Goal: Task Accomplishment & Management: Use online tool/utility

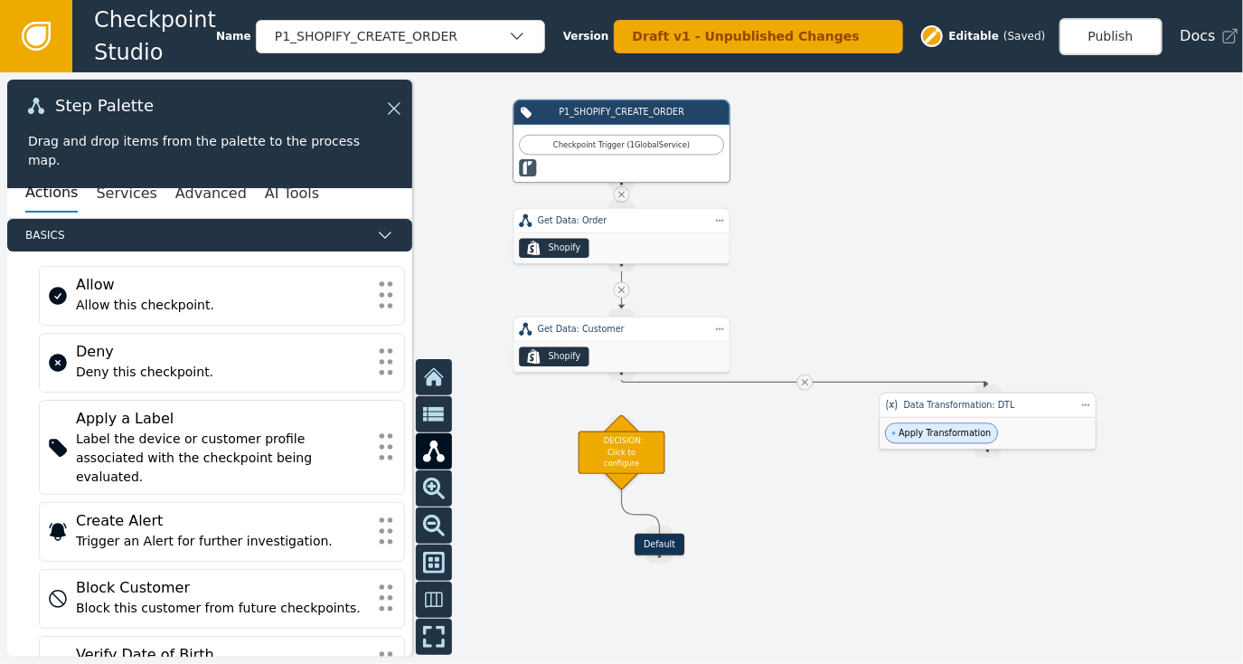
drag, startPoint x: 632, startPoint y: 445, endPoint x: 986, endPoint y: 412, distance: 355.1
click at [986, 412] on div "Data Transformation: DTL" at bounding box center [988, 404] width 217 height 25
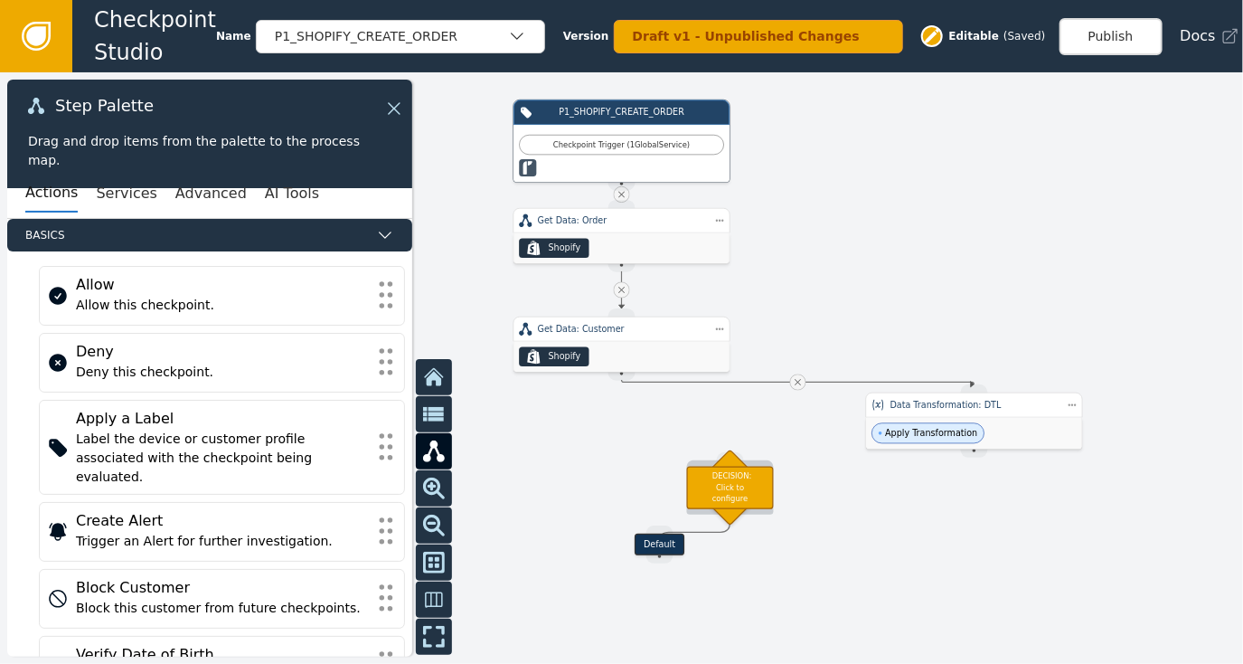
drag, startPoint x: 626, startPoint y: 451, endPoint x: 727, endPoint y: 479, distance: 105.1
click at [727, 479] on div "DECISION: Click to configure" at bounding box center [730, 487] width 87 height 43
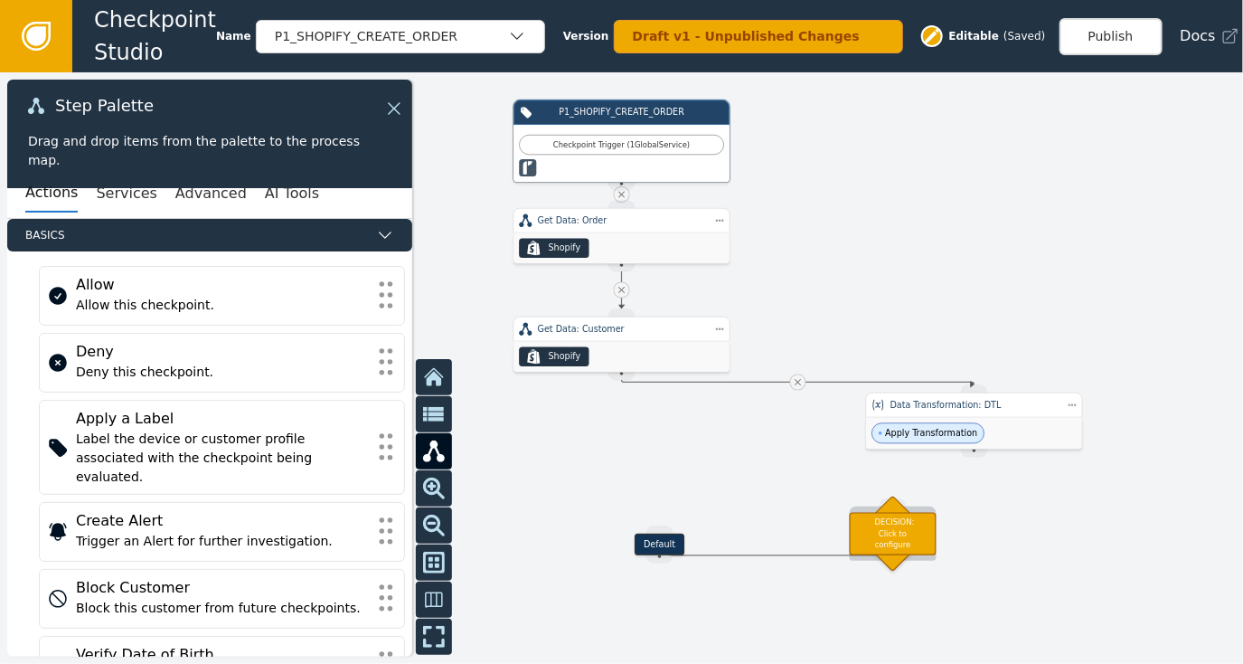
drag, startPoint x: 695, startPoint y: 497, endPoint x: 884, endPoint y: 544, distance: 193.9
click at [884, 544] on div "DECISION: Click to configure" at bounding box center [893, 533] width 87 height 43
drag, startPoint x: 976, startPoint y: 453, endPoint x: 905, endPoint y: 496, distance: 82.4
click at [905, 454] on div "Target Handle for step Default Source Handle for step Target Handle for step IN…" at bounding box center [995, 276] width 746 height 354
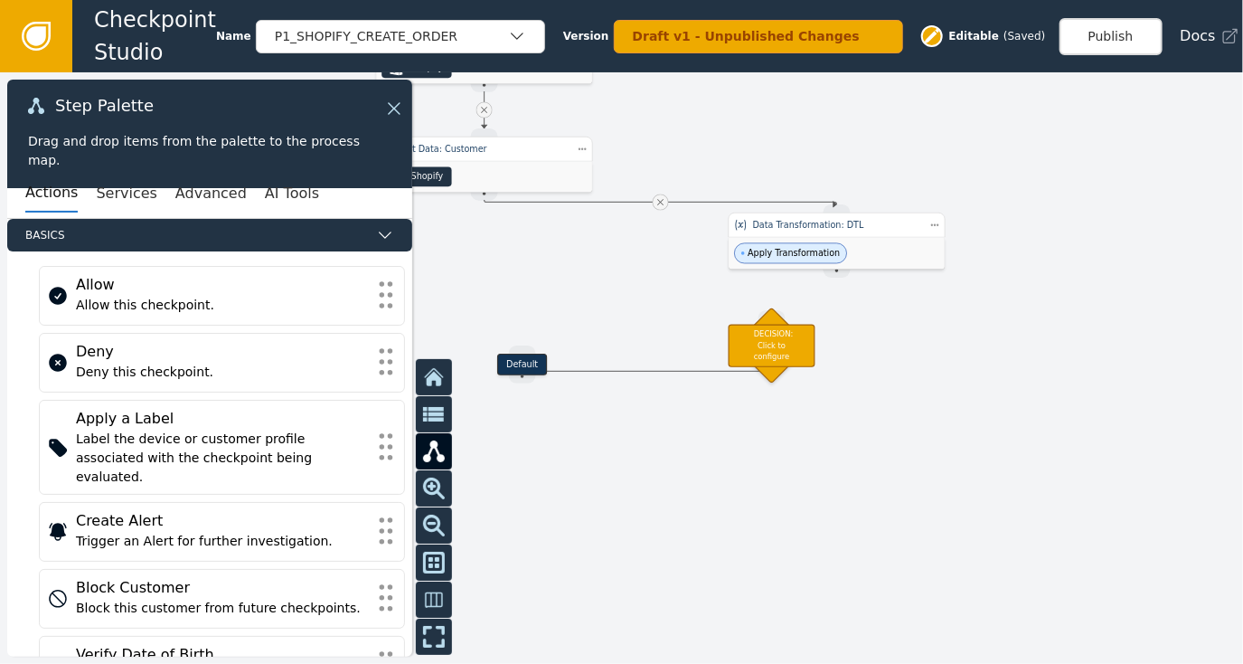
drag, startPoint x: 1003, startPoint y: 259, endPoint x: 857, endPoint y: 39, distance: 263.6
click at [857, 1] on div "Checkpoint Studio Name P1_SHOPIFY_CREATE_ORDER Version Draft v1 - Unpublished C…" at bounding box center [621, 0] width 1243 height 1
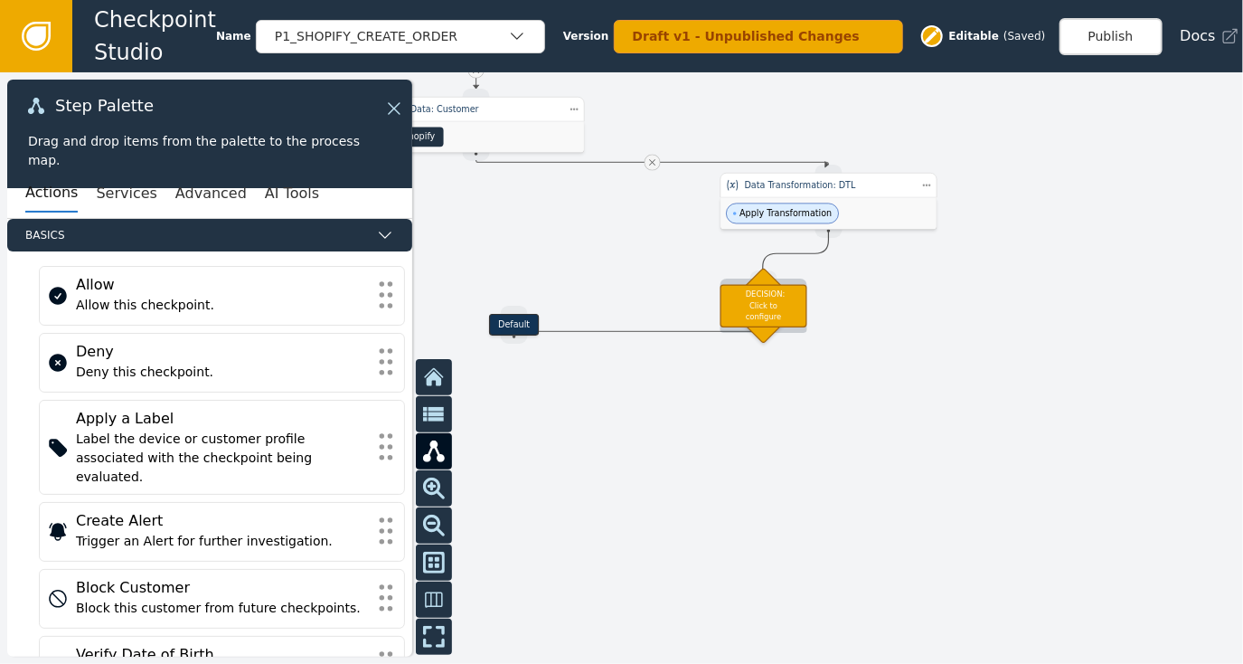
drag, startPoint x: 829, startPoint y: 235, endPoint x: 763, endPoint y: 279, distance: 79.0
click at [763, 234] on div "Target Handle for step Default Source Handle for step Target Handle for step IN…" at bounding box center [850, 57] width 746 height 354
drag, startPoint x: 828, startPoint y: 231, endPoint x: 785, endPoint y: 262, distance: 53.7
click at [768, 255] on div "Target Handle for step Default Source Handle for step Target Handle for step IN…" at bounding box center [621, 367] width 1243 height 591
drag, startPoint x: 817, startPoint y: 229, endPoint x: 767, endPoint y: 274, distance: 67.9
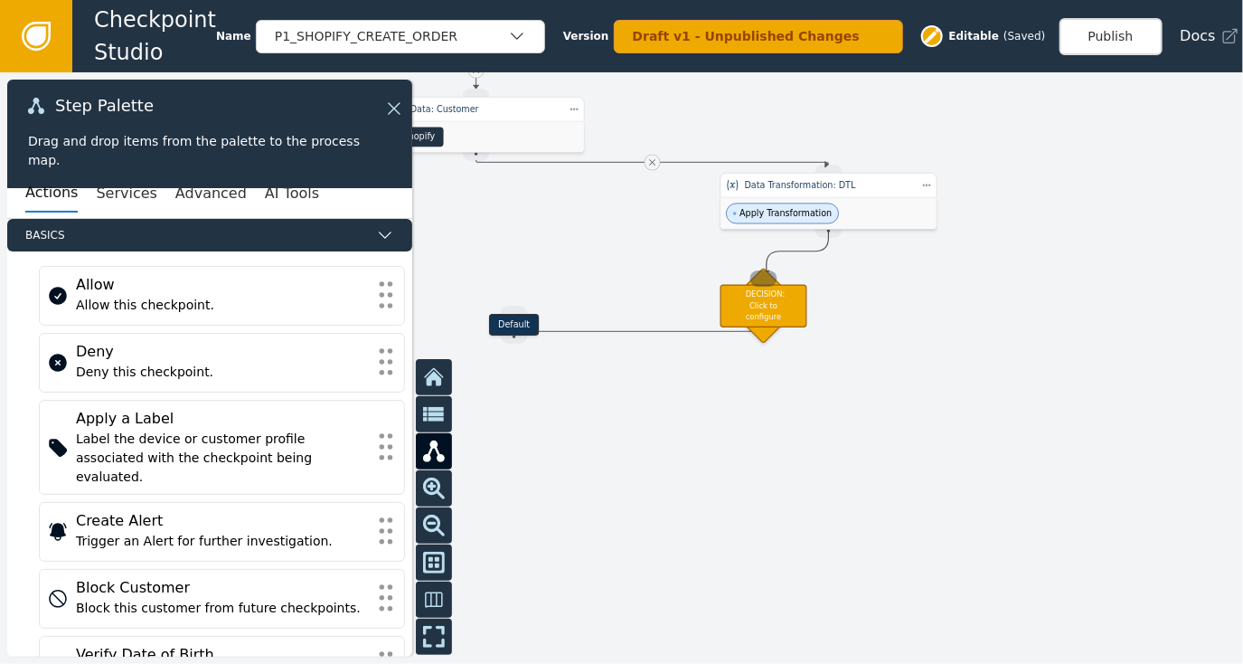
click at [767, 234] on div "Target Handle for step Default Source Handle for step Target Handle for step IN…" at bounding box center [850, 57] width 746 height 354
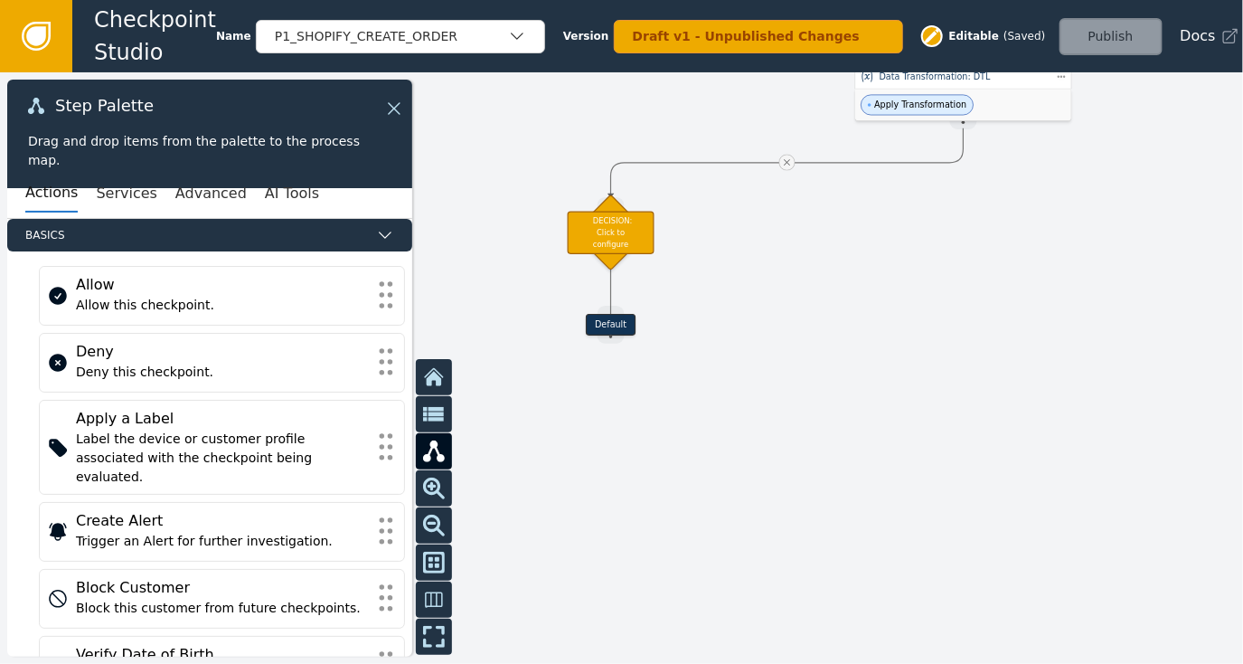
drag, startPoint x: 666, startPoint y: 439, endPoint x: 715, endPoint y: 305, distance: 143.3
click at [801, 332] on div at bounding box center [621, 367] width 1243 height 591
click at [598, 239] on div "DECISION: Click to configure" at bounding box center [611, 233] width 87 height 43
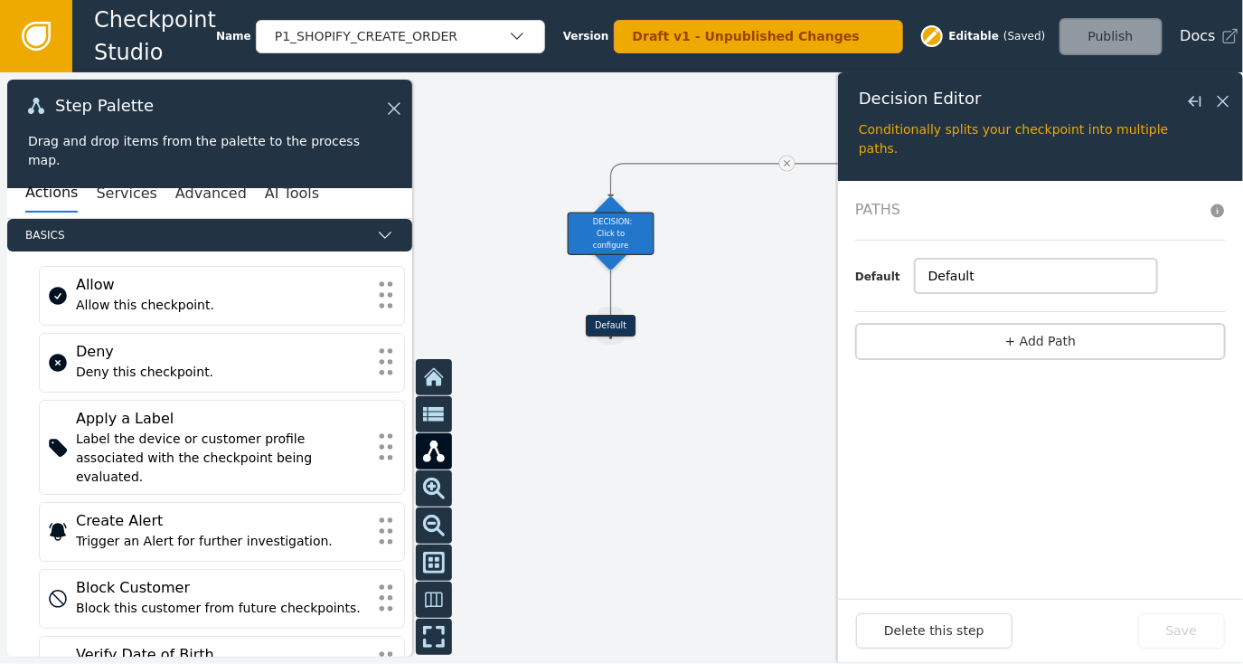
click at [977, 274] on input "Default" at bounding box center [1036, 276] width 242 height 34
type input "<"
type input "M"
type input "P"
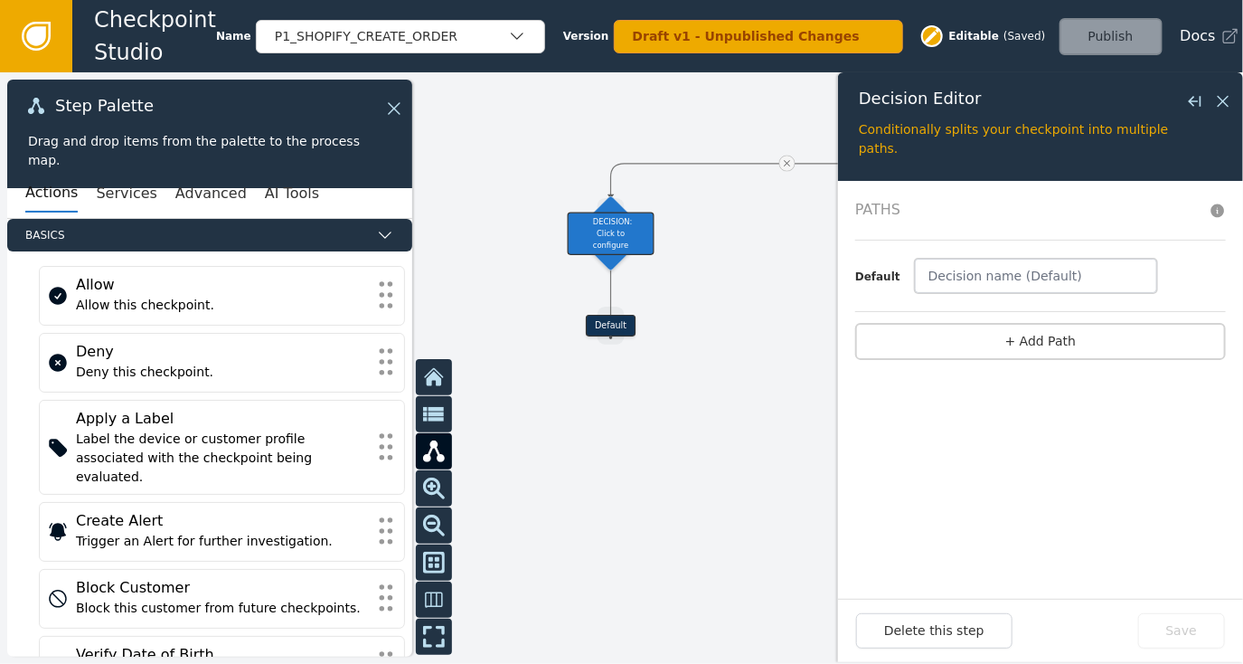
type input "P"
type input "D"
type input "I"
type input "Order Under 300$"
click at [1057, 328] on button "+ Add Path" at bounding box center [1040, 341] width 371 height 37
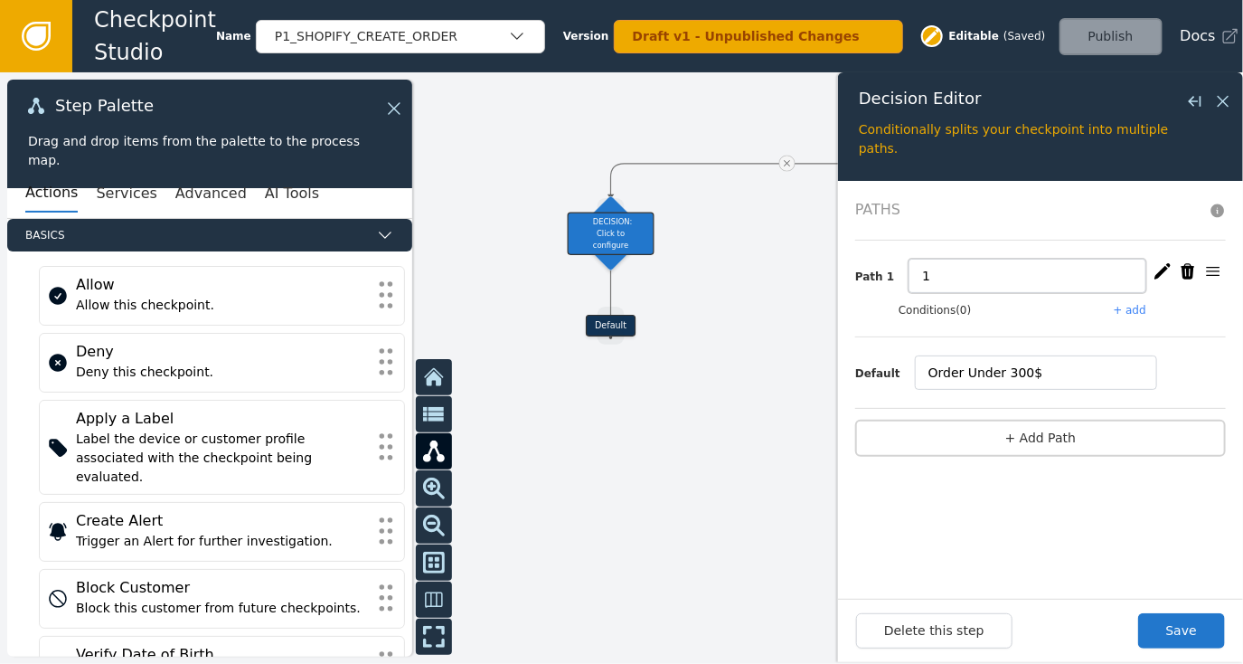
click at [930, 272] on input "1" at bounding box center [1028, 276] width 238 height 34
type input "O"
type input "Order Over 300$"
click at [1045, 436] on button "+ Add Path" at bounding box center [1040, 438] width 371 height 37
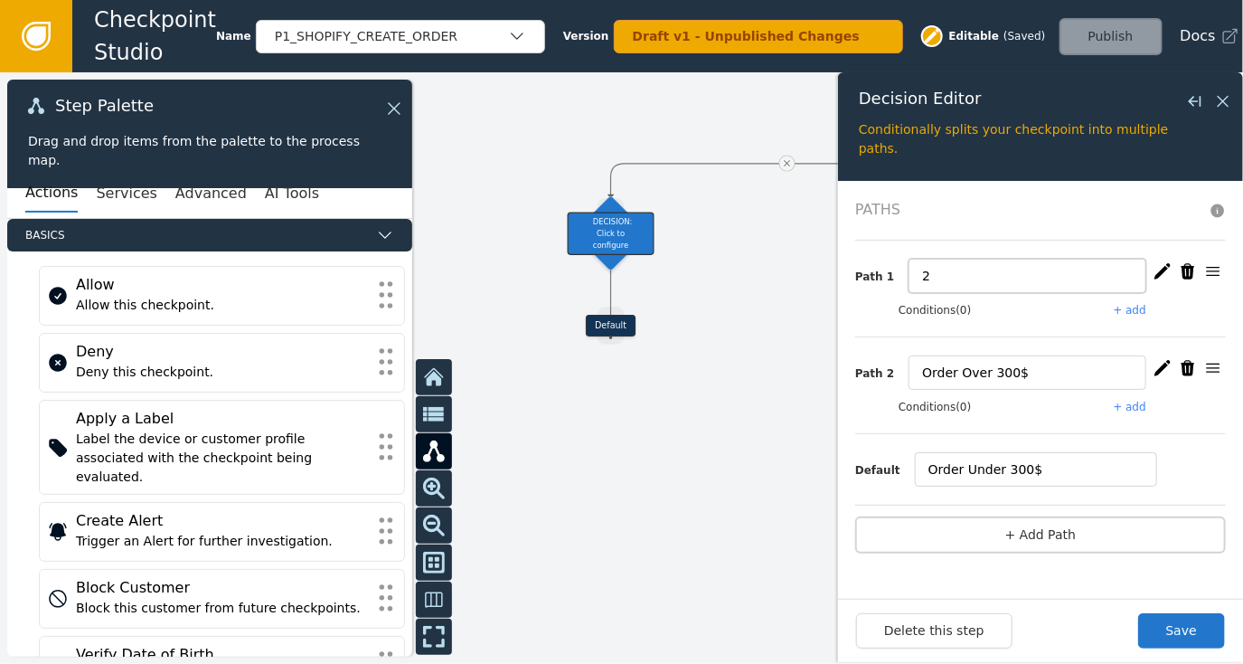
click at [961, 276] on input "2" at bounding box center [1028, 276] width 238 height 34
type input "Order Over 1000$"
click at [1192, 638] on button "Save" at bounding box center [1182, 630] width 87 height 35
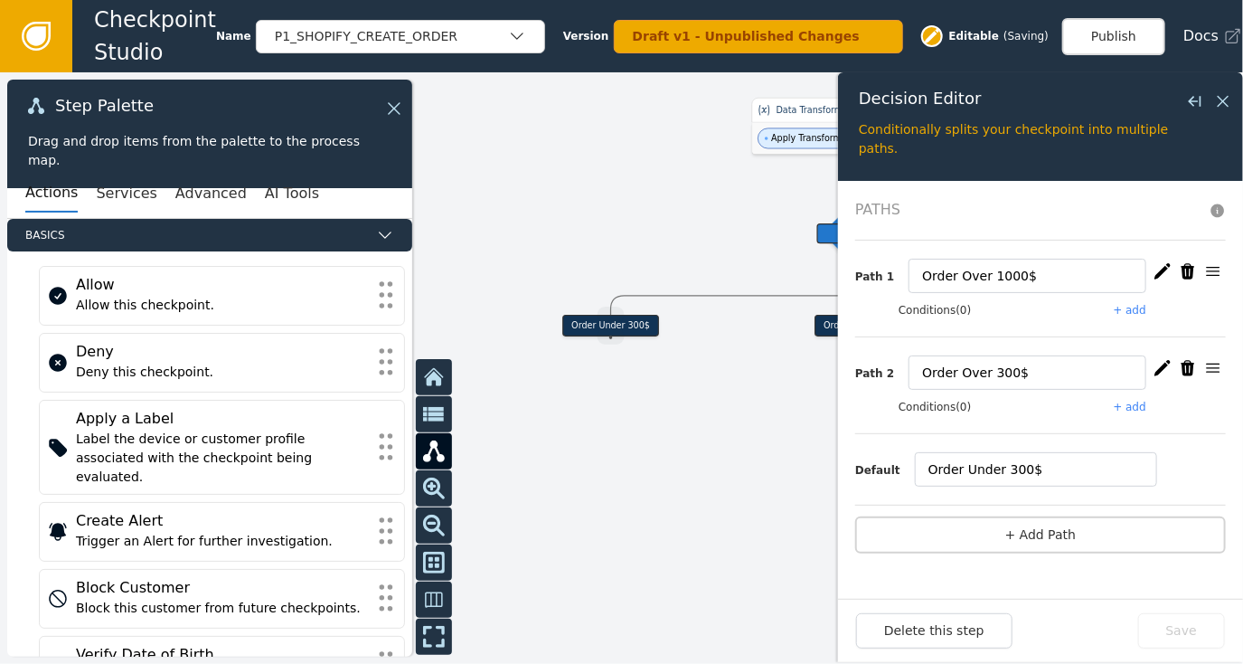
click at [1139, 303] on button "+ add" at bounding box center [1130, 310] width 33 height 16
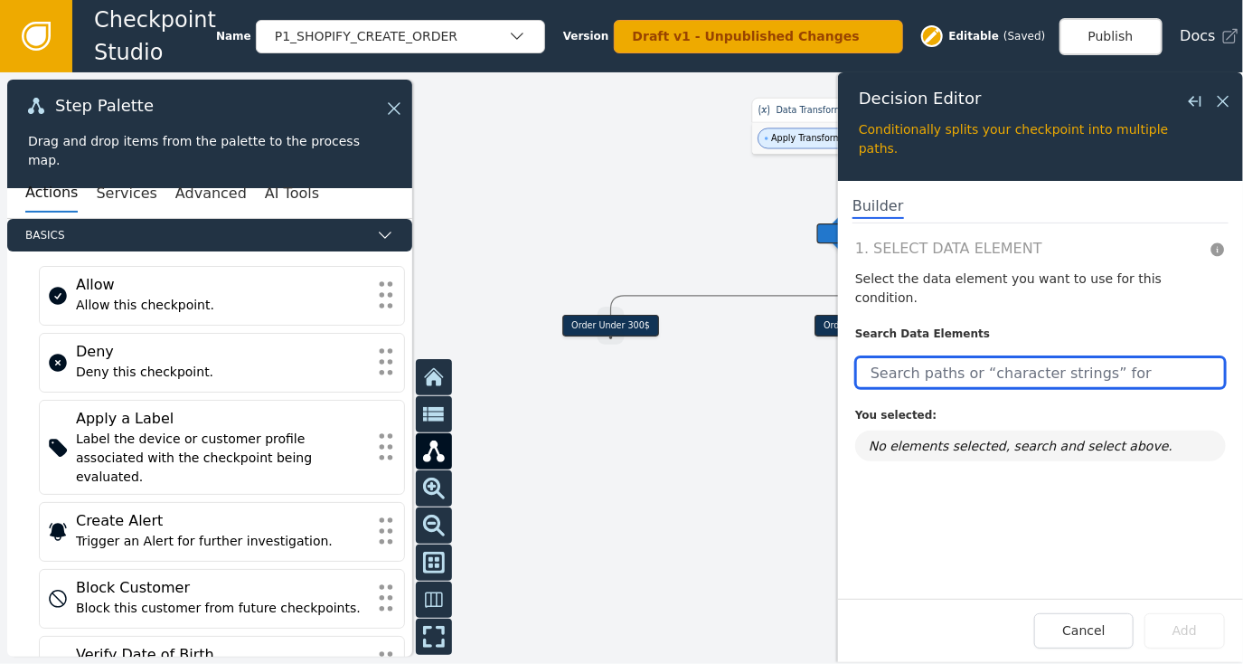
click at [919, 356] on input "text" at bounding box center [1040, 372] width 371 height 33
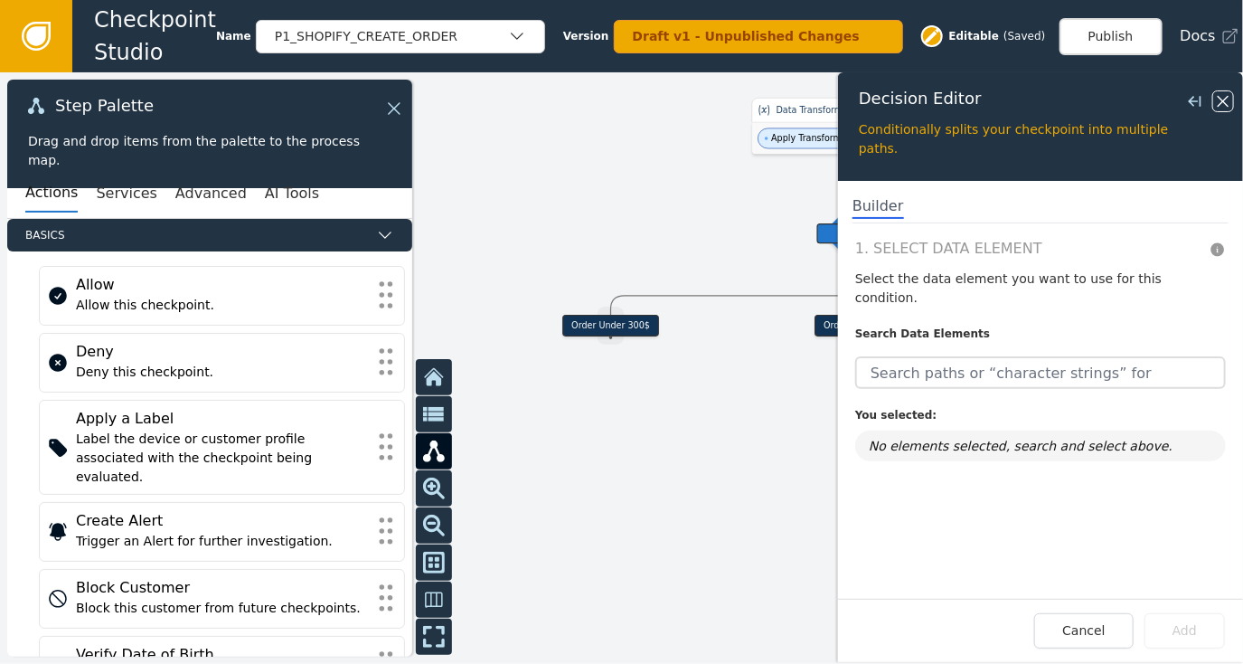
click at [1228, 97] on icon at bounding box center [1223, 101] width 11 height 11
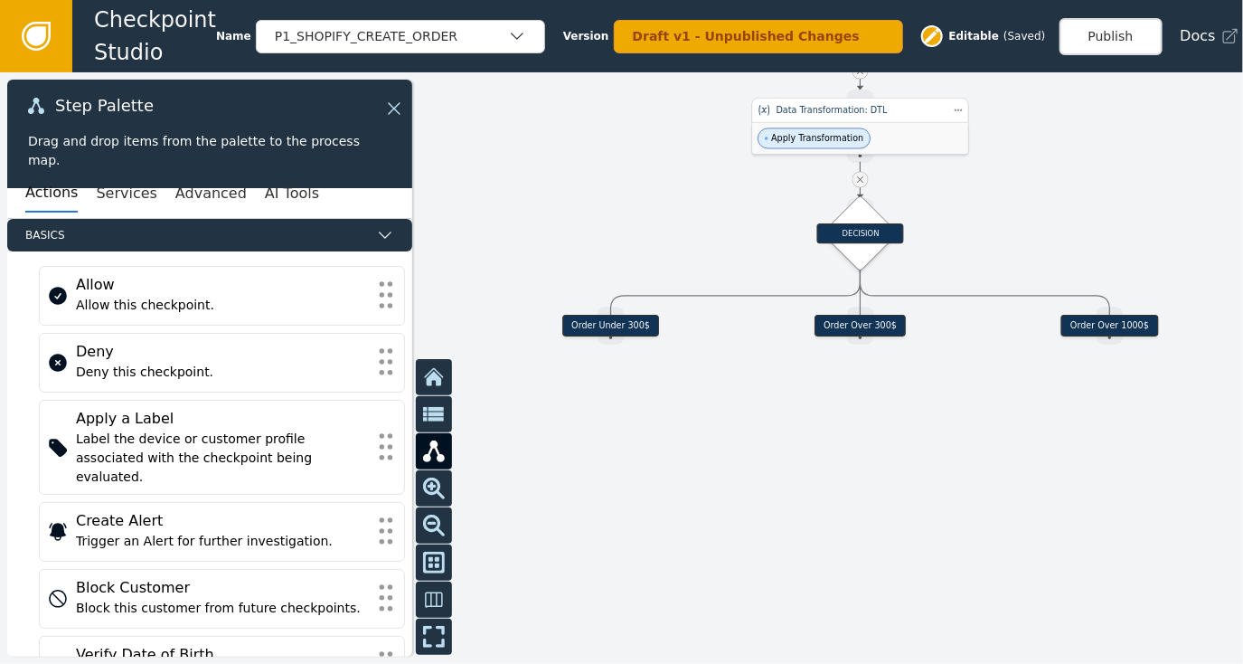
click at [865, 117] on div "Data Transformation: DTL" at bounding box center [860, 110] width 217 height 25
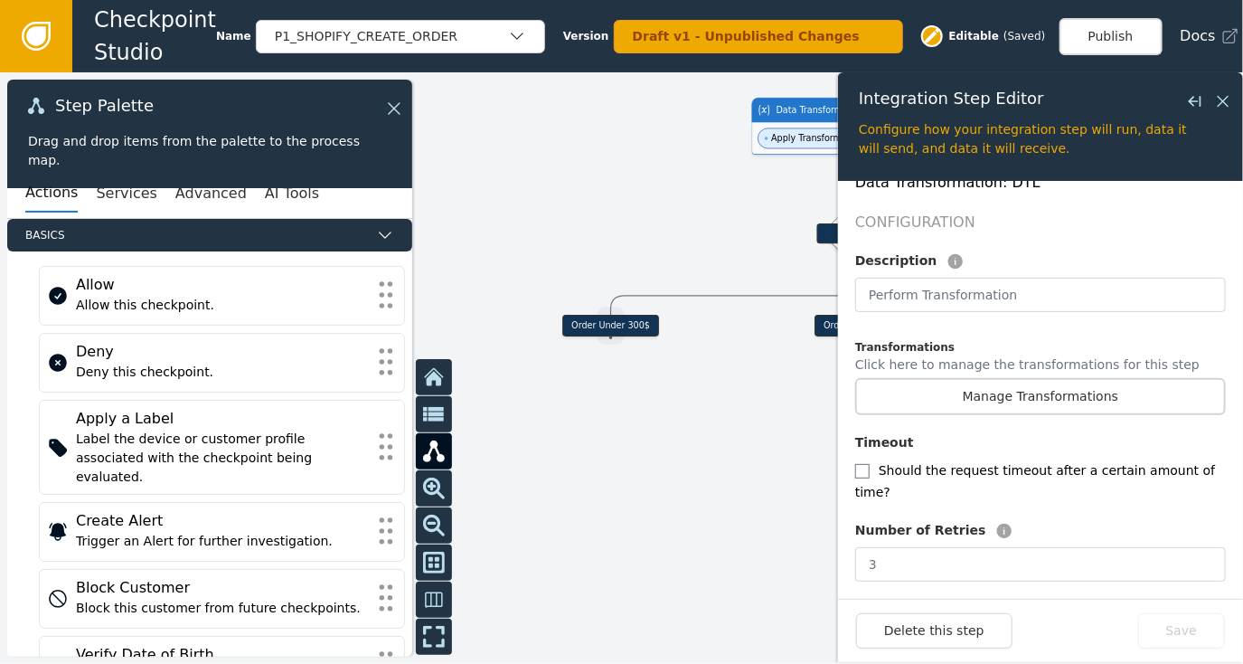
scroll to position [411, 0]
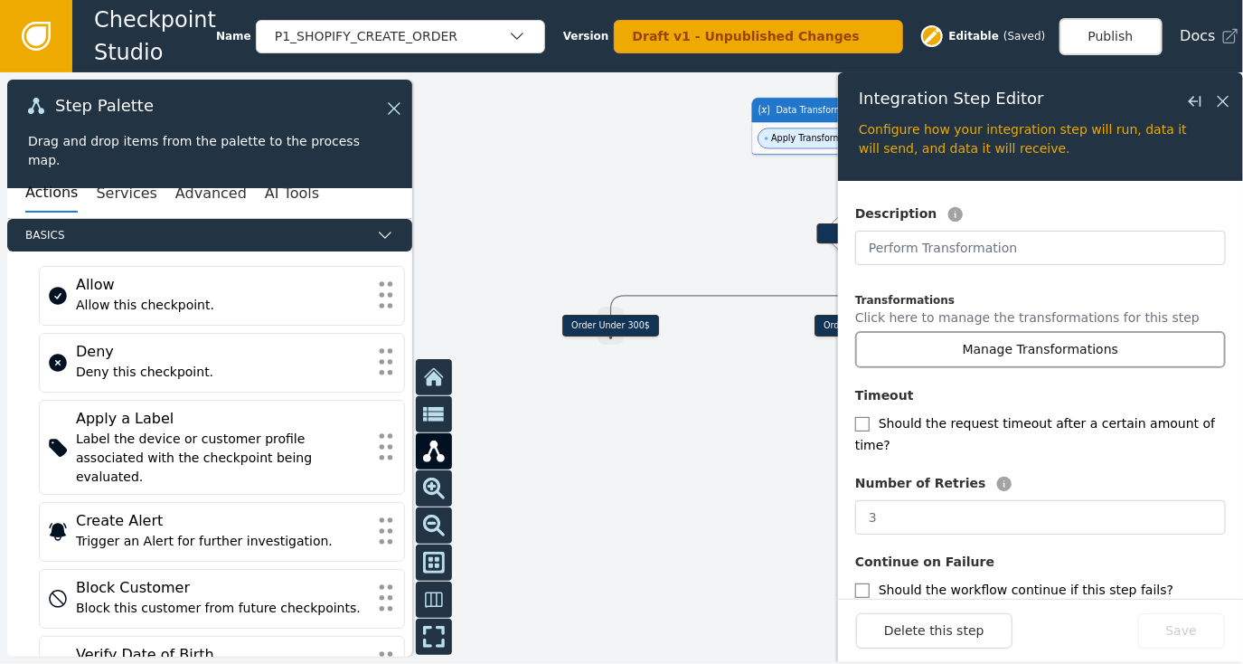
click at [1048, 331] on button "Manage Transformations" at bounding box center [1040, 349] width 371 height 37
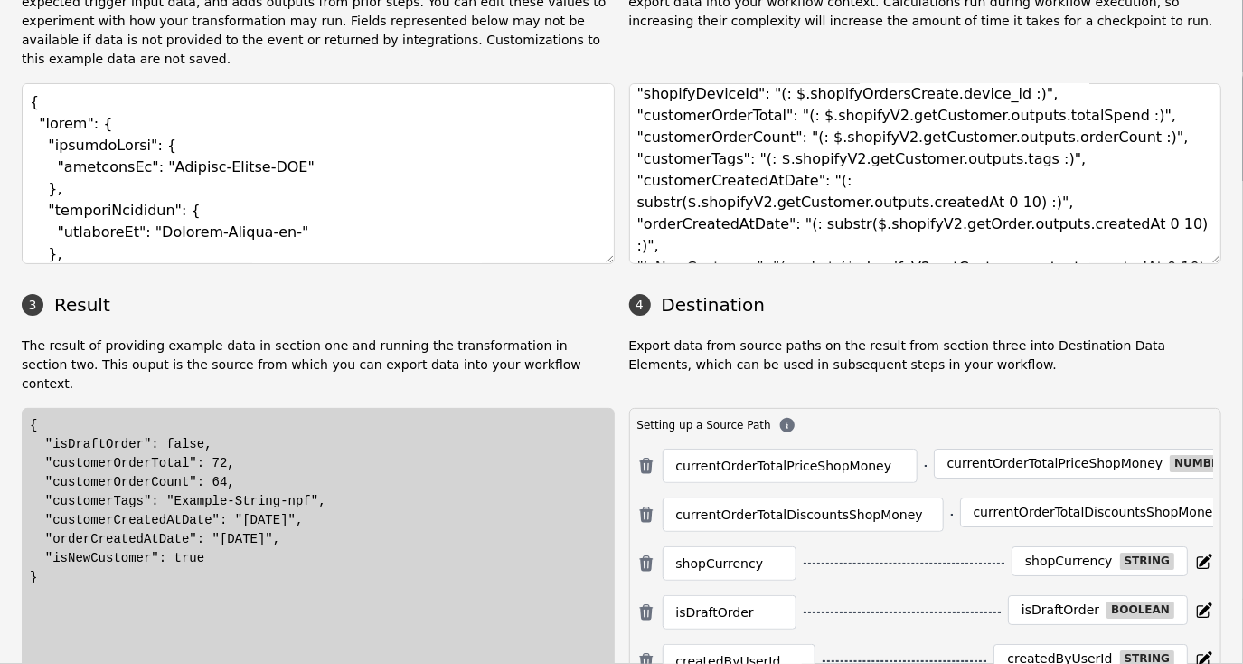
scroll to position [195, 0]
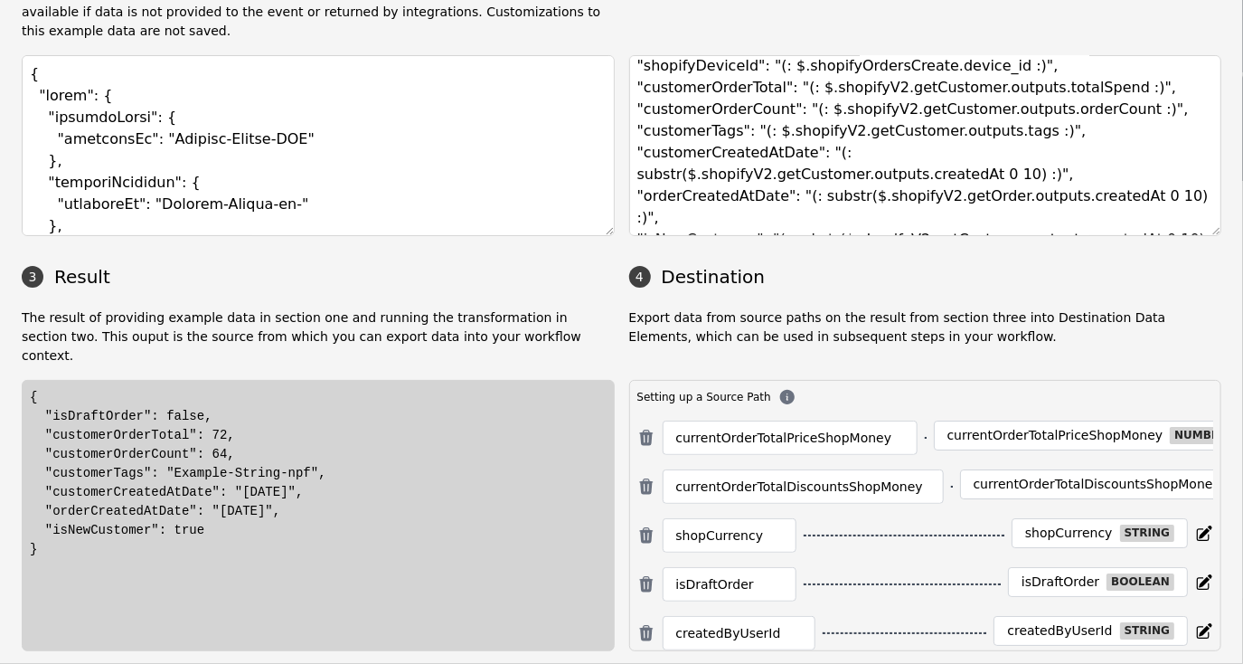
click at [874, 421] on div "currentOrderTotalPriceShopMoney" at bounding box center [790, 438] width 255 height 34
drag, startPoint x: 875, startPoint y: 392, endPoint x: 625, endPoint y: 412, distance: 251.3
click at [629, 412] on div "Setting up a Source Path currentOrderTotalPriceShopMoney currentOrderTotalPrice…" at bounding box center [925, 515] width 593 height 271
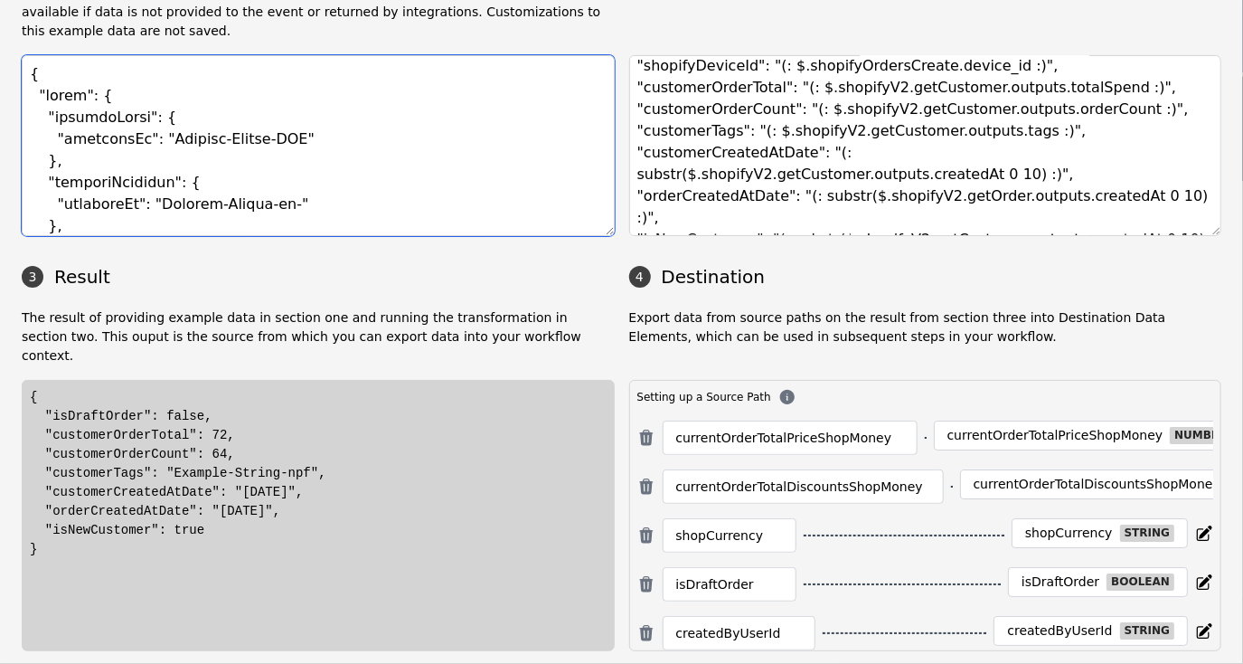
click at [383, 90] on textarea at bounding box center [318, 145] width 593 height 181
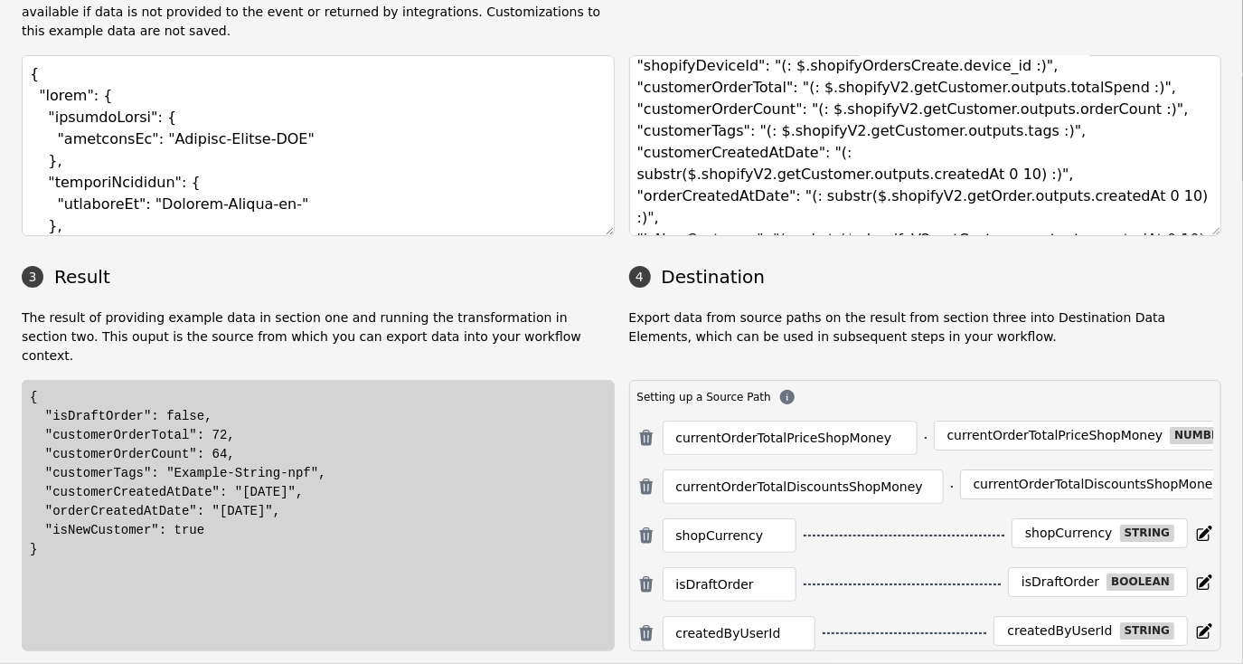
click at [268, 388] on div "{ "isDraftOrder": false, "customerOrderTotal": 72, "customerOrderCount": 64, "c…" at bounding box center [318, 473] width 577 height 171
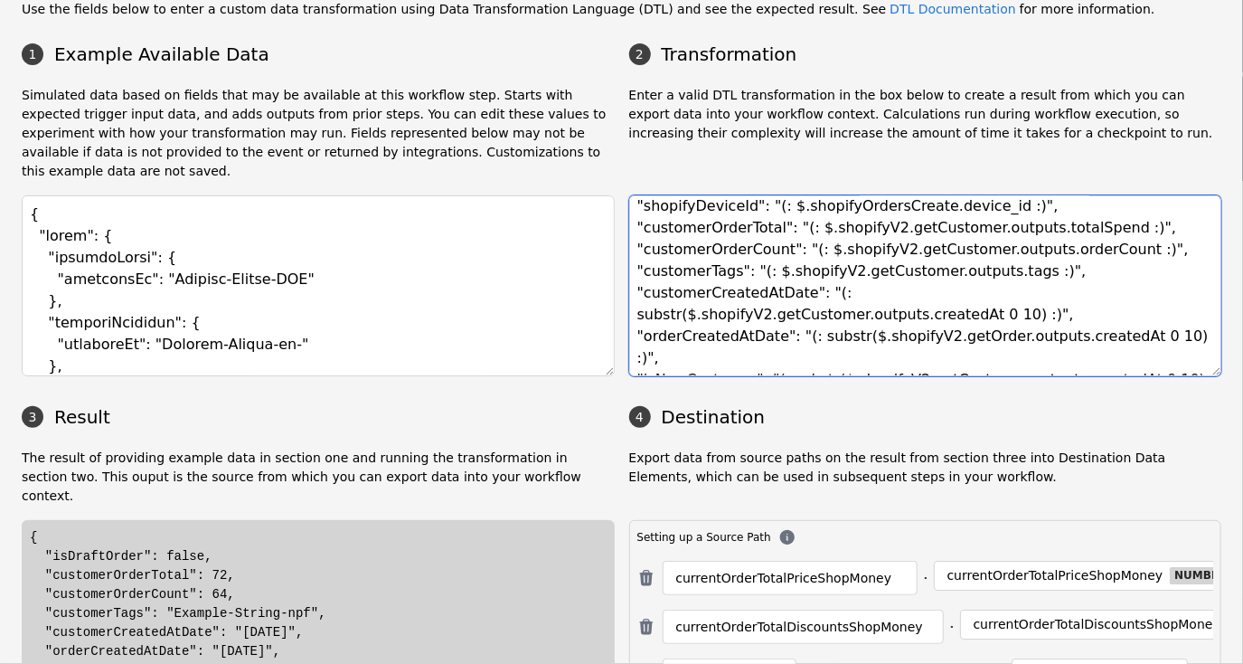
scroll to position [0, 0]
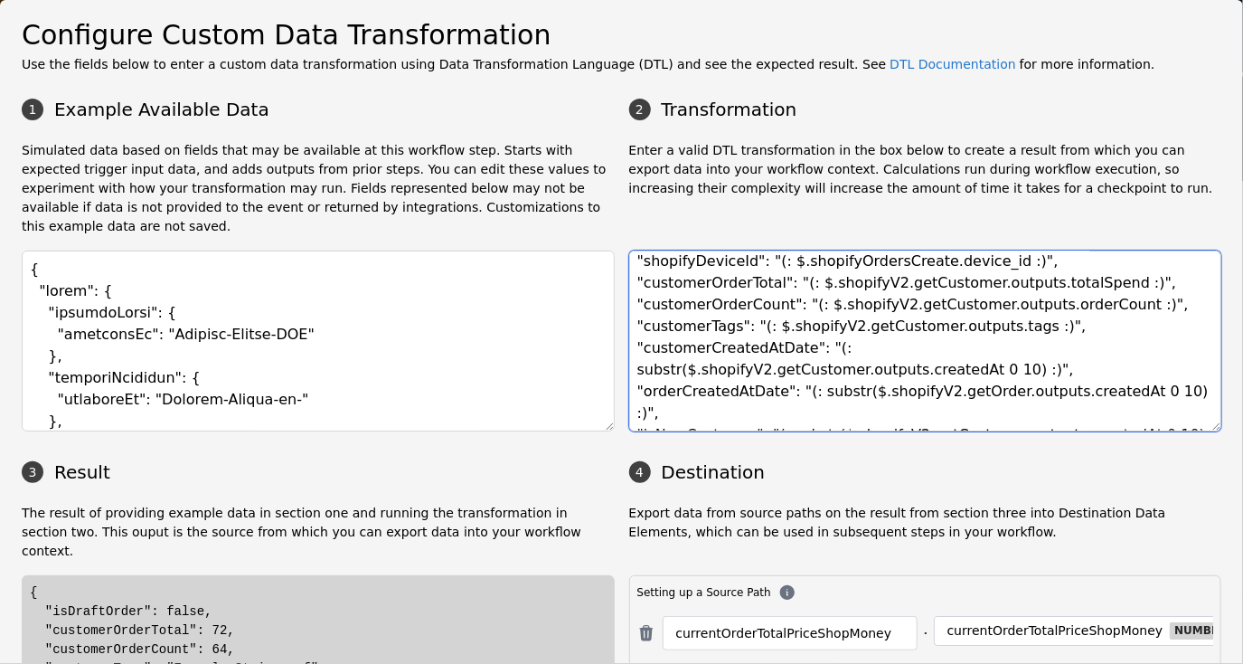
click at [821, 298] on textarea "{ "currentOrderTotalPriceShopMoney": "(: $.[DOMAIN_NAME]_price_[DOMAIN_NAME]_[D…" at bounding box center [925, 340] width 593 height 181
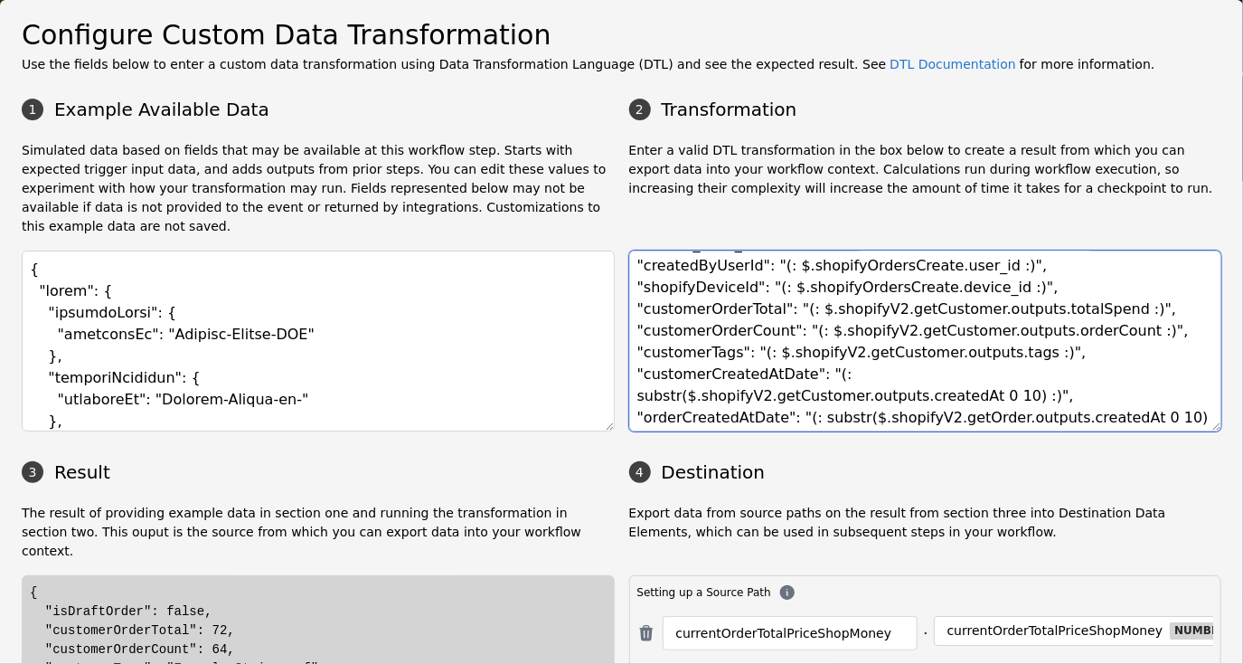
scroll to position [225, 0]
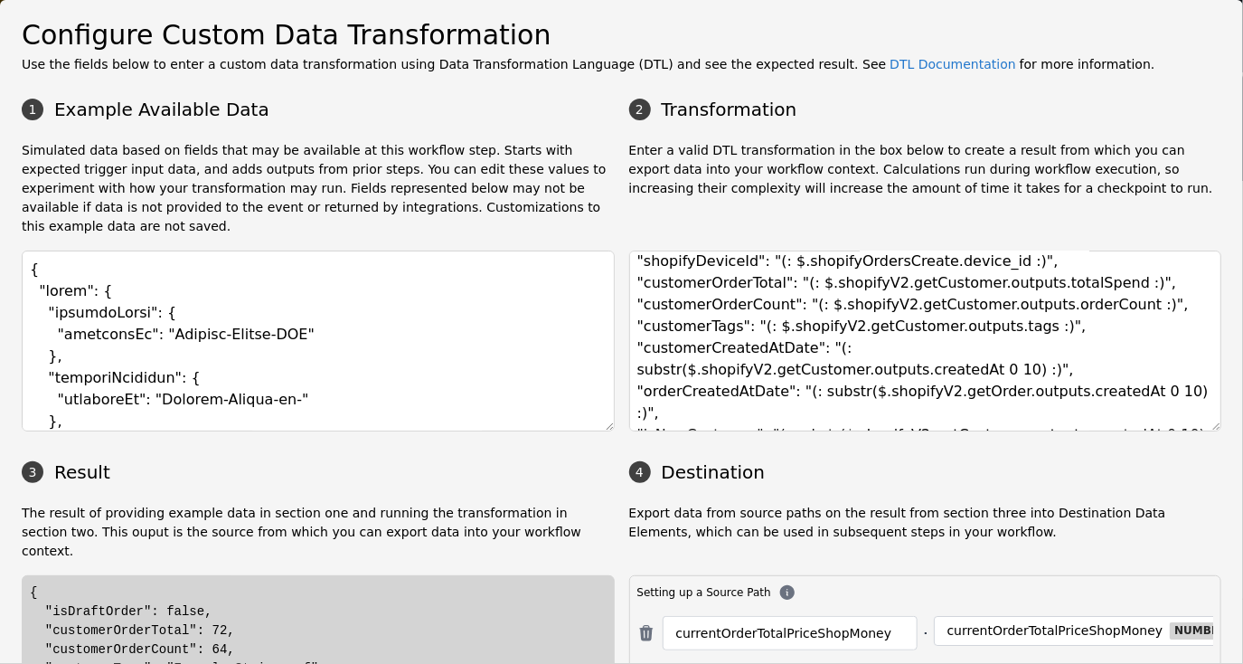
click at [1015, 111] on h3 "2 Transformation" at bounding box center [925, 109] width 593 height 27
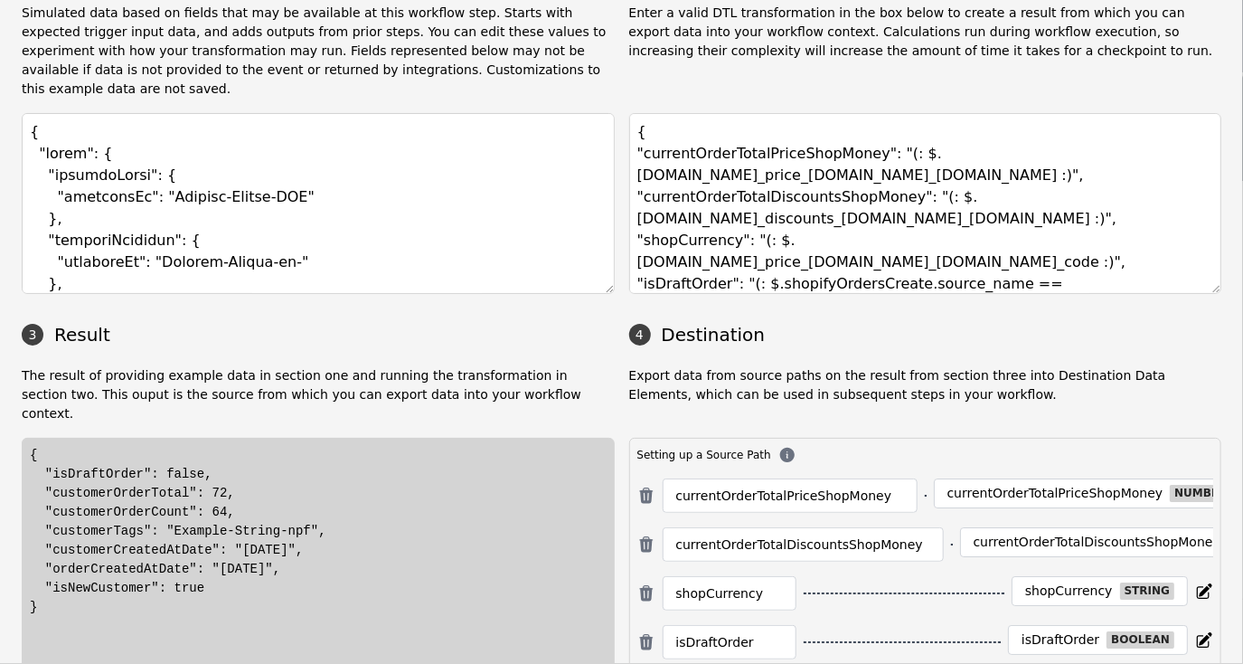
scroll to position [137, 0]
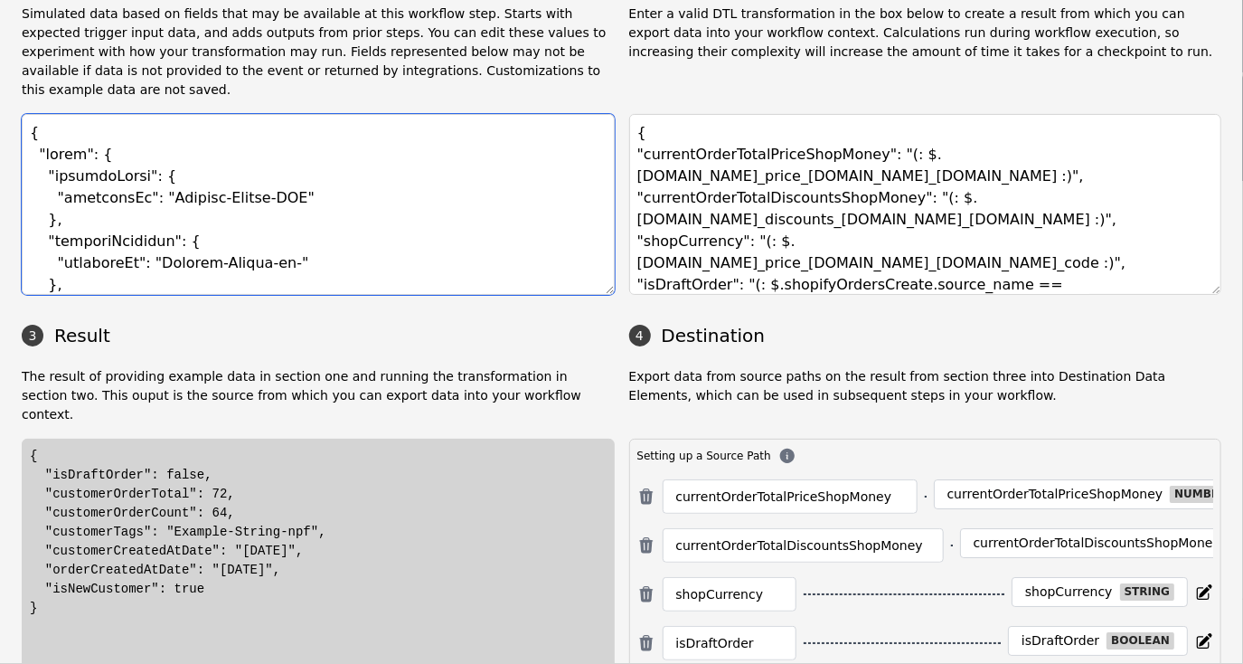
click at [370, 173] on textarea at bounding box center [318, 204] width 593 height 181
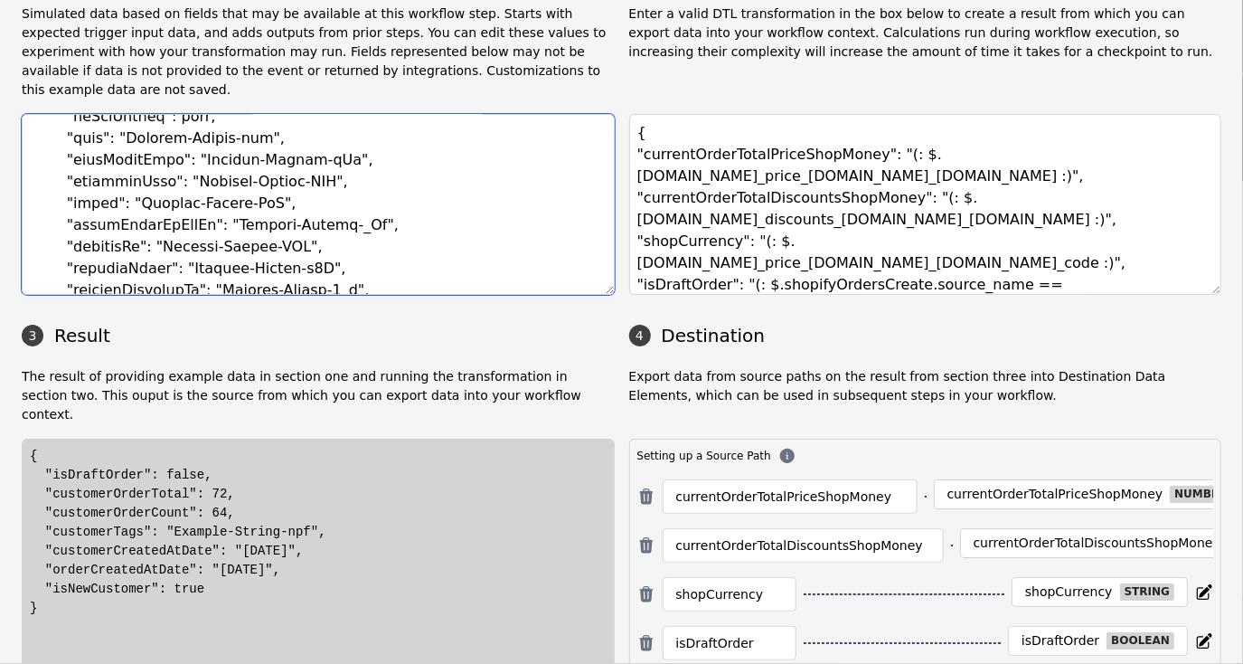
scroll to position [0, 0]
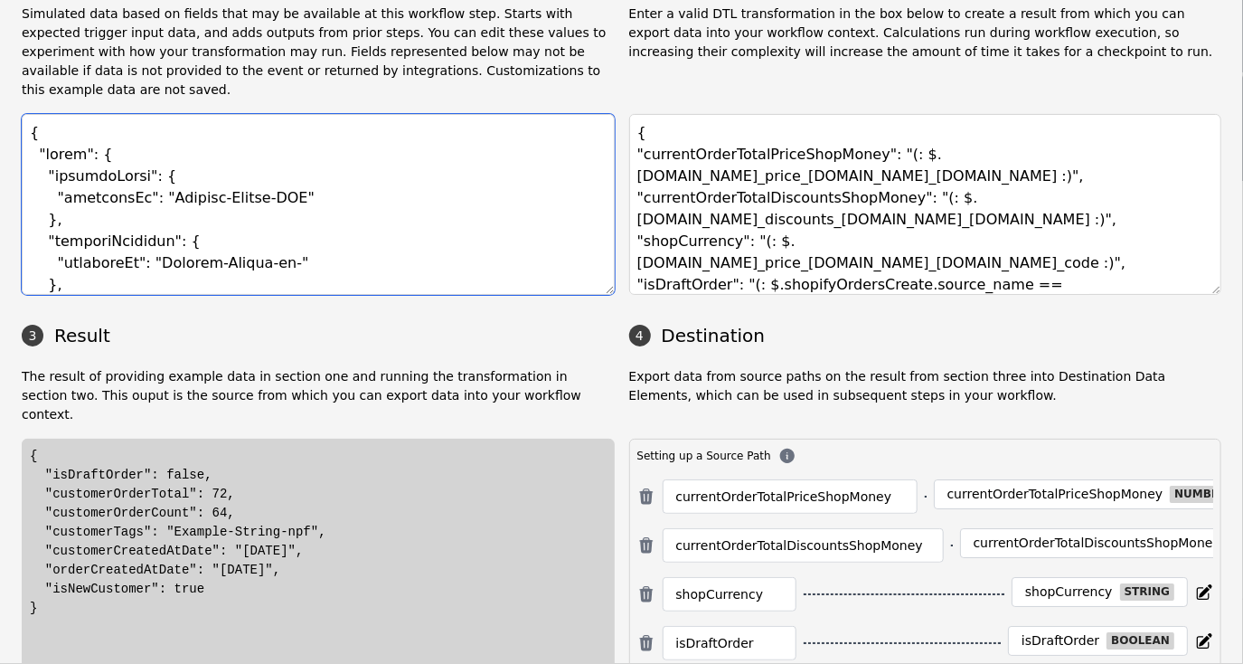
click at [411, 146] on textarea at bounding box center [318, 204] width 593 height 181
click at [398, 174] on textarea at bounding box center [318, 204] width 593 height 181
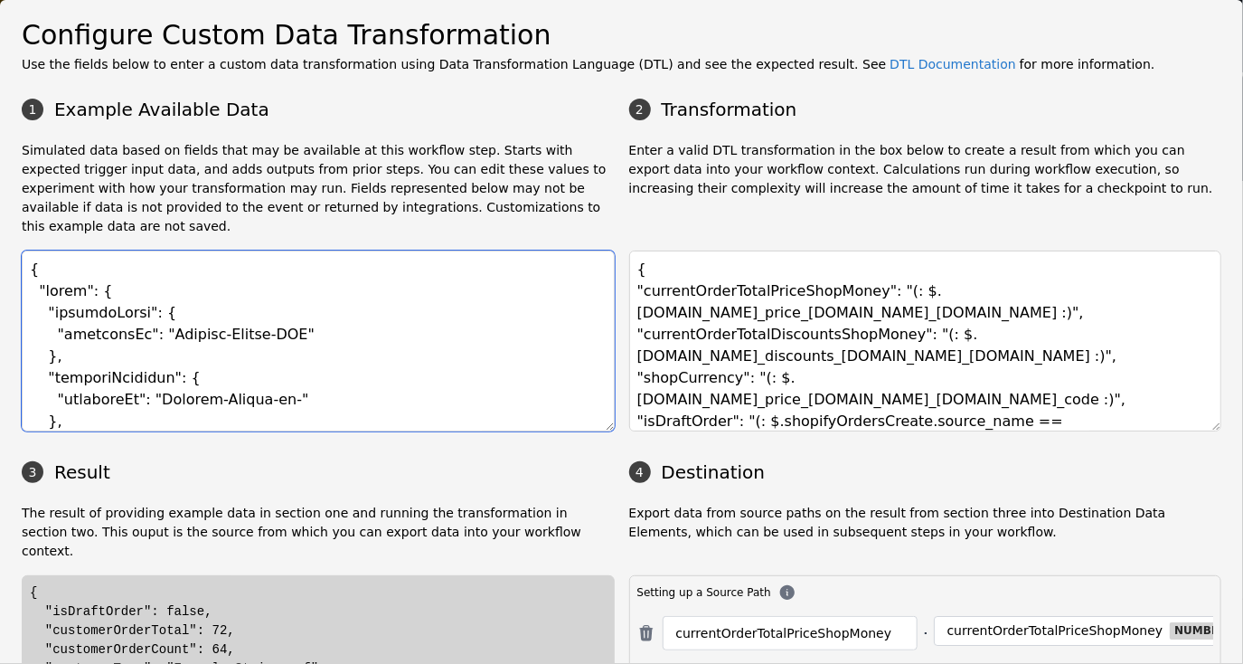
click at [287, 278] on textarea at bounding box center [318, 340] width 593 height 181
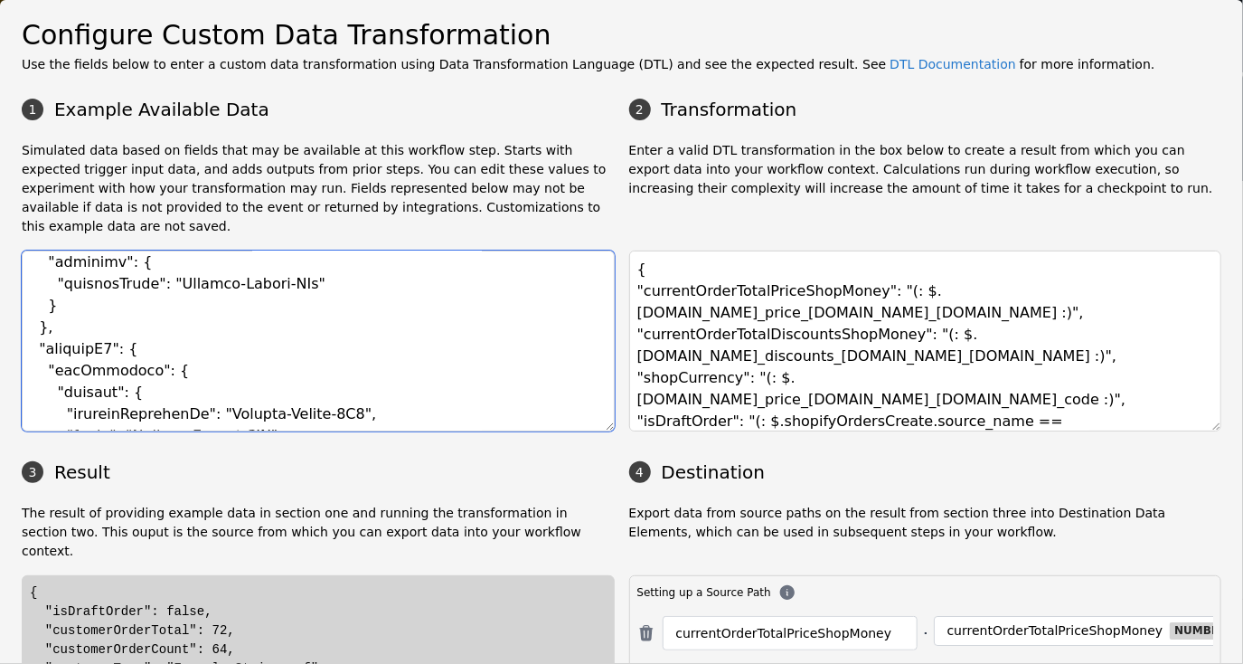
scroll to position [90, 0]
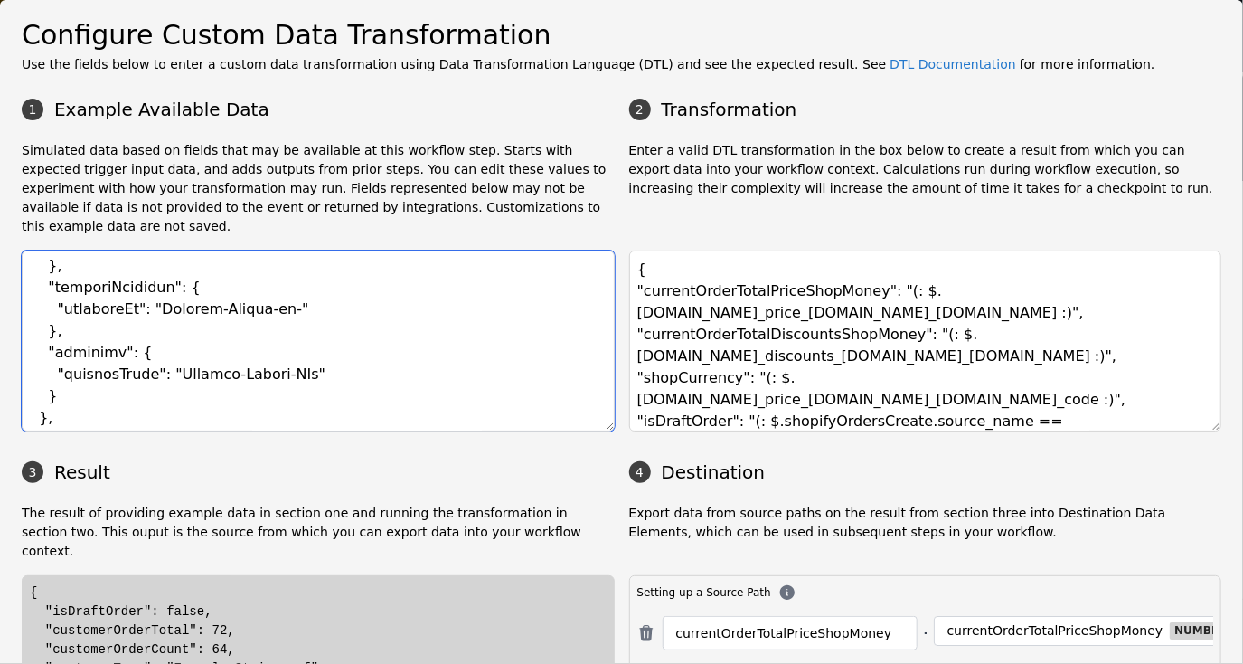
click at [76, 378] on textarea at bounding box center [318, 340] width 593 height 181
paste textarea ""shopifyOrdersCreate": { "id": 6053069750483, "admin_graphql_api_id": "gid://sh…"
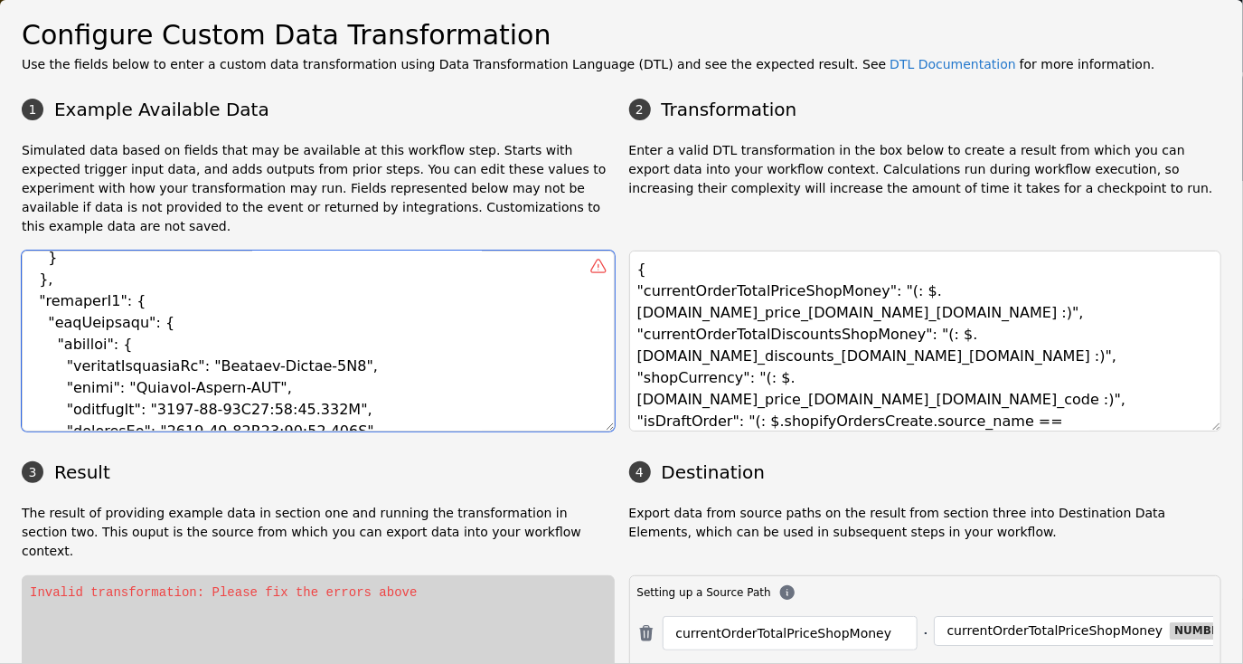
scroll to position [1808, 0]
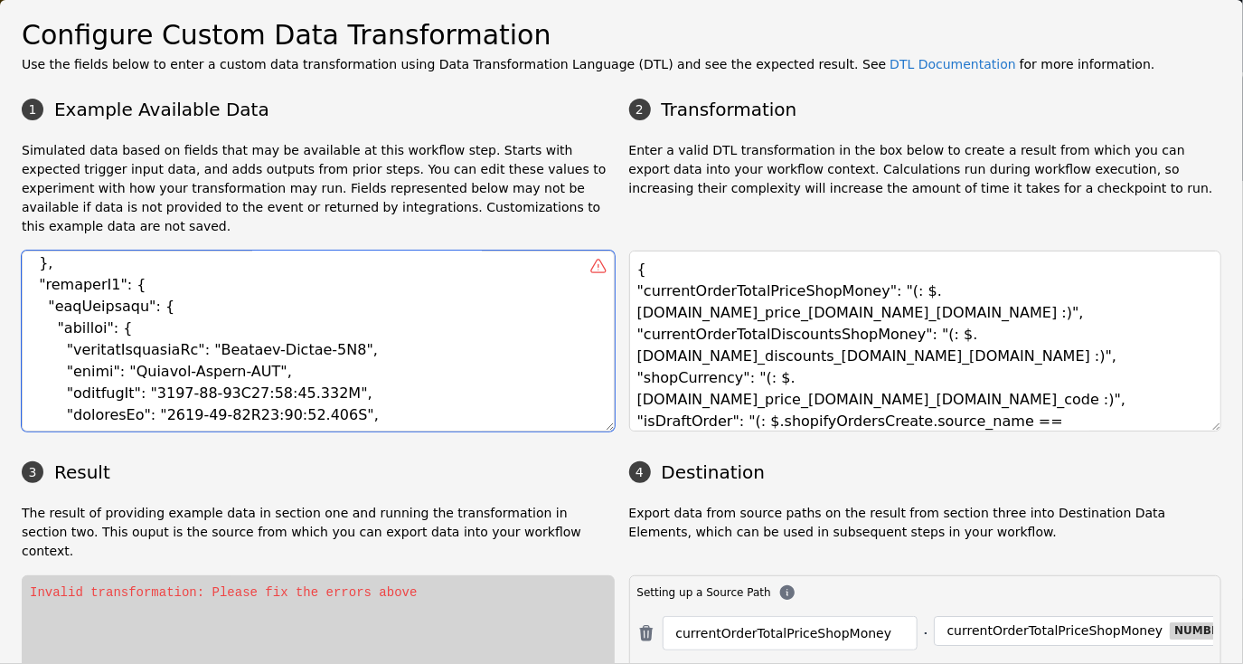
click at [48, 250] on textarea at bounding box center [318, 340] width 593 height 181
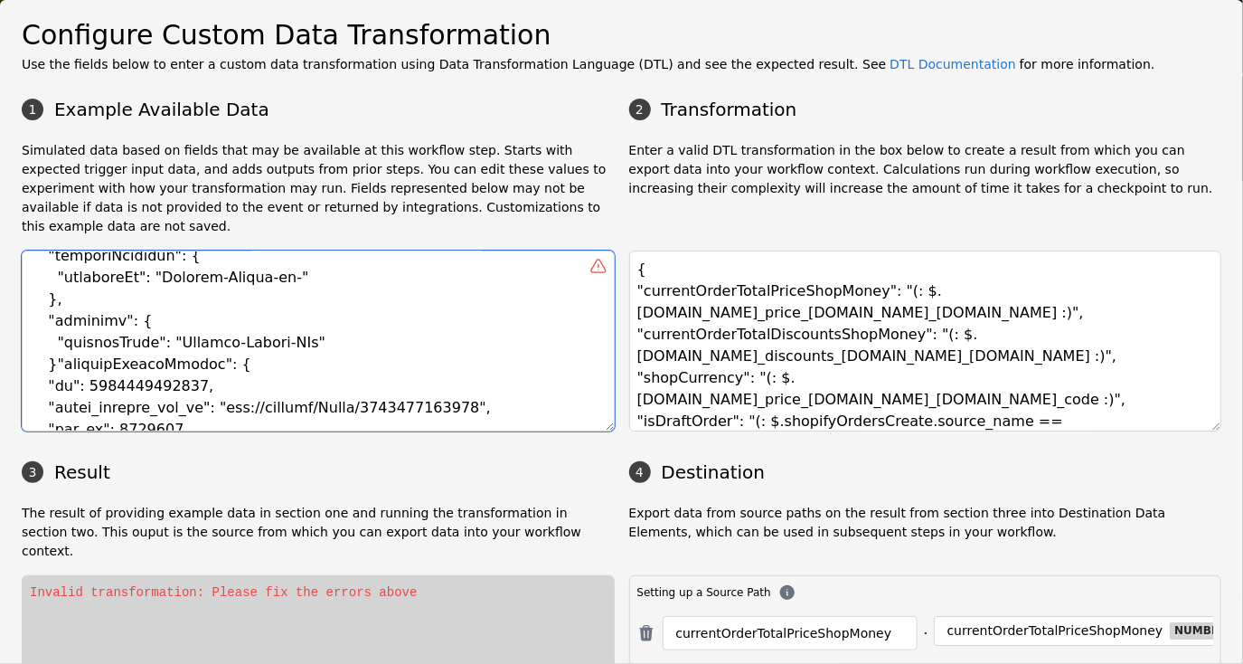
scroll to position [90, 0]
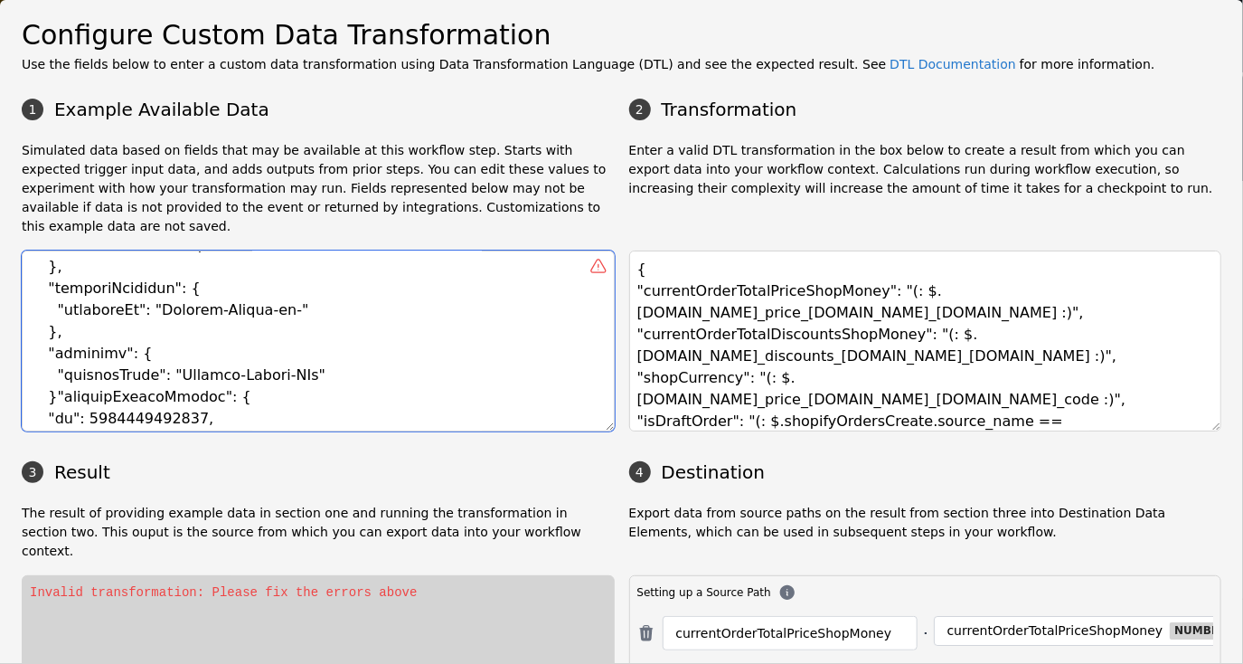
click at [51, 375] on textarea at bounding box center [318, 340] width 593 height 181
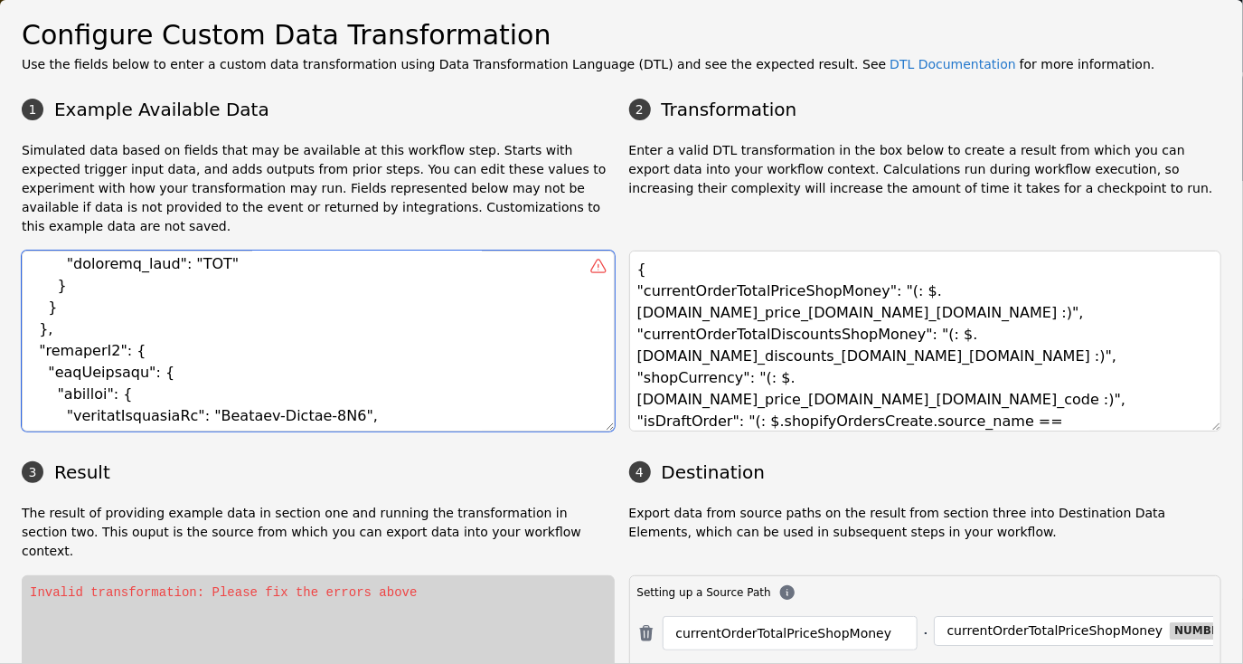
scroll to position [1808, 0]
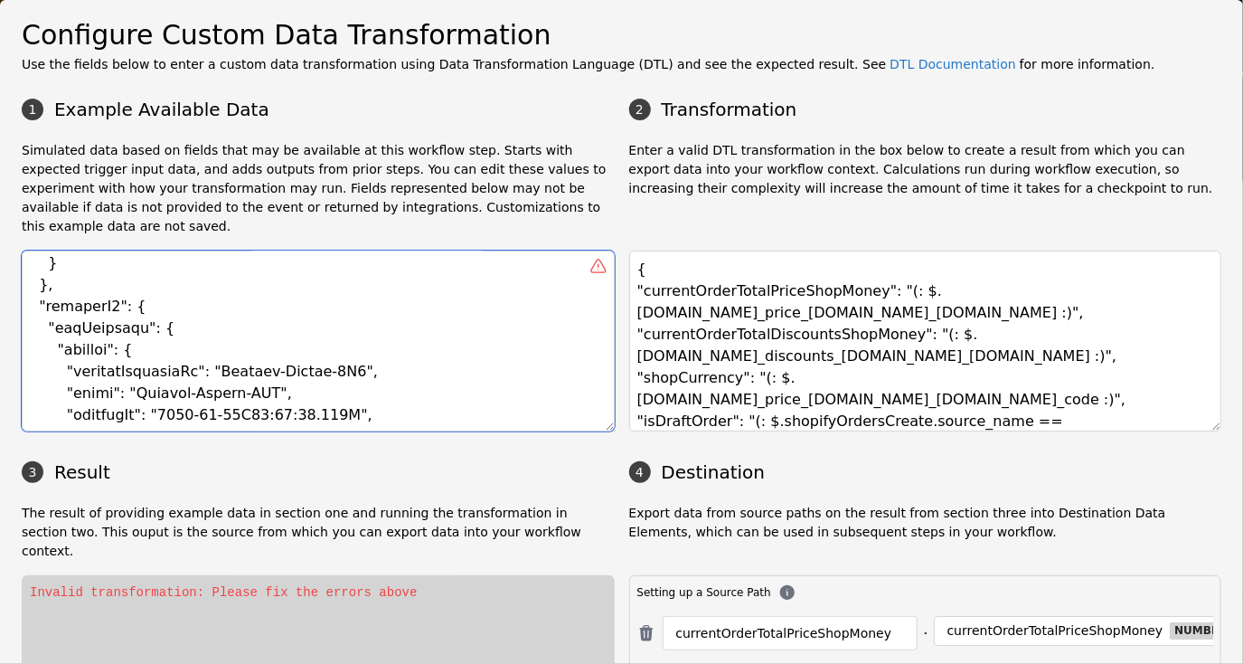
click at [44, 261] on textarea at bounding box center [318, 340] width 593 height 181
click at [42, 265] on textarea at bounding box center [318, 340] width 593 height 181
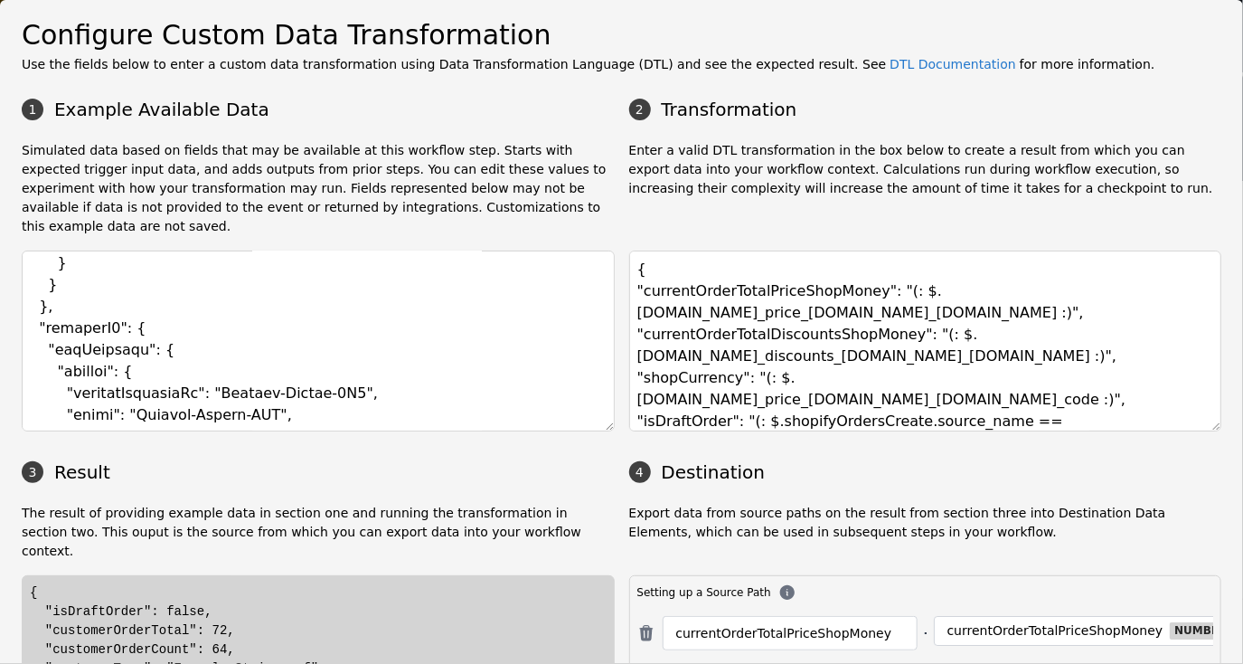
click at [269, 583] on div "{ "isDraftOrder": false, "customerOrderTotal": 72, "customerOrderCount": 64, "c…" at bounding box center [318, 668] width 577 height 171
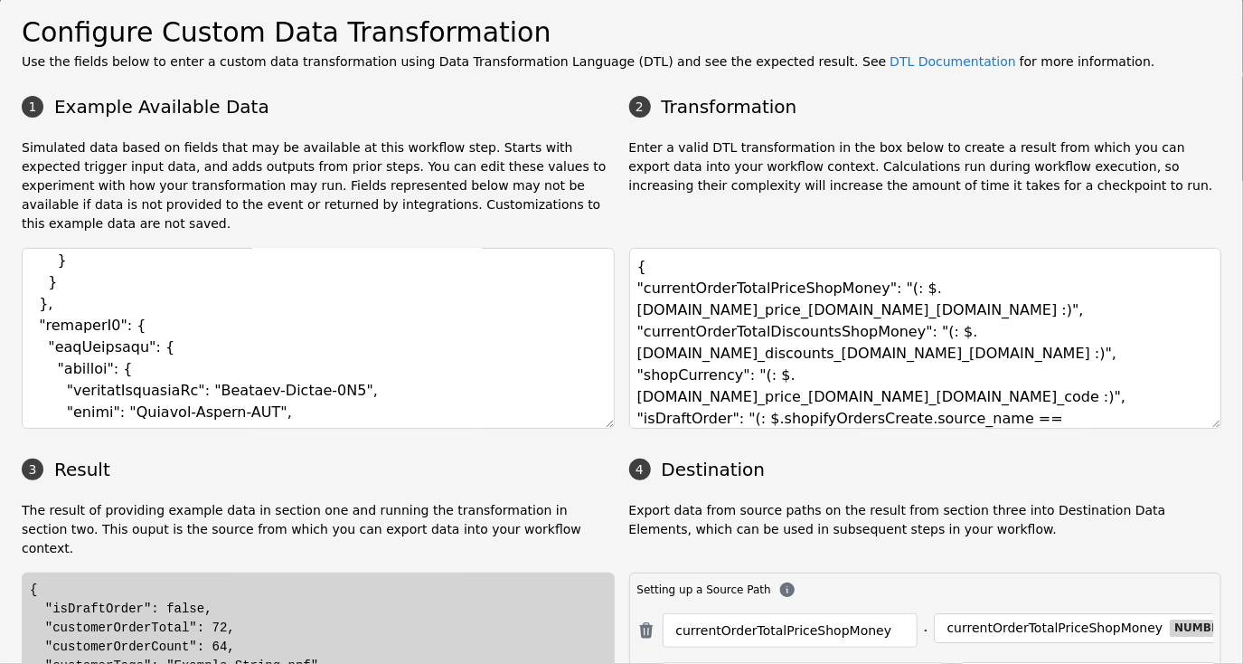
scroll to position [0, 0]
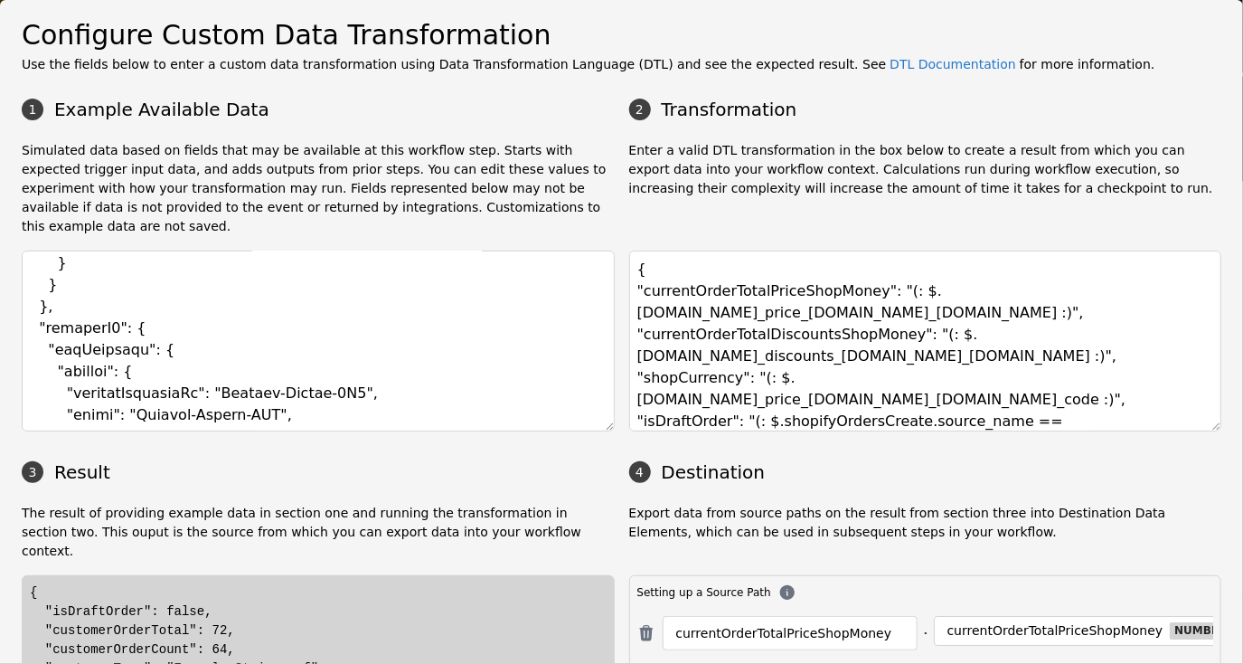
click at [950, 15] on h2 "Configure Custom Data Transformation" at bounding box center [622, 34] width 1200 height 41
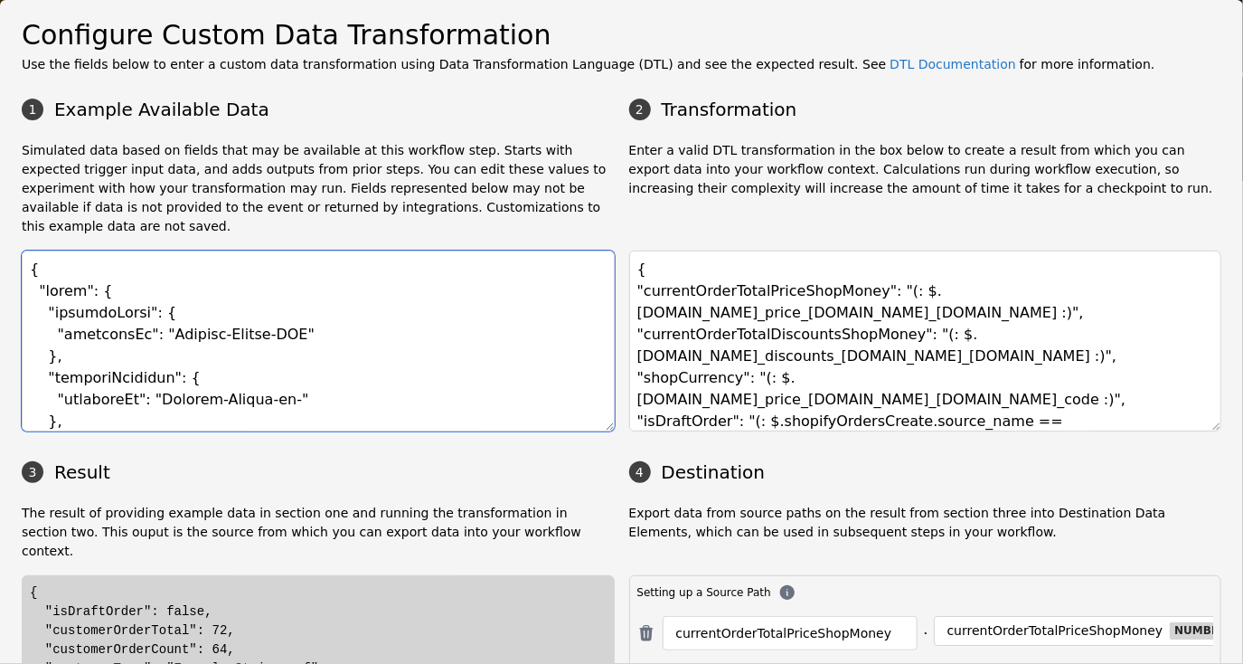
click at [418, 307] on textarea at bounding box center [318, 340] width 593 height 181
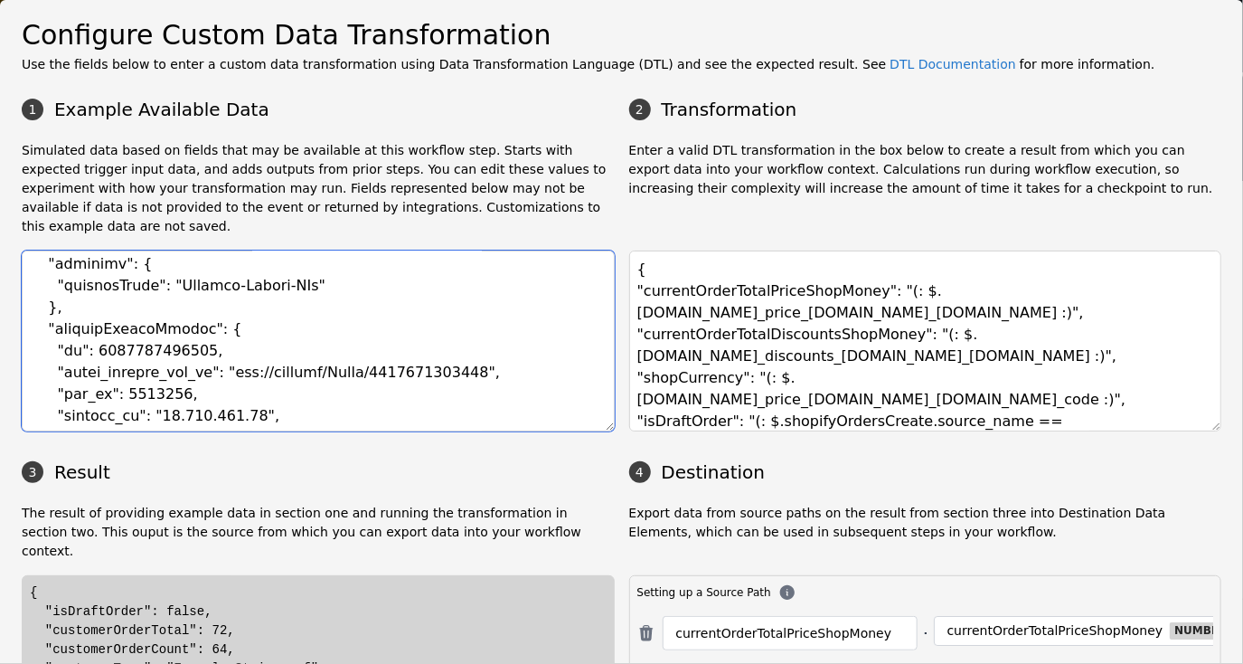
scroll to position [181, 0]
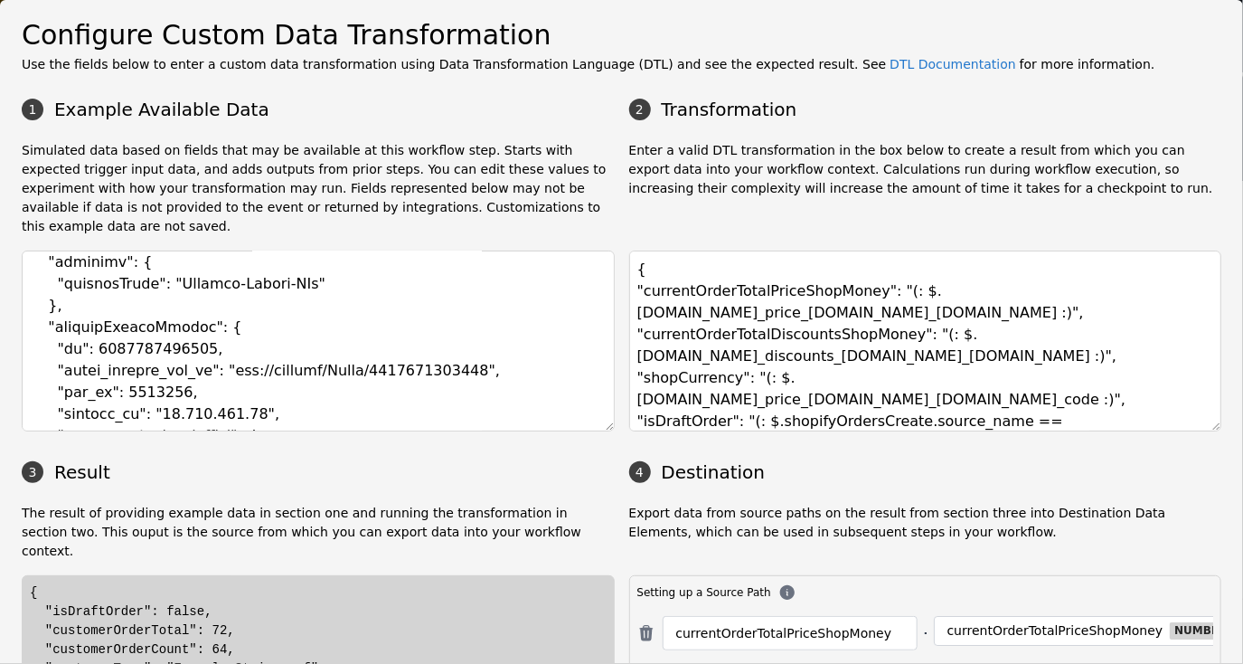
click at [423, 644] on div "{ "isDraftOrder": false, "customerOrderTotal": 72, "customerOrderCount": 64, "c…" at bounding box center [318, 668] width 577 height 171
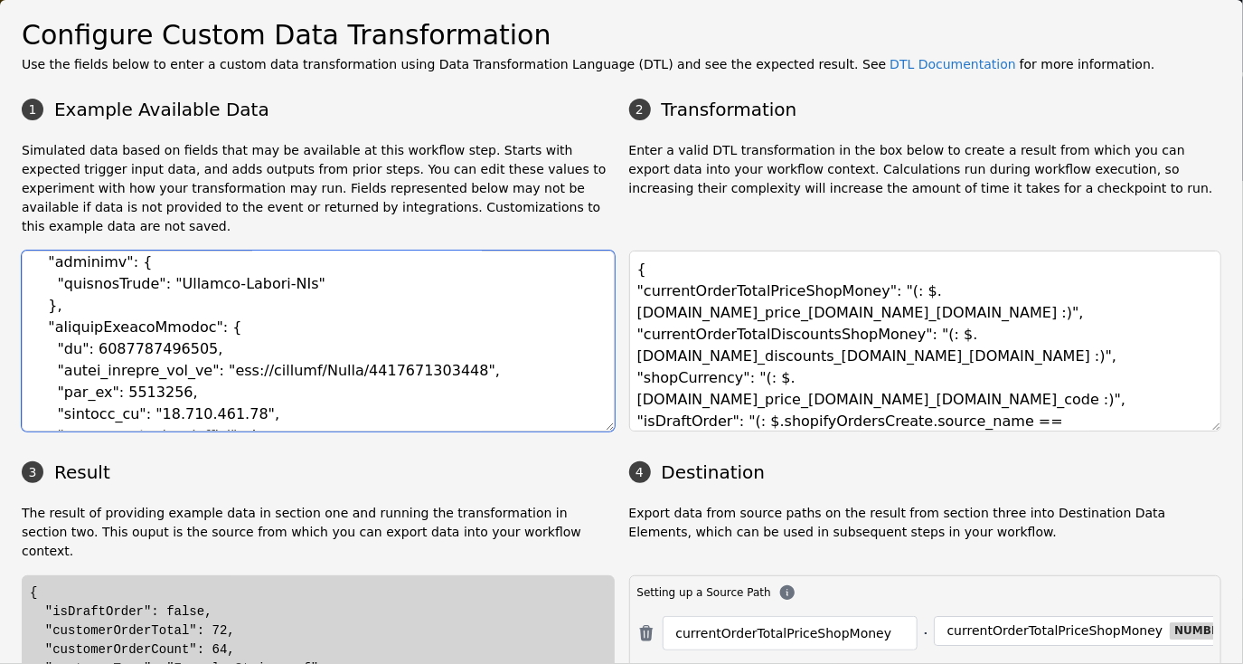
click at [323, 327] on textarea at bounding box center [318, 340] width 593 height 181
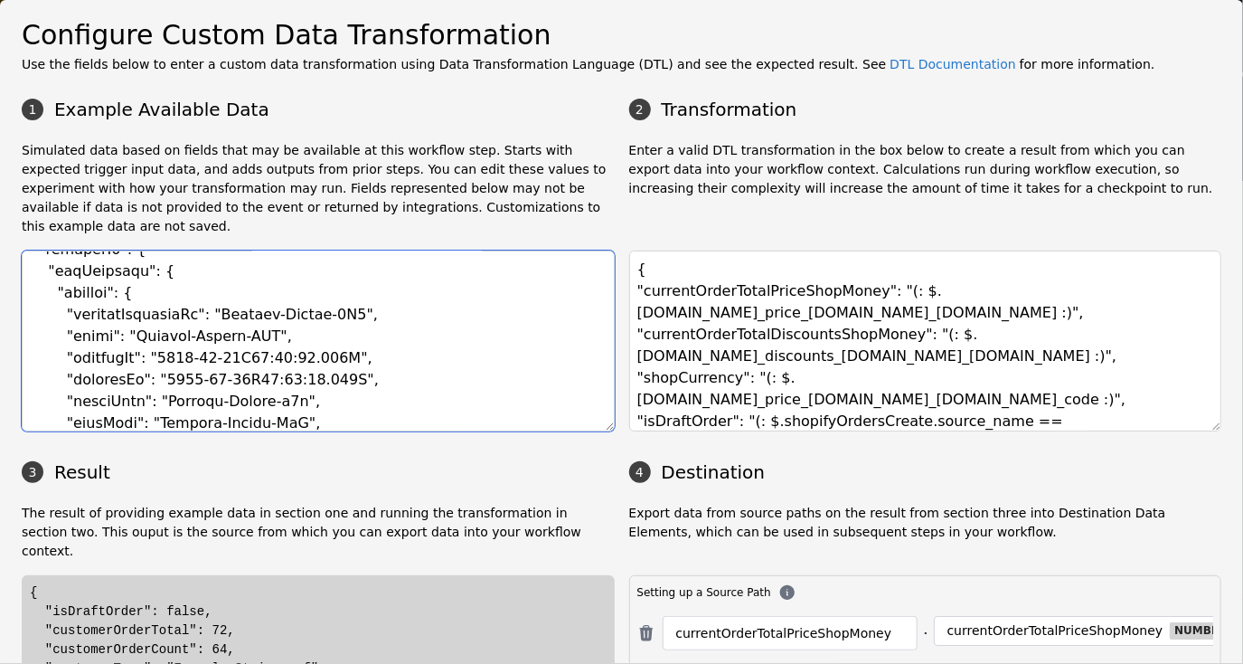
scroll to position [1763, 0]
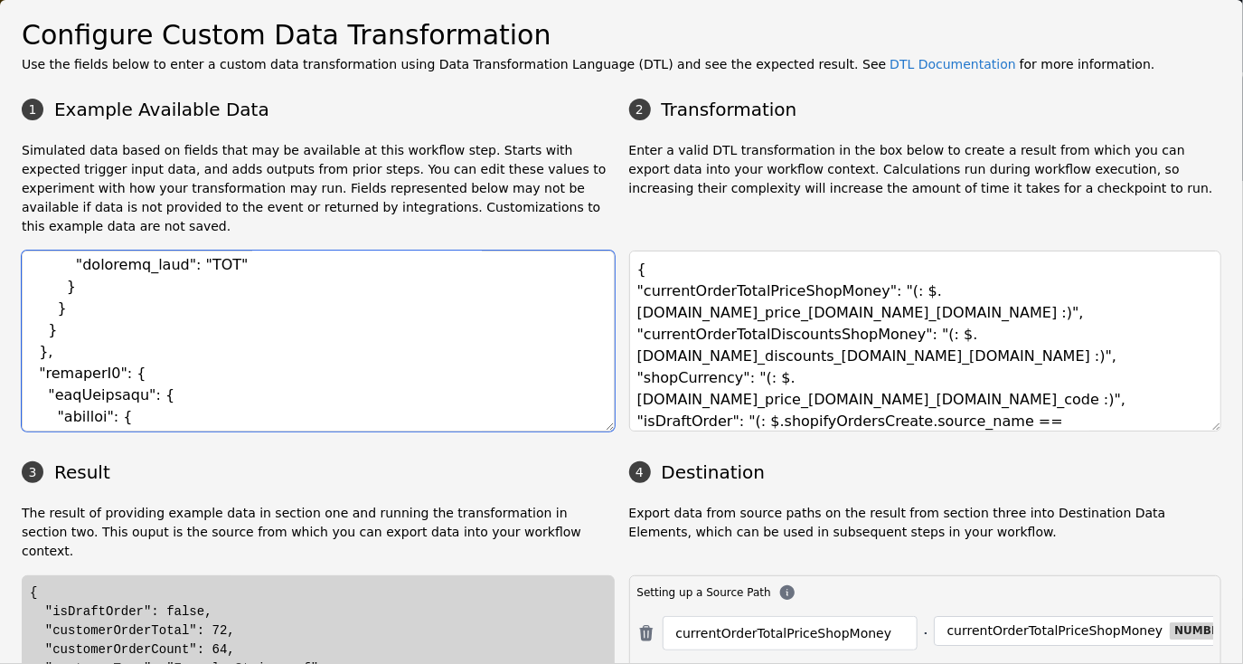
click at [83, 316] on textarea at bounding box center [318, 340] width 593 height 181
paste textarea ", "total_outstanding": "0.00", "total_price": "322.34", "total_price_set": { "s…"
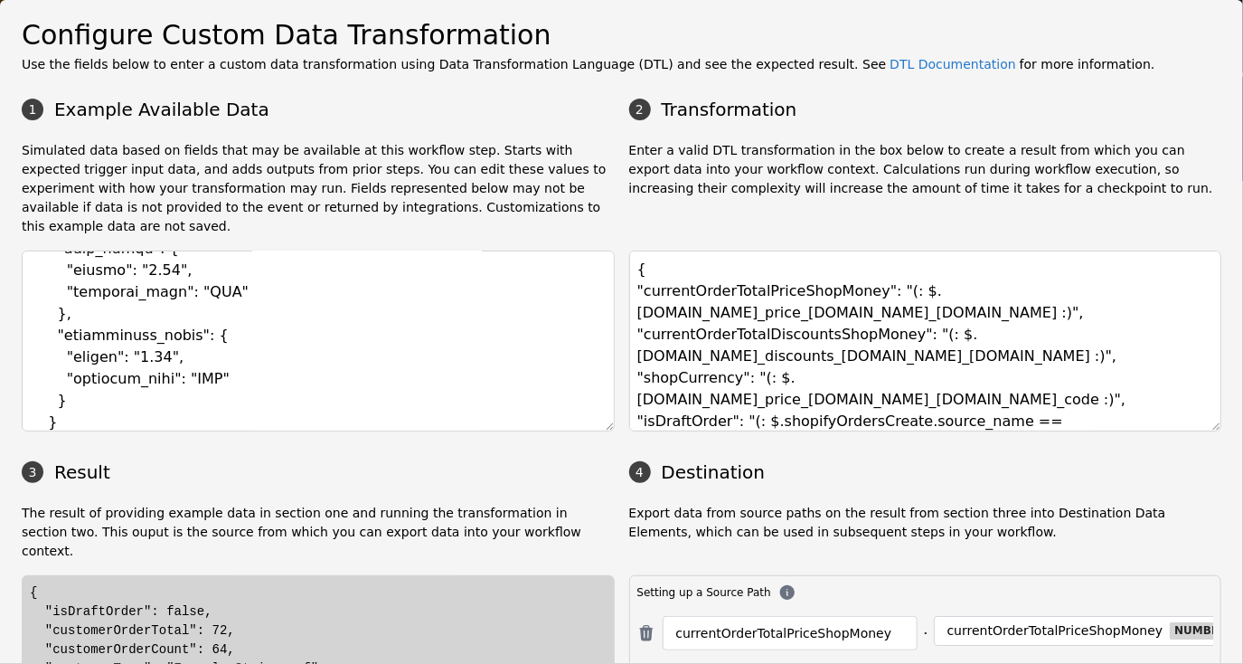
click at [333, 583] on div "{ "isDraftOrder": false, "customerOrderTotal": 72, "customerOrderCount": 64, "c…" at bounding box center [318, 668] width 577 height 171
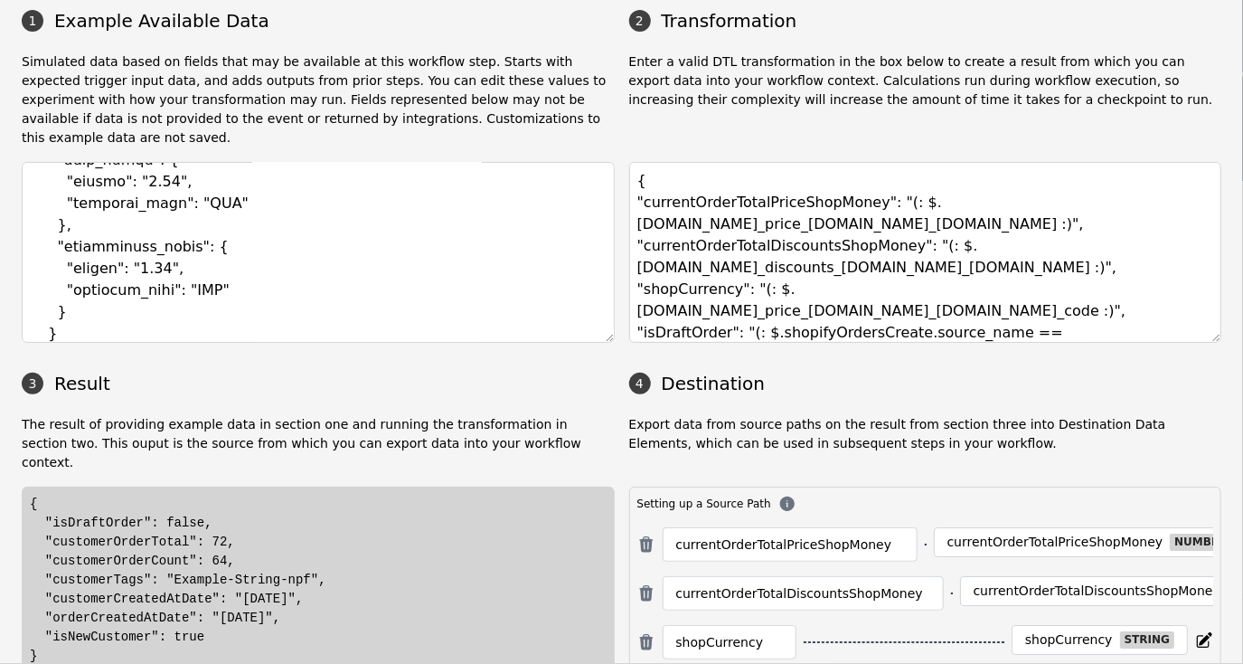
scroll to position [90, 0]
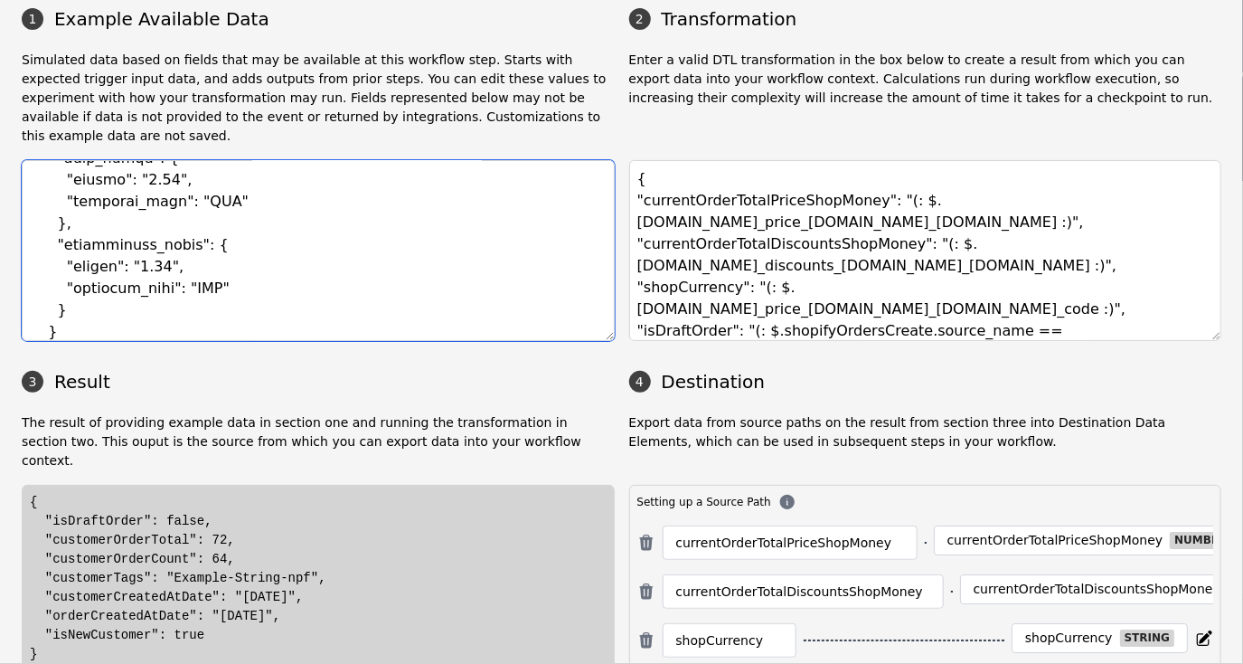
click at [241, 239] on textarea at bounding box center [318, 250] width 593 height 181
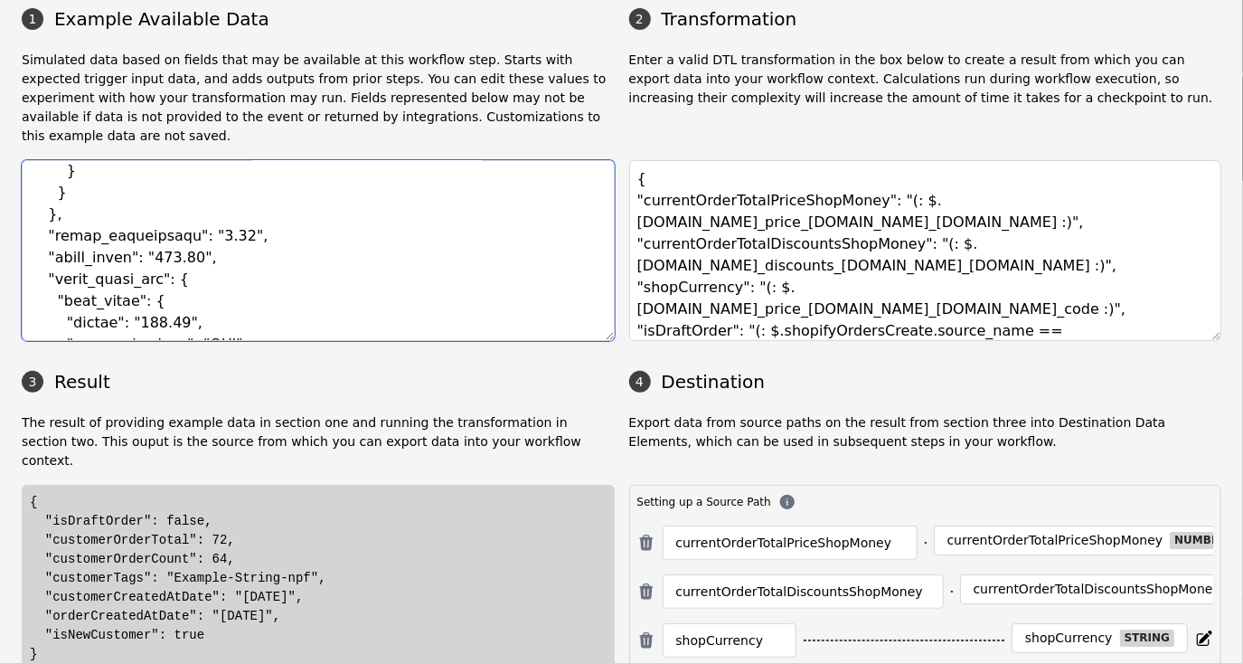
scroll to position [1786, 0]
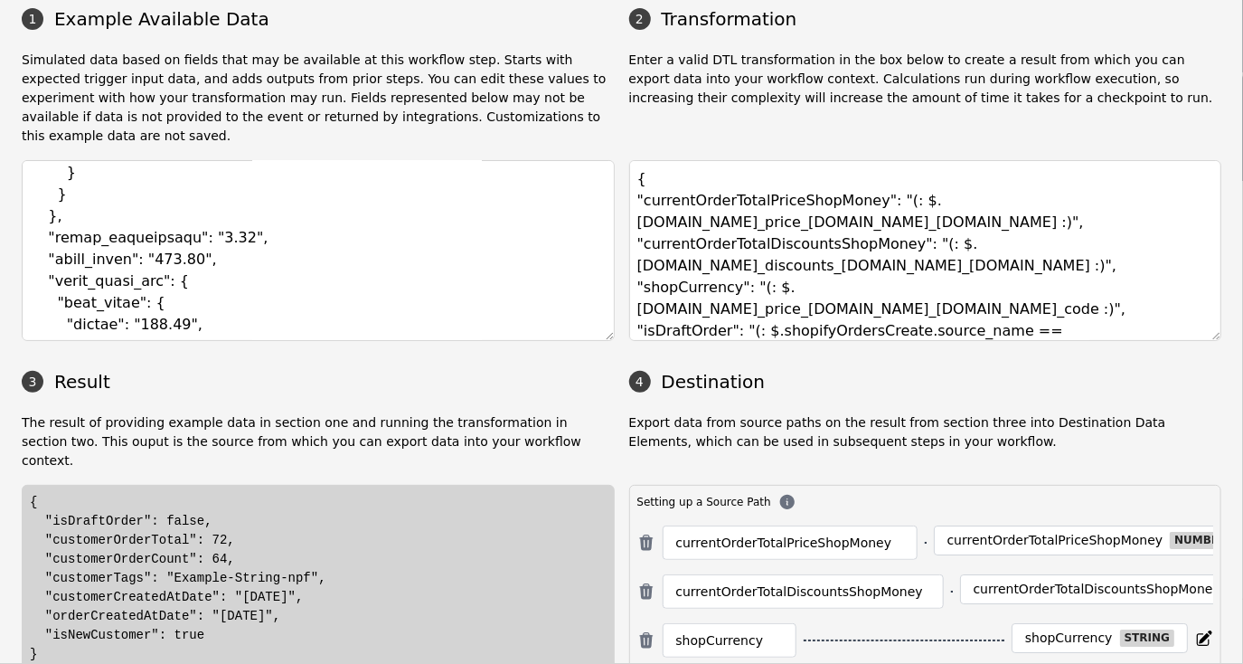
click at [391, 571] on div "{ "isDraftOrder": false, "customerOrderTotal": 72, "customerOrderCount": 64, "c…" at bounding box center [318, 578] width 577 height 171
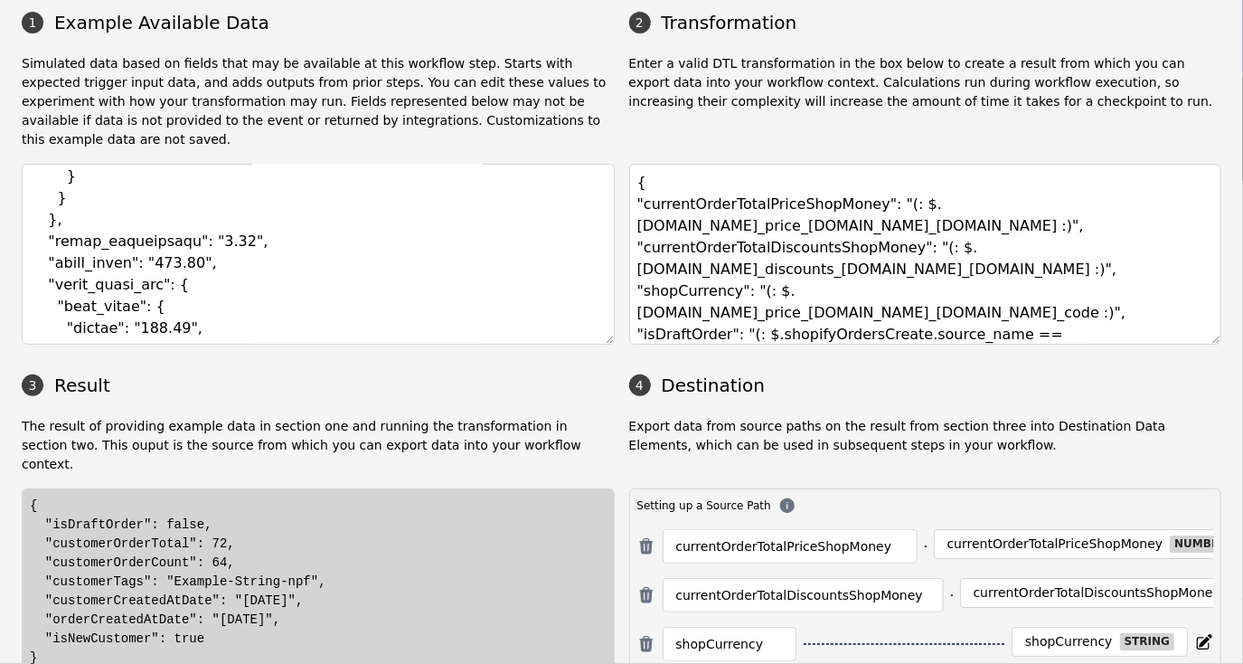
scroll to position [90, 0]
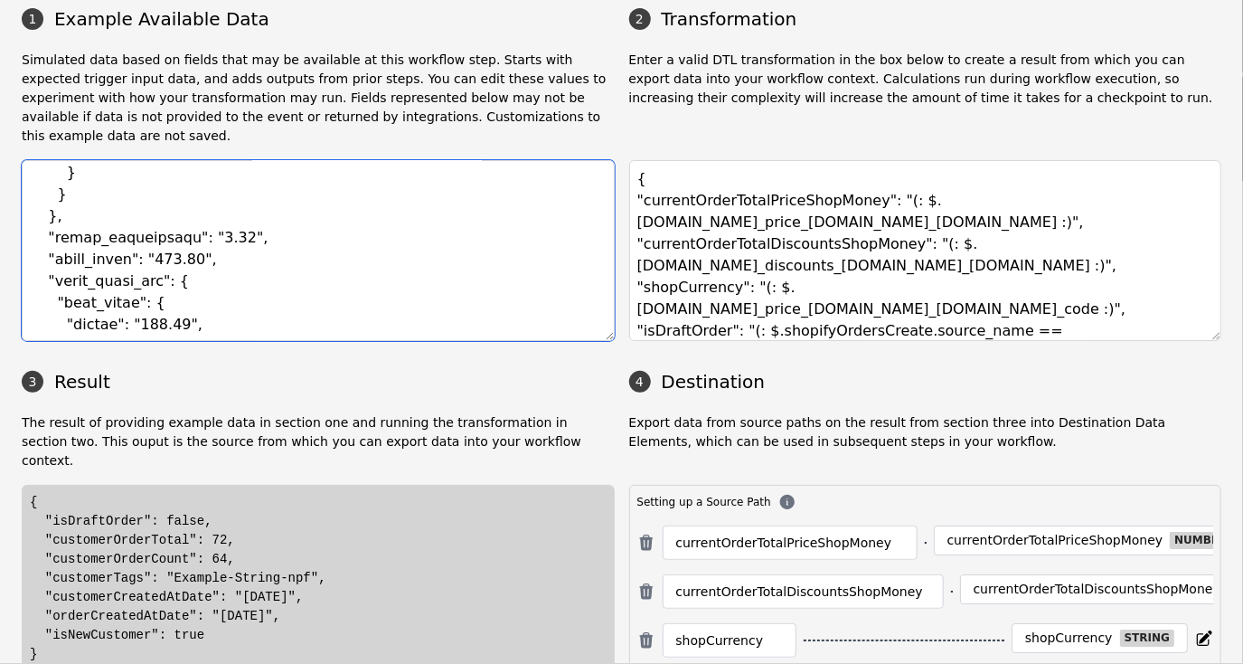
click at [272, 229] on textarea at bounding box center [318, 250] width 593 height 181
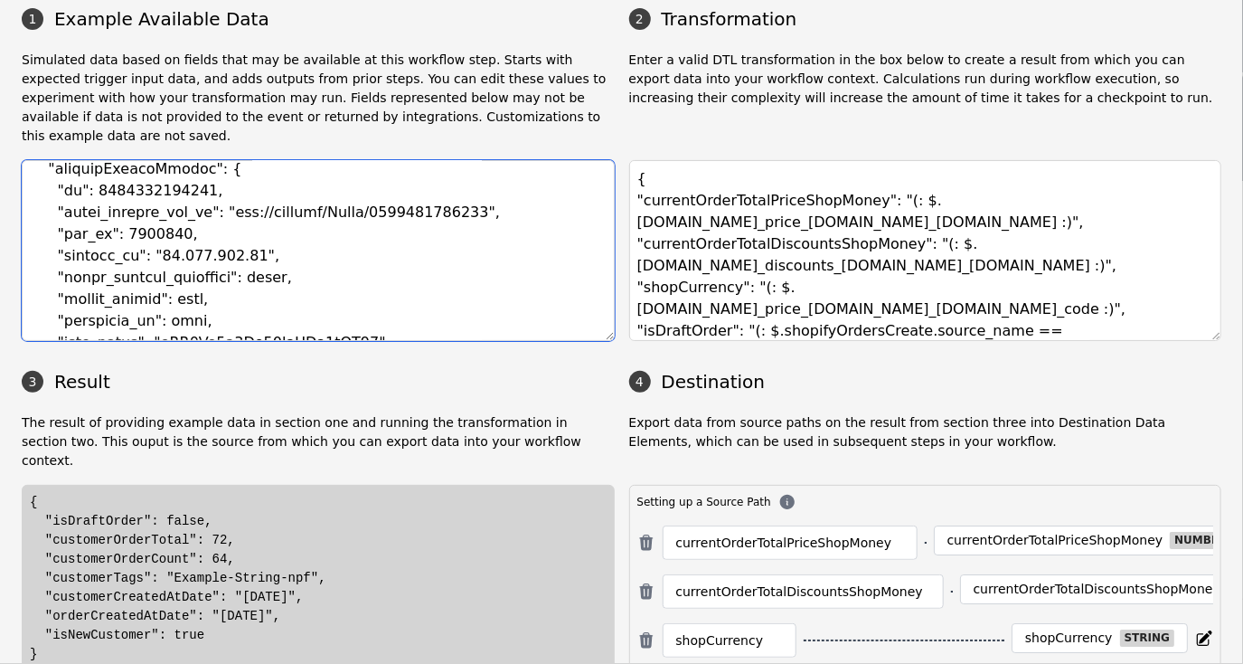
scroll to position [158, 0]
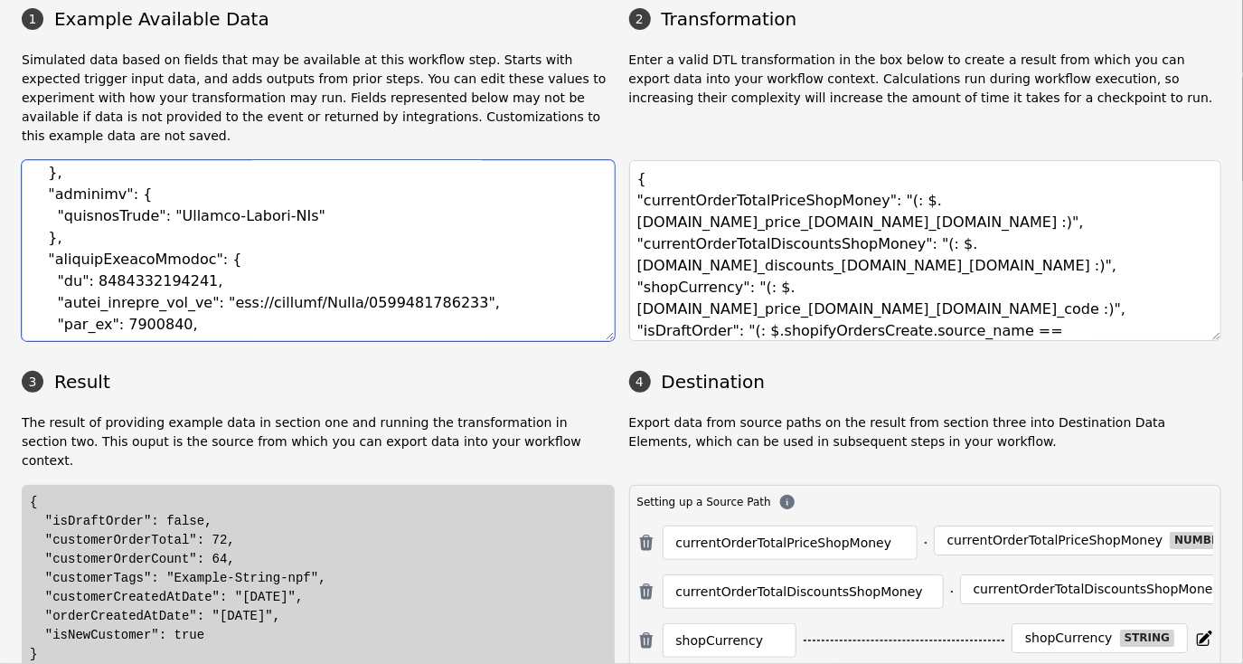
drag, startPoint x: 69, startPoint y: 222, endPoint x: 66, endPoint y: 286, distance: 63.4
click at [66, 286] on textarea at bounding box center [318, 250] width 593 height 181
click at [104, 255] on textarea at bounding box center [318, 250] width 593 height 181
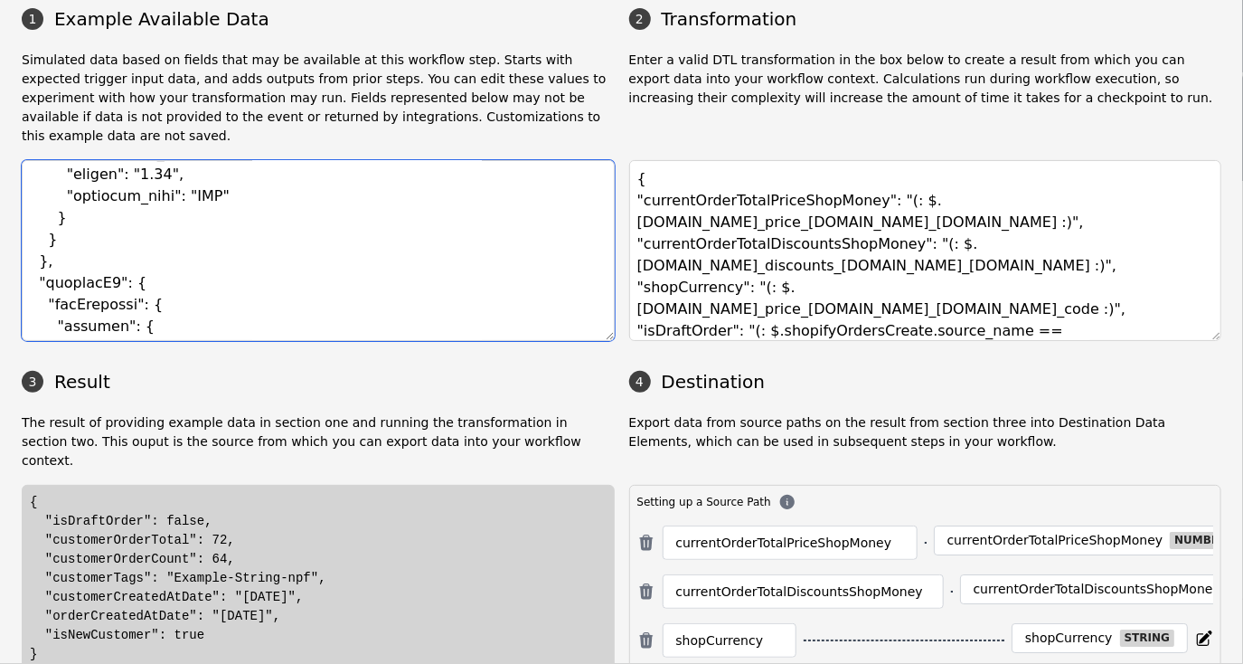
scroll to position [2240, 0]
drag, startPoint x: 61, startPoint y: 218, endPoint x: 265, endPoint y: 234, distance: 205.0
click at [255, 235] on textarea at bounding box center [318, 250] width 593 height 181
click at [258, 223] on textarea at bounding box center [318, 250] width 593 height 181
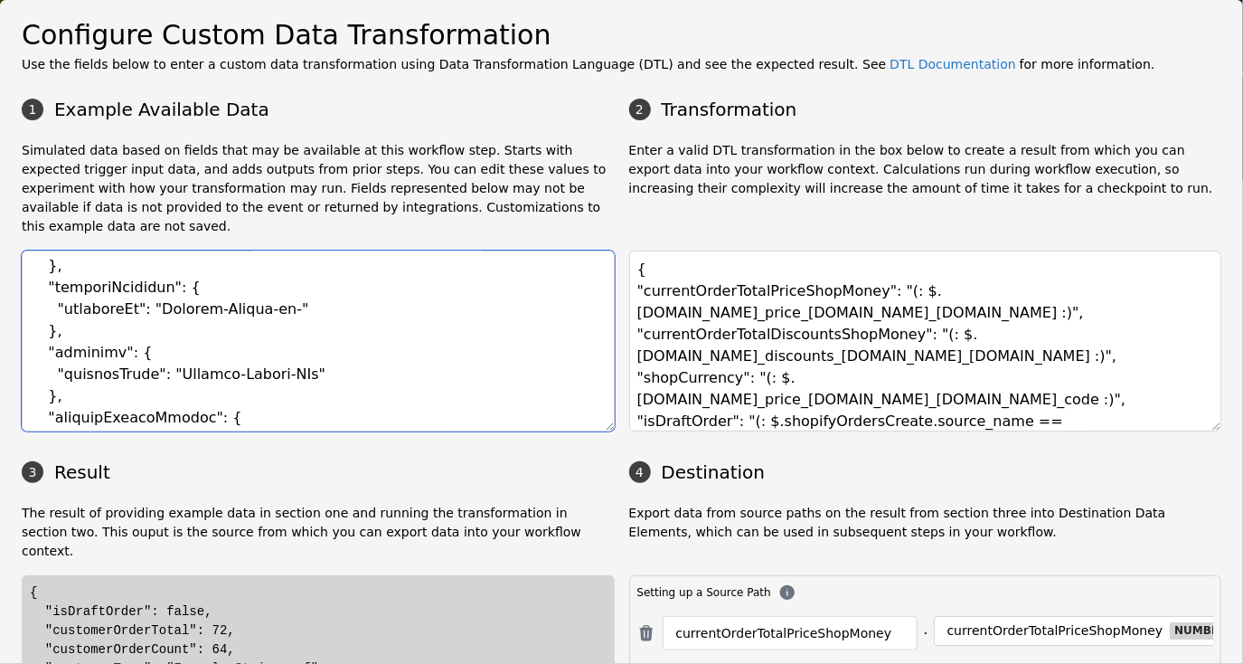
scroll to position [90, 0]
drag, startPoint x: 62, startPoint y: 222, endPoint x: 219, endPoint y: 395, distance: 233.0
click at [219, 395] on textarea at bounding box center [318, 340] width 593 height 181
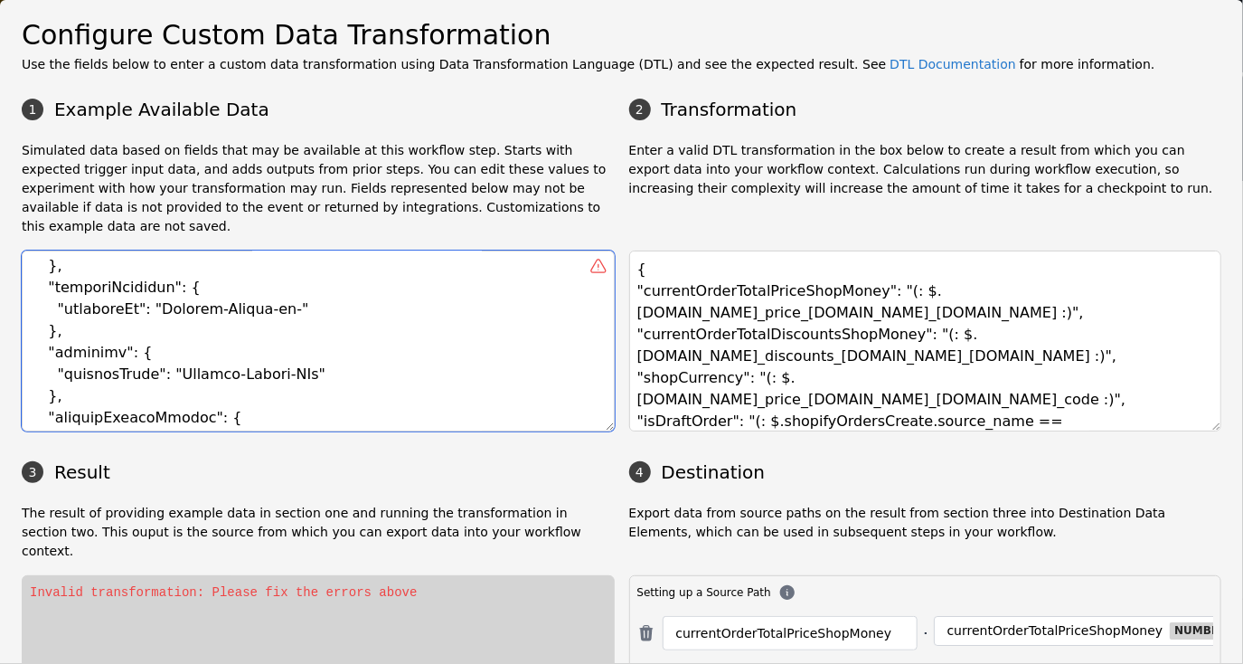
scroll to position [108, 0]
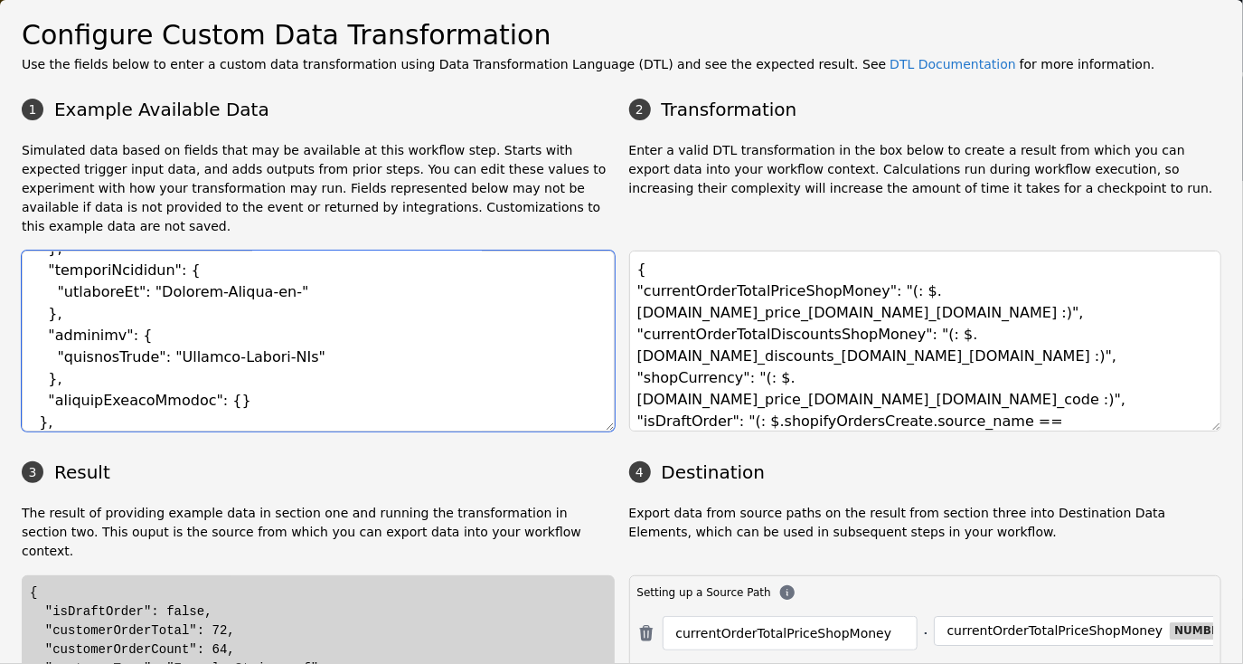
click at [199, 382] on textarea at bounding box center [318, 340] width 593 height 181
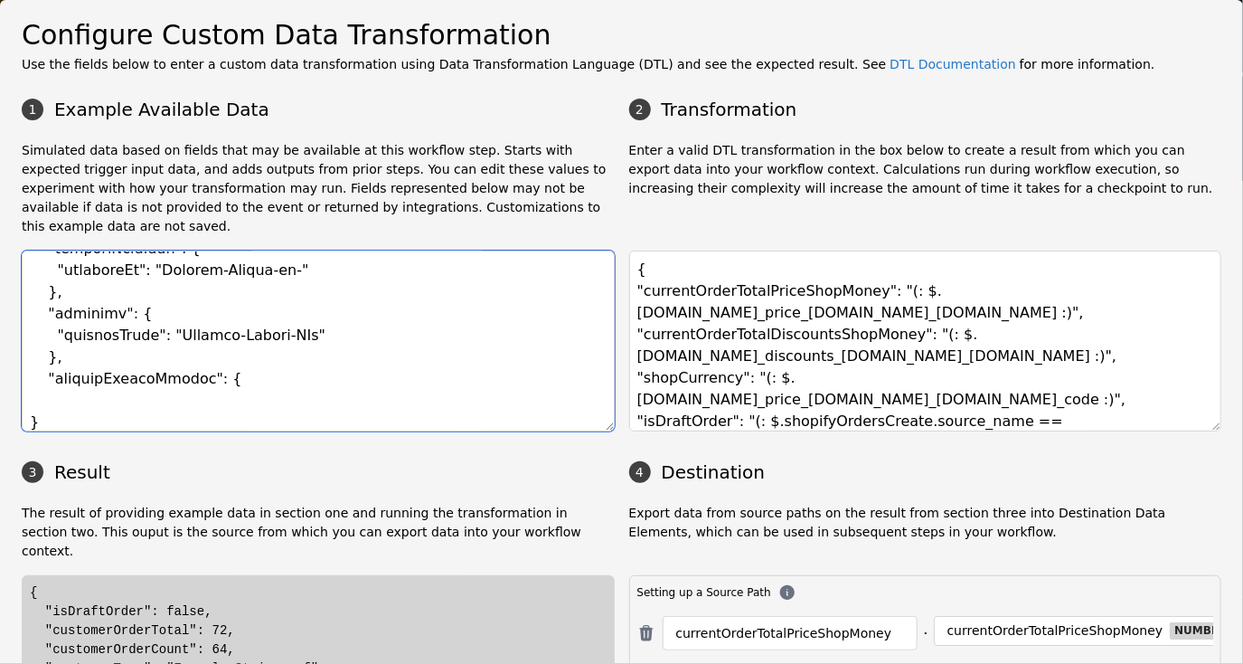
paste textarea ""total_price_set": { "shop_money": { "amount": "322.34", "currency_code": "USD"…"
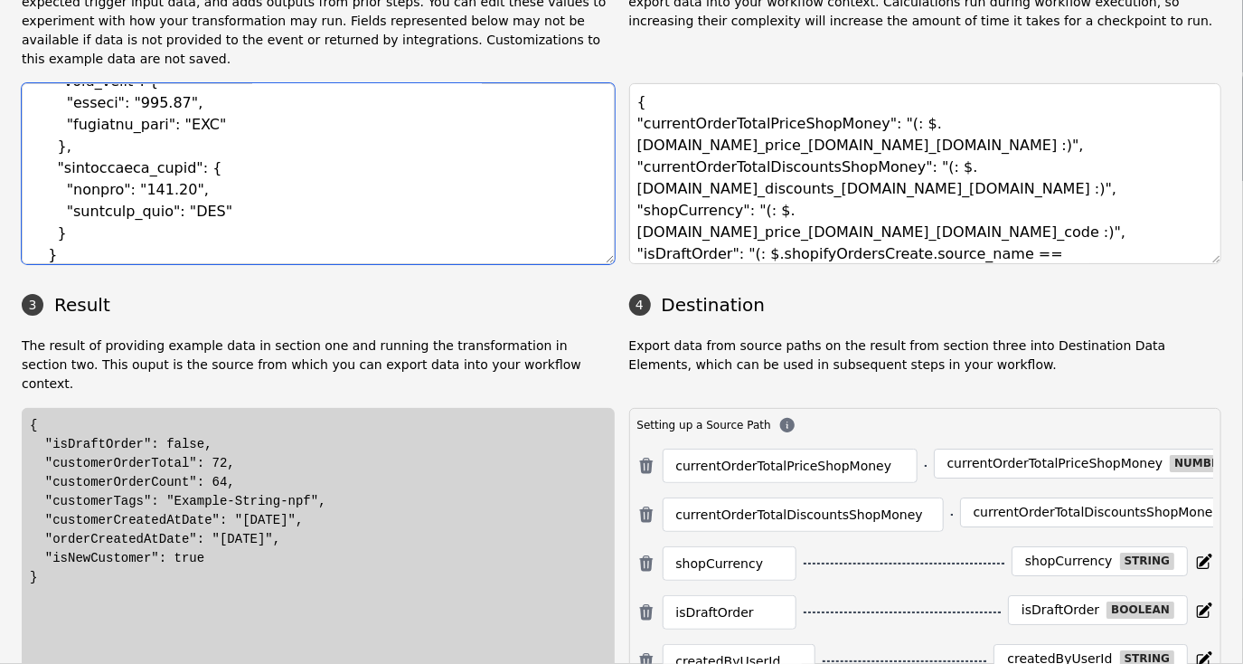
scroll to position [181, 0]
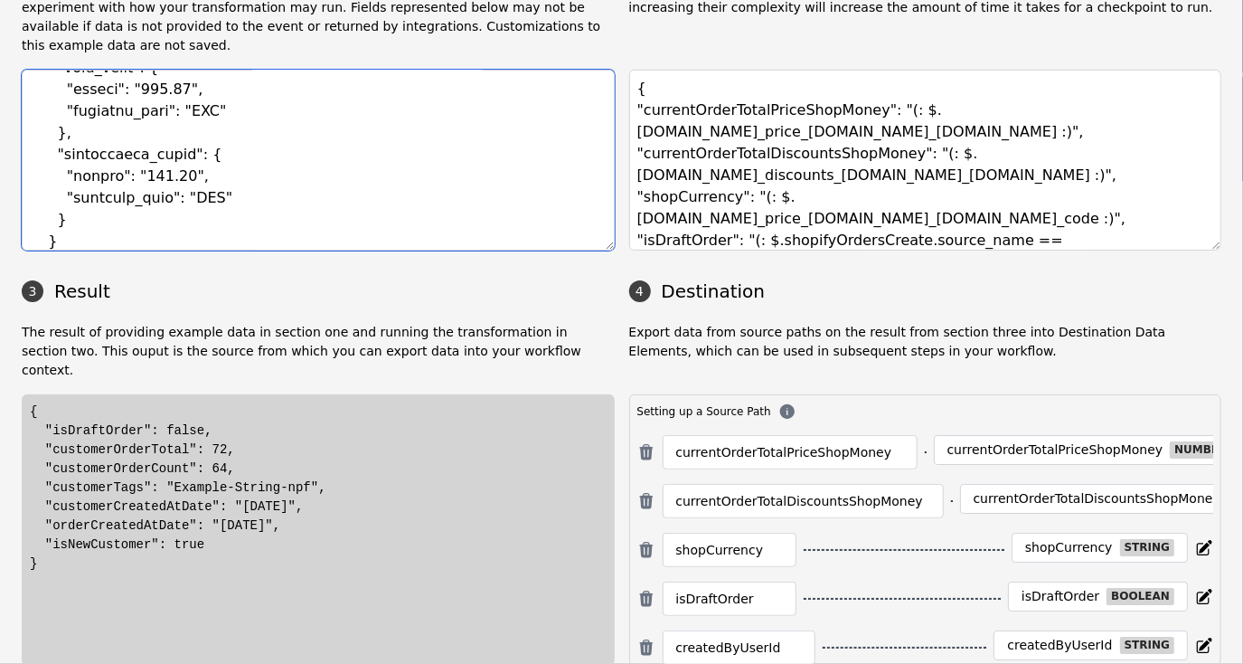
click at [206, 158] on textarea at bounding box center [318, 160] width 593 height 181
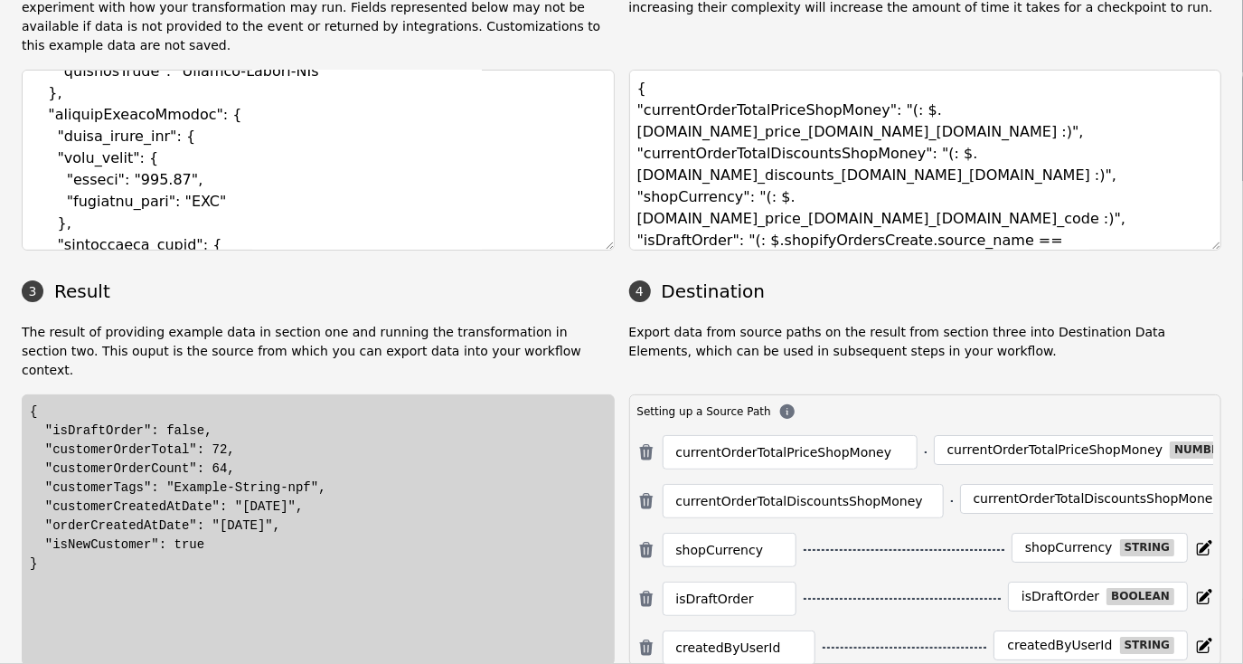
type textarea "{ "event": { "shopifyOrder": { "externalId": "Example-String-KEZ" }, "shopifyCu…"
click at [115, 483] on div "{ "isDraftOrder": false, "customerOrderTotal": 72, "customerOrderCount": 64, "c…" at bounding box center [318, 487] width 577 height 171
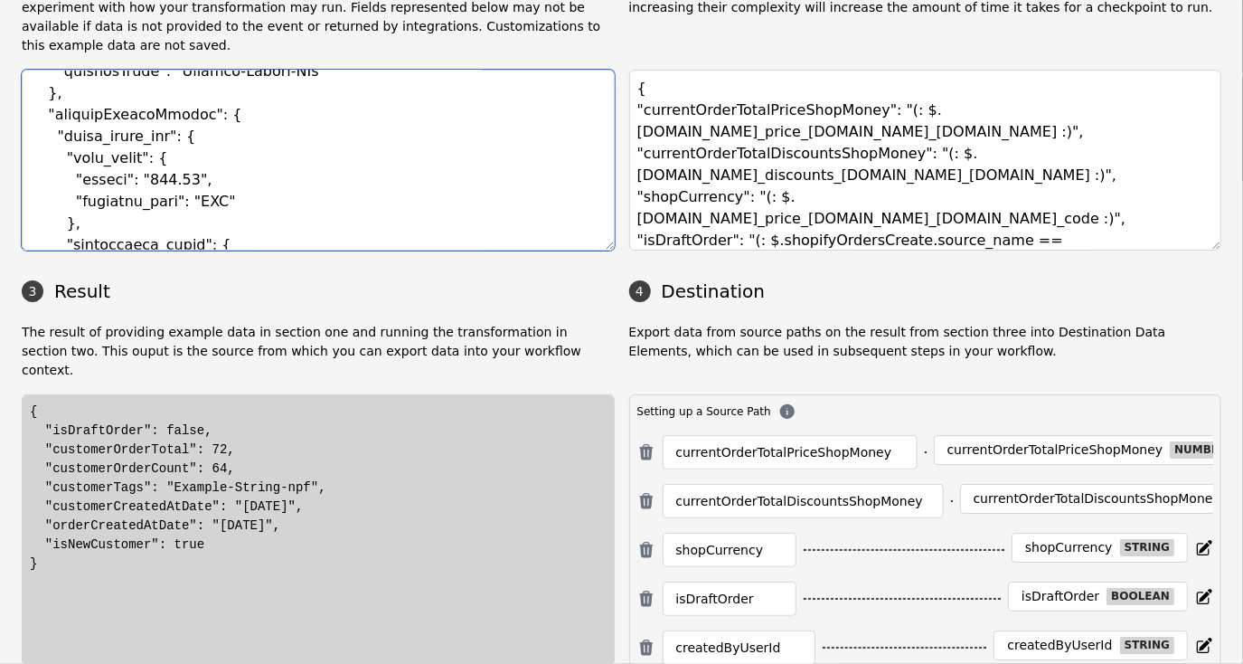
click at [236, 125] on textarea at bounding box center [318, 160] width 593 height 181
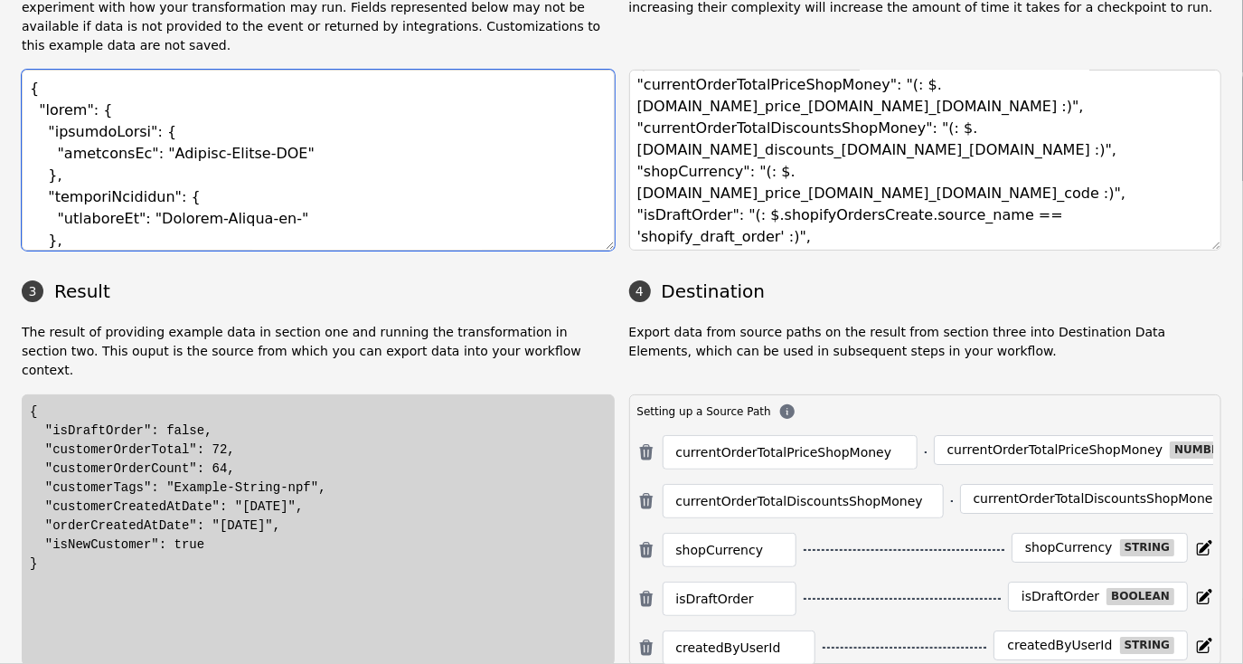
scroll to position [0, 0]
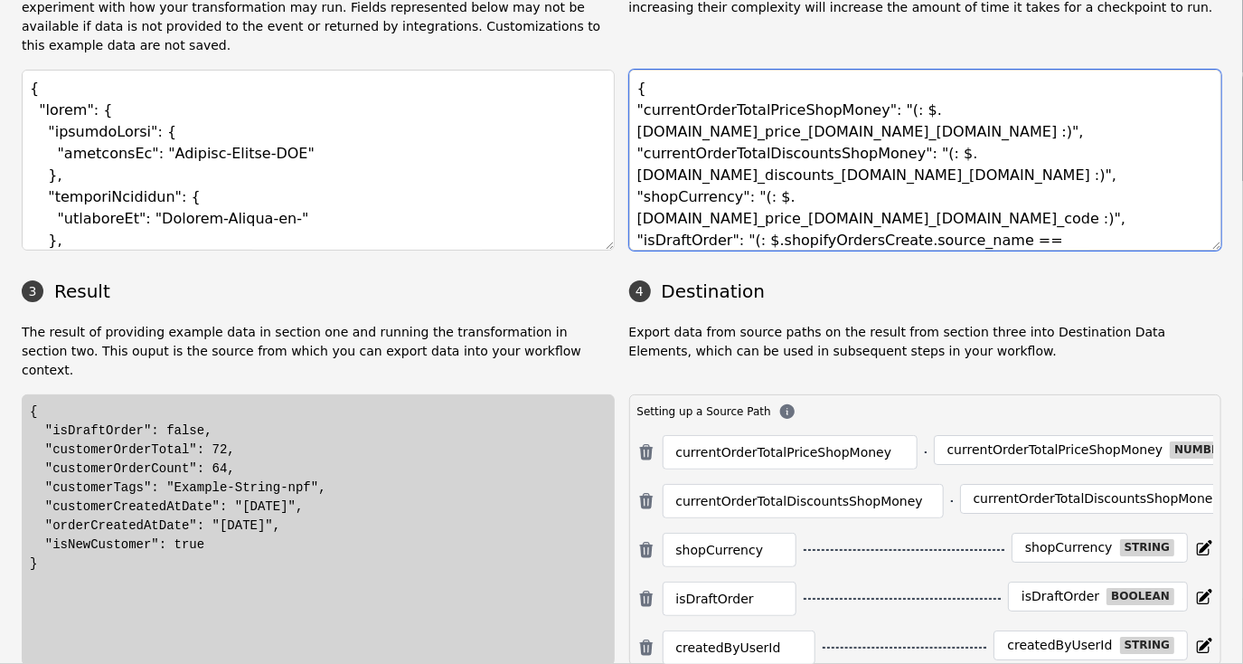
click at [963, 90] on textarea "{ "currentOrderTotalPriceShopMoney": "(: $.[DOMAIN_NAME]_price_[DOMAIN_NAME]_[D…" at bounding box center [925, 160] width 593 height 181
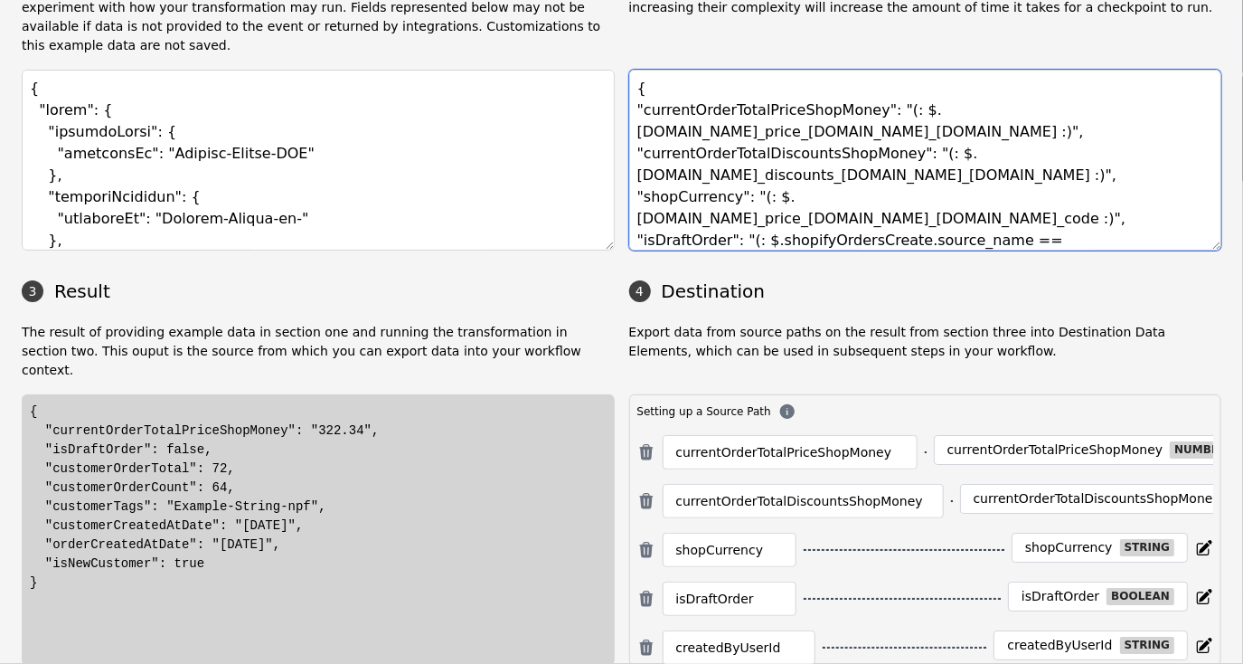
type textarea "{ "currentOrderTotalPriceShopMoney": "(: $.[DOMAIN_NAME]_price_[DOMAIN_NAME]_[D…"
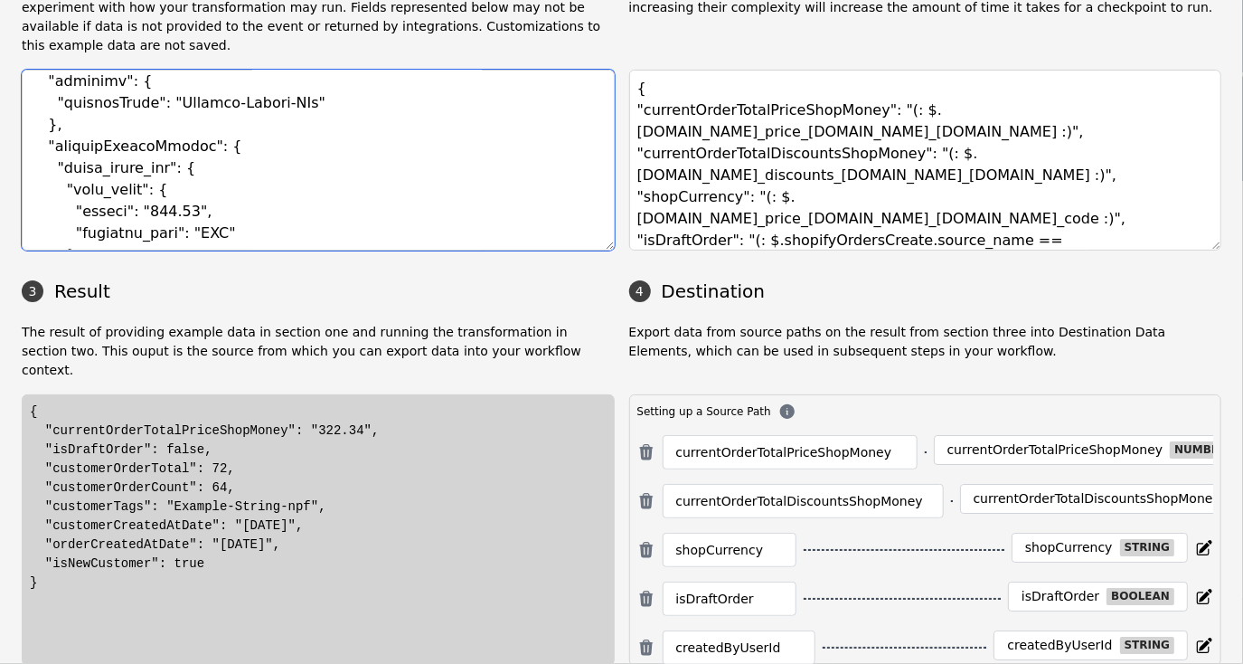
scroll to position [181, 0]
click at [272, 135] on textarea at bounding box center [318, 160] width 593 height 181
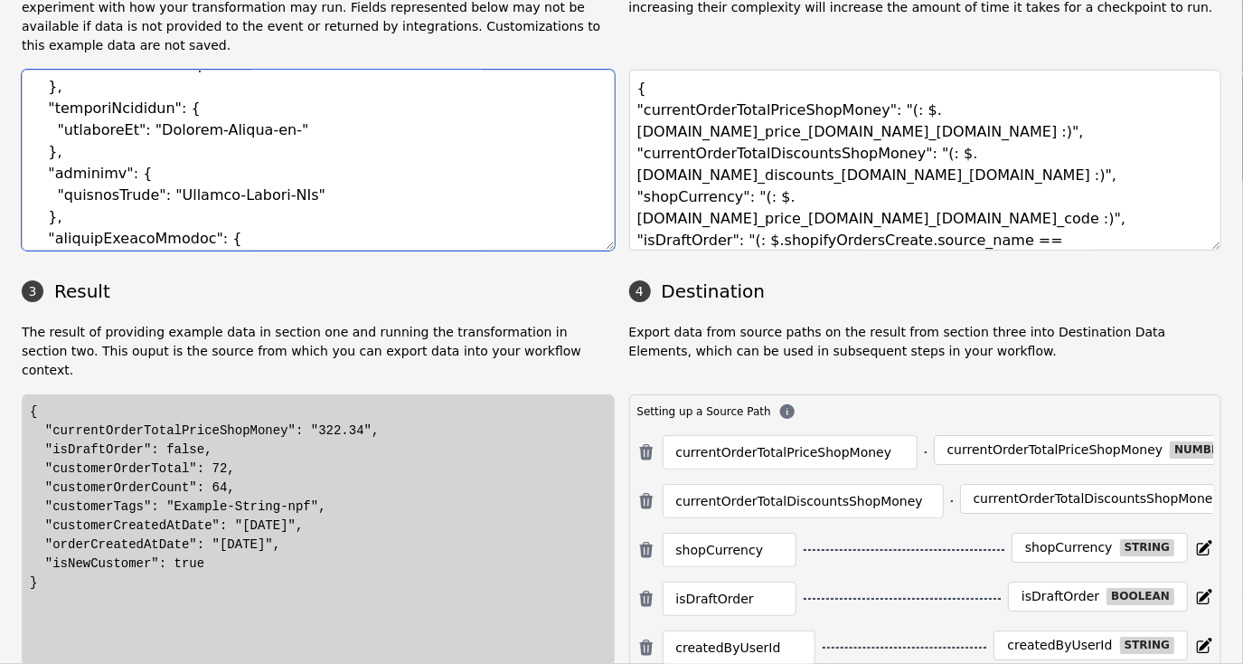
scroll to position [90, 0]
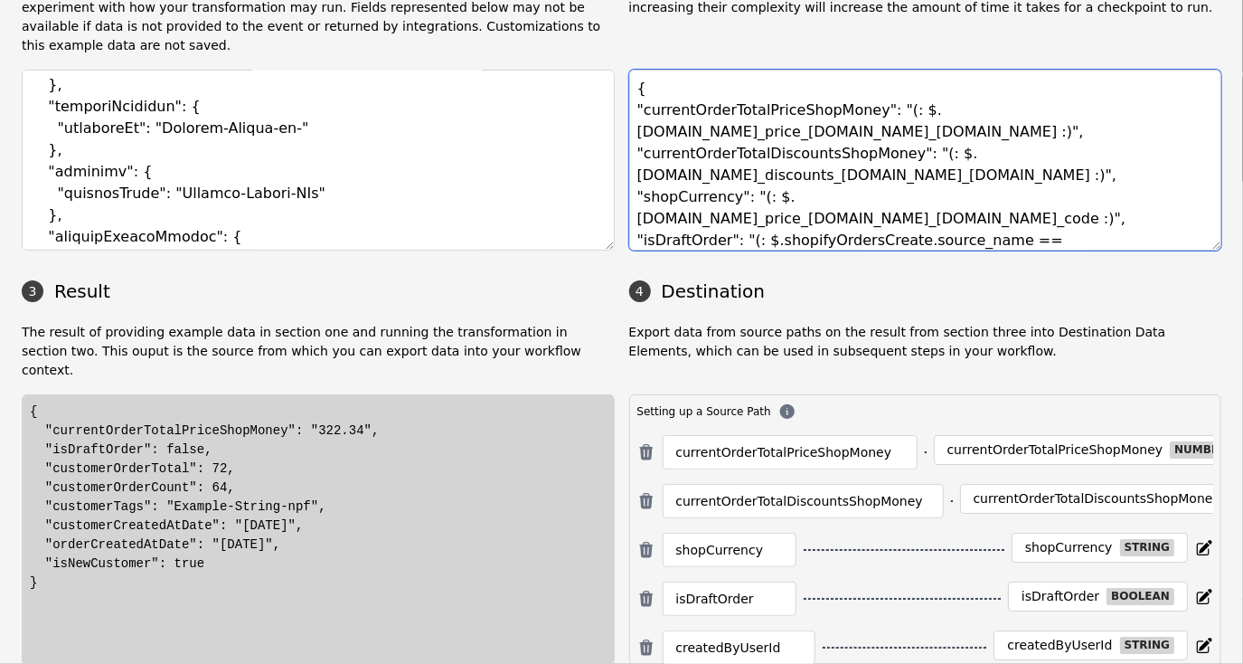
drag, startPoint x: 628, startPoint y: 131, endPoint x: 1049, endPoint y: 154, distance: 421.1
click at [1049, 154] on textarea "{ "currentOrderTotalPriceShopMoney": "(: $.[DOMAIN_NAME]_price_[DOMAIN_NAME]_[D…" at bounding box center [925, 160] width 593 height 181
click at [1091, 121] on textarea "{ "currentOrderTotalPriceShopMoney": "(: $.[DOMAIN_NAME]_price_[DOMAIN_NAME]_[D…" at bounding box center [925, 160] width 593 height 181
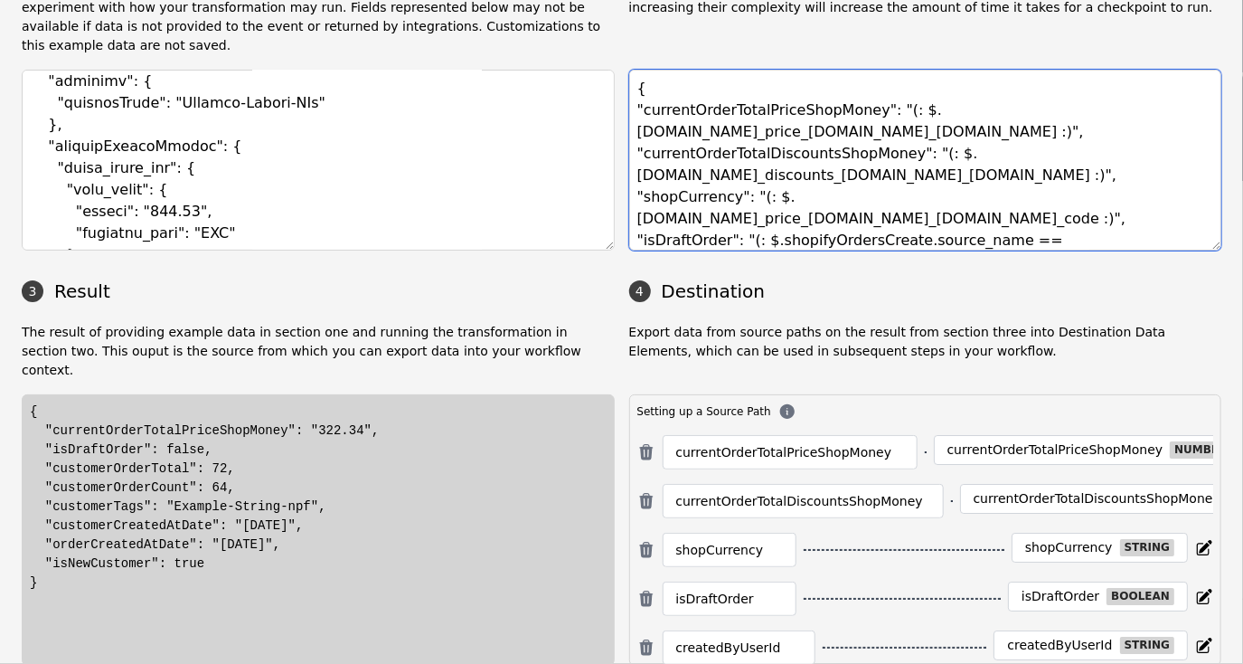
scroll to position [181, 0]
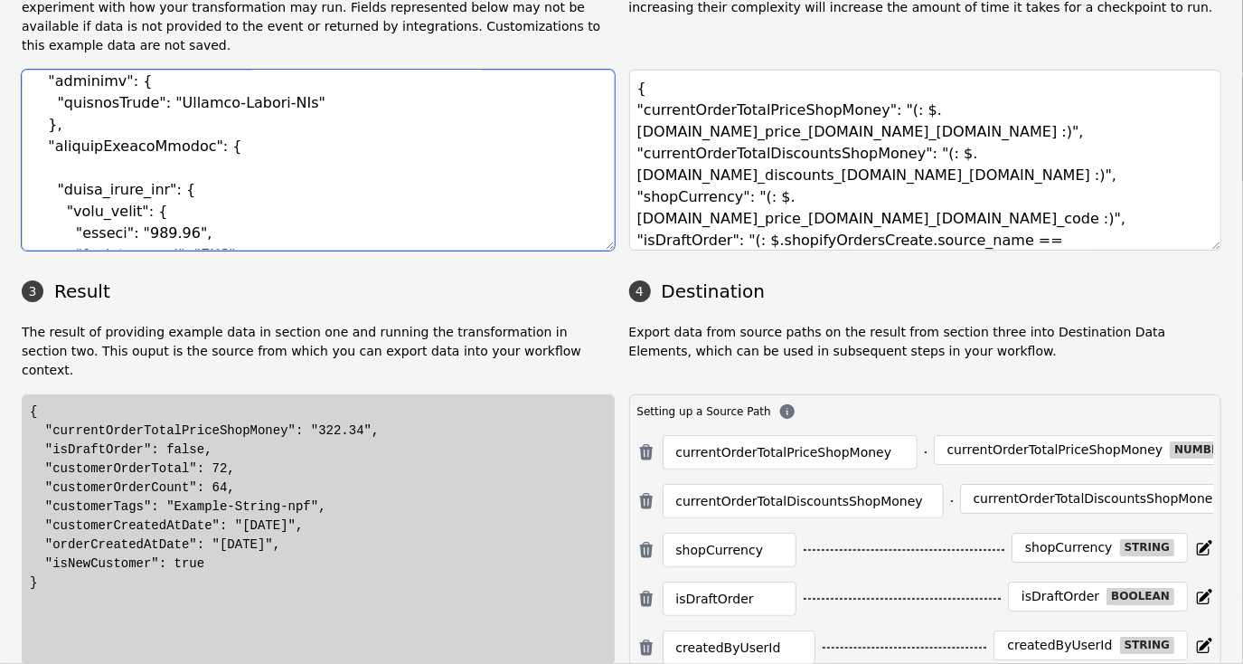
paste textarea ""total_discounts": "0.00", "total_discounts_set": { "shop_money": { "amount": "…"
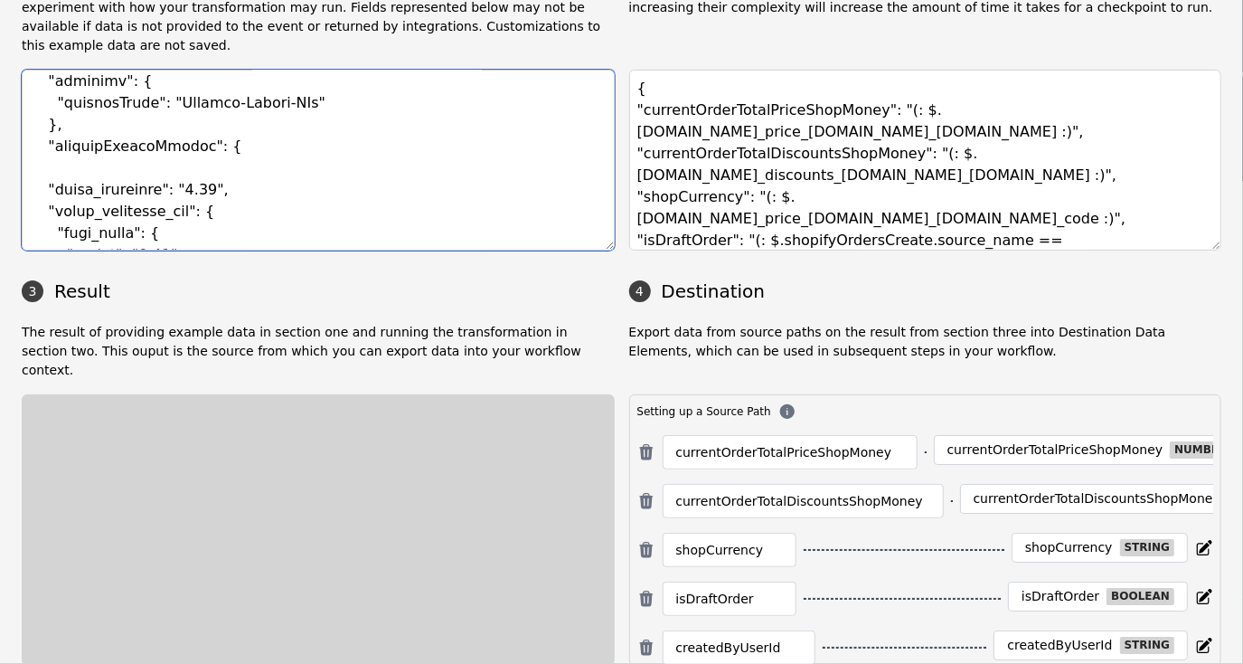
scroll to position [607, 0]
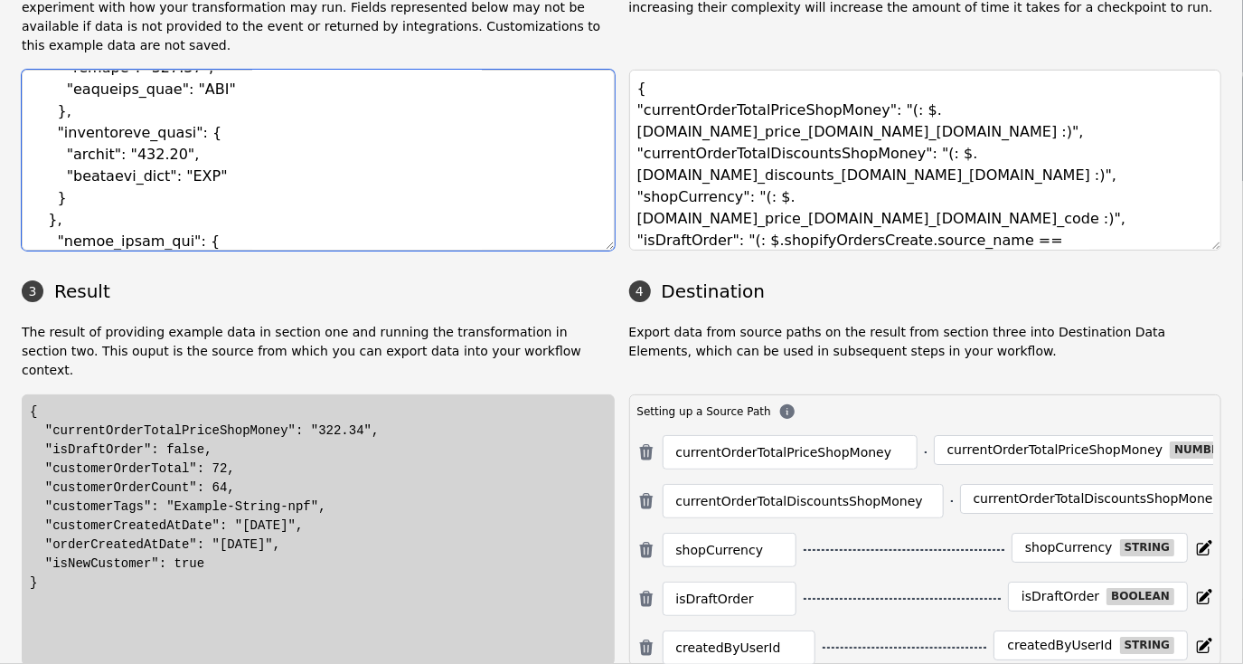
click at [344, 131] on textarea at bounding box center [318, 160] width 593 height 181
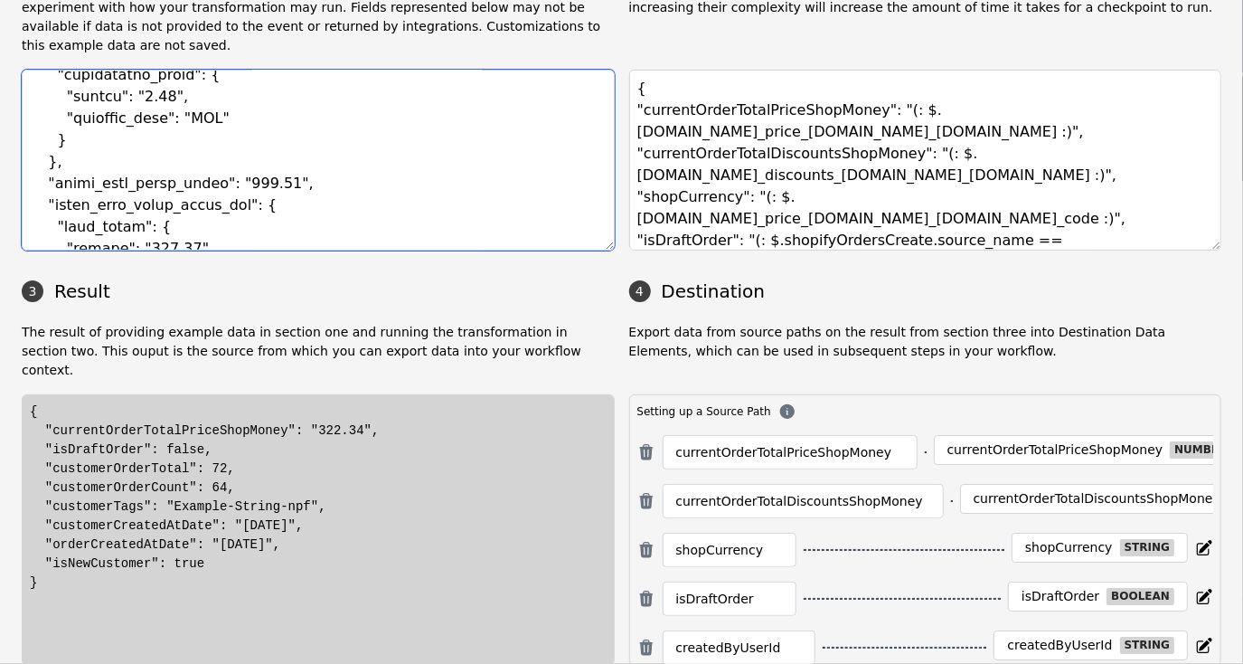
scroll to position [335, 0]
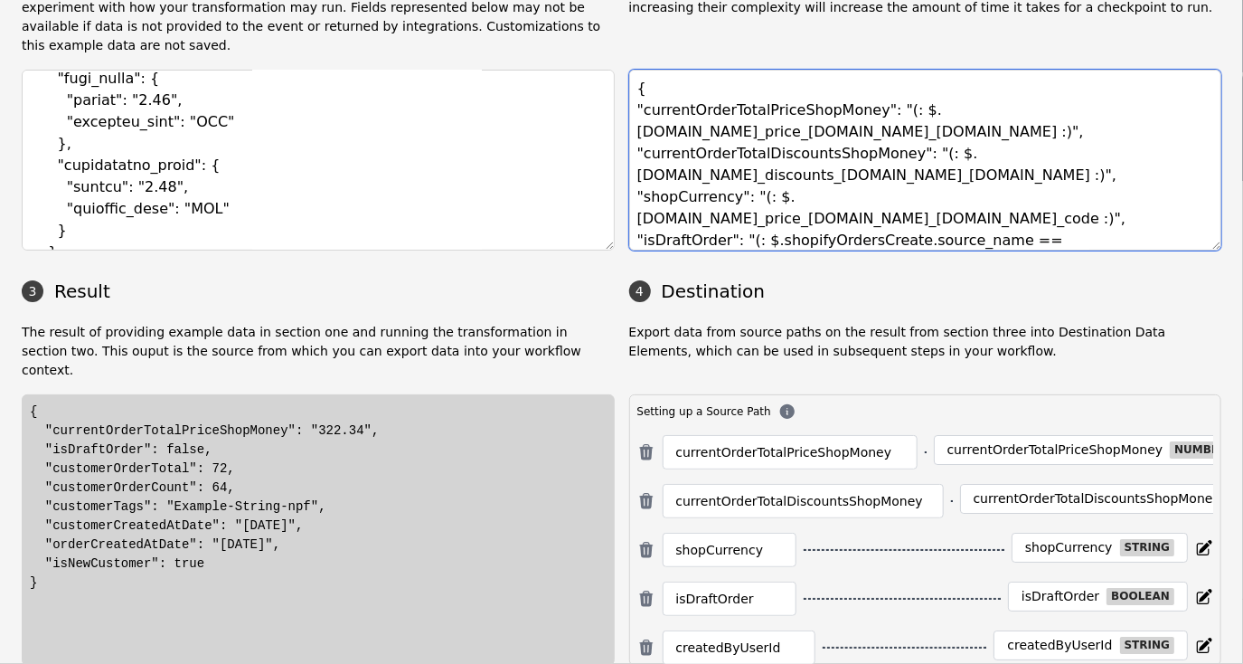
type textarea "{ "event": { "shopifyOrder": { "externalId": "Example-String-KEZ" }, "shopifyCu…"
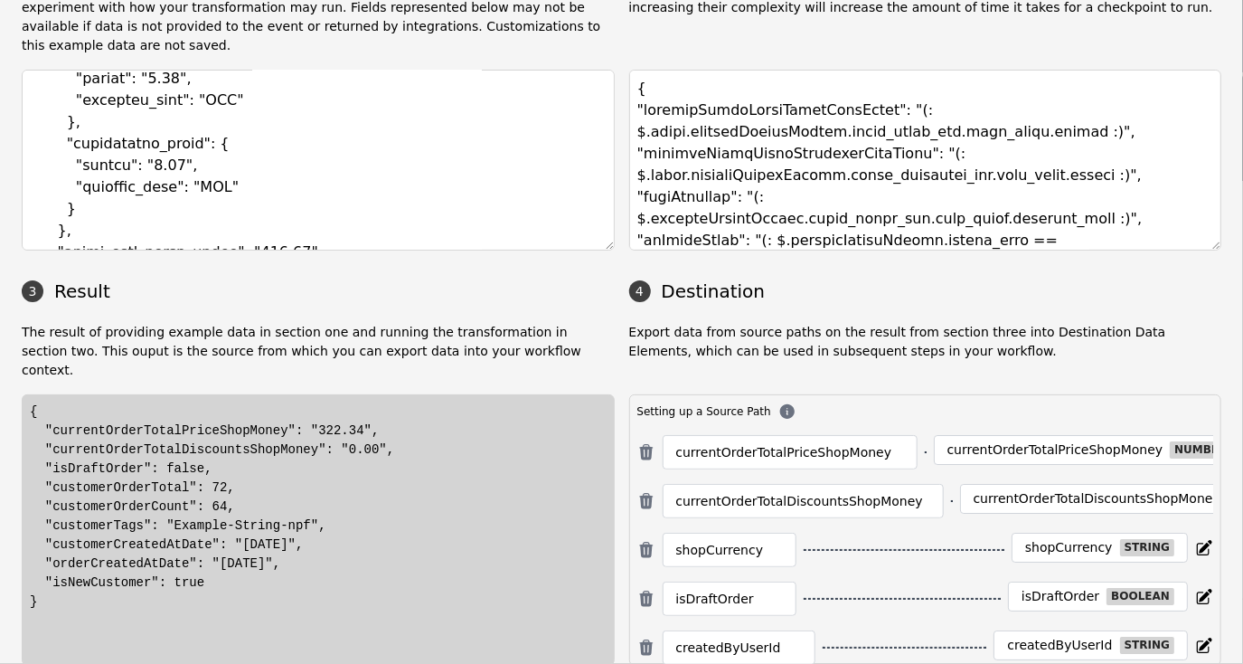
click at [356, 411] on div "{ "currentOrderTotalPriceShopMoney": "322.34", "currentOrderTotalDiscountsShopM…" at bounding box center [318, 506] width 577 height 209
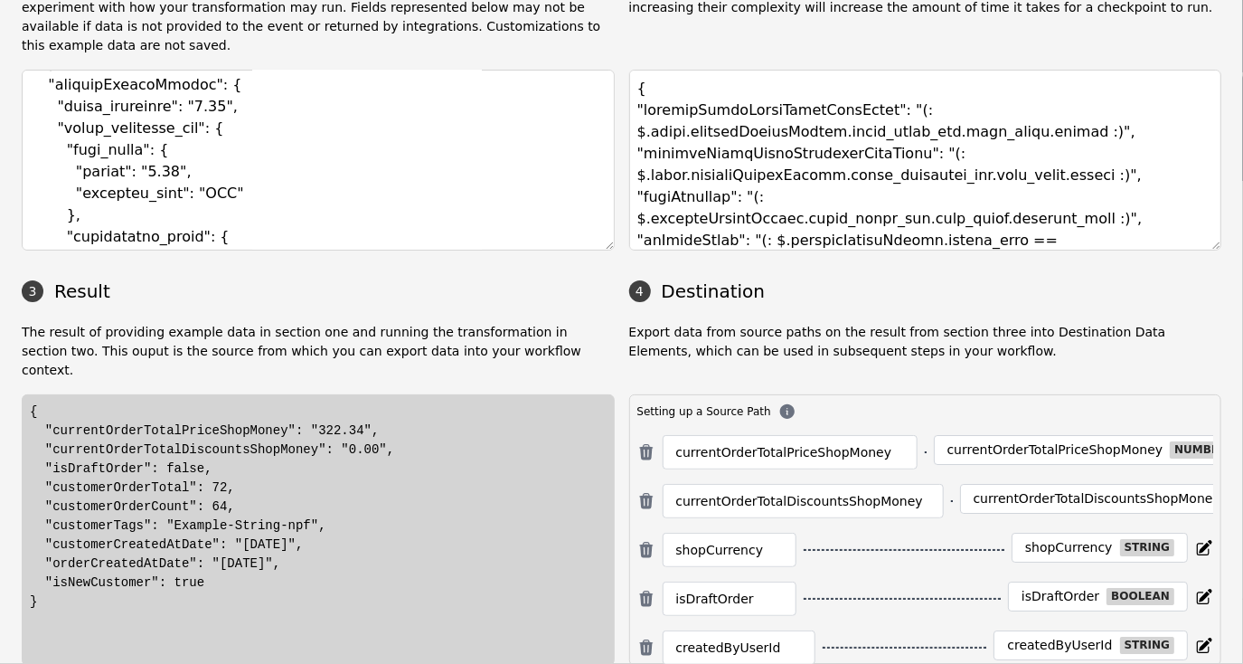
scroll to position [245, 0]
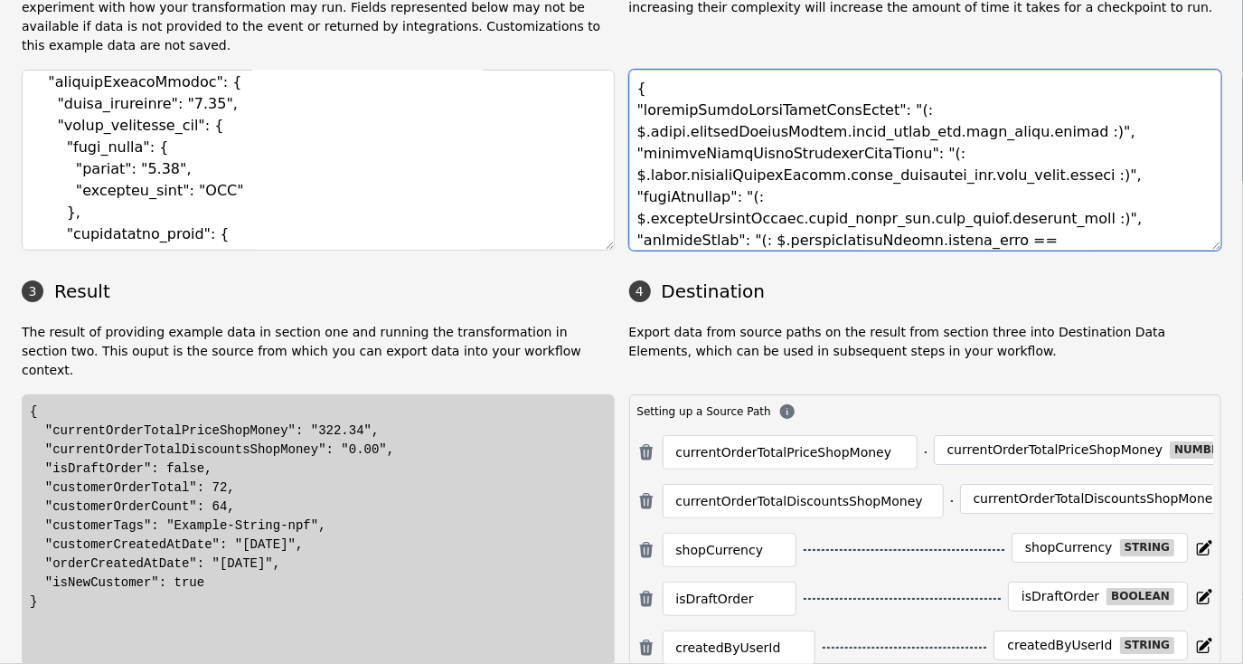
drag, startPoint x: 628, startPoint y: 110, endPoint x: 782, endPoint y: 139, distance: 157.3
click at [782, 139] on textarea at bounding box center [925, 160] width 593 height 181
click at [970, 87] on textarea at bounding box center [925, 160] width 593 height 181
drag, startPoint x: 628, startPoint y: 131, endPoint x: 1085, endPoint y: 156, distance: 457.4
click at [1085, 156] on textarea at bounding box center [925, 160] width 593 height 181
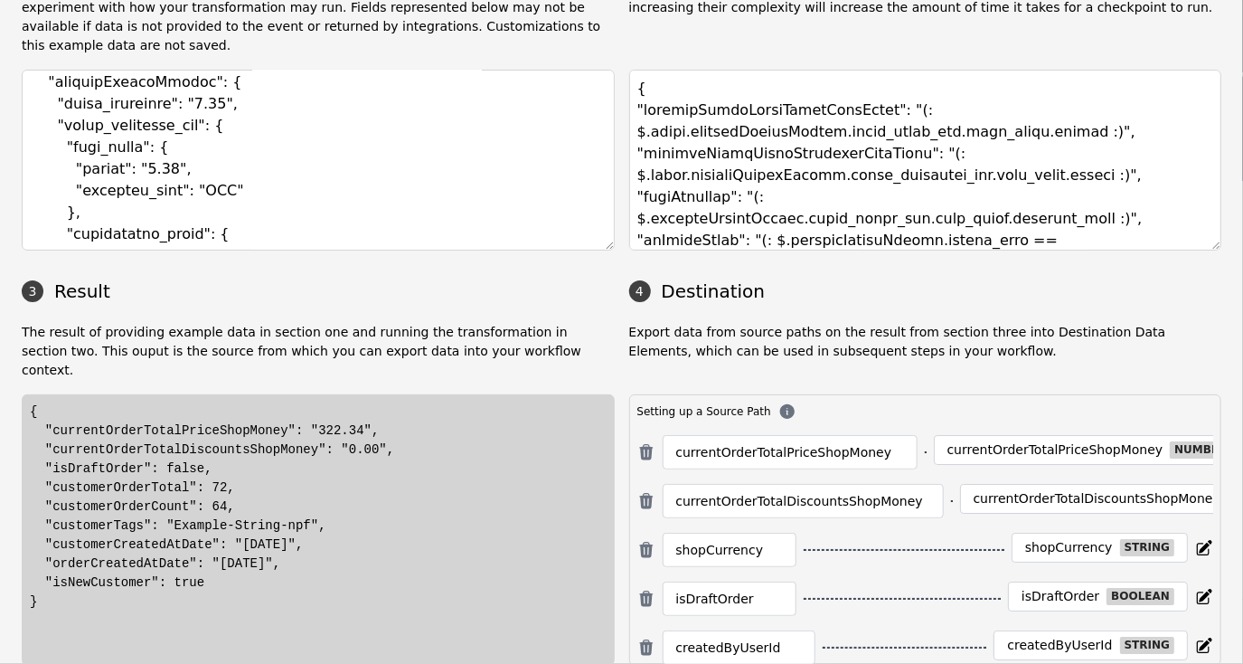
click at [714, 279] on h3 "4 Destination" at bounding box center [925, 291] width 593 height 27
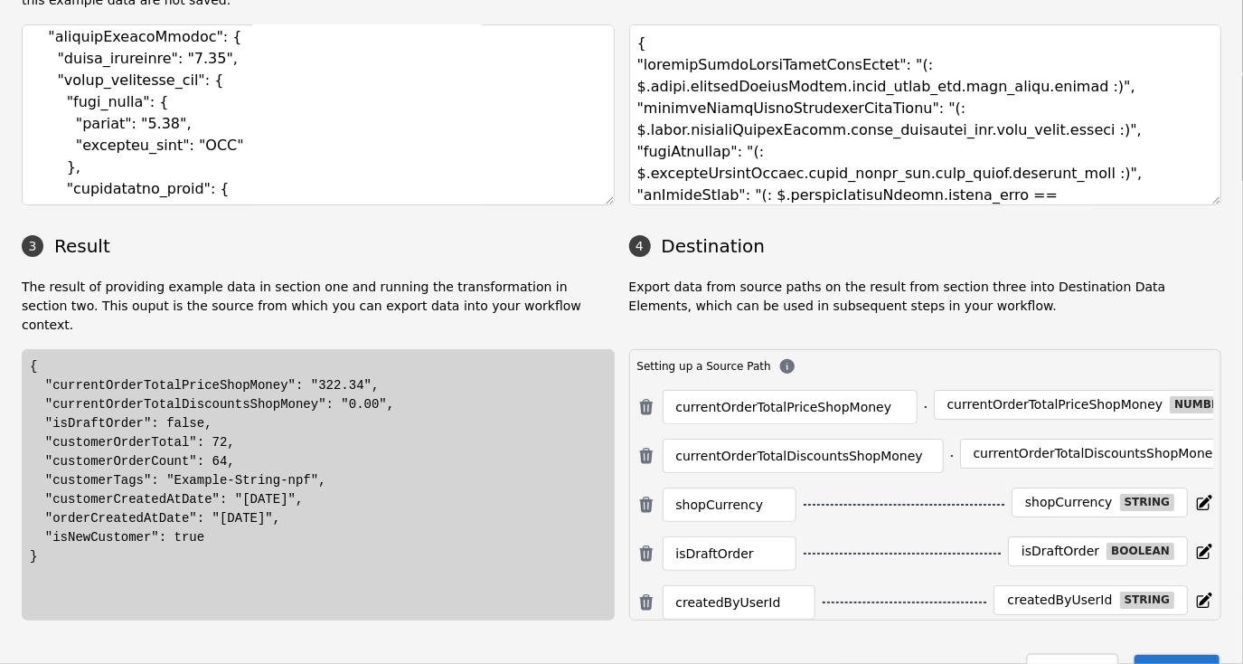
scroll to position [227, 0]
drag, startPoint x: 44, startPoint y: 520, endPoint x: 22, endPoint y: 335, distance: 186.8
click at [22, 348] on div "{ "currentOrderTotalPriceShopMoney": "322.34", "currentOrderTotalDiscountsShopM…" at bounding box center [318, 483] width 593 height 271
drag, startPoint x: 22, startPoint y: 335, endPoint x: 72, endPoint y: 375, distance: 65.0
copy div "{ "currentOrderTotalPriceShopMoney": "322.34", "currentOrderTotalDiscountsShopM…"
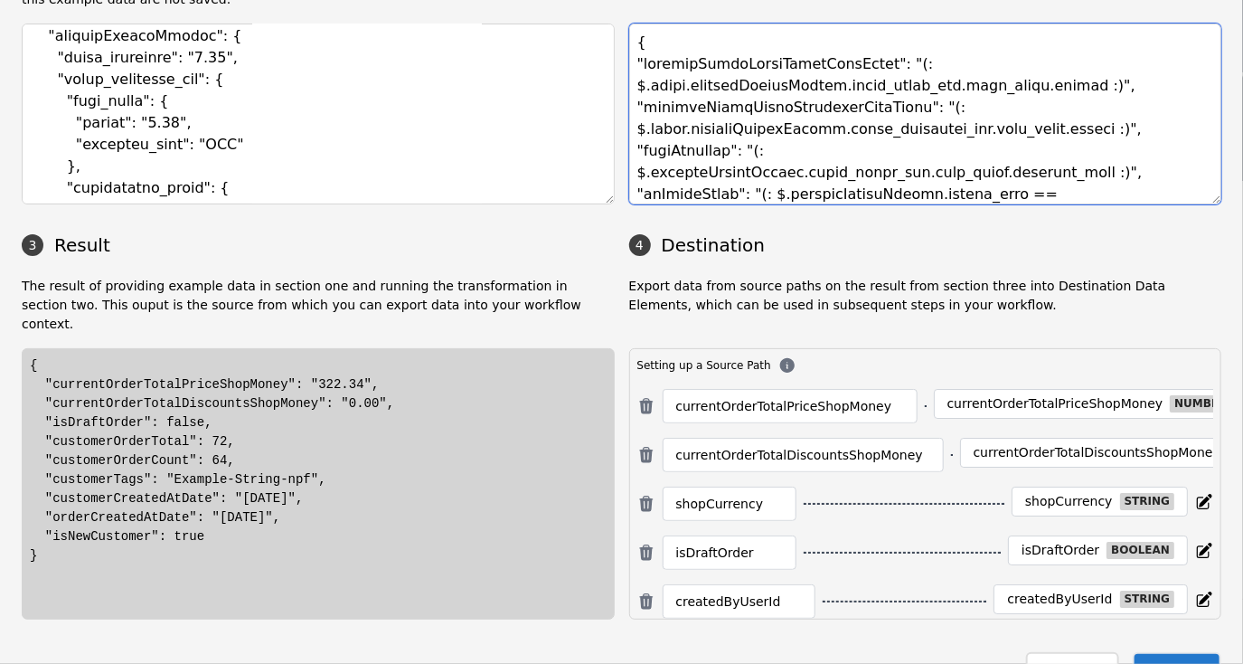
click at [768, 104] on textarea at bounding box center [925, 114] width 593 height 181
click at [761, 127] on textarea at bounding box center [925, 114] width 593 height 181
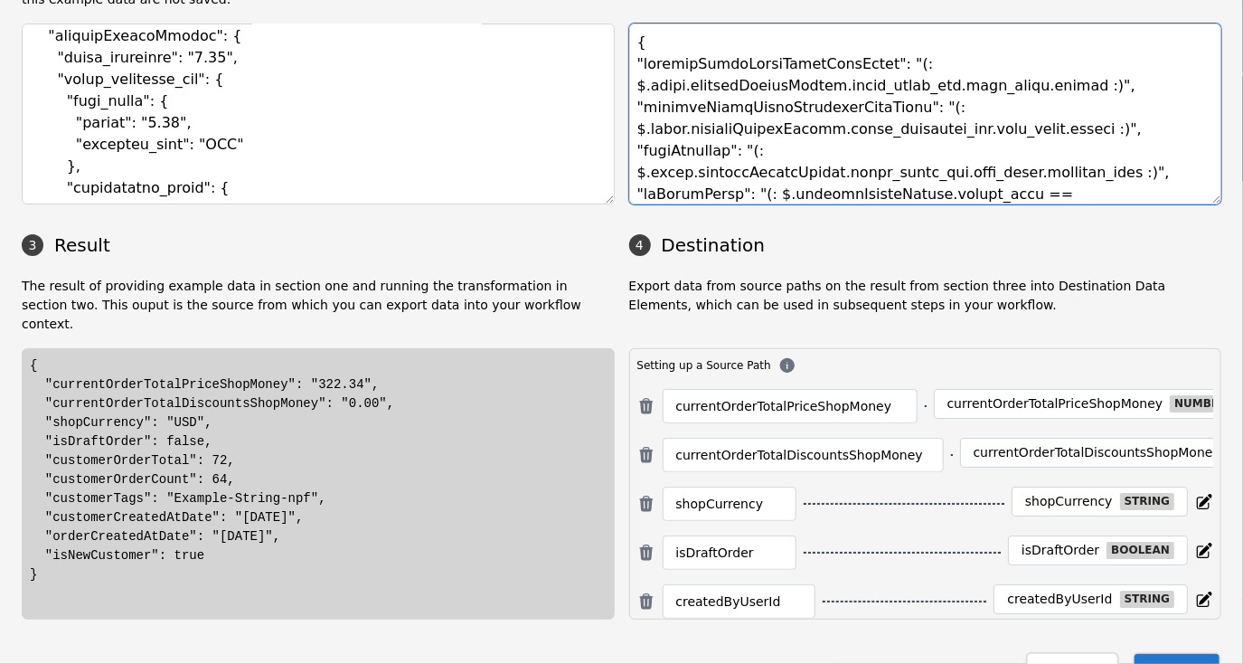
click at [1063, 61] on textarea at bounding box center [925, 114] width 593 height 181
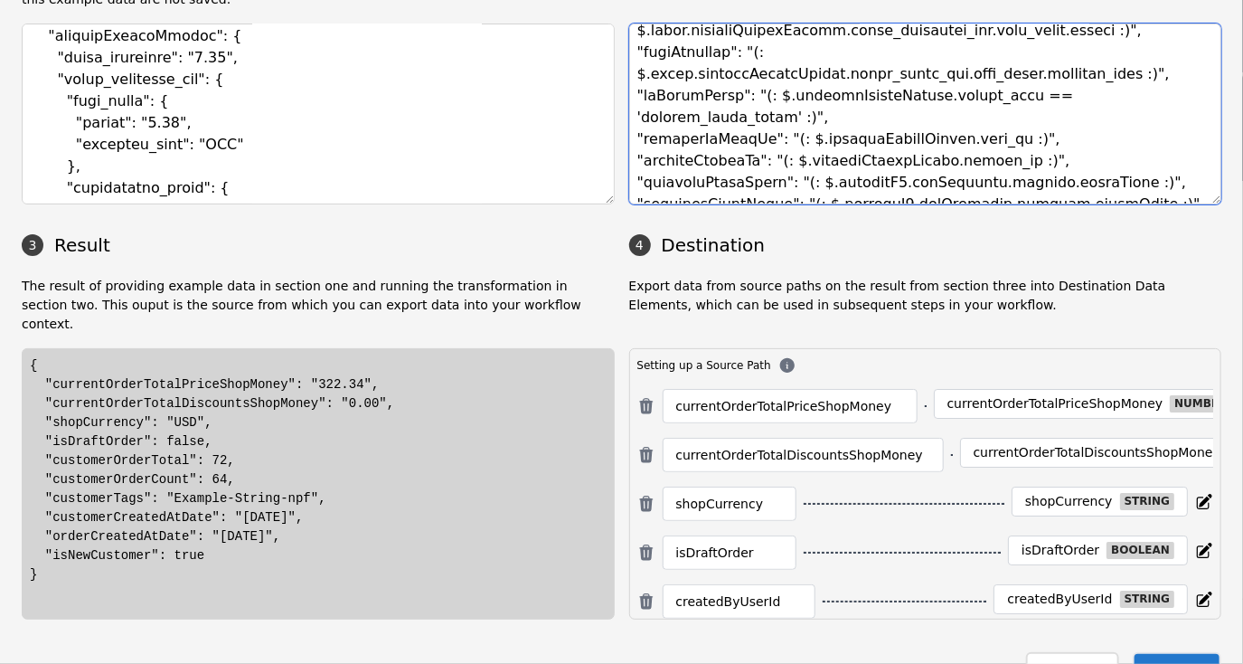
scroll to position [109, 0]
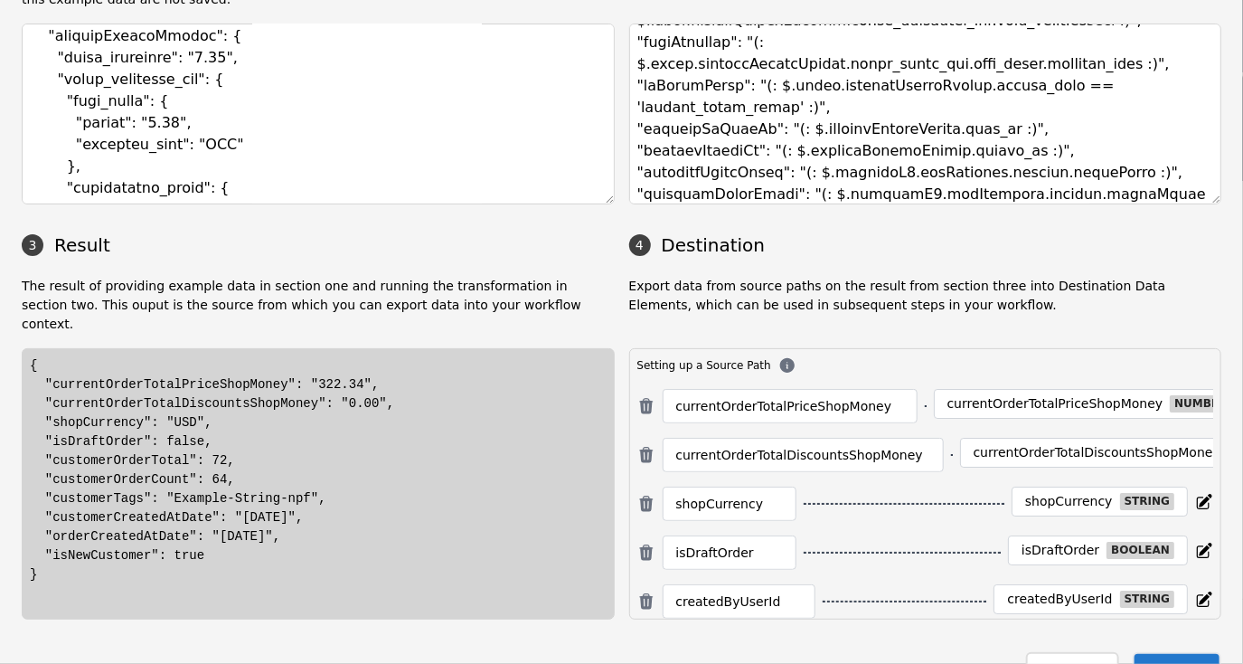
click at [5, 52] on div "Configure Custom Data Transformation Use the fields below to enter a custom dat…" at bounding box center [621, 238] width 1243 height 931
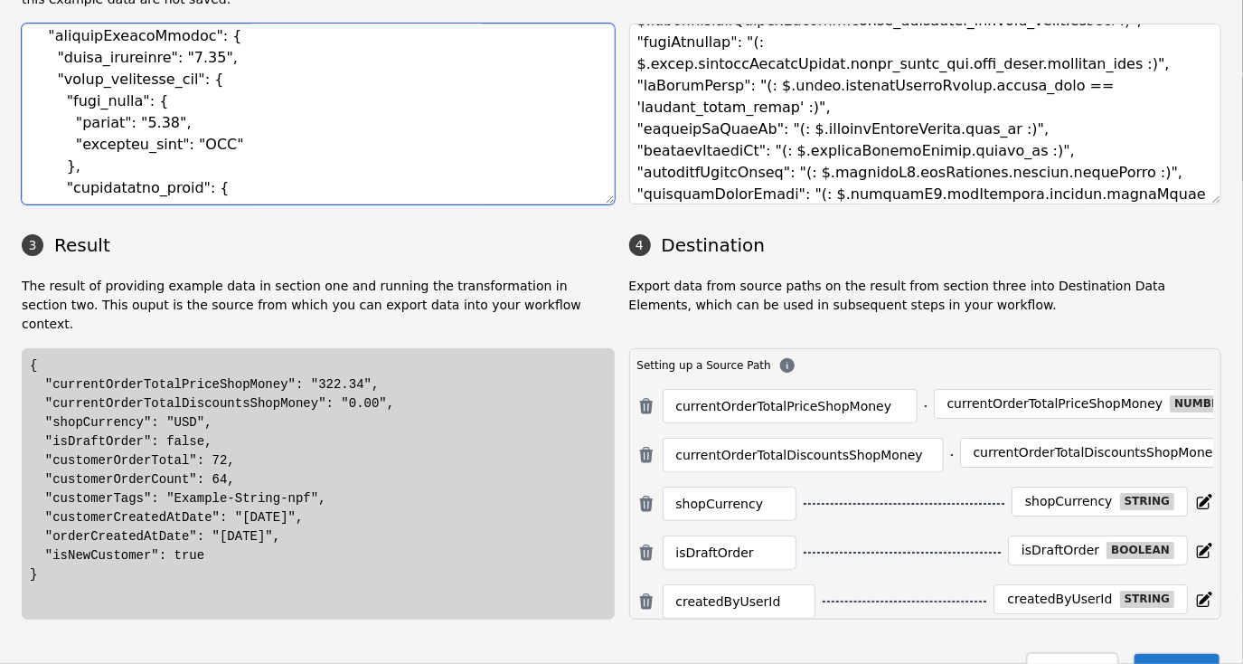
click at [51, 102] on textarea at bounding box center [318, 114] width 593 height 181
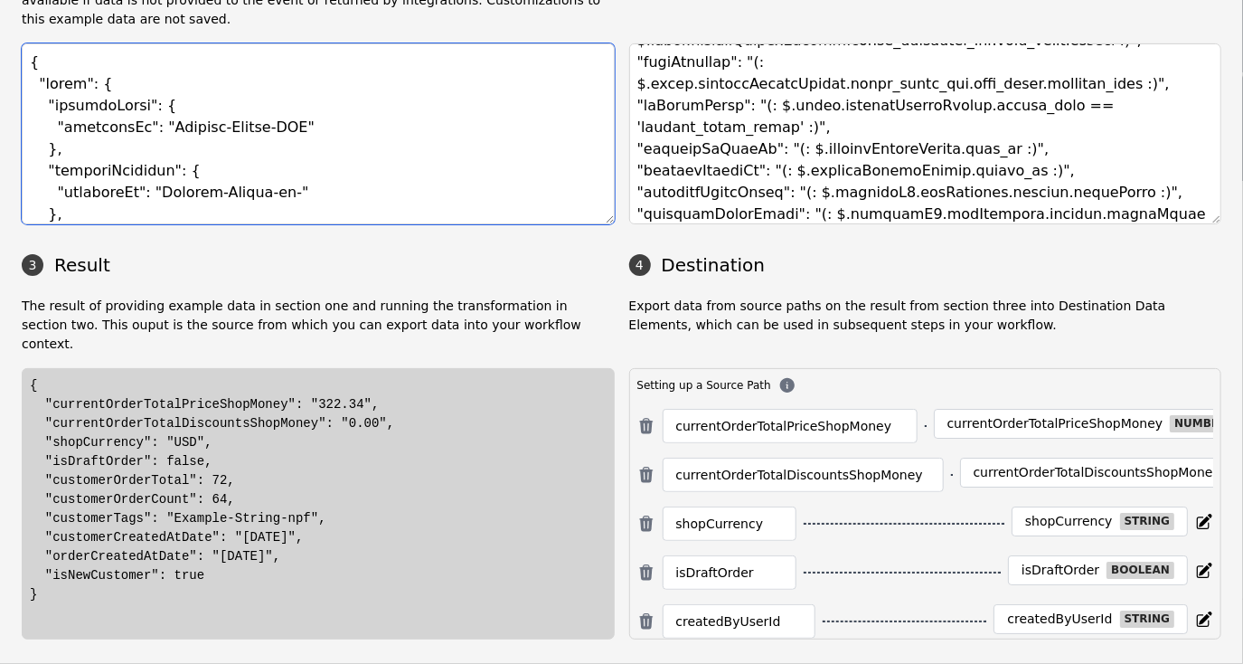
scroll to position [227, 0]
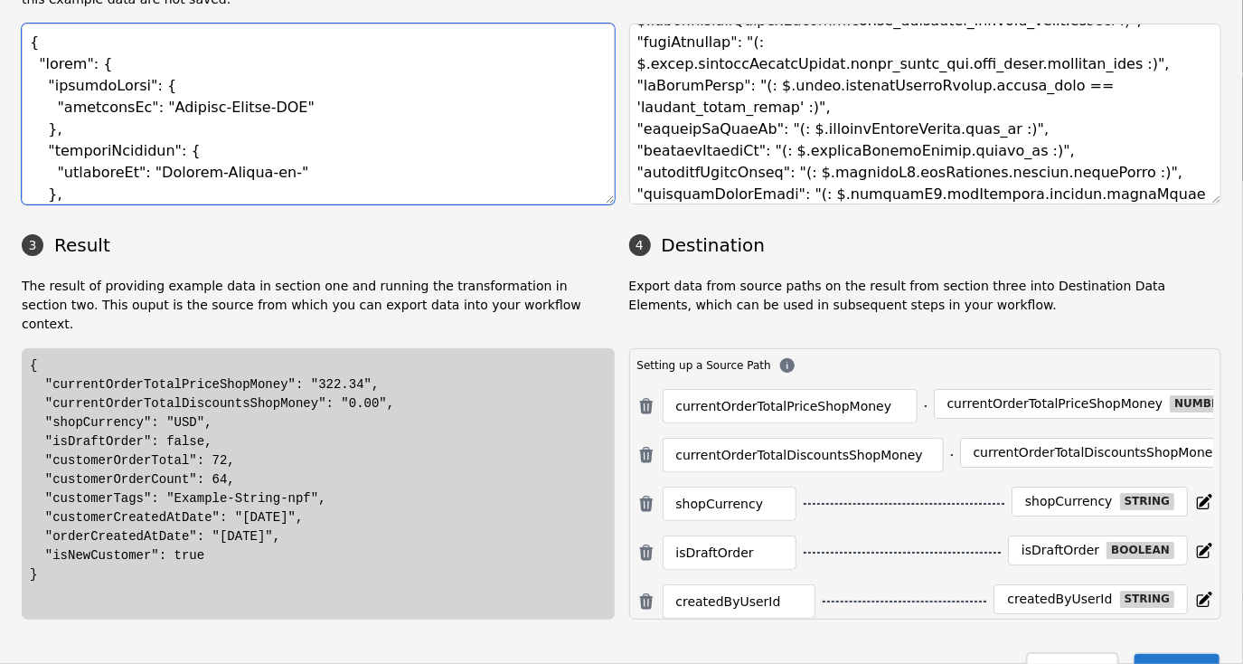
click at [294, 106] on textarea at bounding box center [318, 114] width 593 height 181
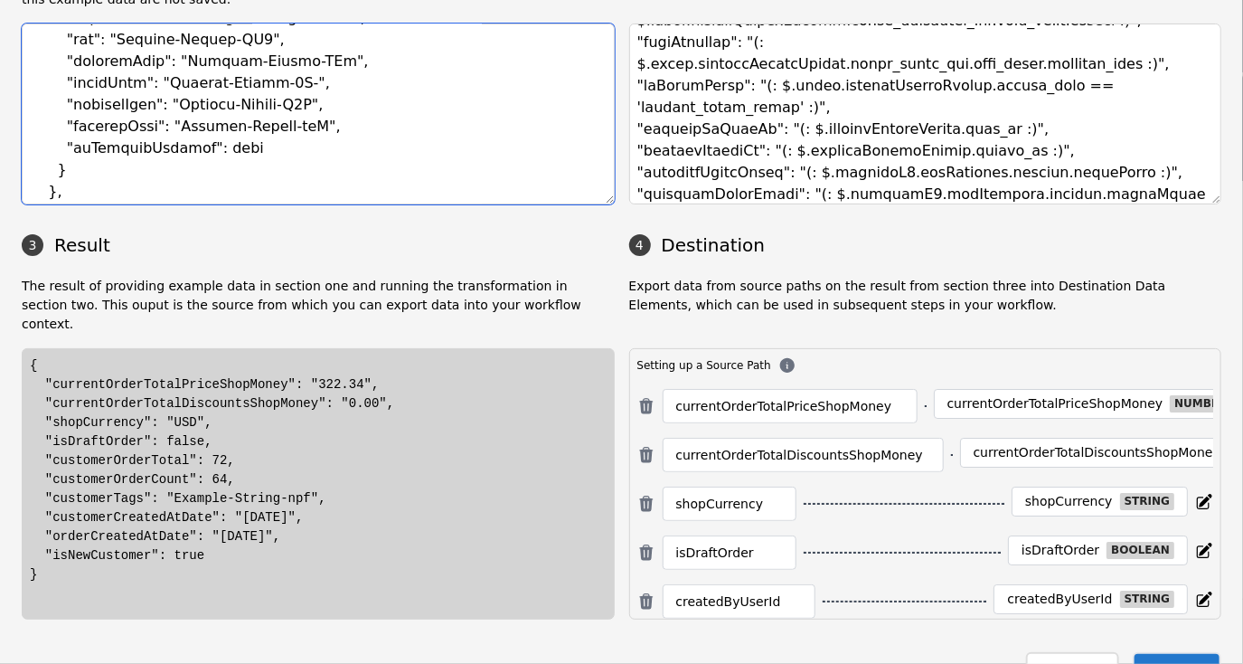
scroll to position [1628, 0]
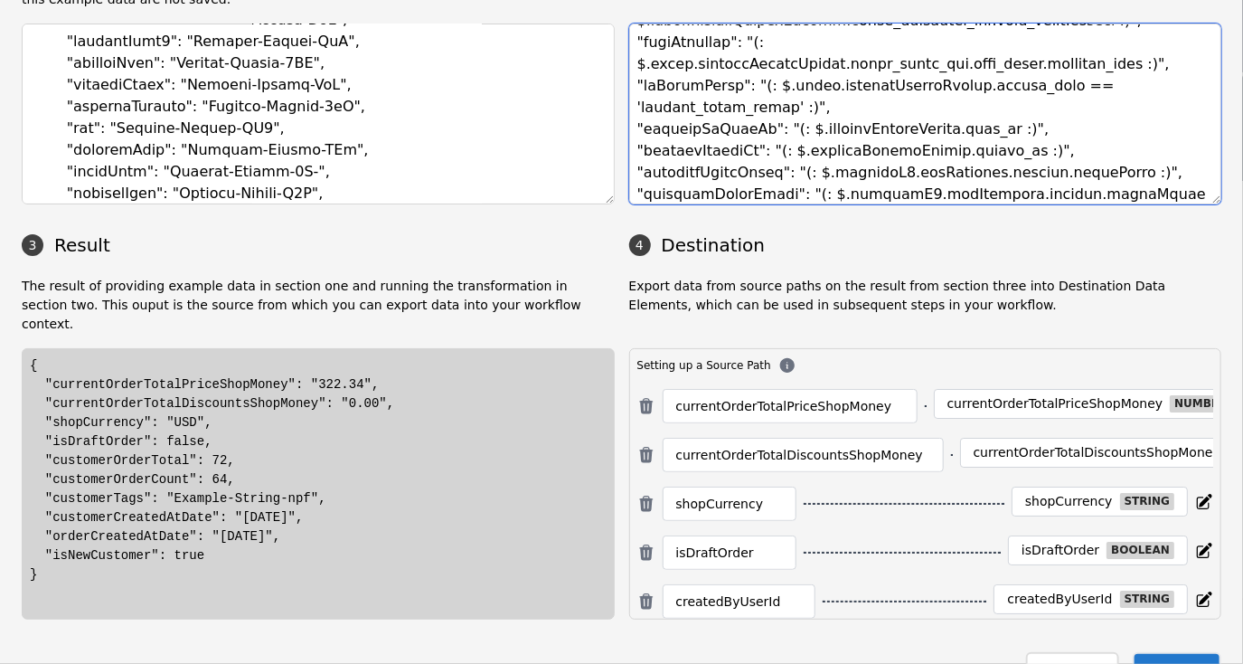
click at [778, 110] on textarea at bounding box center [925, 114] width 593 height 181
click at [785, 136] on textarea at bounding box center [925, 114] width 593 height 181
type textarea "{ "currentOrderTotalPriceShopMoney": "(: $.[DOMAIN_NAME]_price_[DOMAIN_NAME]_[D…"
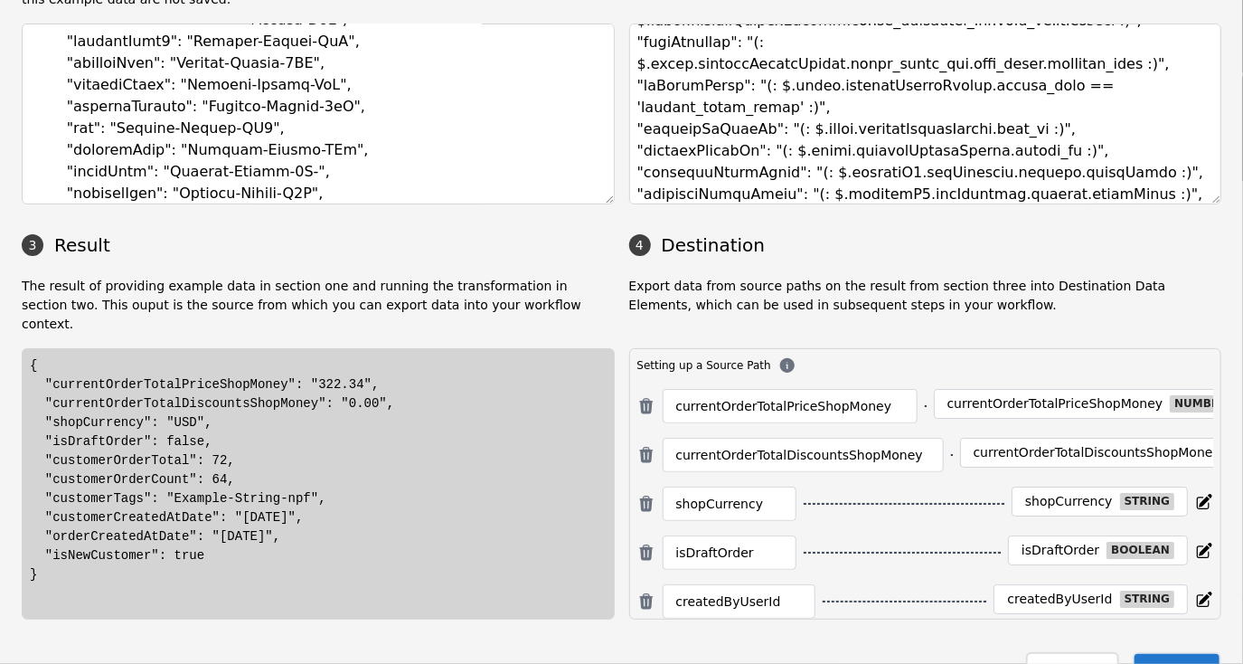
click at [341, 444] on div "{ "currentOrderTotalPriceShopMoney": "322.34", "currentOrderTotalDiscountsShopM…" at bounding box center [318, 470] width 577 height 228
click at [416, 442] on div "{ "currentOrderTotalPriceShopMoney": "322.34", "currentOrderTotalDiscountsShopM…" at bounding box center [318, 470] width 577 height 228
click at [988, 232] on h3 "4 Destination" at bounding box center [925, 245] width 593 height 27
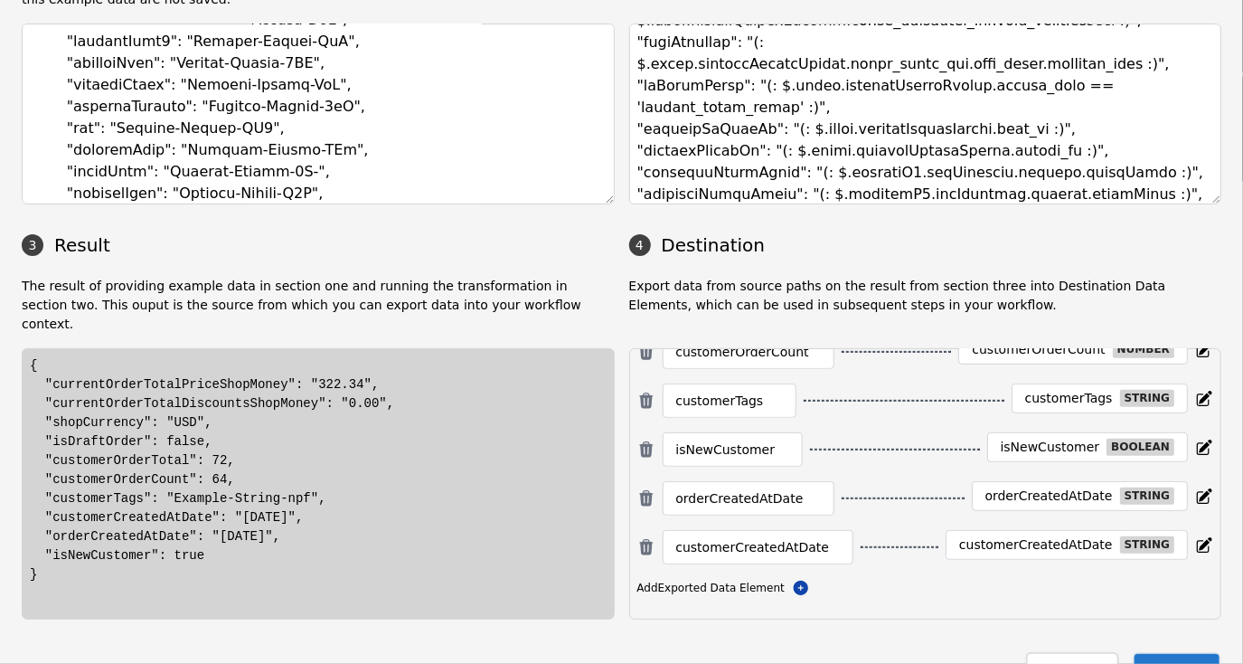
scroll to position [412, 0]
click at [1166, 652] on button "Save" at bounding box center [1177, 670] width 89 height 37
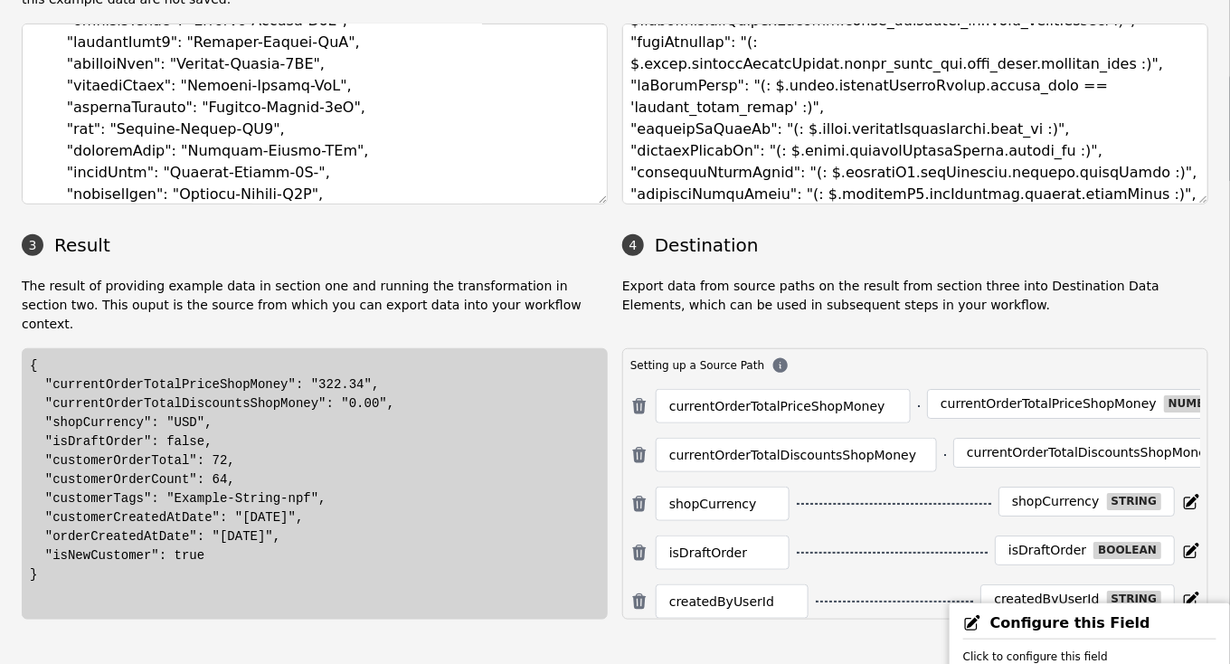
scroll to position [19, 0]
click at [1050, 652] on button "Close" at bounding box center [1059, 670] width 92 height 37
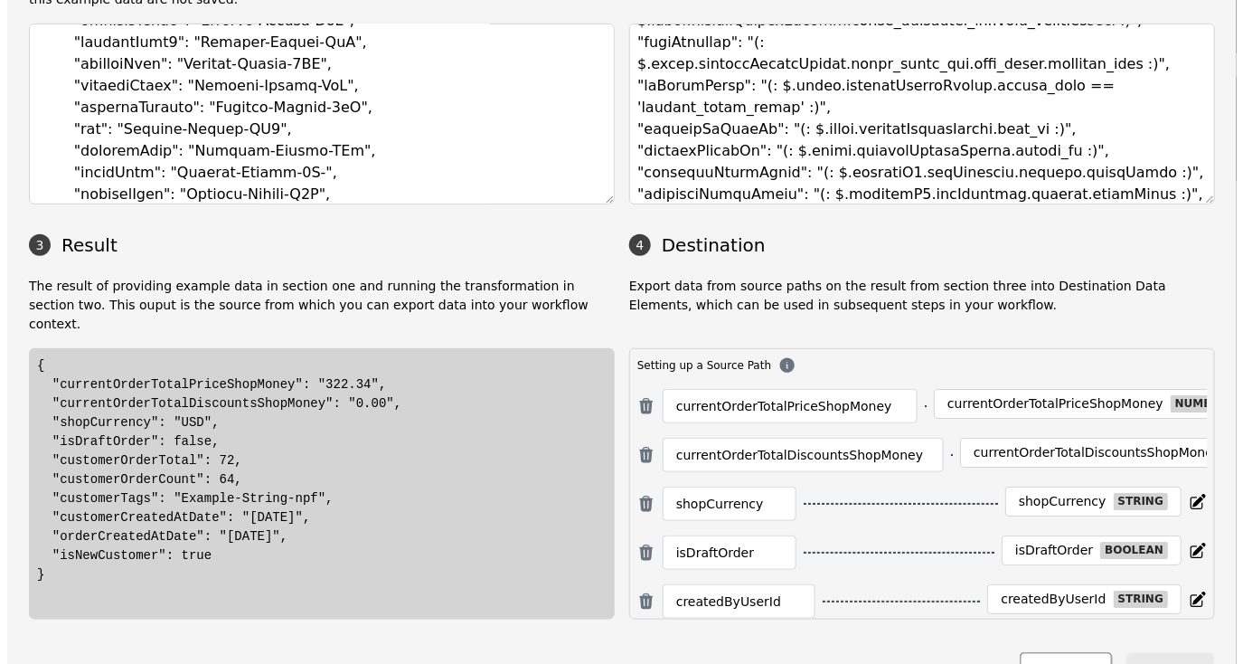
scroll to position [0, 0]
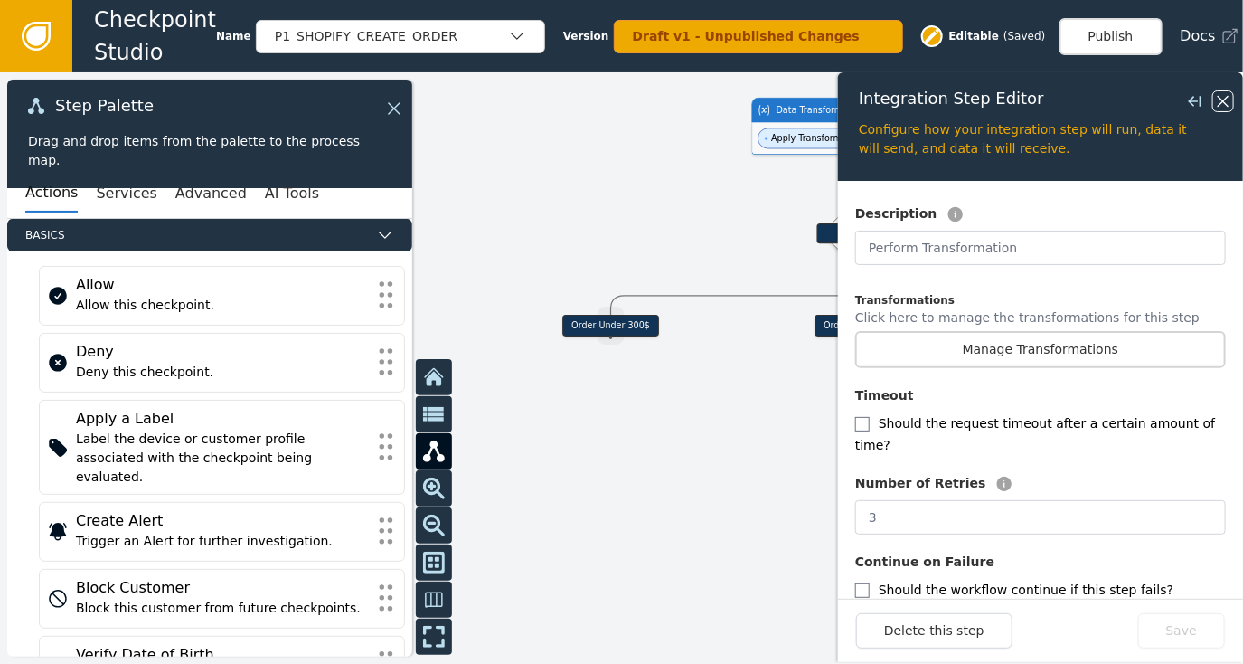
click at [1223, 100] on icon at bounding box center [1223, 101] width 11 height 11
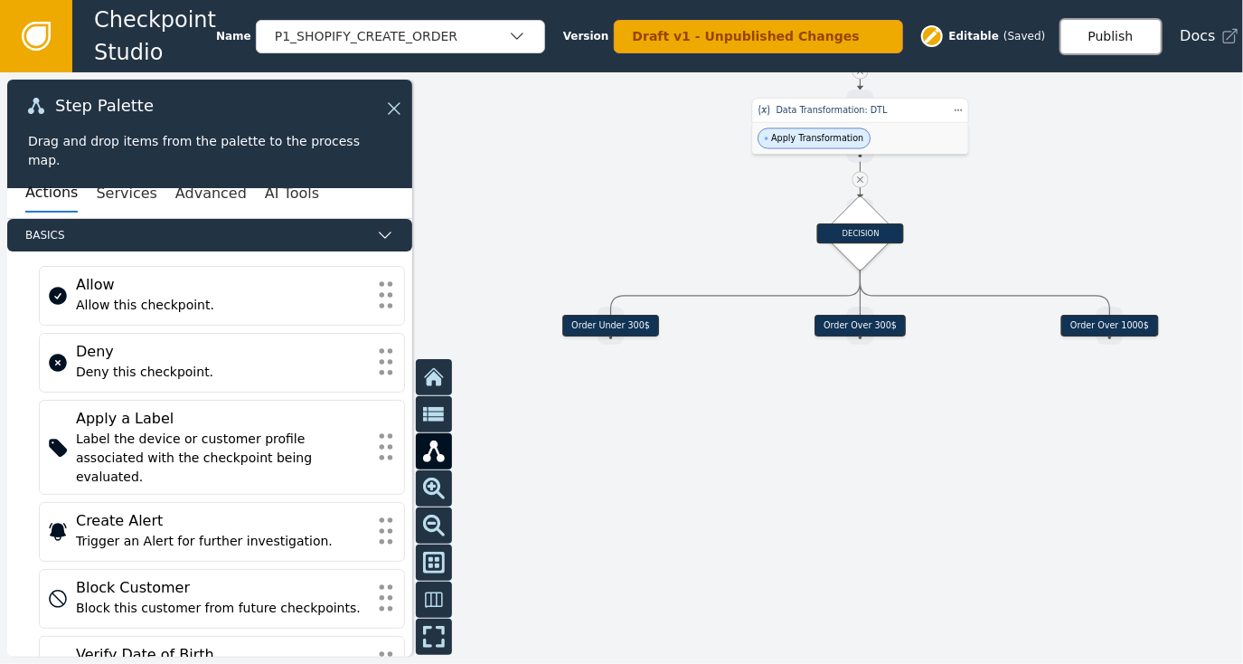
click at [1112, 36] on button "Publish" at bounding box center [1111, 36] width 103 height 37
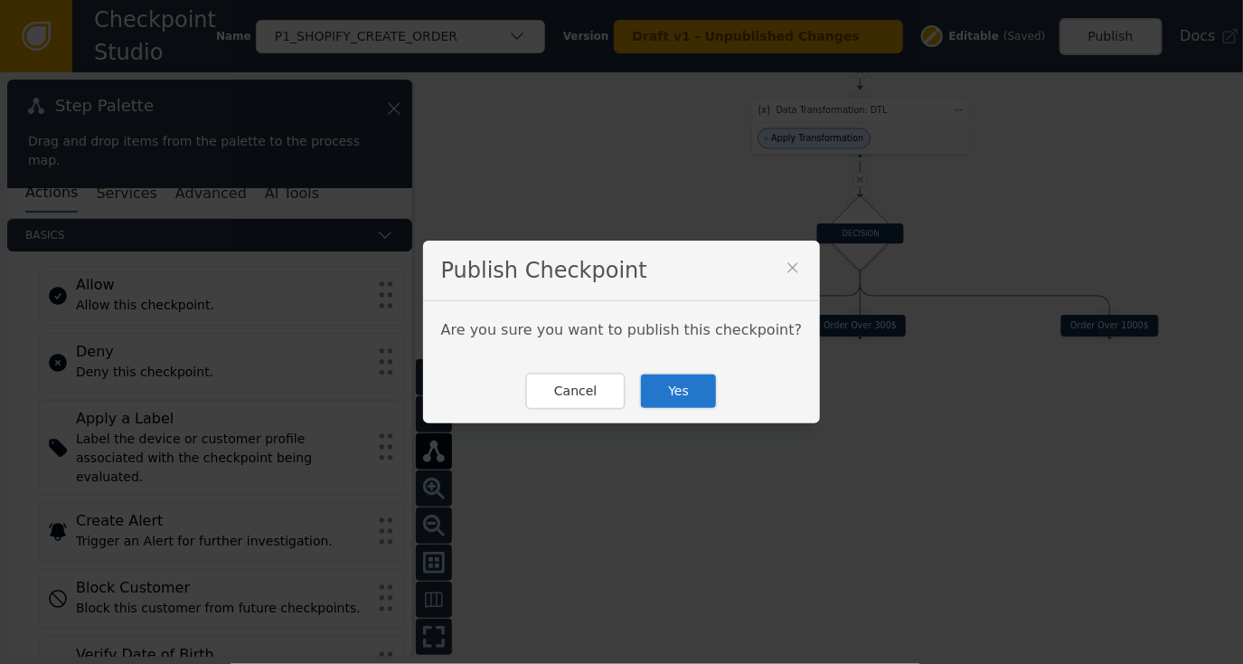
click at [579, 410] on div "Cancel Yes" at bounding box center [622, 391] width 398 height 64
click at [577, 391] on button "Cancel" at bounding box center [575, 391] width 100 height 37
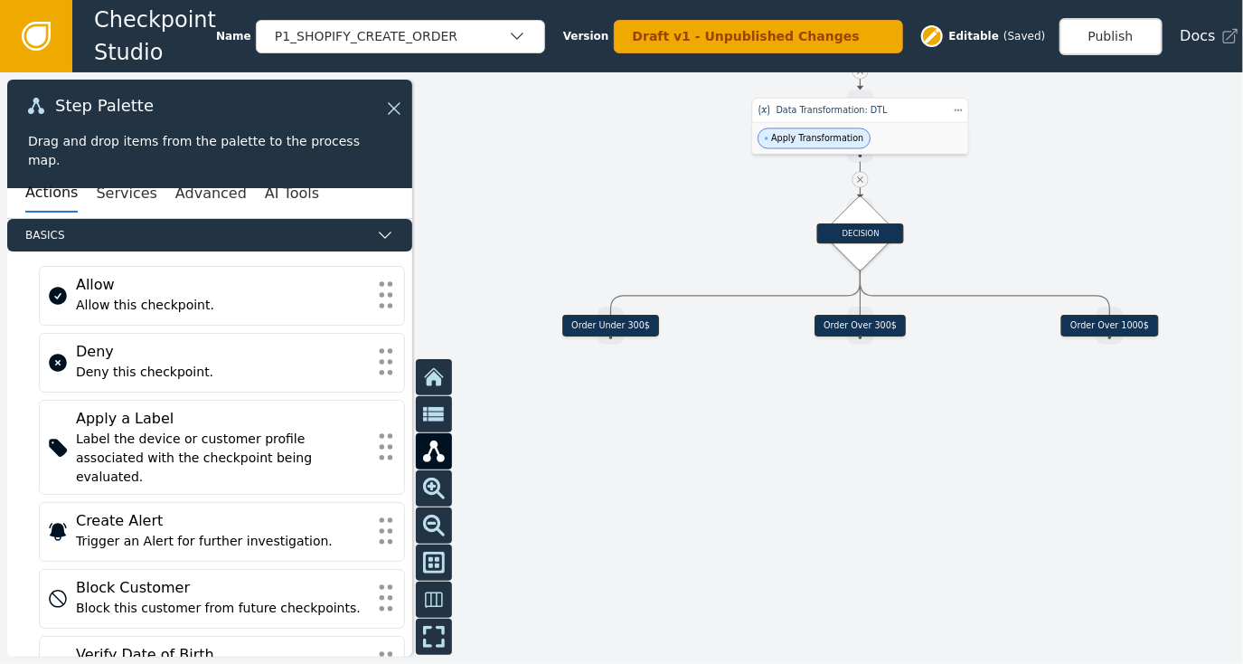
click at [884, 447] on div at bounding box center [621, 367] width 1243 height 591
click at [846, 225] on div "DECISION" at bounding box center [860, 233] width 87 height 20
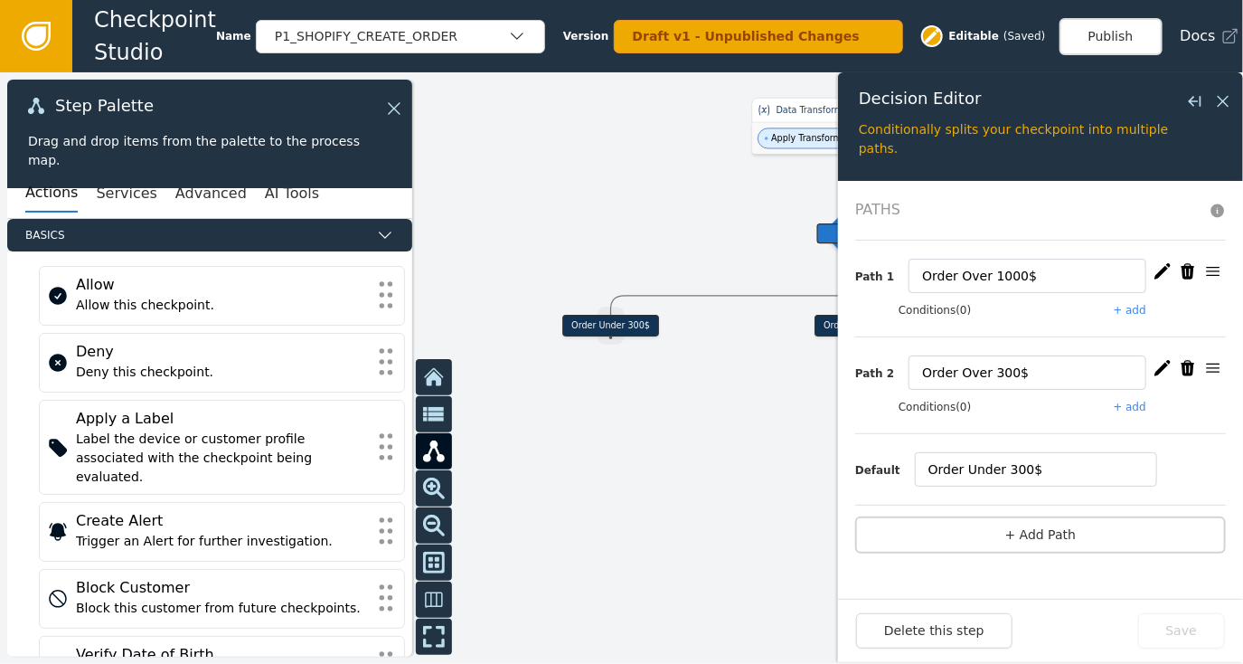
click at [928, 310] on button "Conditions (0)" at bounding box center [935, 310] width 73 height 16
click at [1140, 303] on button "+ add" at bounding box center [1130, 310] width 33 height 16
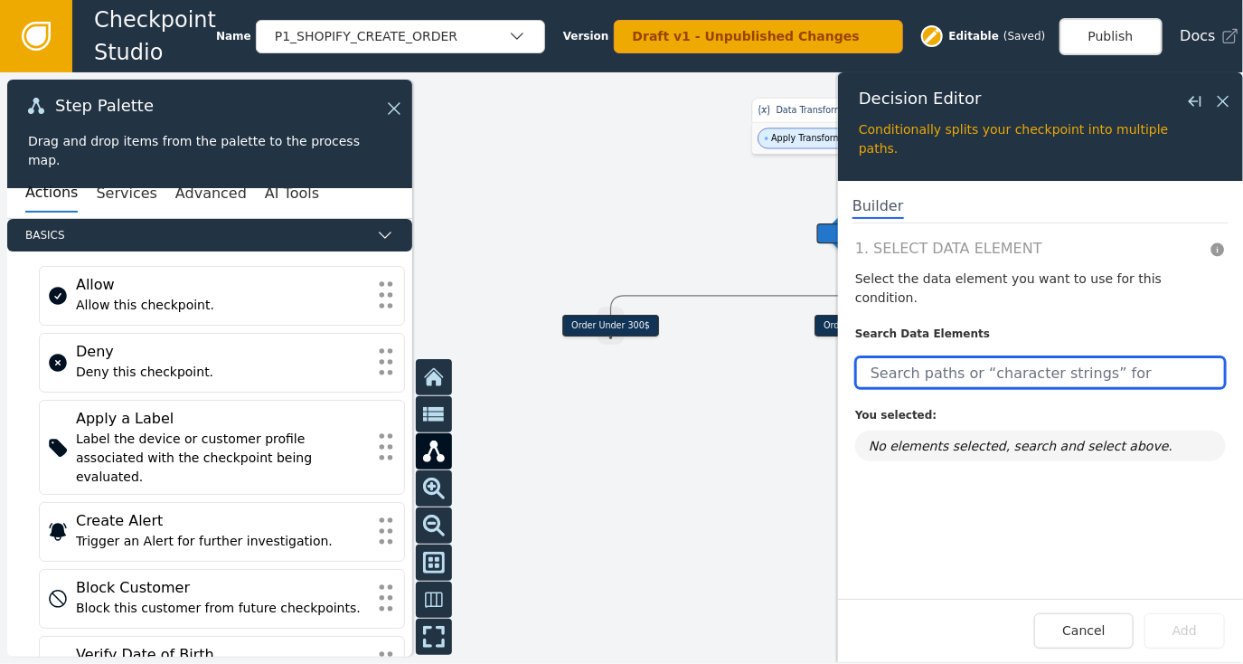
click at [949, 356] on input "text" at bounding box center [1040, 372] width 371 height 33
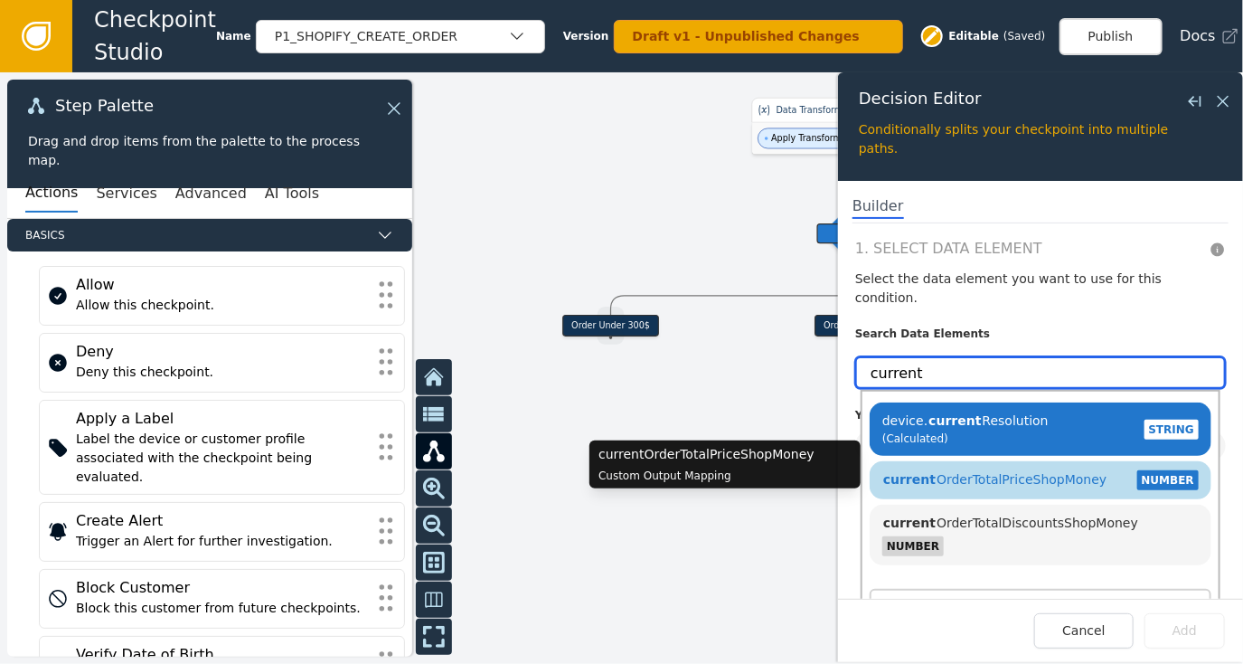
type input "current"
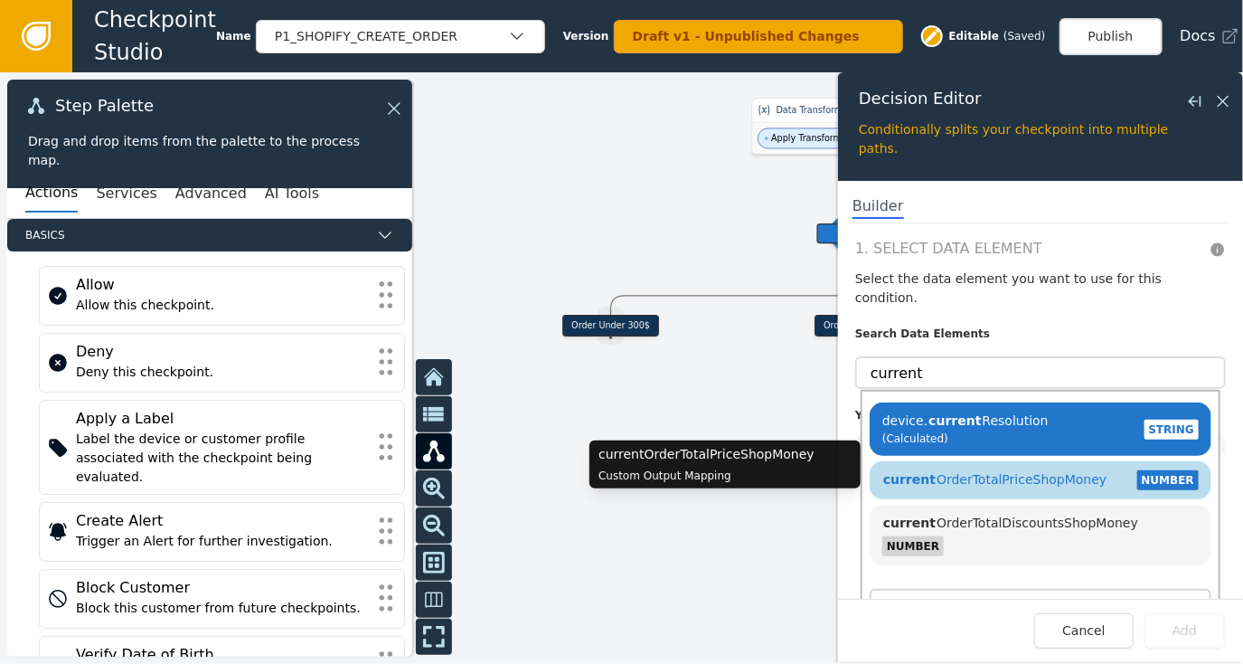
click at [942, 472] on span "current OrderTotalPriceShopMoney" at bounding box center [995, 479] width 225 height 14
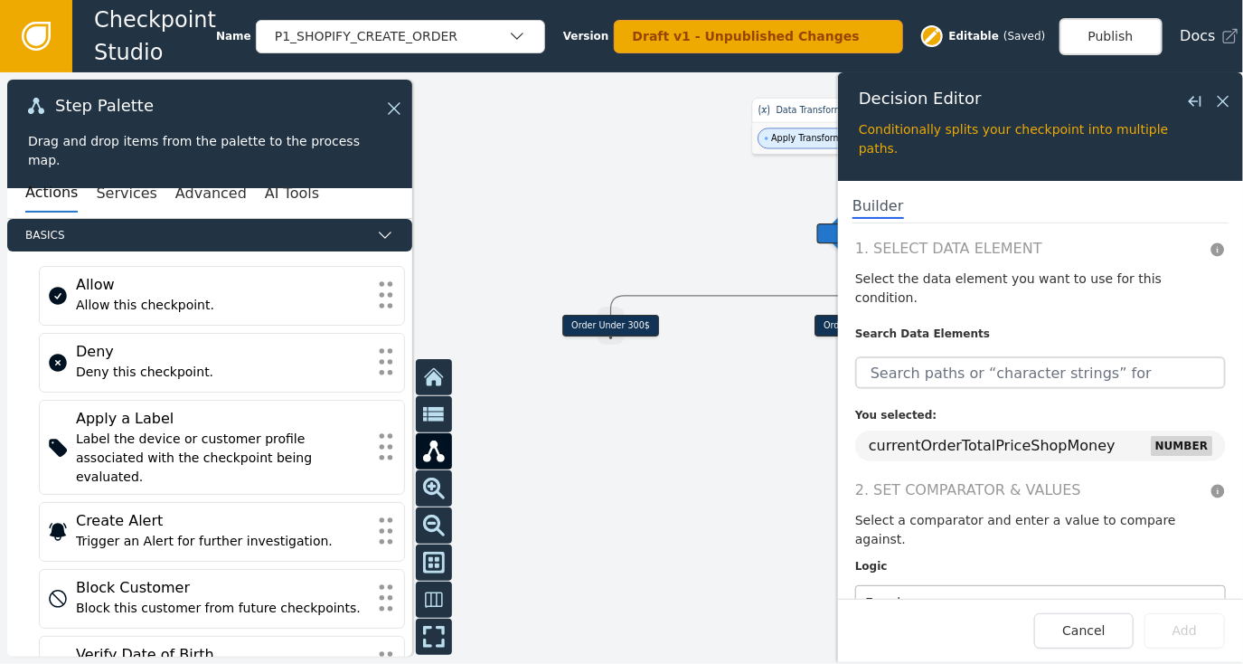
click at [912, 590] on div at bounding box center [1023, 602] width 317 height 25
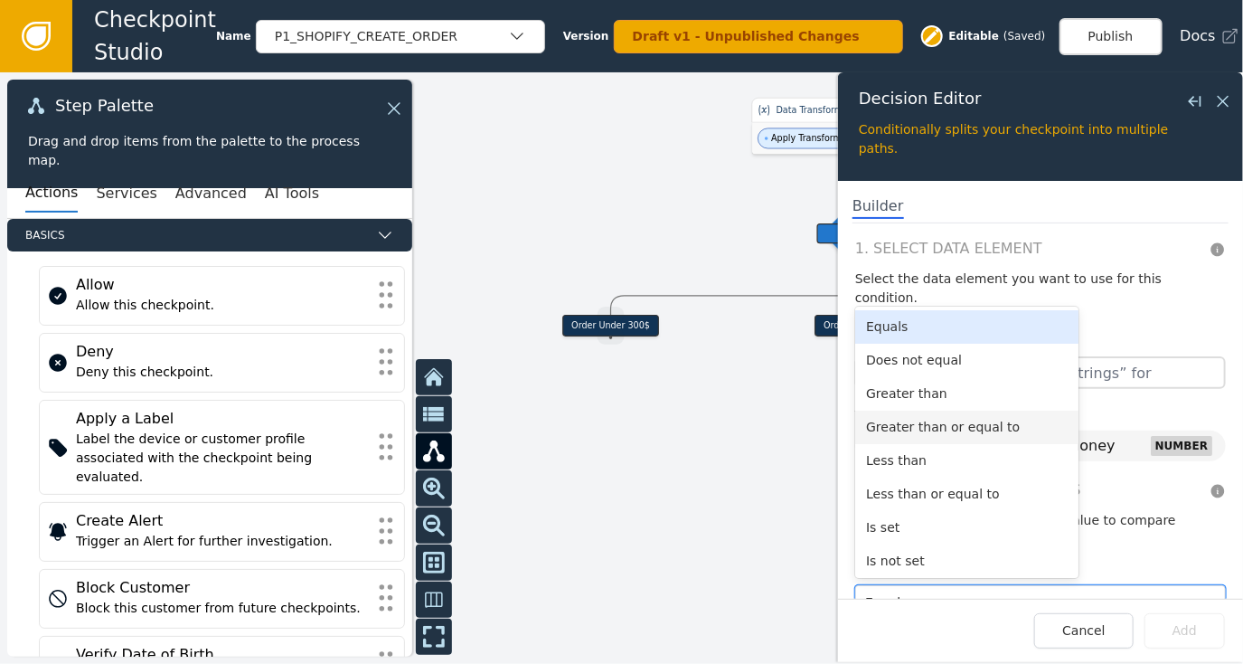
click at [941, 411] on div "Greater than or equal to" at bounding box center [966, 427] width 223 height 33
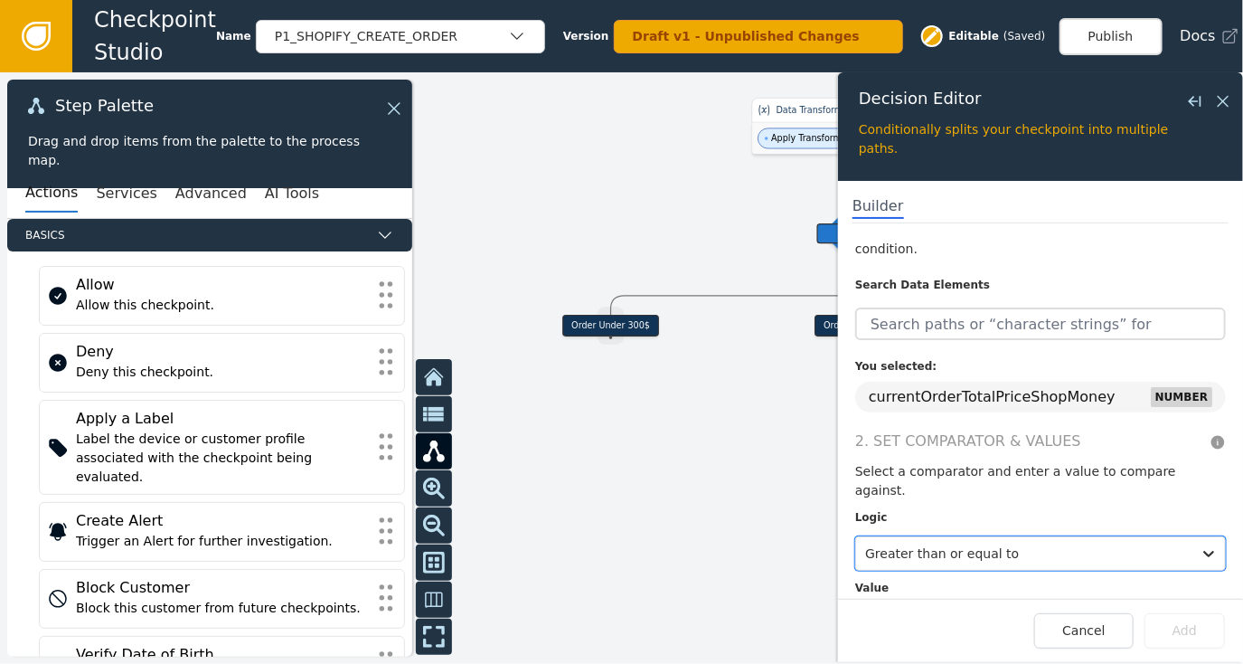
scroll to position [77, 0]
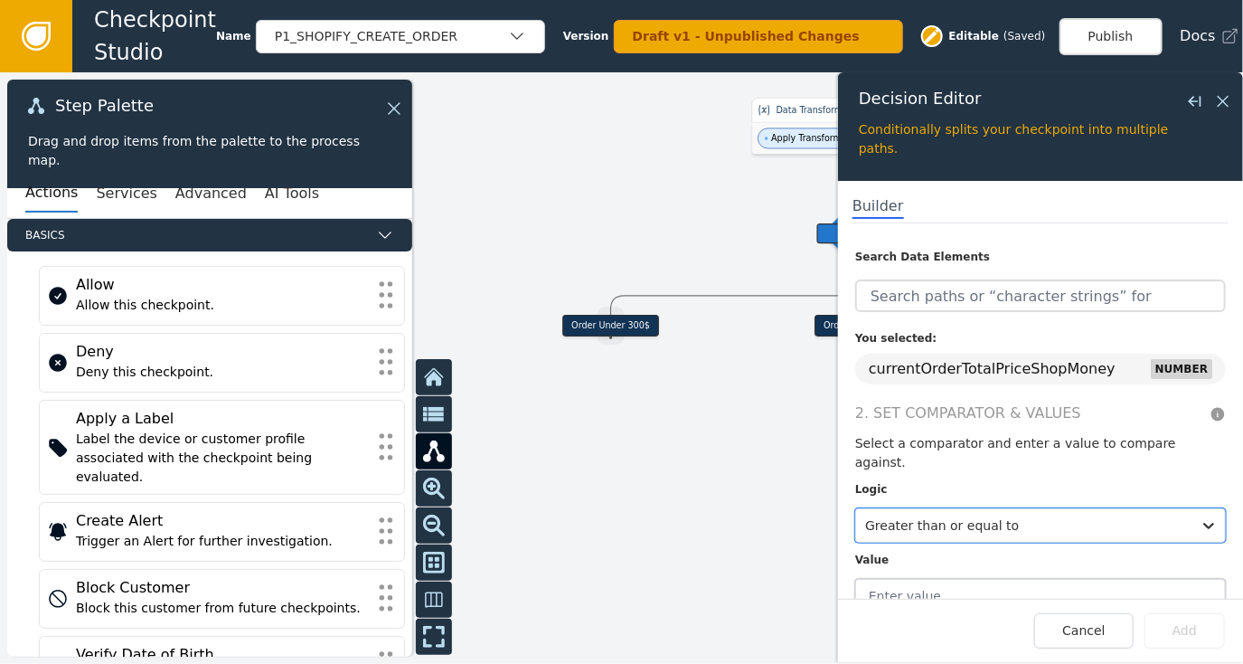
click at [980, 579] on input "text" at bounding box center [1040, 596] width 371 height 34
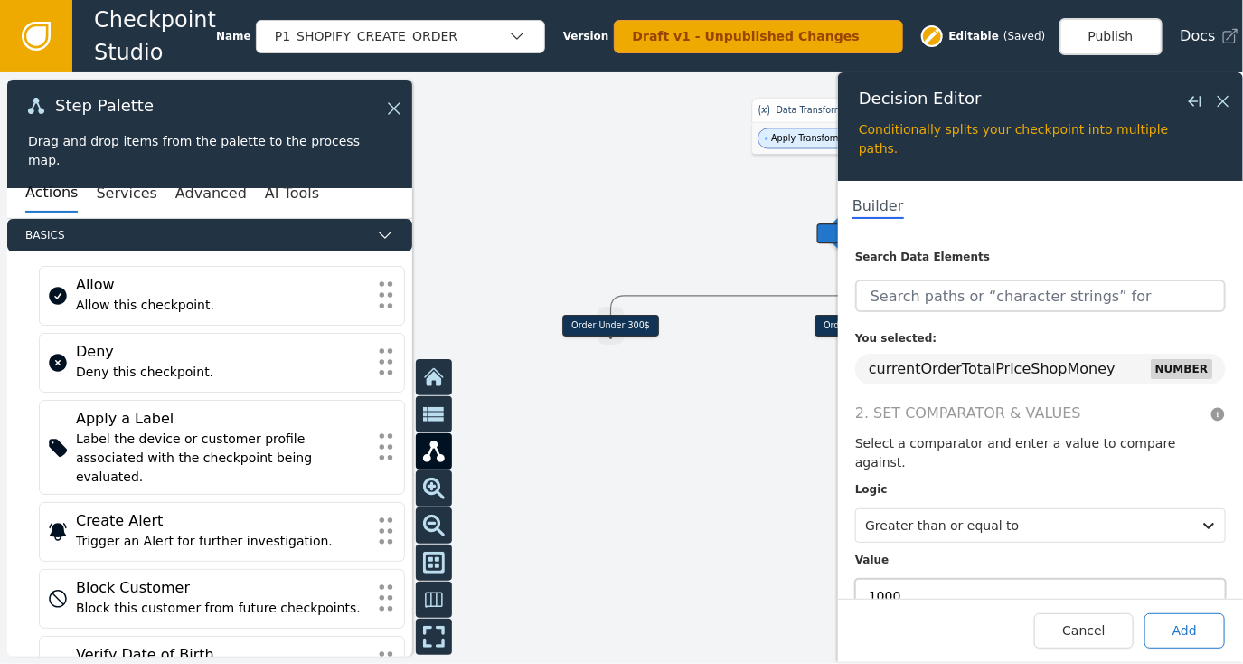
type input "1000"
click at [1183, 623] on button "Add" at bounding box center [1185, 630] width 80 height 35
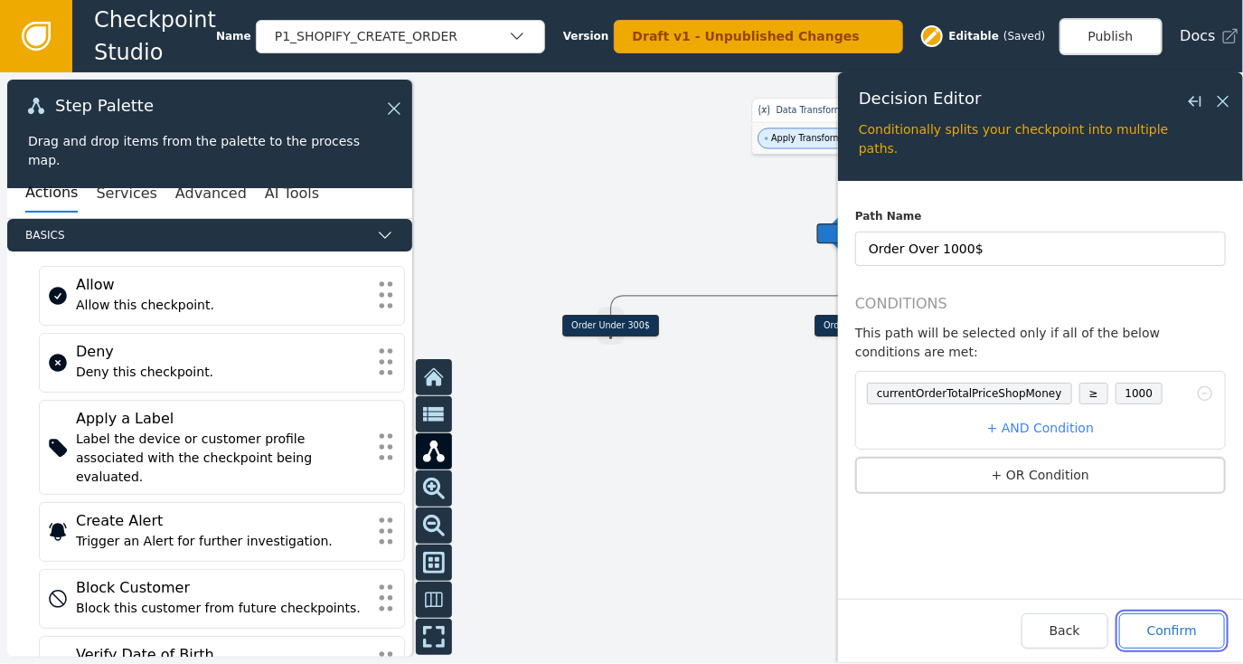
click at [1176, 632] on button "Confirm" at bounding box center [1173, 630] width 106 height 35
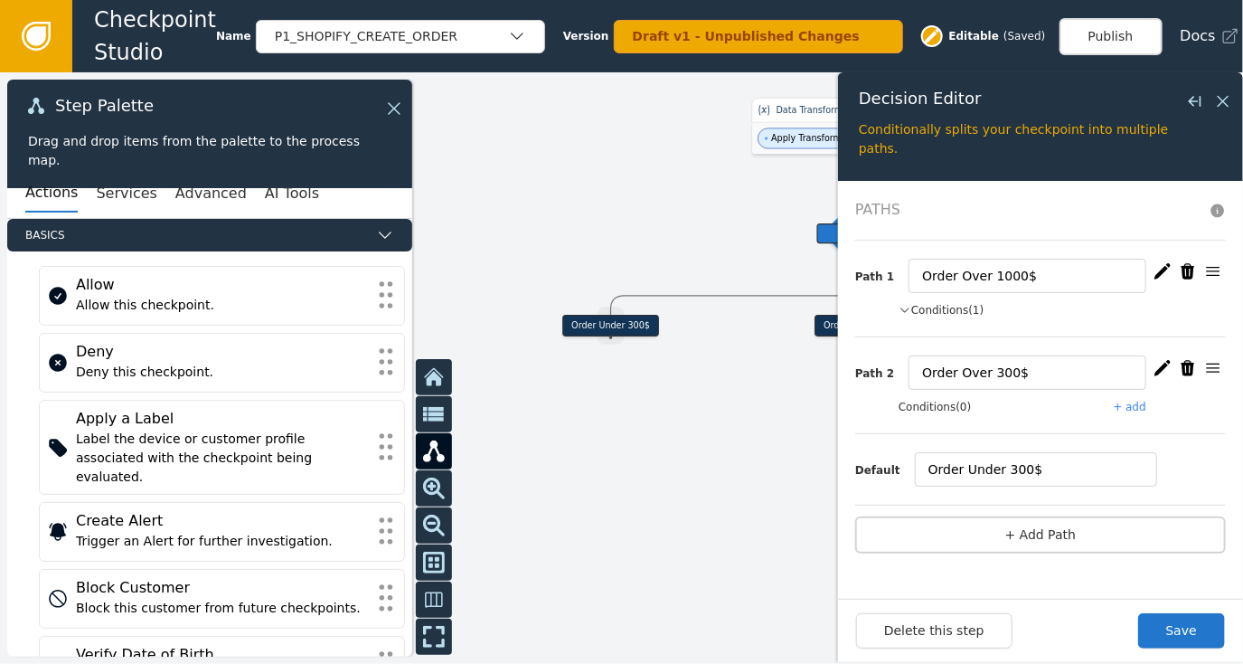
click at [1139, 402] on button "+ add" at bounding box center [1130, 407] width 33 height 16
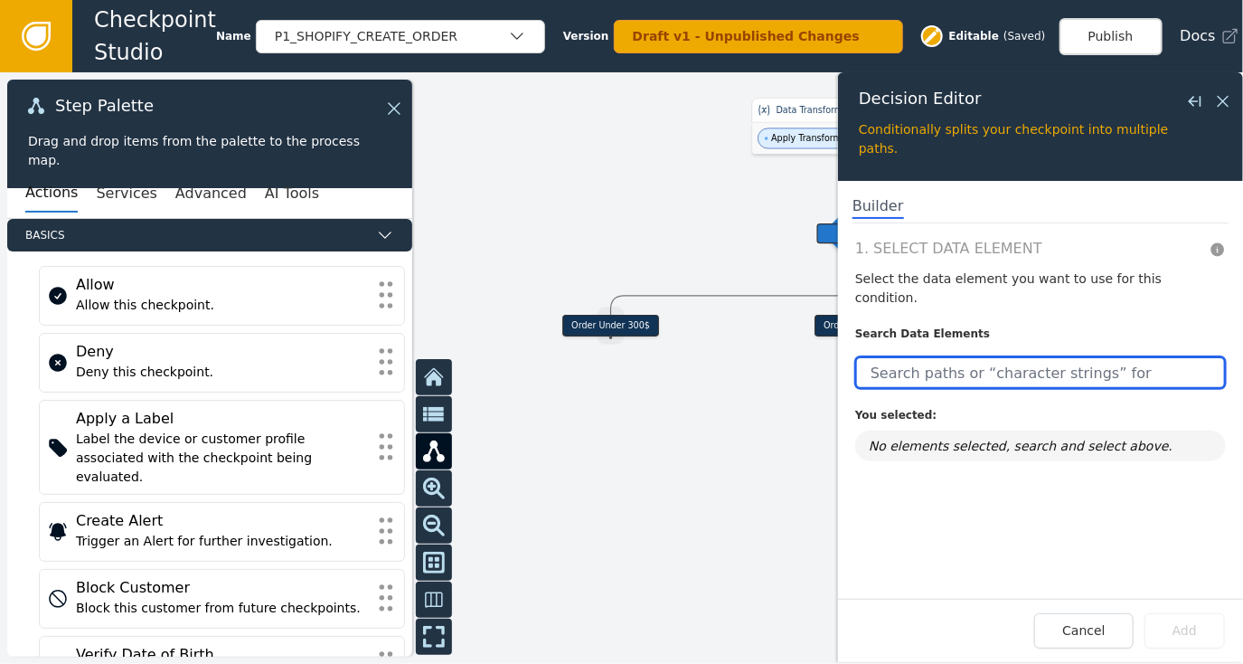
click at [968, 356] on input "text" at bounding box center [1040, 372] width 371 height 33
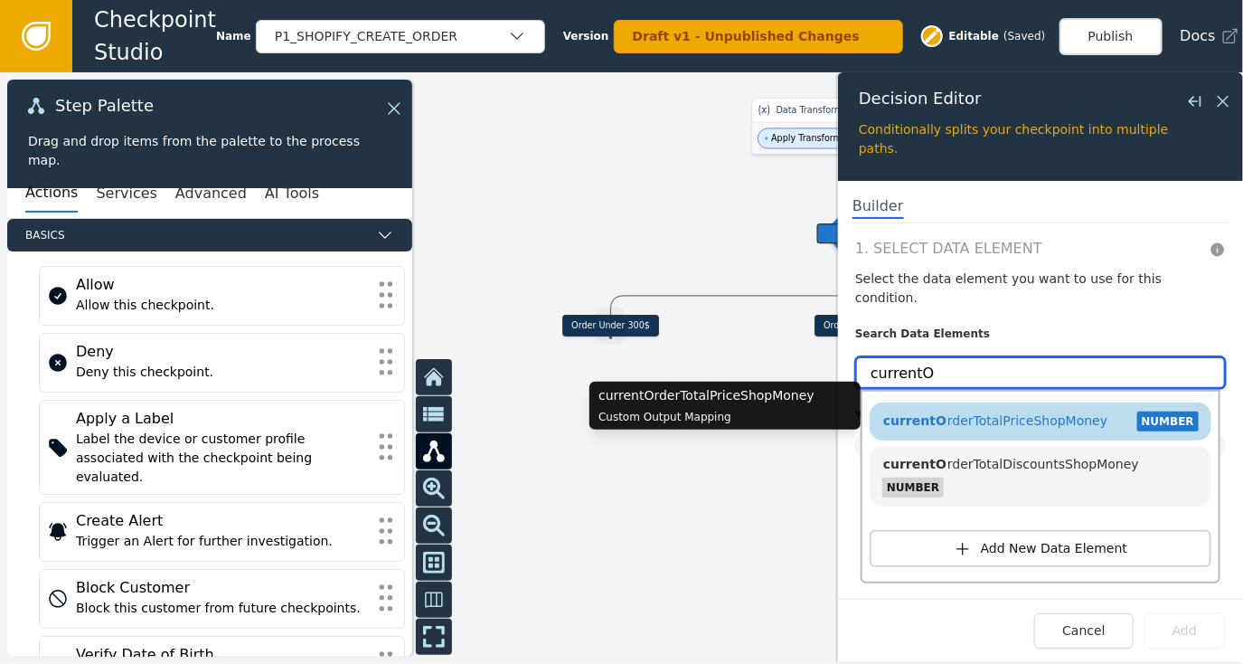
type input "currentO"
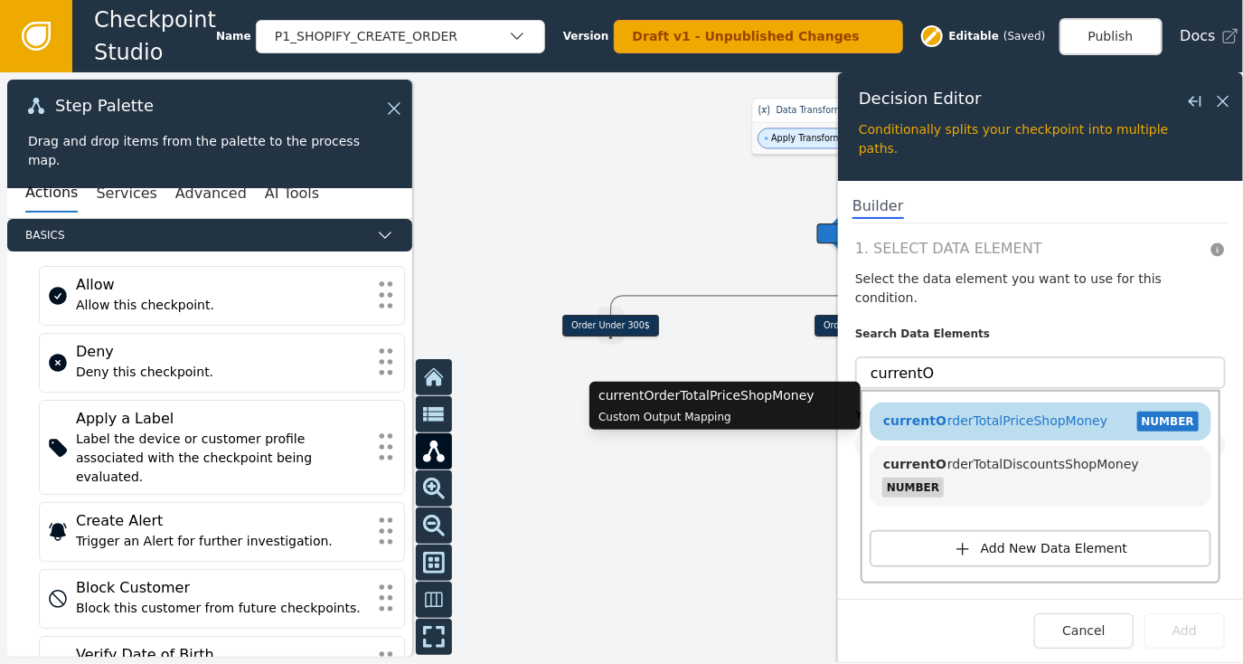
click at [1044, 413] on span "currentO rderTotalPriceShopMoney" at bounding box center [995, 420] width 225 height 14
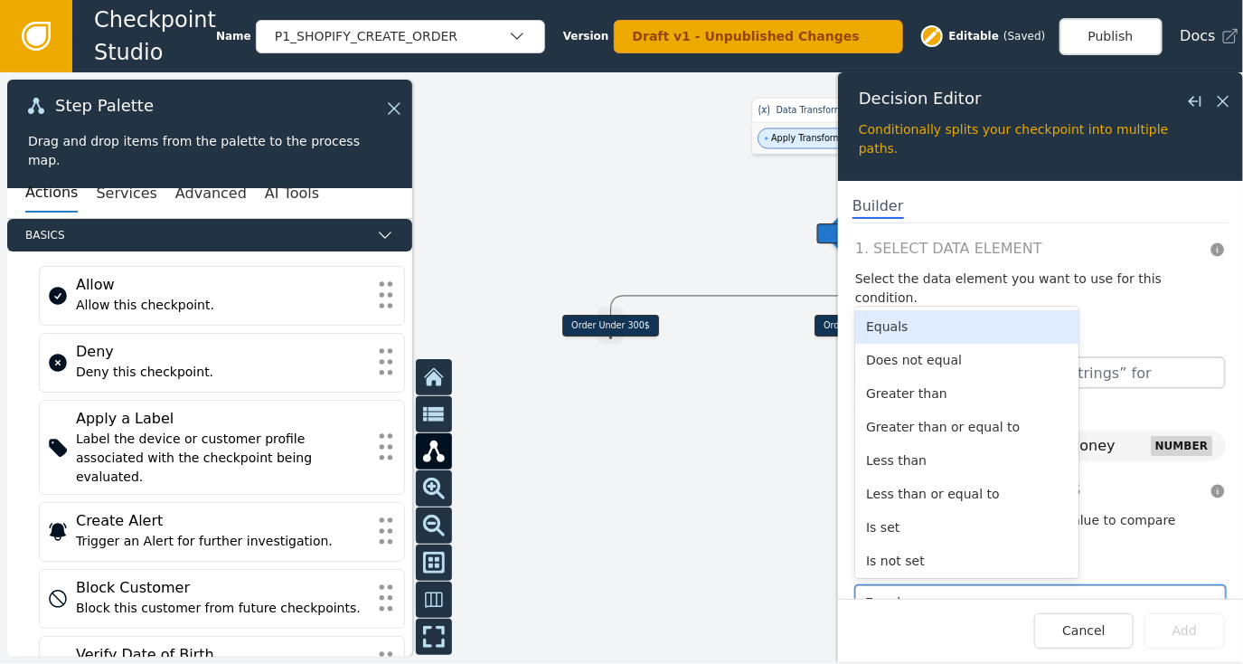
click at [919, 590] on div at bounding box center [1023, 602] width 317 height 25
click at [933, 411] on div "Greater than or equal to" at bounding box center [966, 427] width 223 height 33
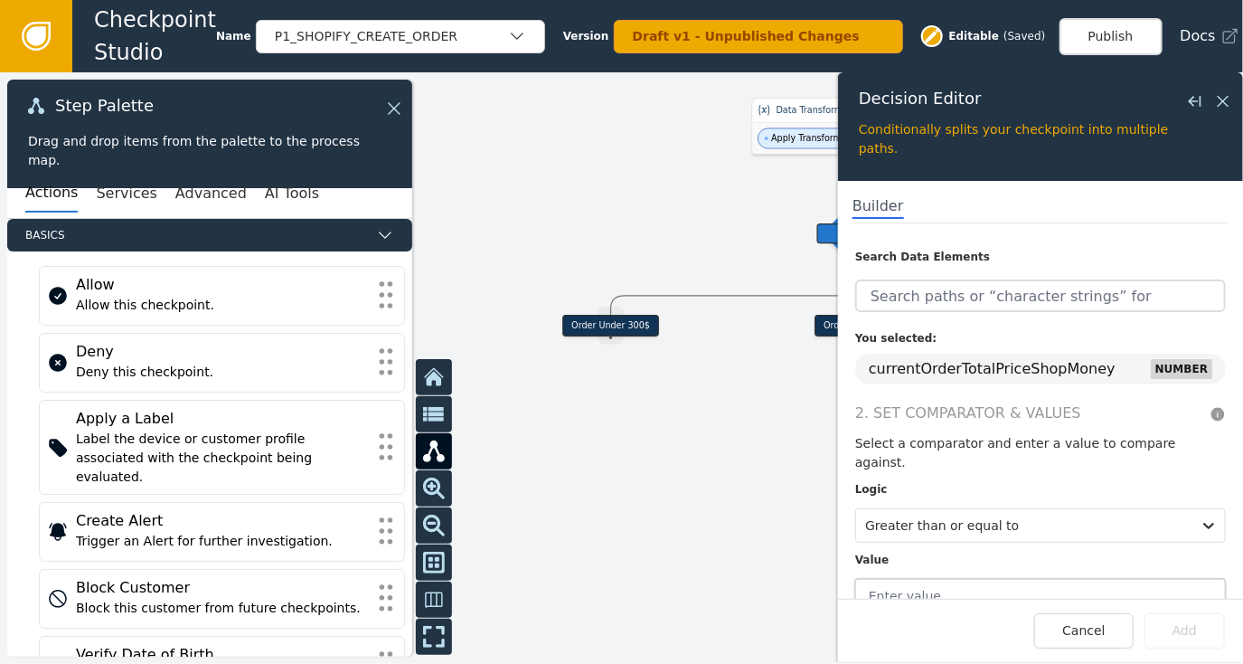
click at [982, 579] on input "text" at bounding box center [1040, 596] width 371 height 34
type input "300"
click at [1190, 629] on button "Add" at bounding box center [1185, 630] width 80 height 35
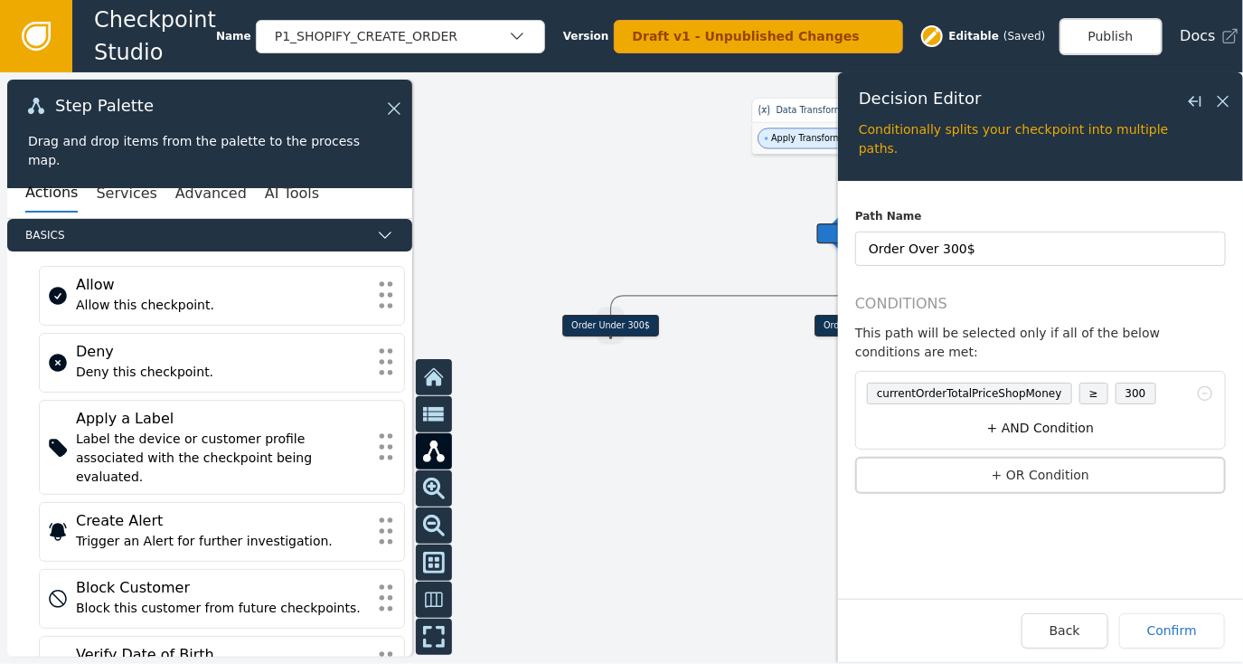
click at [1069, 411] on button "+ AND Condition" at bounding box center [1041, 427] width 362 height 33
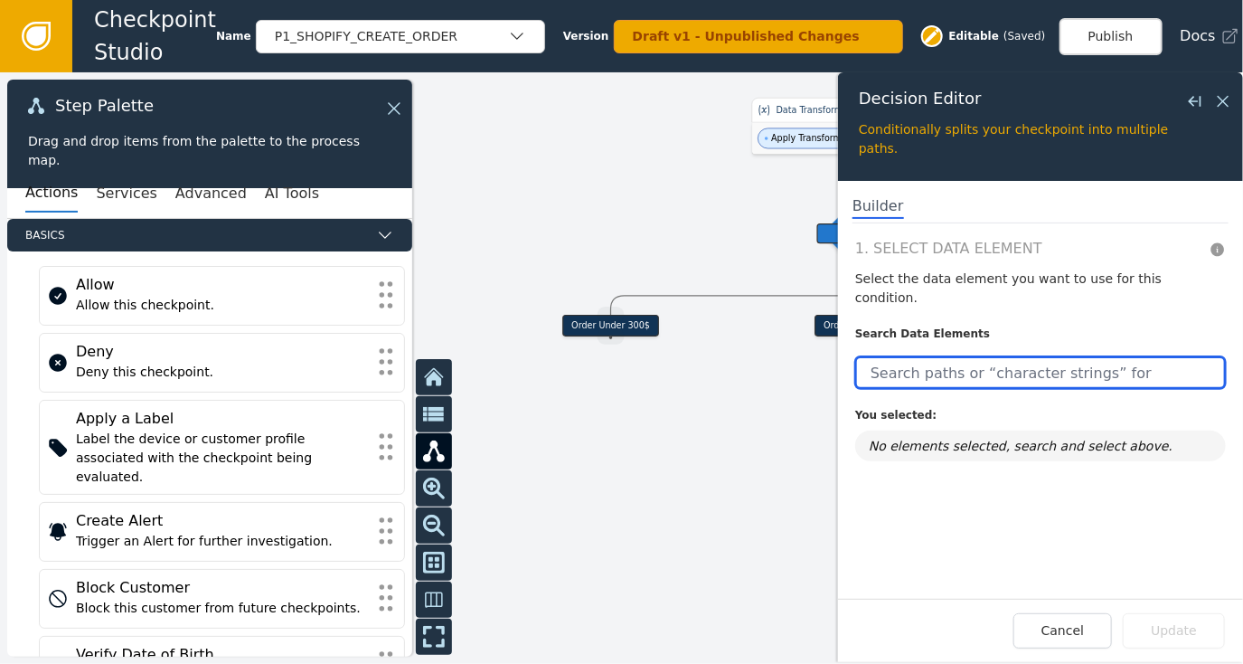
click at [948, 363] on input "text" at bounding box center [1040, 372] width 371 height 33
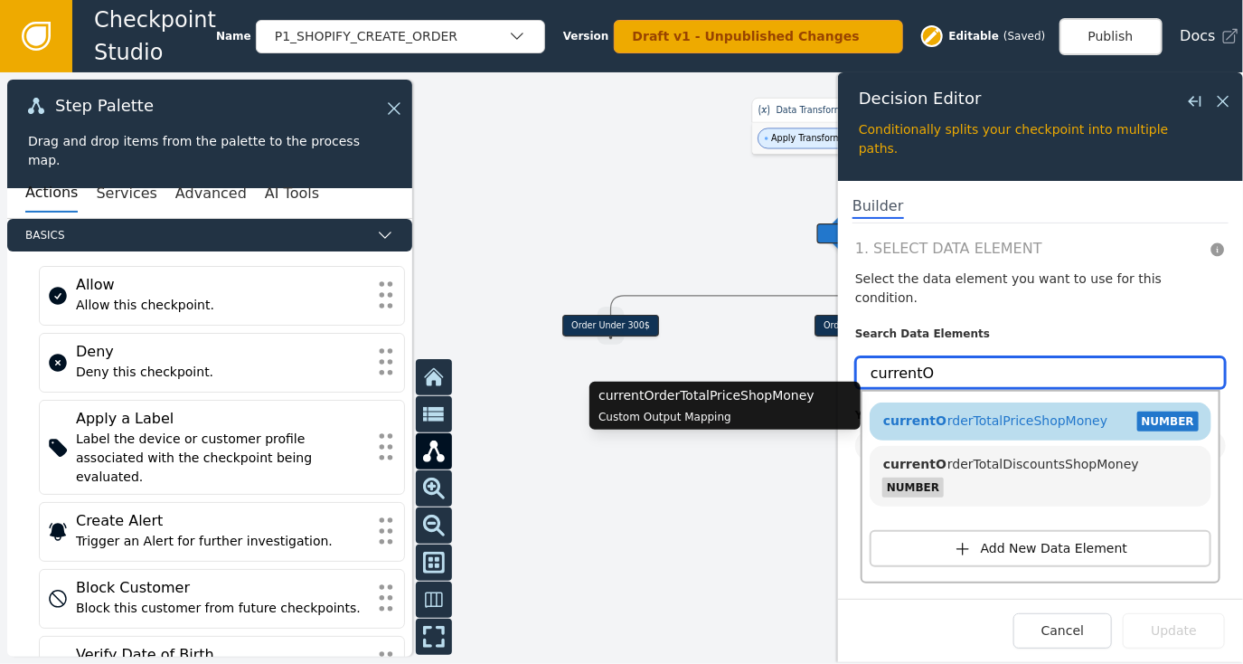
type input "currentO"
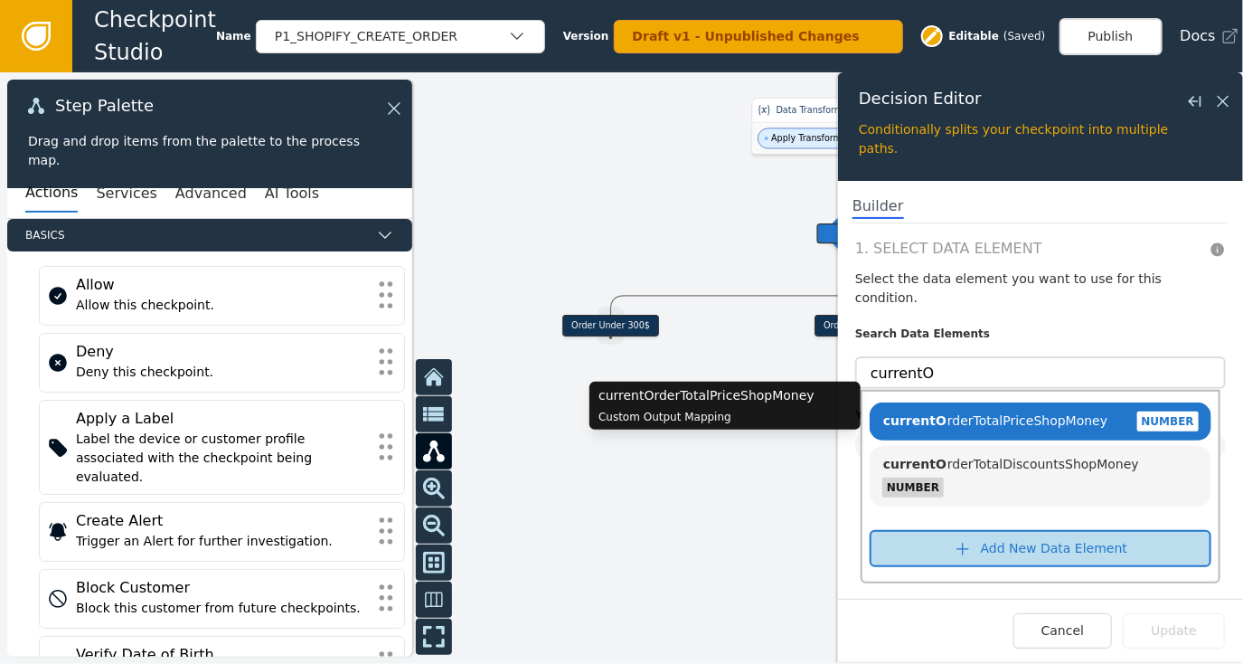
click at [985, 413] on span "currentO rderTotalPriceShopMoney" at bounding box center [995, 420] width 225 height 14
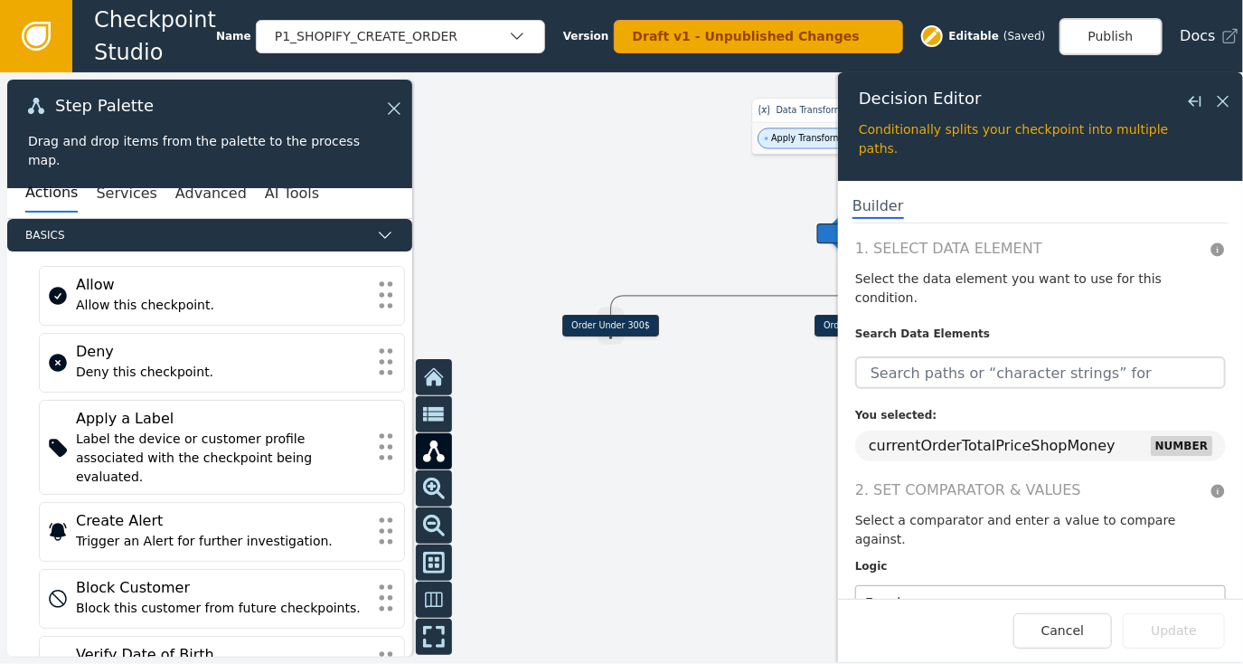
click at [1103, 590] on div at bounding box center [1023, 602] width 317 height 25
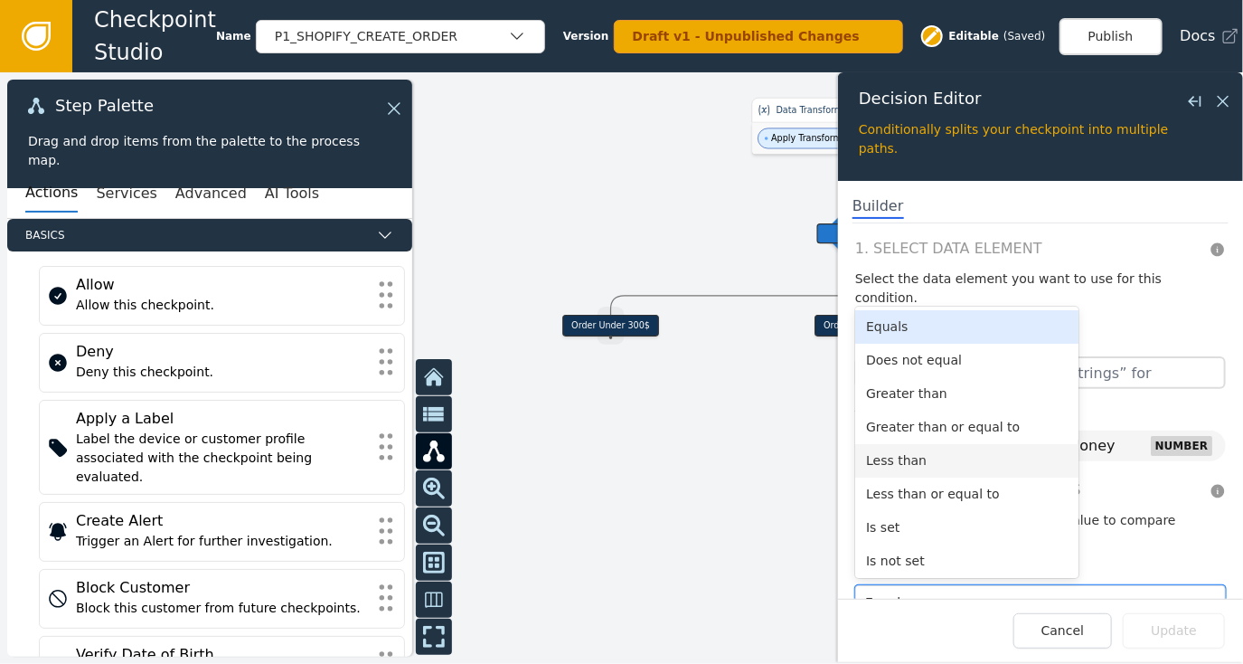
click at [923, 444] on div "Less than" at bounding box center [966, 460] width 223 height 33
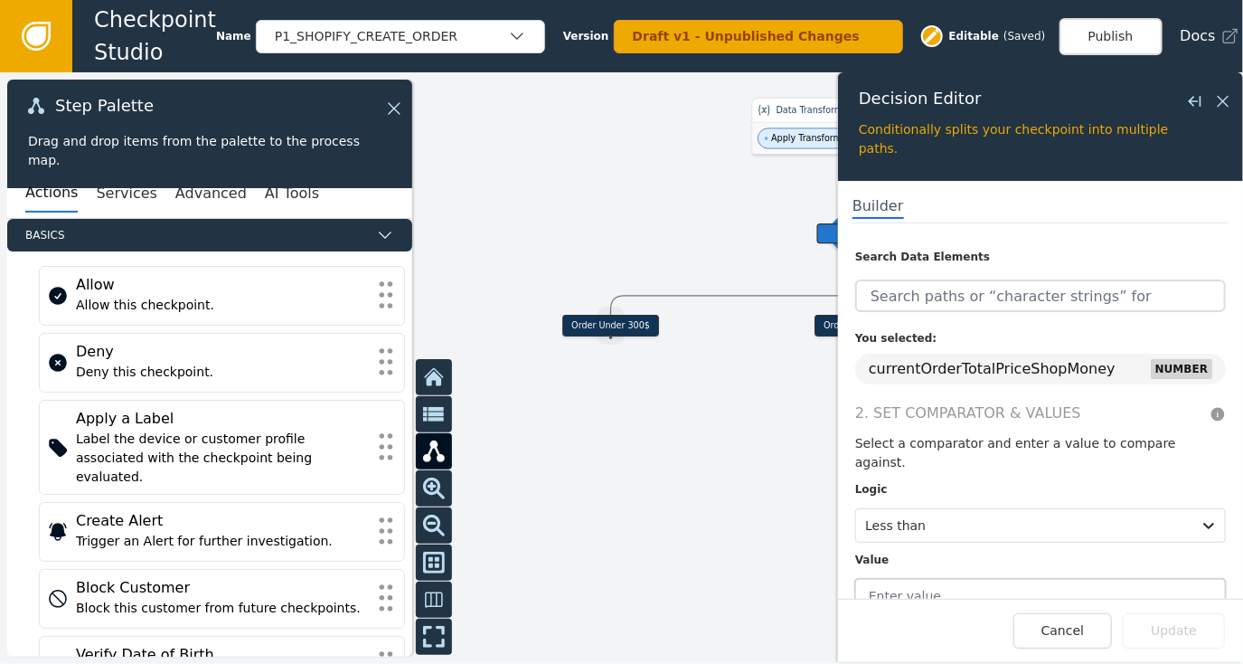
click at [973, 579] on input "text" at bounding box center [1040, 596] width 371 height 34
type input "1000"
click at [1192, 630] on button "Update" at bounding box center [1174, 630] width 102 height 35
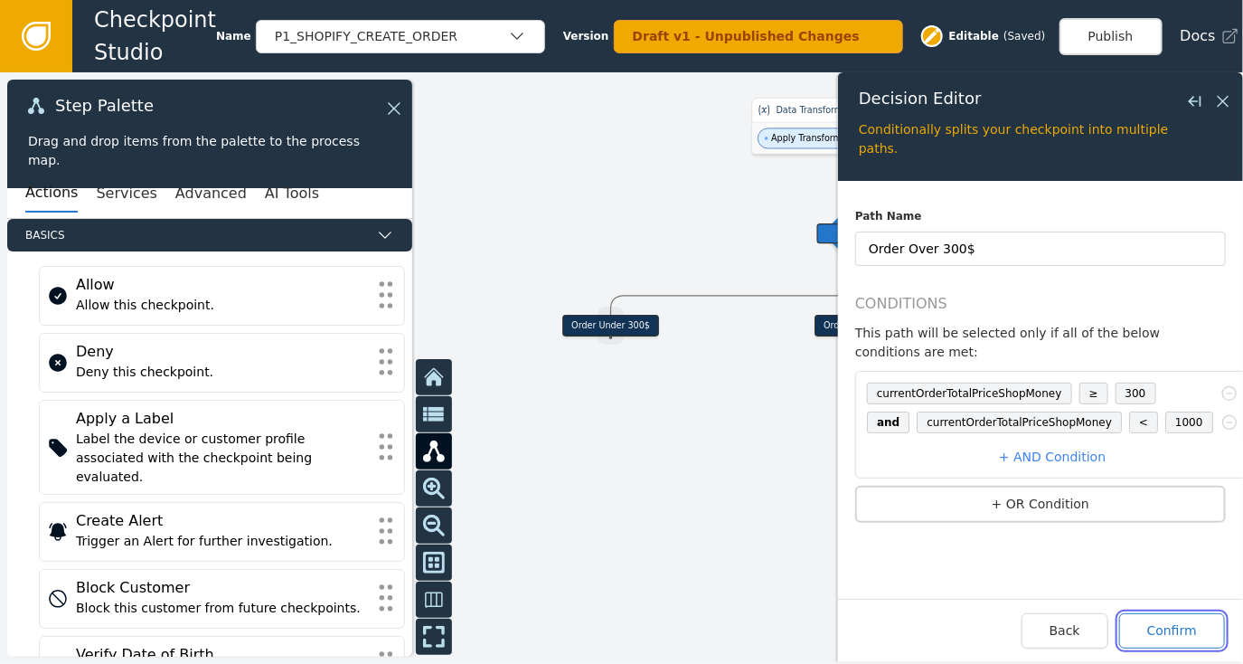
click at [1172, 626] on button "Confirm" at bounding box center [1173, 630] width 106 height 35
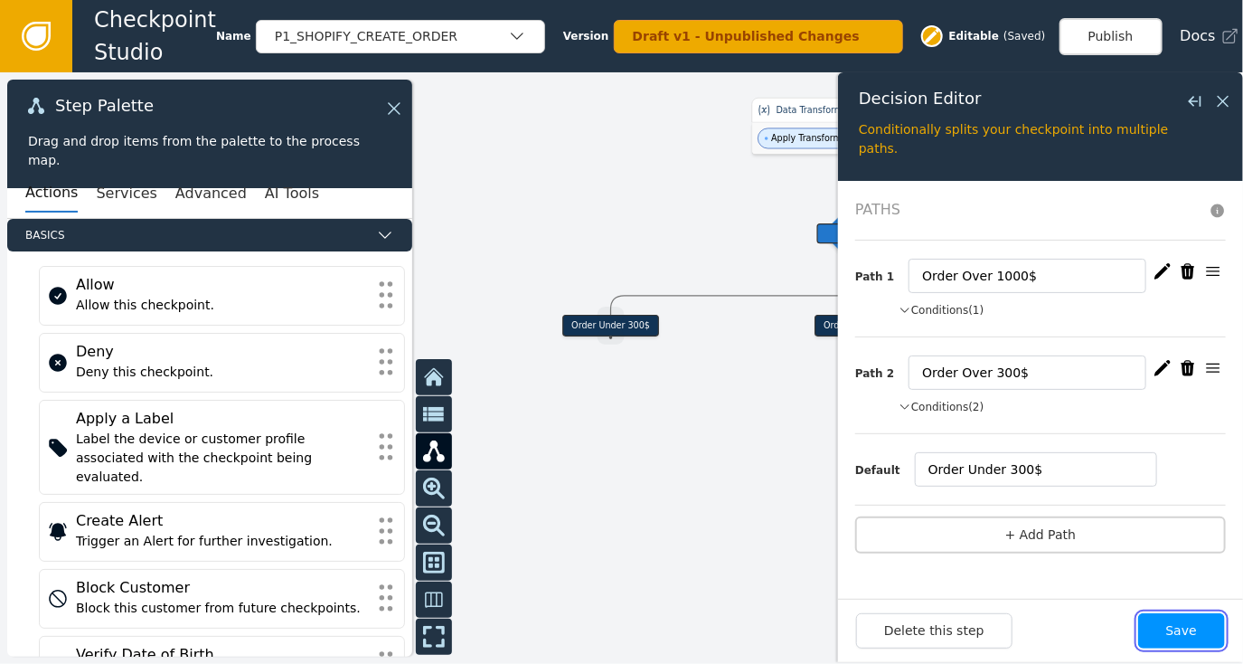
click at [1173, 628] on button "Save" at bounding box center [1182, 630] width 87 height 35
click at [1228, 96] on icon at bounding box center [1223, 101] width 11 height 11
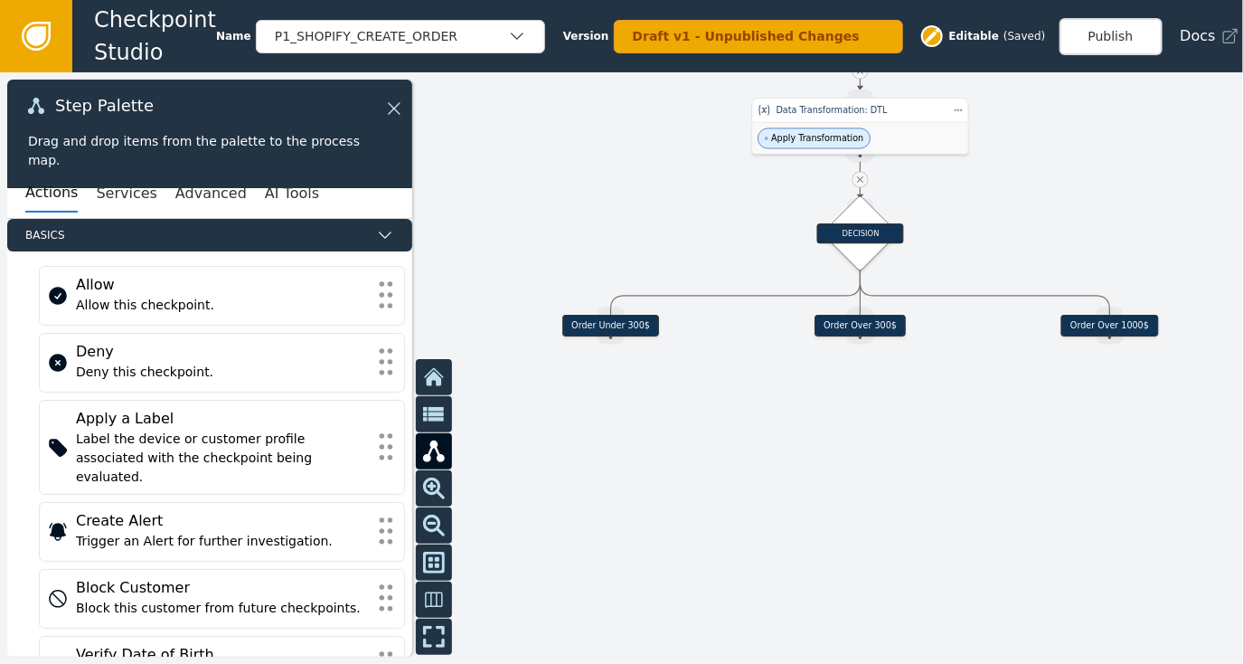
click at [996, 213] on div at bounding box center [621, 367] width 1243 height 591
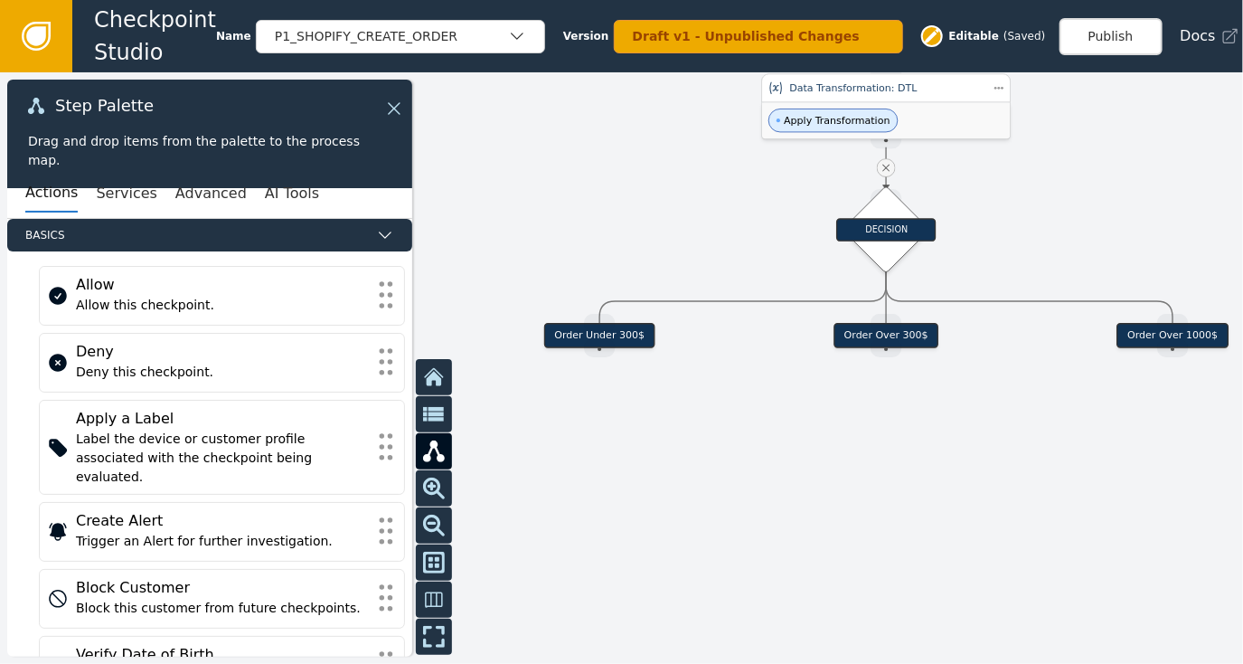
click at [844, 109] on span "Apply Transformation" at bounding box center [834, 121] width 130 height 24
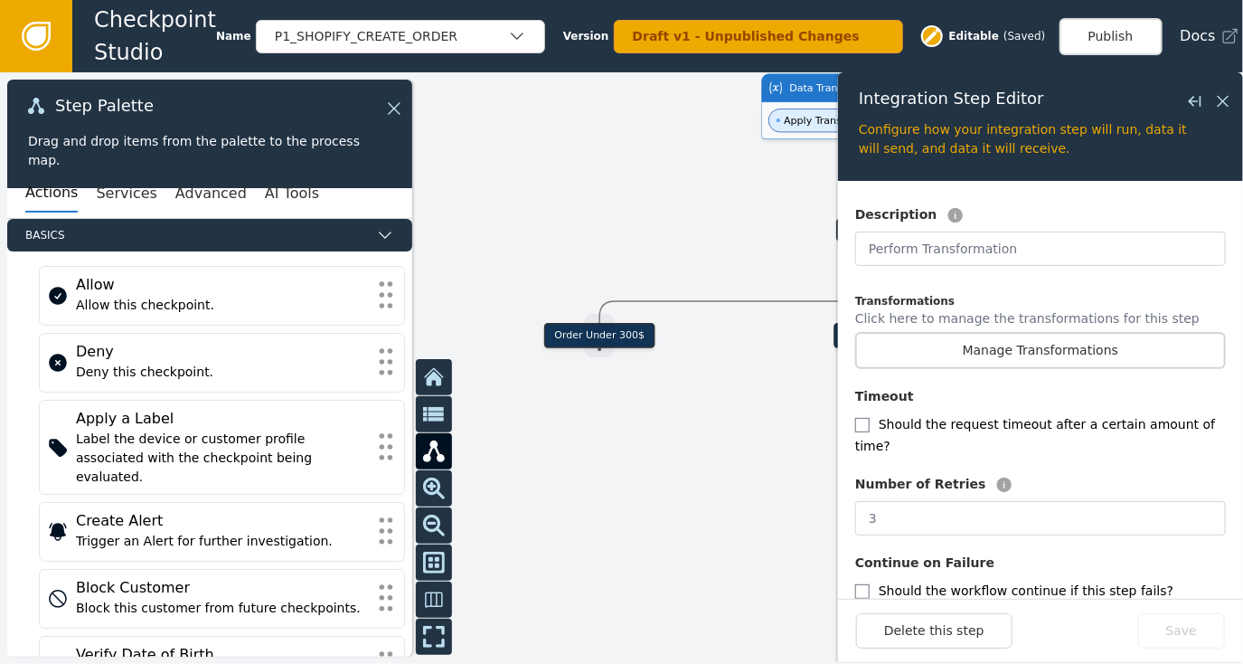
scroll to position [411, 0]
click at [1018, 331] on button "Manage Transformations" at bounding box center [1040, 349] width 371 height 37
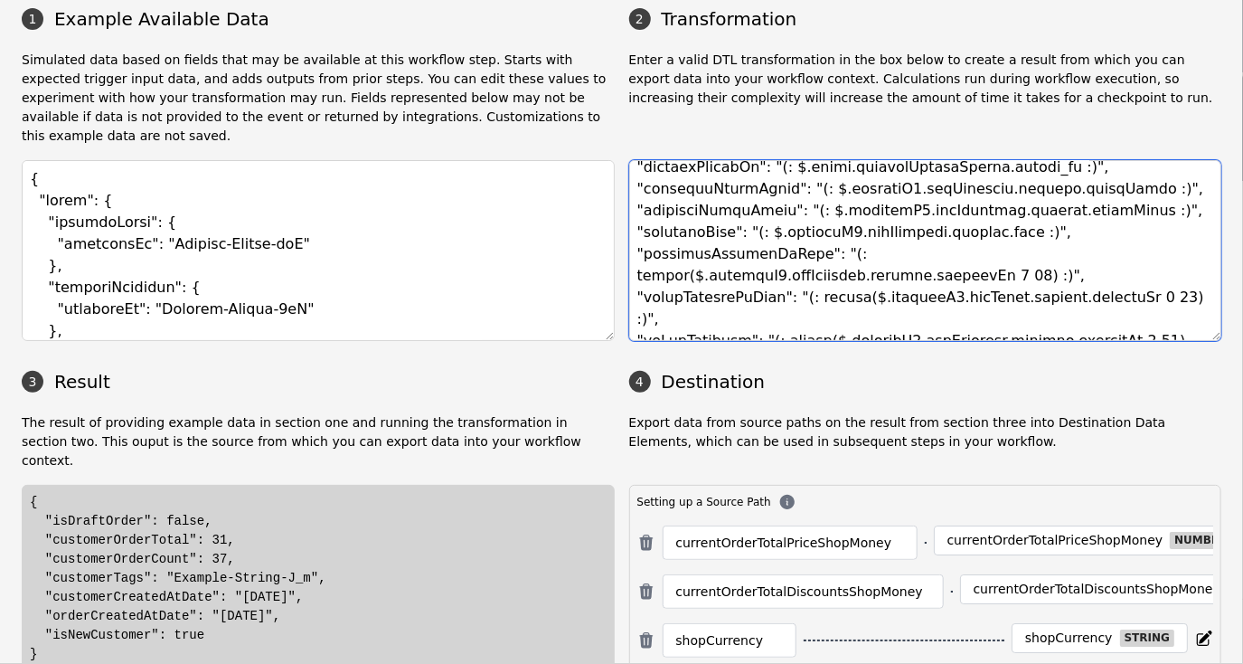
scroll to position [247, 0]
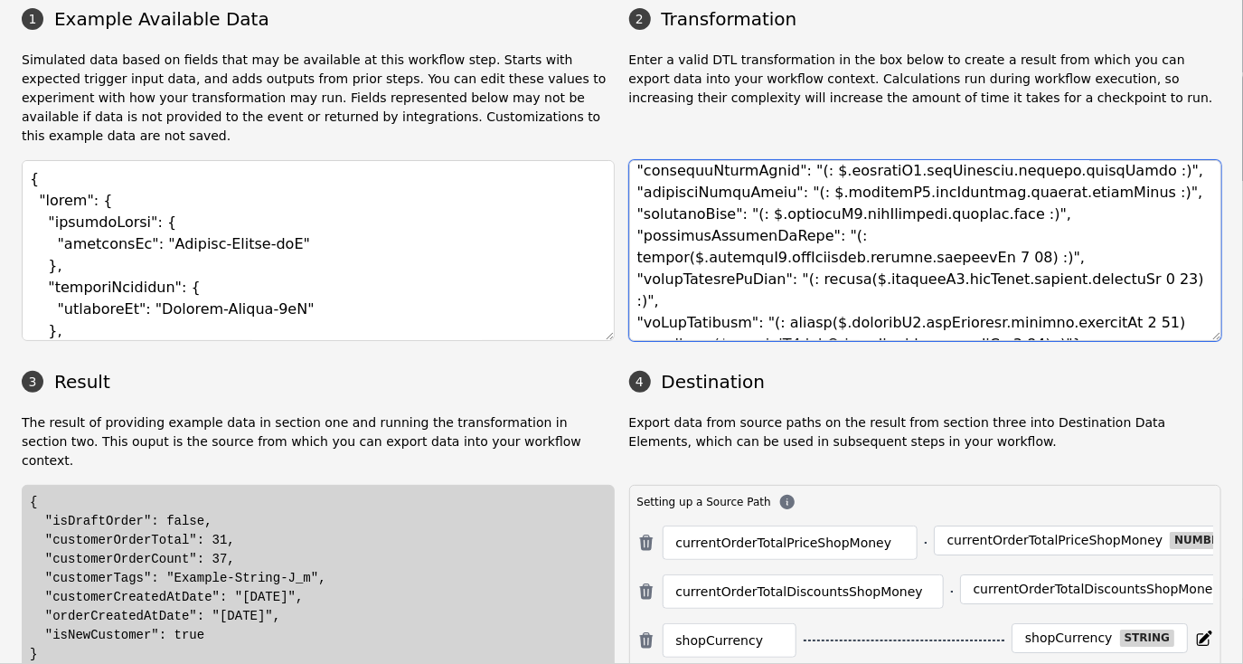
click at [838, 241] on textarea at bounding box center [925, 250] width 593 height 181
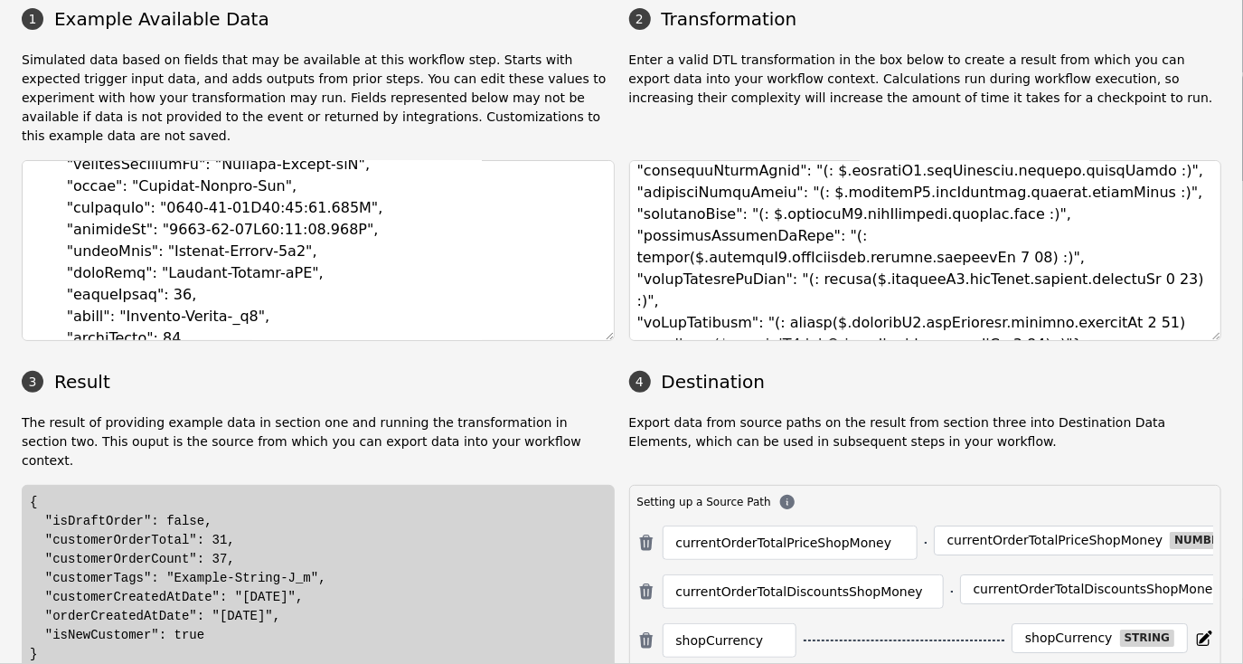
scroll to position [210, 0]
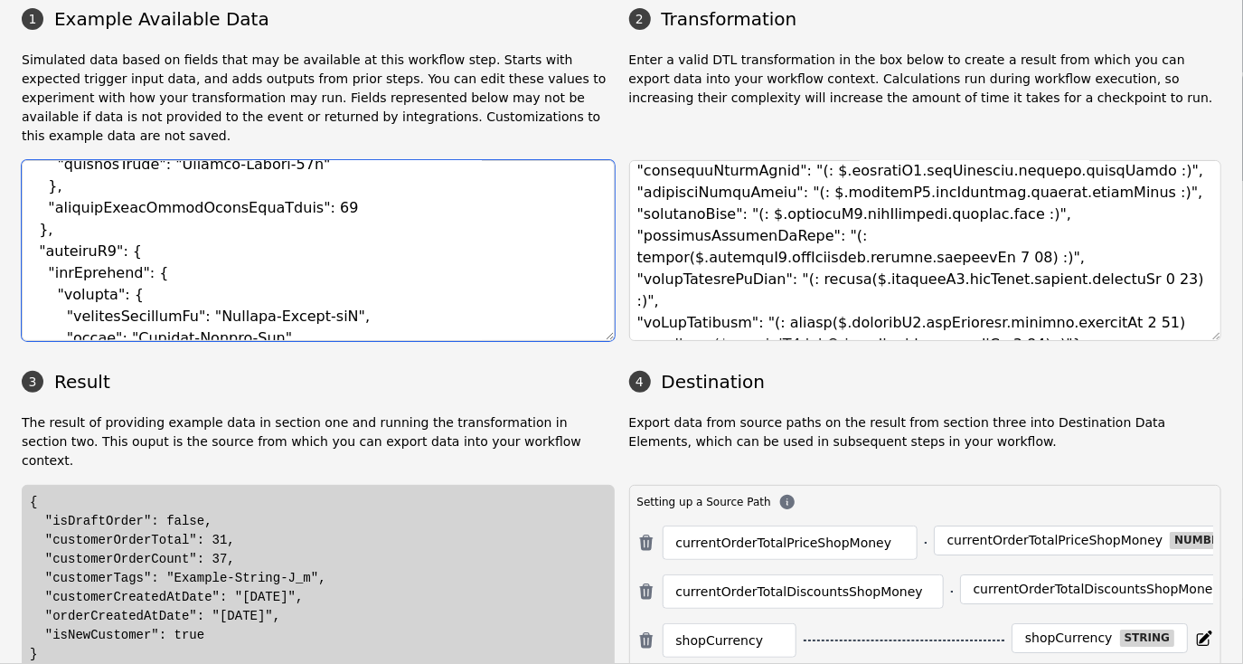
click at [168, 282] on textarea at bounding box center [318, 250] width 593 height 181
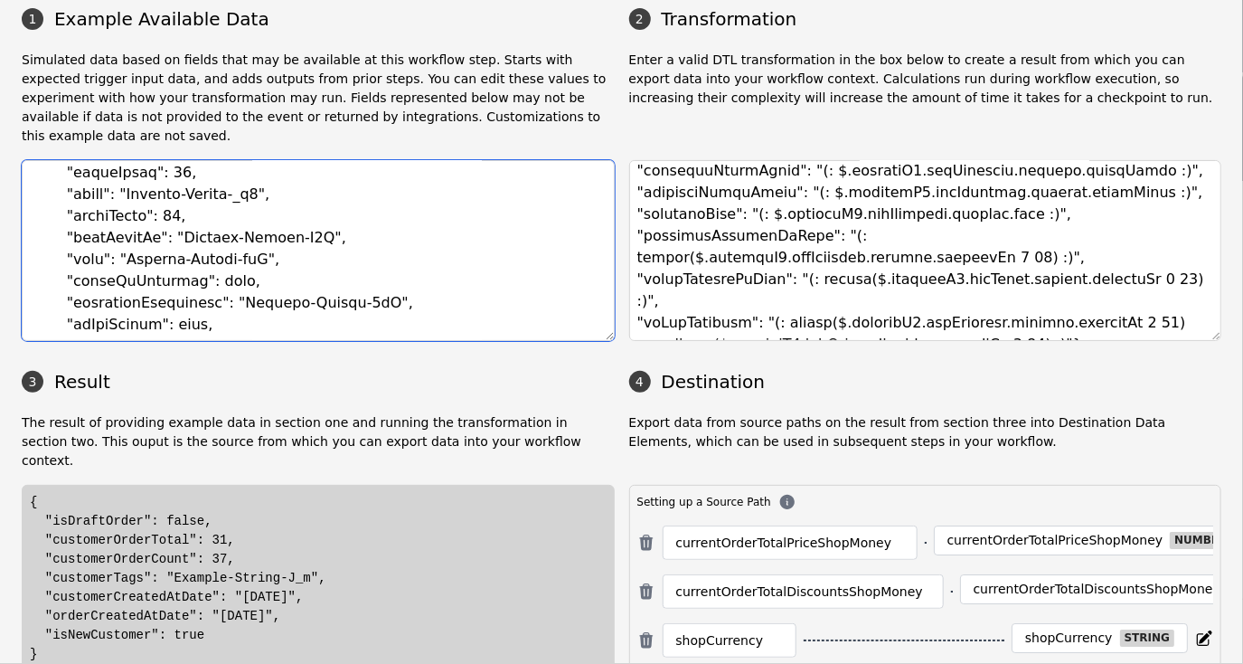
scroll to position [481, 0]
drag, startPoint x: 112, startPoint y: 235, endPoint x: 242, endPoint y: 241, distance: 130.4
click at [242, 241] on textarea at bounding box center [318, 250] width 593 height 181
paste textarea "french, loyalty_tier_4, potential_gift_card_abuser"
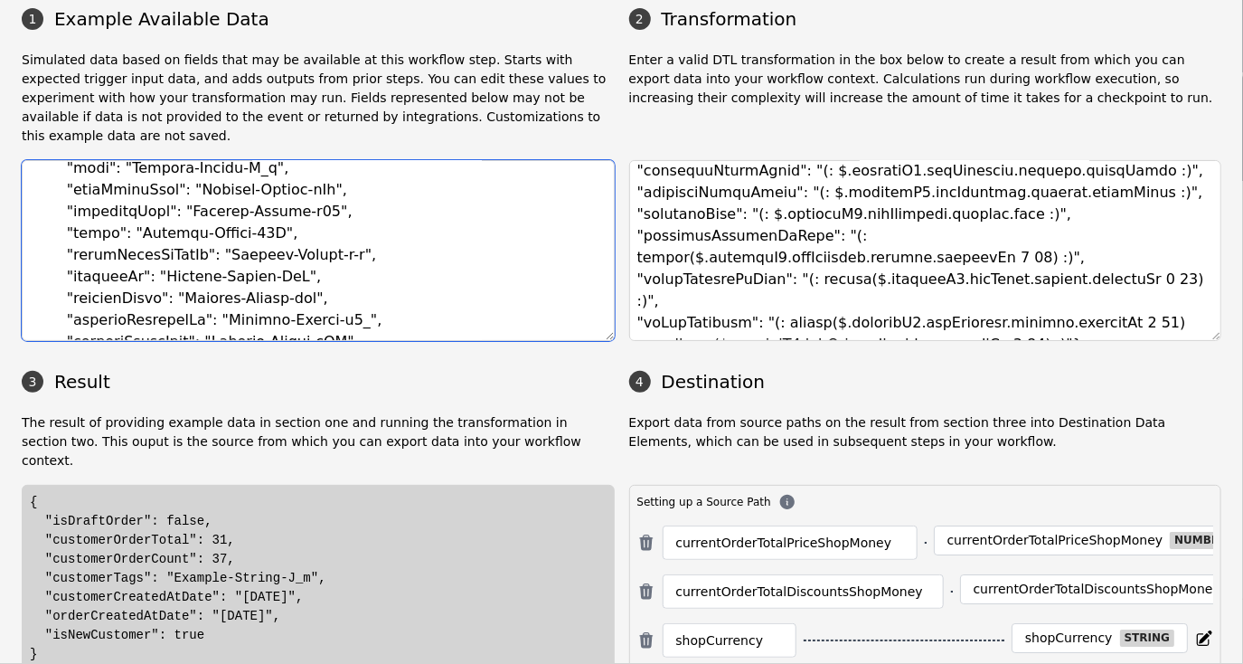
scroll to position [572, 0]
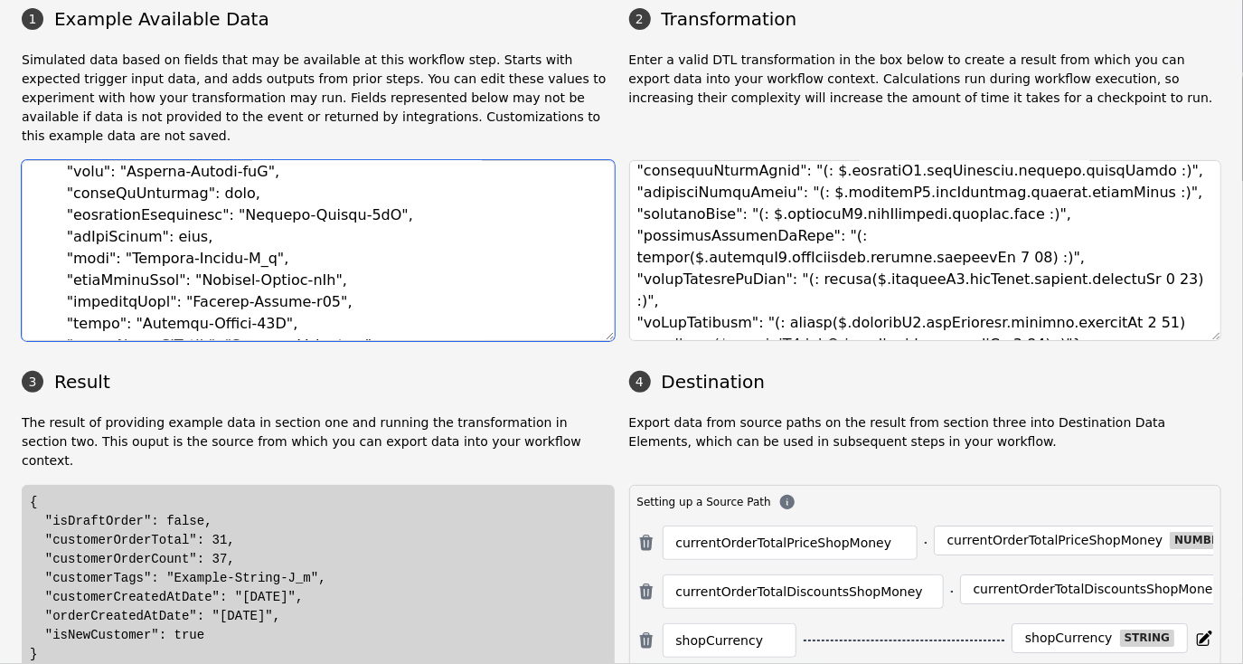
click at [112, 237] on textarea at bounding box center [318, 250] width 593 height 181
drag, startPoint x: 110, startPoint y: 234, endPoint x: 234, endPoint y: 241, distance: 124.1
click at [234, 241] on textarea at bounding box center [318, 250] width 593 height 181
paste textarea "french, loyalty_tier_4, potential_gift_card_abuser"
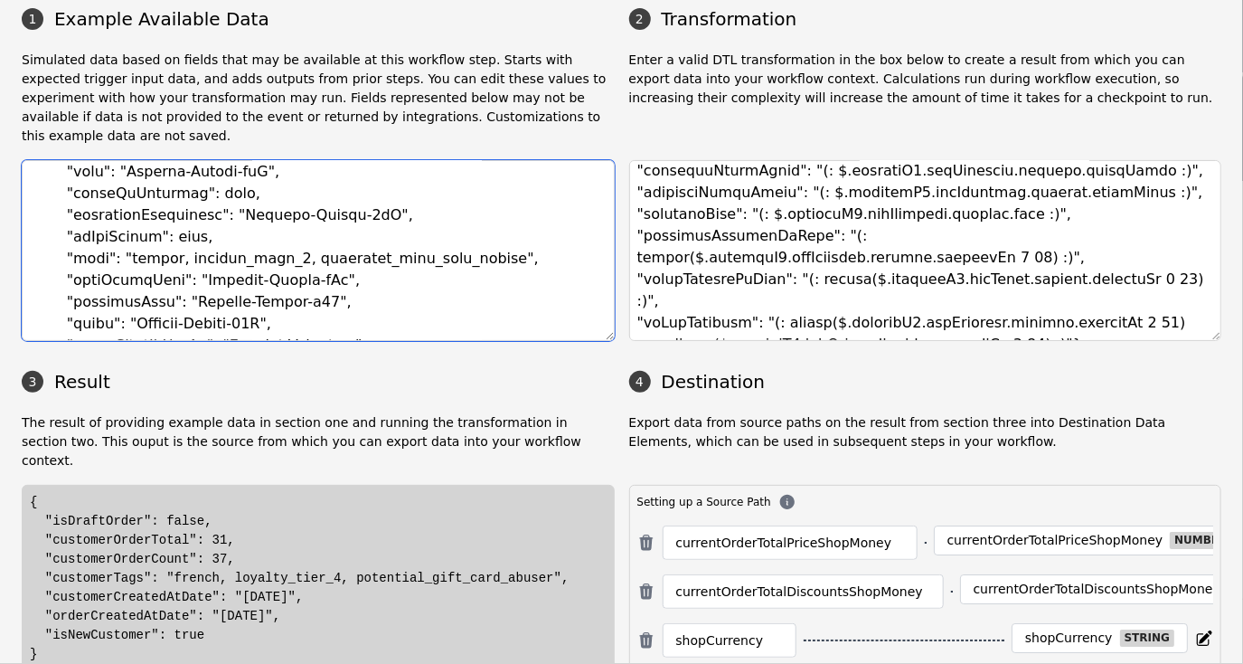
type textarea "{ "event": { "shopifyOrder": { "externalId": "Example-String-sqV" }, "shopifyCu…"
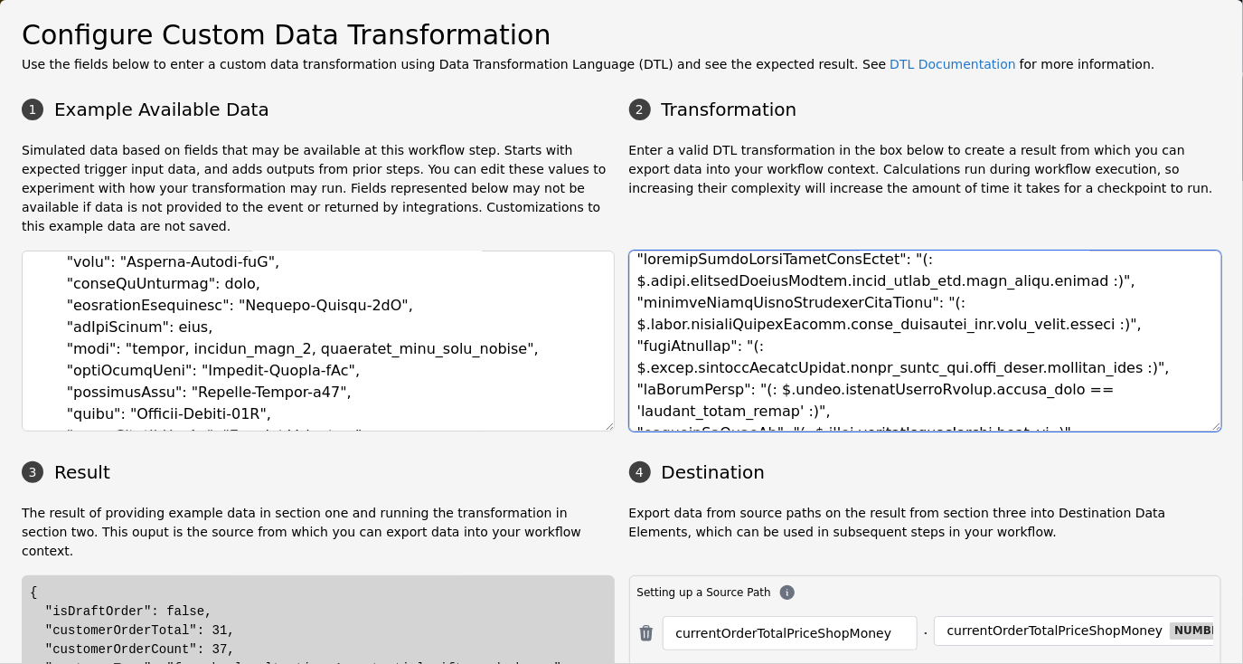
scroll to position [14, 0]
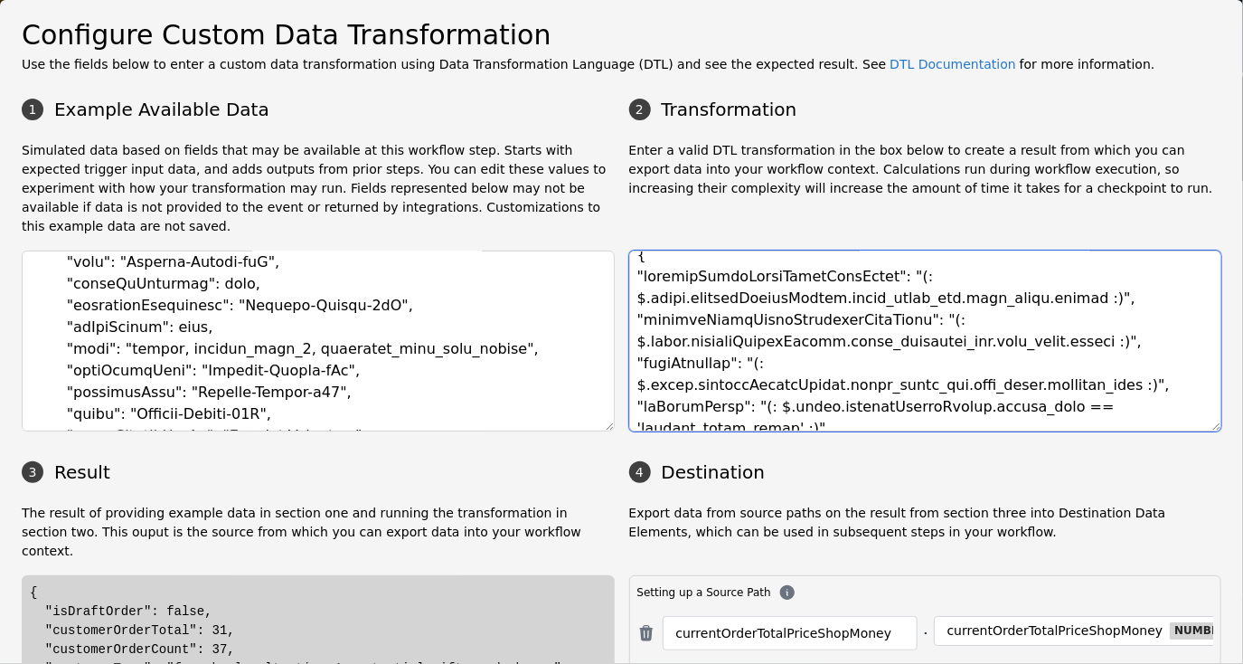
click at [846, 250] on textarea at bounding box center [925, 340] width 593 height 181
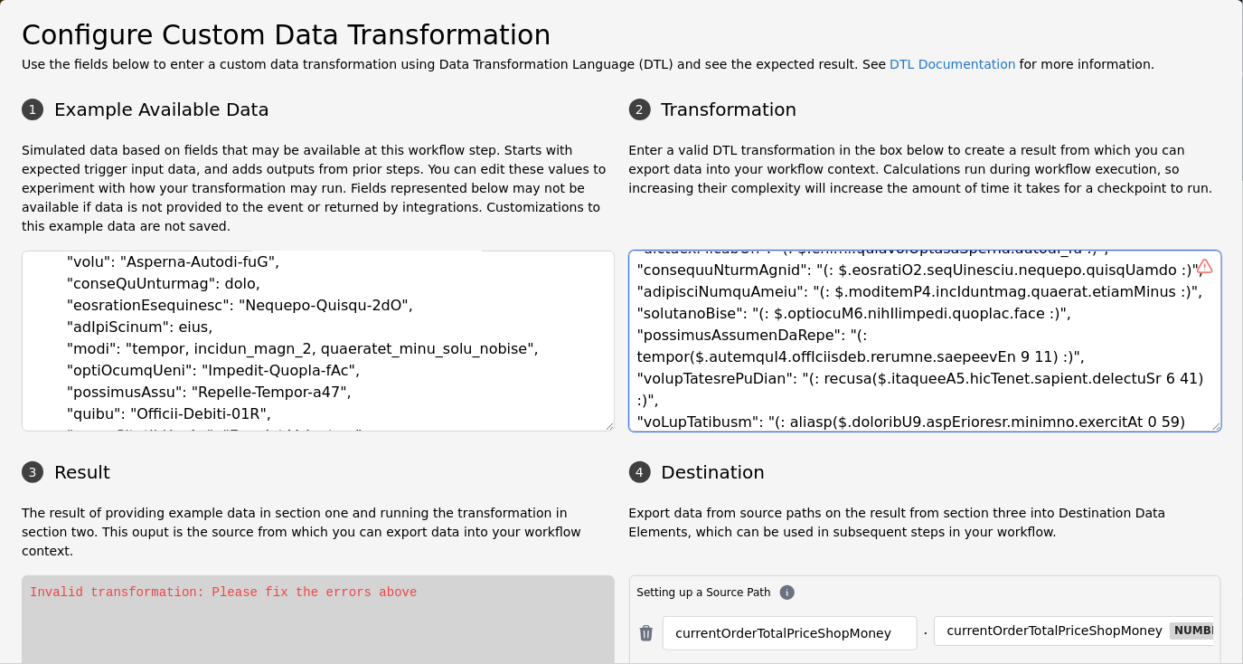
scroll to position [260, 0]
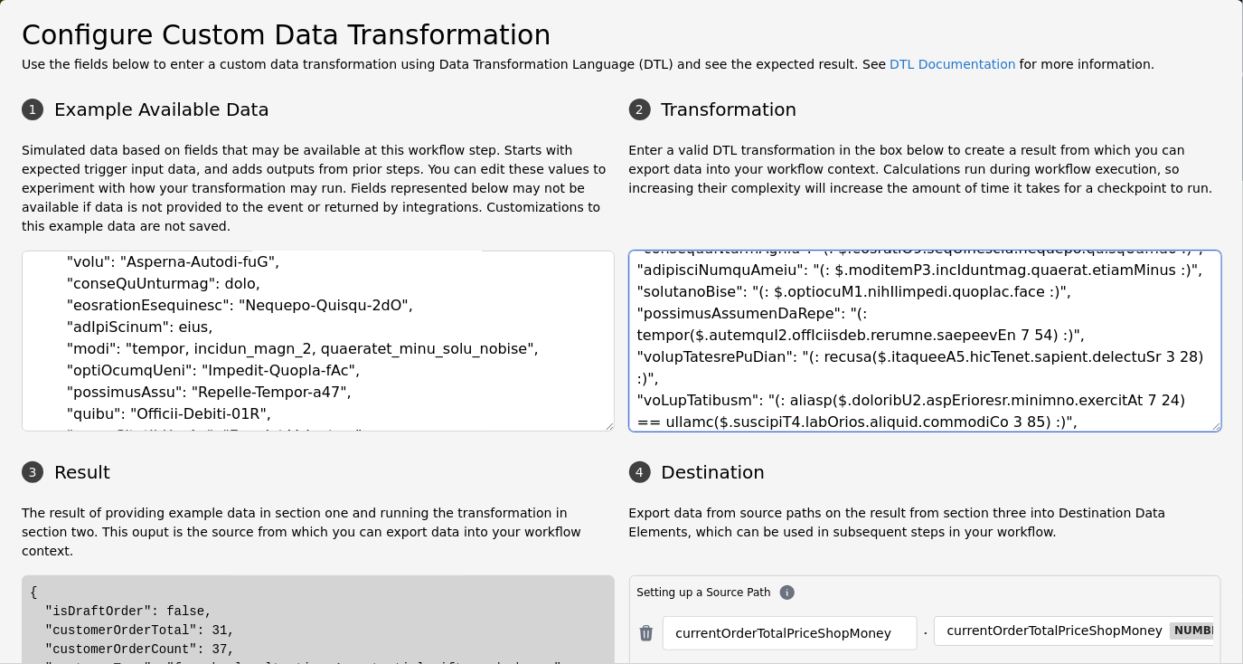
drag, startPoint x: 978, startPoint y: 378, endPoint x: 1007, endPoint y: 407, distance: 41.6
click at [977, 402] on textarea at bounding box center [925, 340] width 593 height 181
click at [1013, 392] on textarea at bounding box center [925, 340] width 593 height 181
drag, startPoint x: 978, startPoint y: 378, endPoint x: 985, endPoint y: 399, distance: 22.0
click at [985, 399] on textarea at bounding box center [925, 340] width 593 height 181
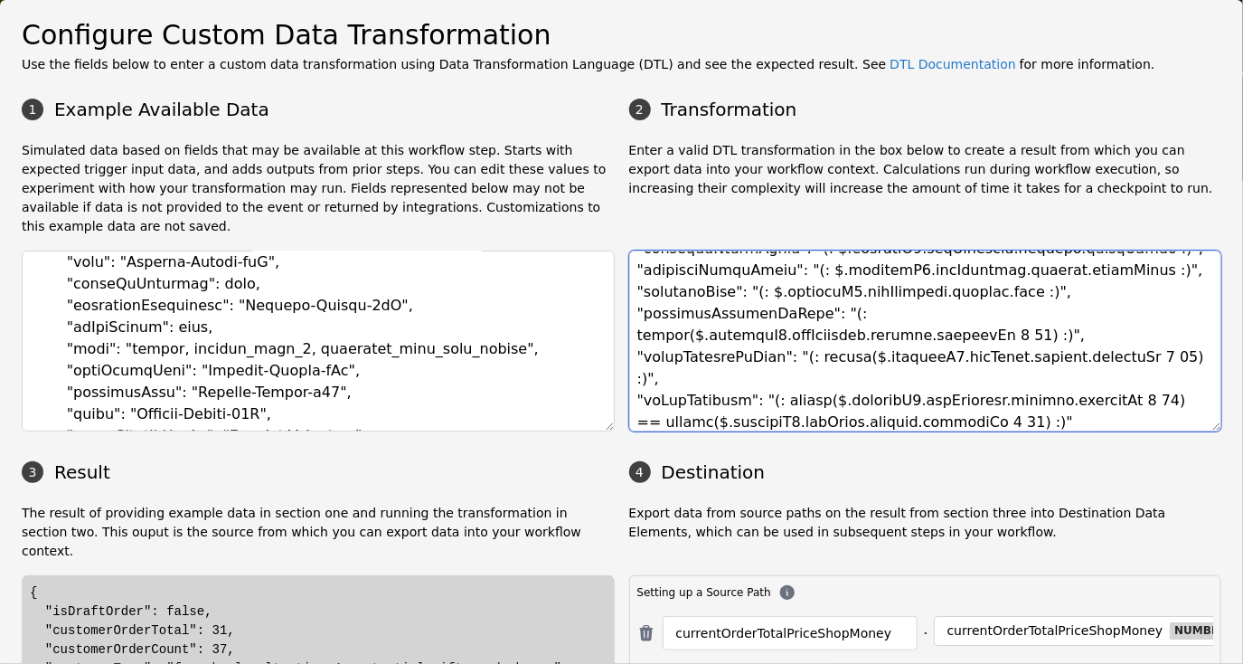
scroll to position [247, 0]
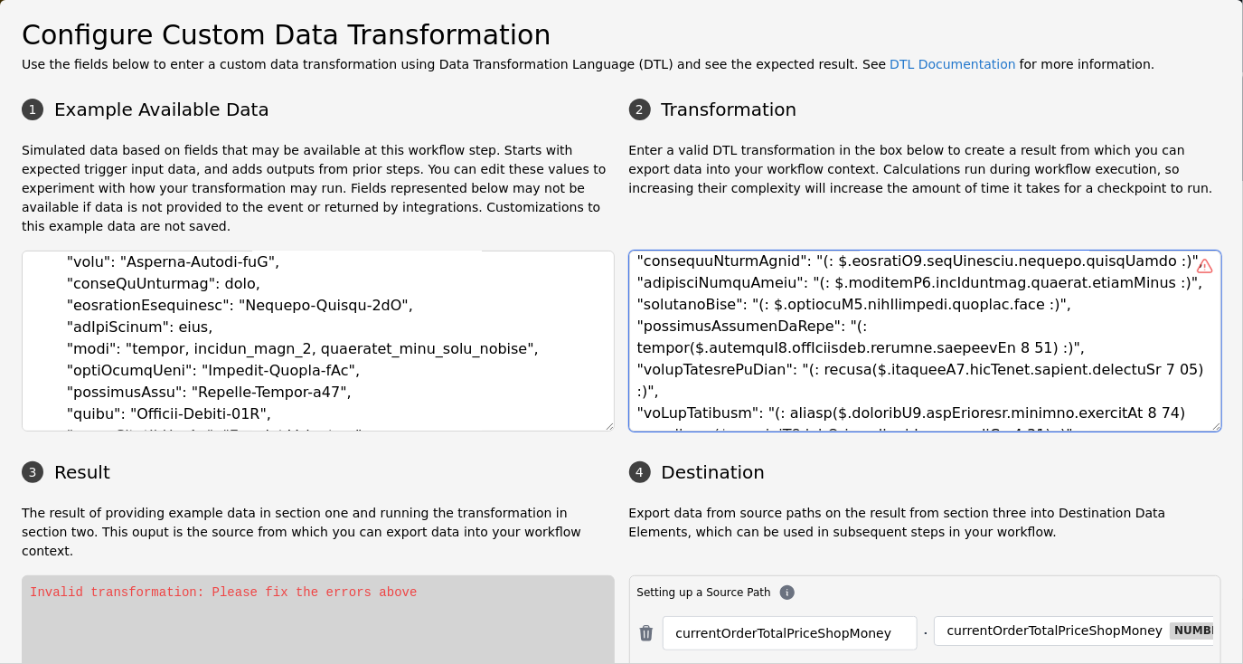
click at [1028, 287] on textarea at bounding box center [925, 340] width 593 height 181
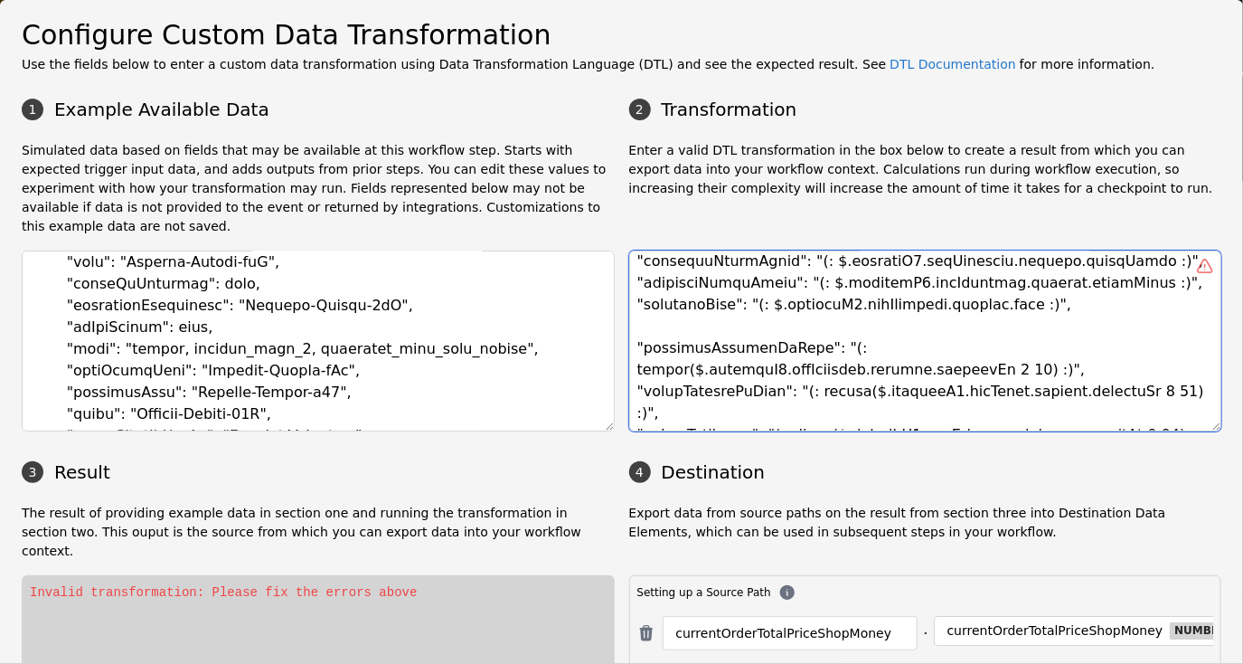
scroll to position [260, 0]
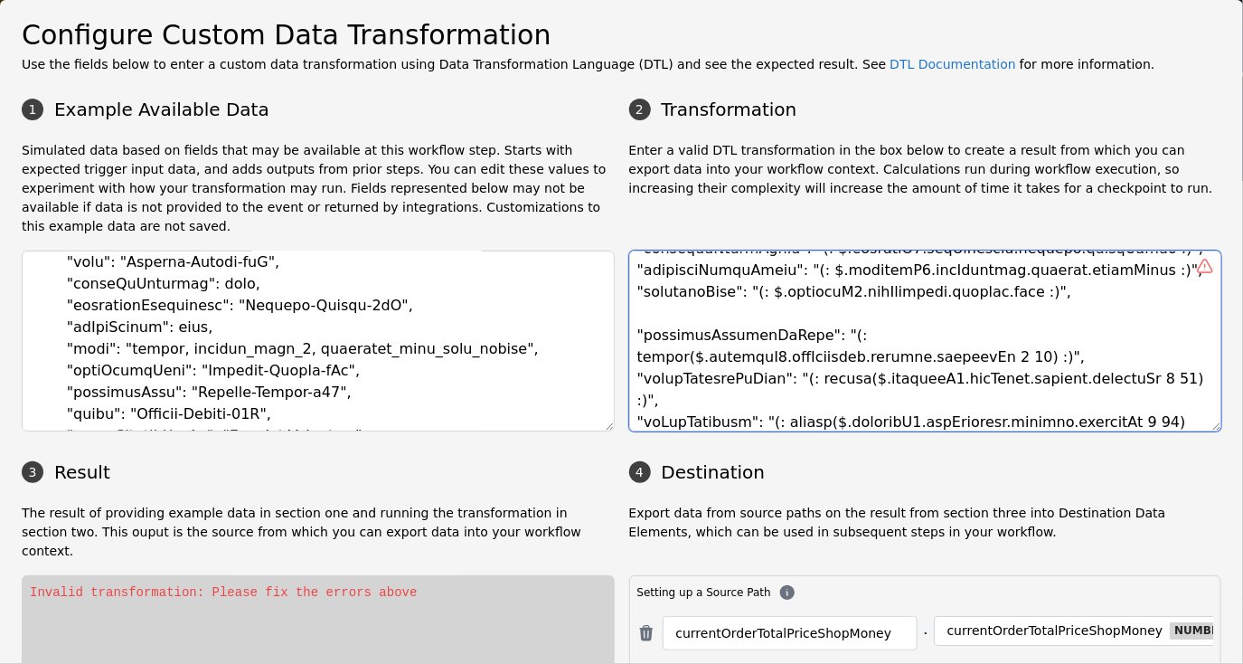
paste textarea ""isFlaggedForRefundAtInspectionOnly":"(: 1 == length(intersection(split($.tags,…"
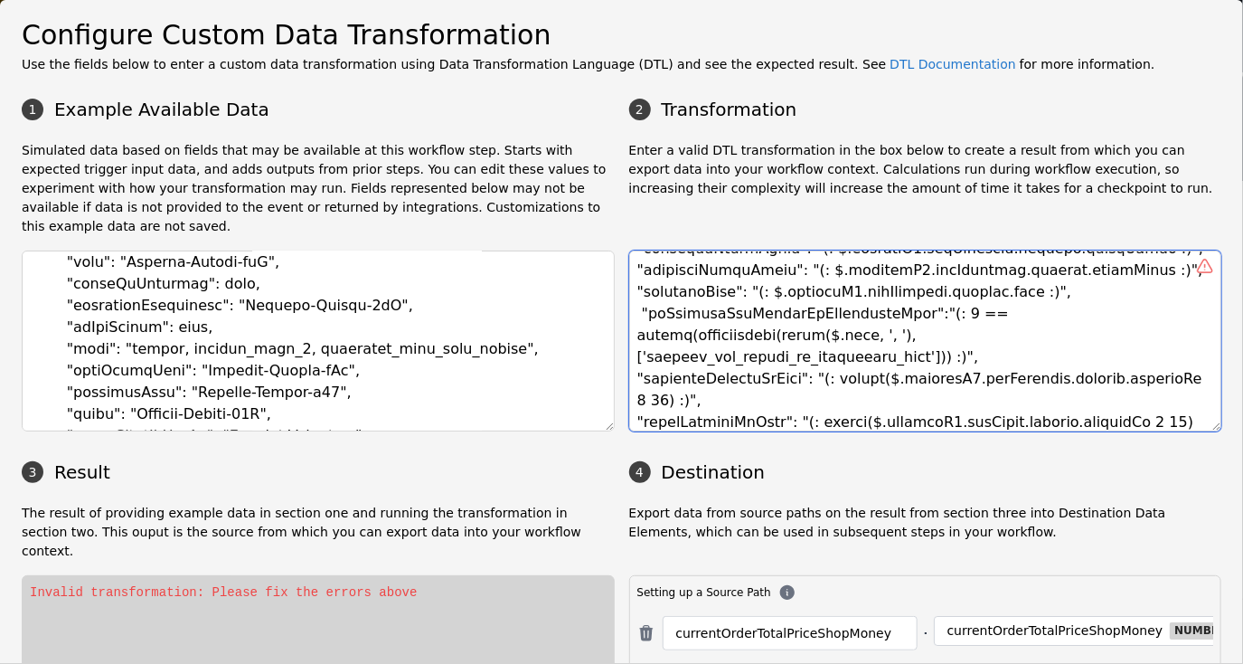
drag, startPoint x: 992, startPoint y: 272, endPoint x: 752, endPoint y: 277, distance: 239.7
click at [752, 277] on textarea at bounding box center [925, 340] width 593 height 181
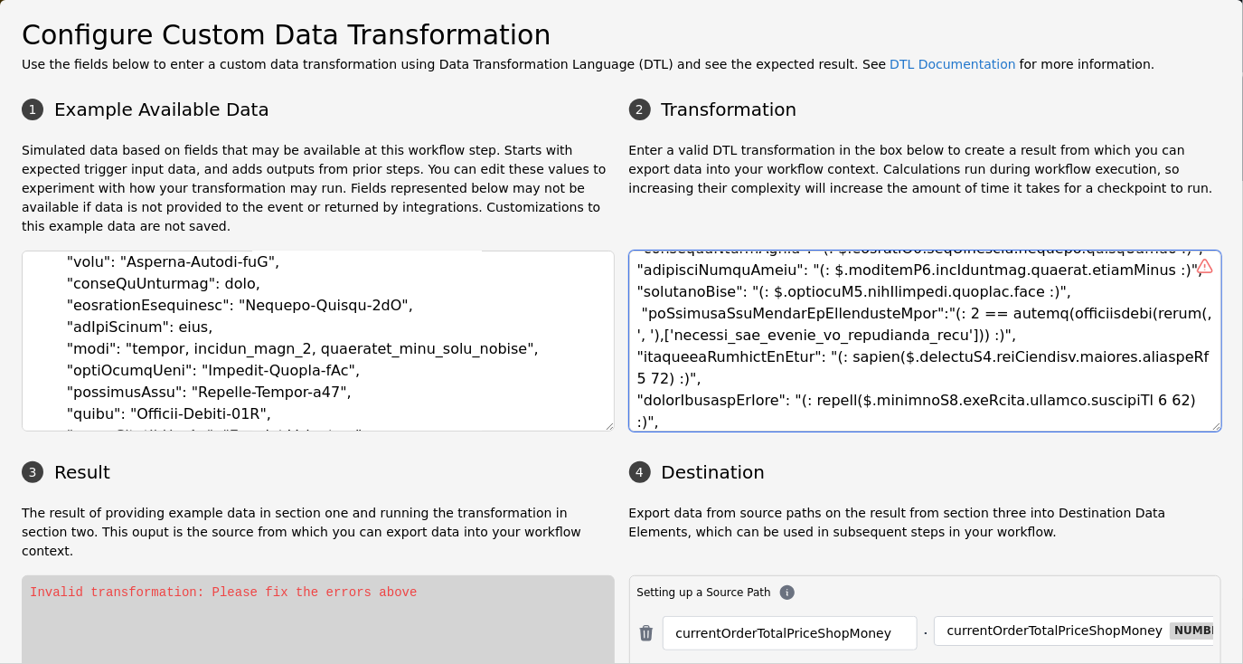
paste textarea "$.shopifyV2.getCustomer.outputs.tags"
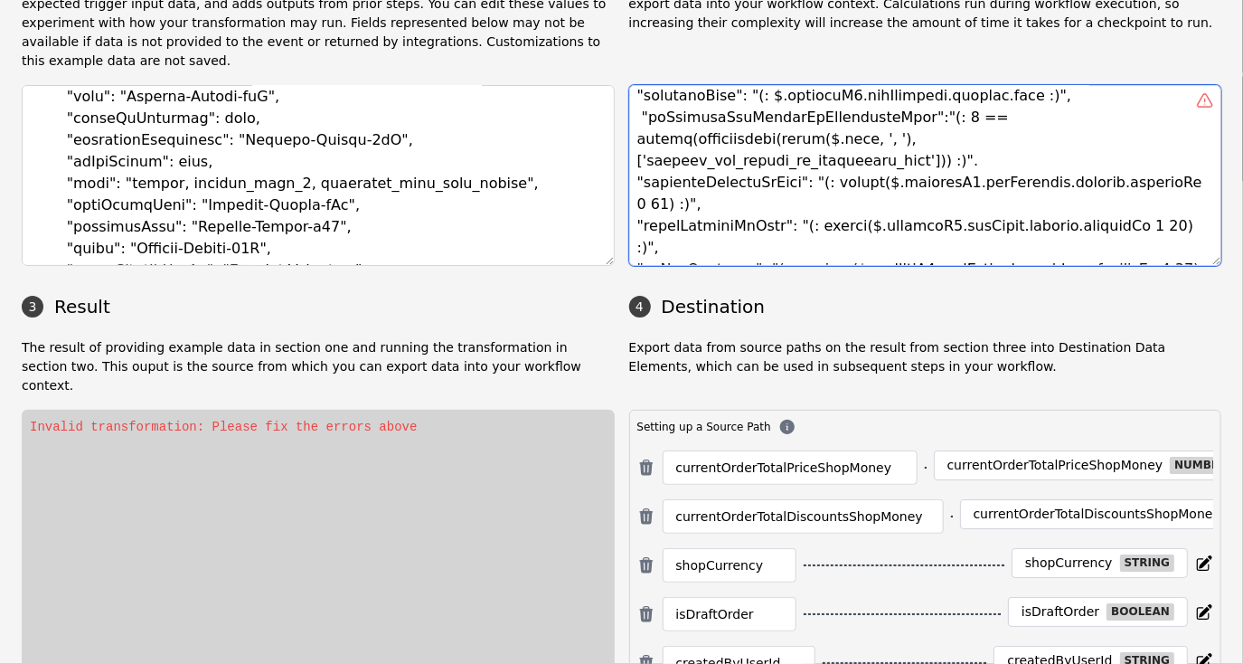
scroll to position [227, 0]
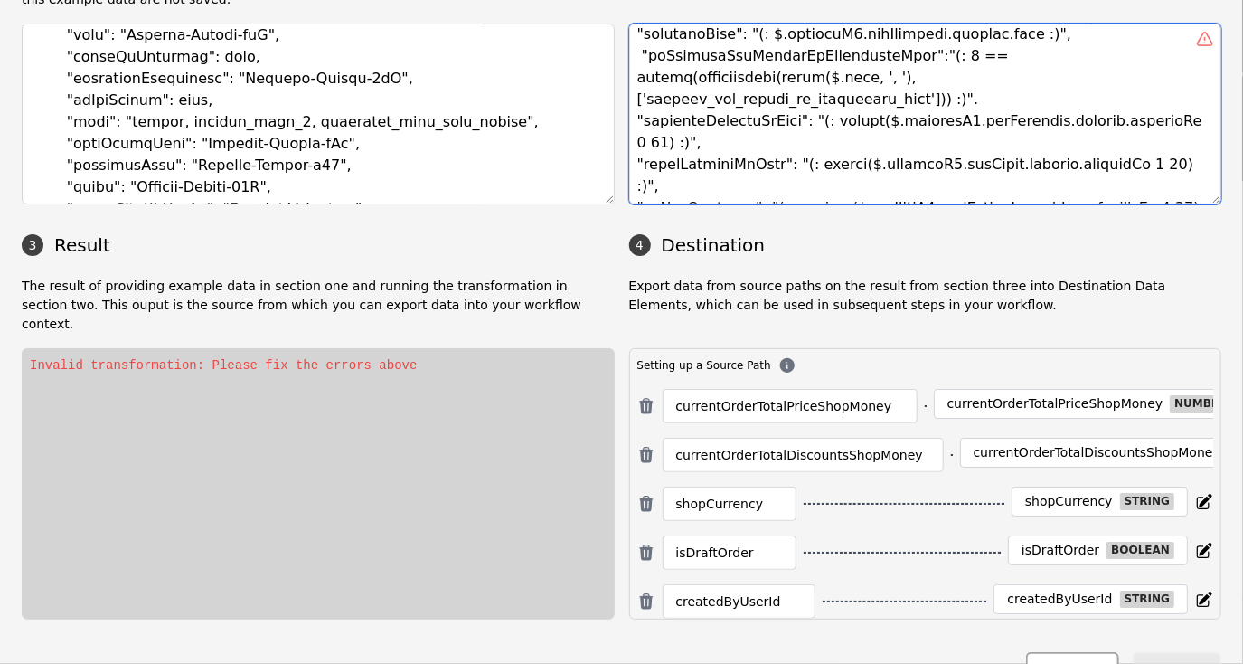
type textarea "{ "currentOrderTotalPriceShopMoney": "(: $.[DOMAIN_NAME]_price_[DOMAIN_NAME]_[D…"
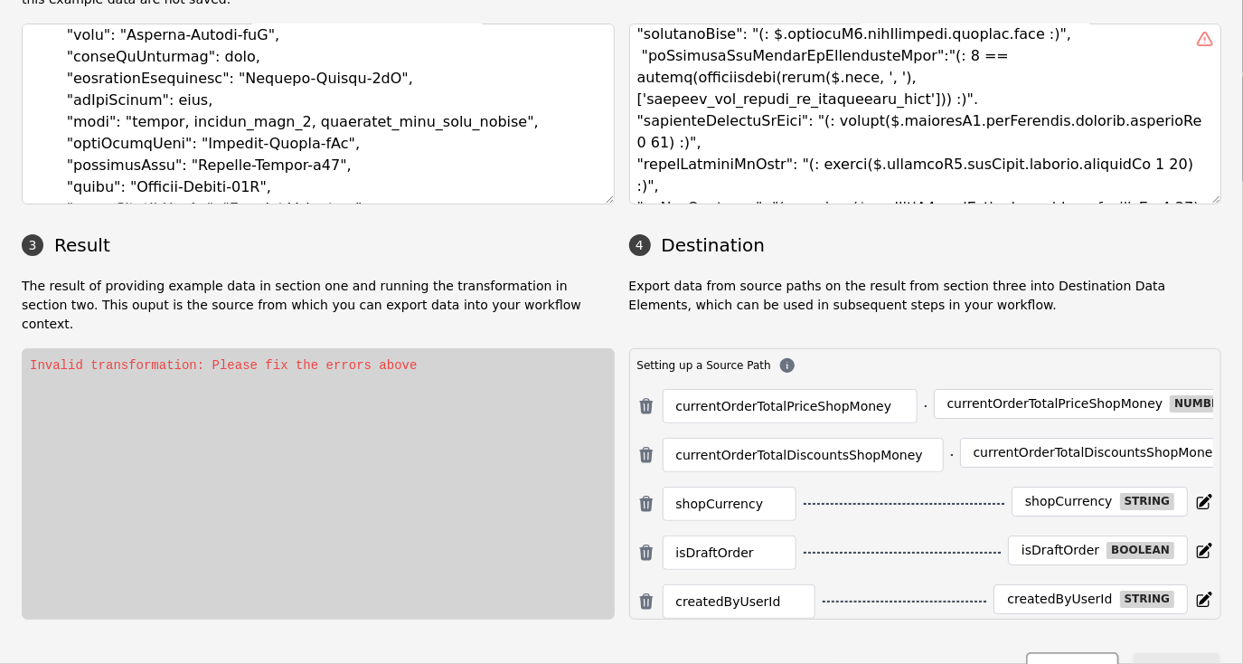
click at [1075, 652] on button "Close" at bounding box center [1072, 670] width 92 height 37
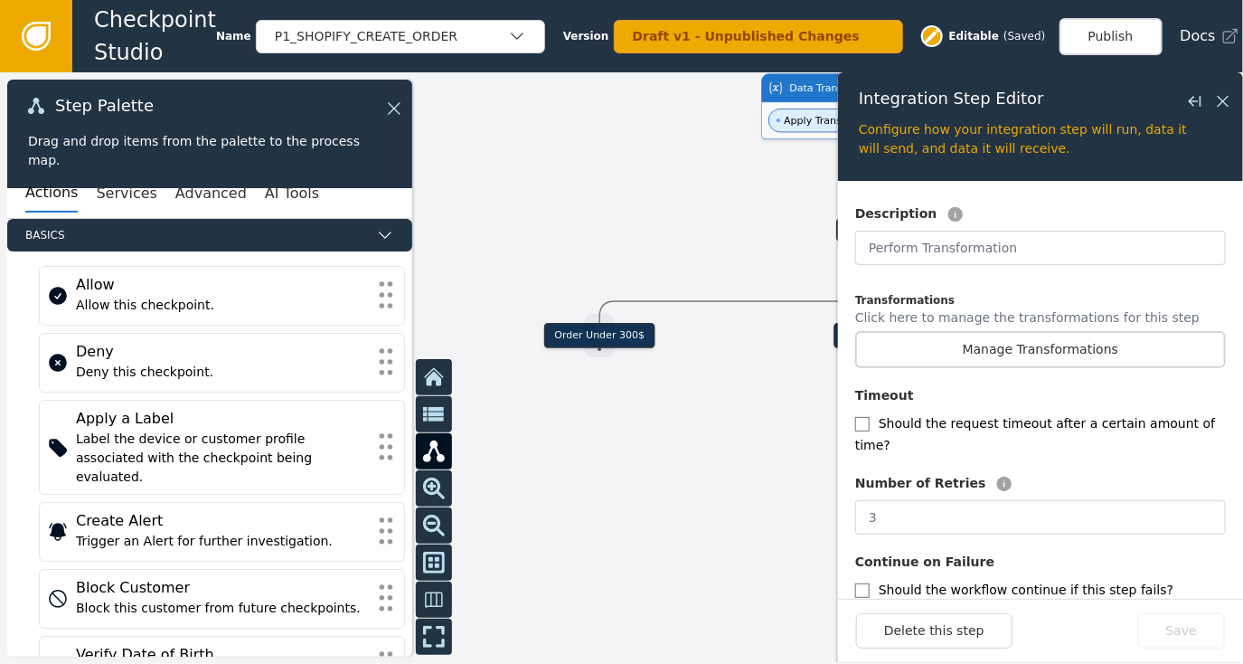
click at [787, 109] on span "Apply Transformation" at bounding box center [834, 121] width 130 height 24
click at [1226, 93] on icon at bounding box center [1224, 101] width 20 height 20
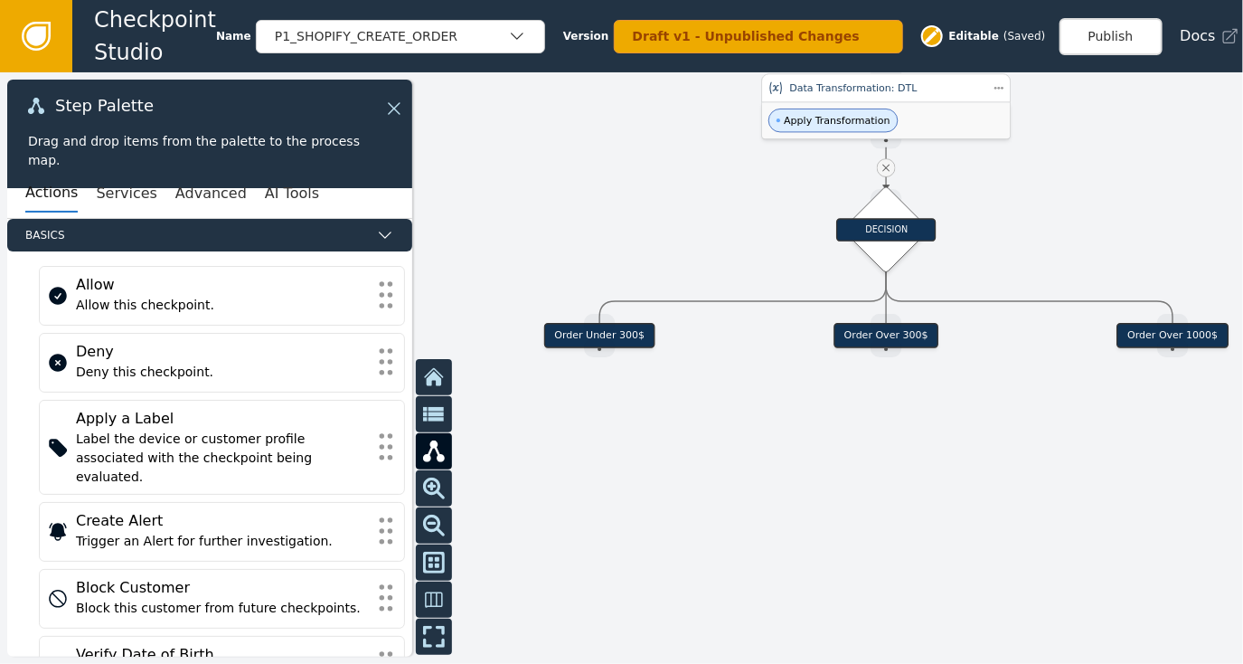
click at [837, 96] on div "Data Transformation: DTL" at bounding box center [887, 88] width 250 height 29
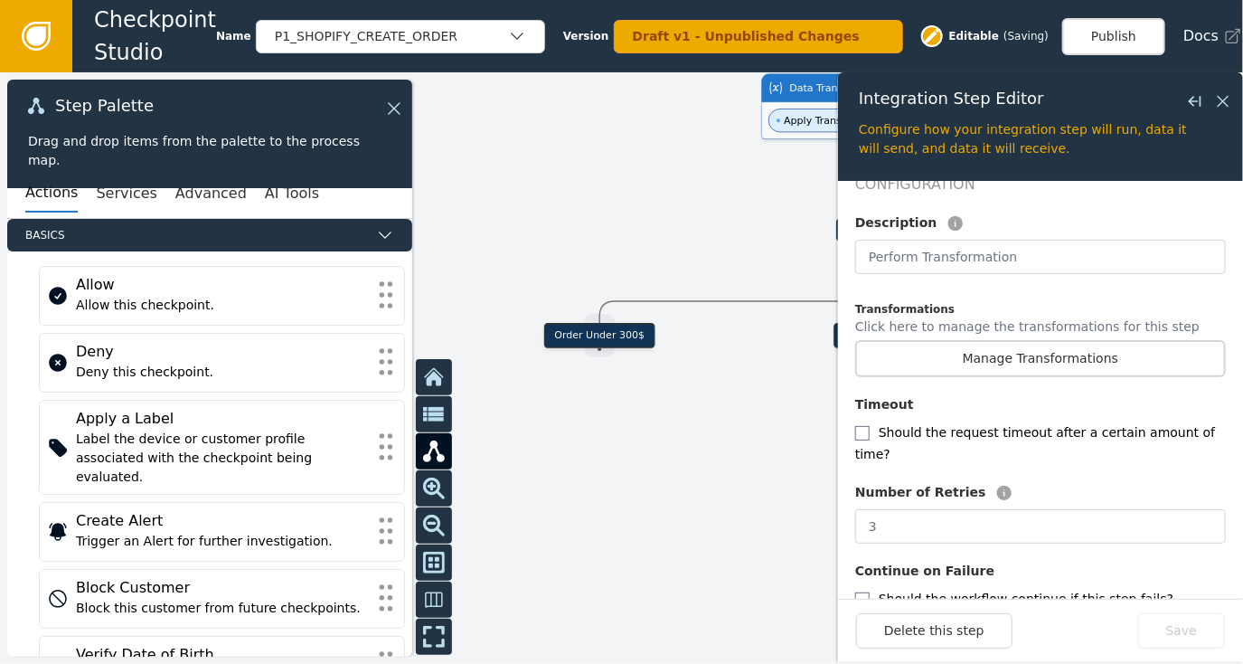
scroll to position [411, 0]
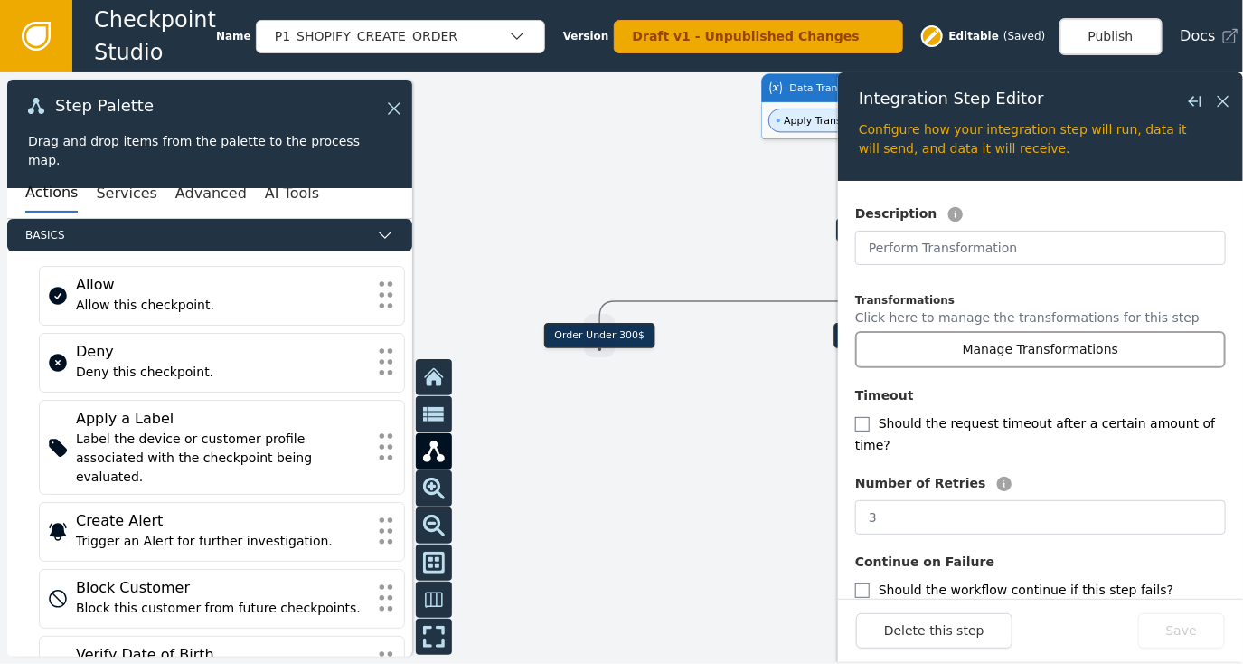
click at [1018, 331] on button "Manage Transformations" at bounding box center [1040, 349] width 371 height 37
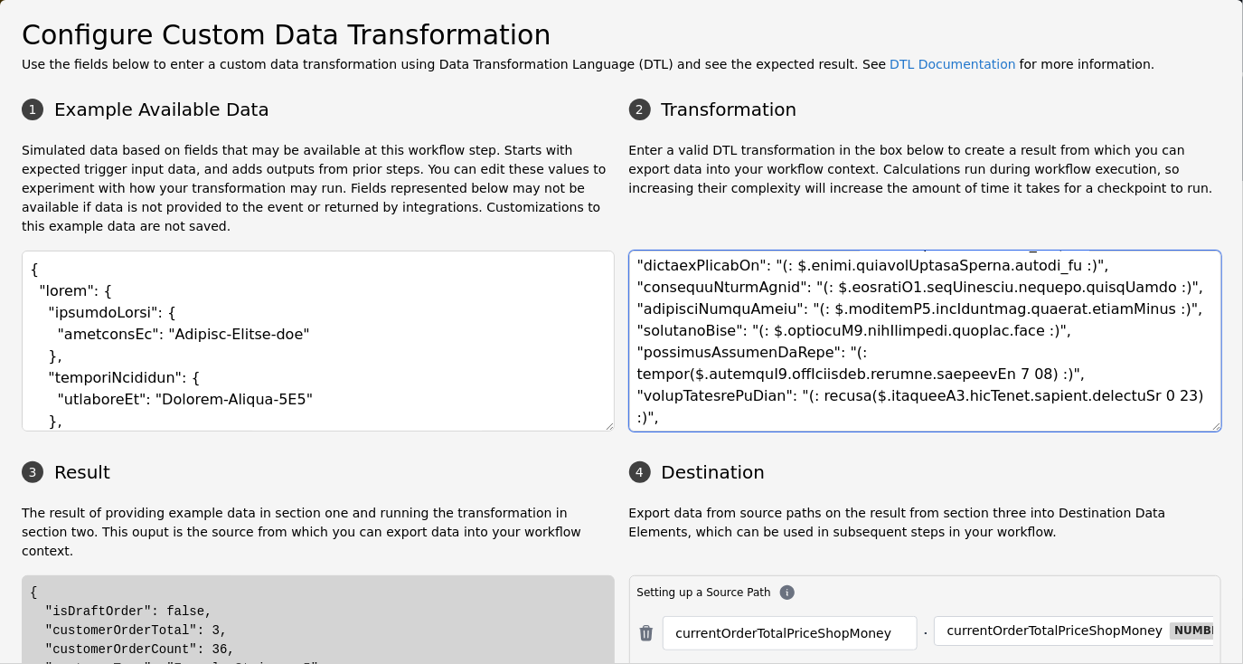
scroll to position [247, 0]
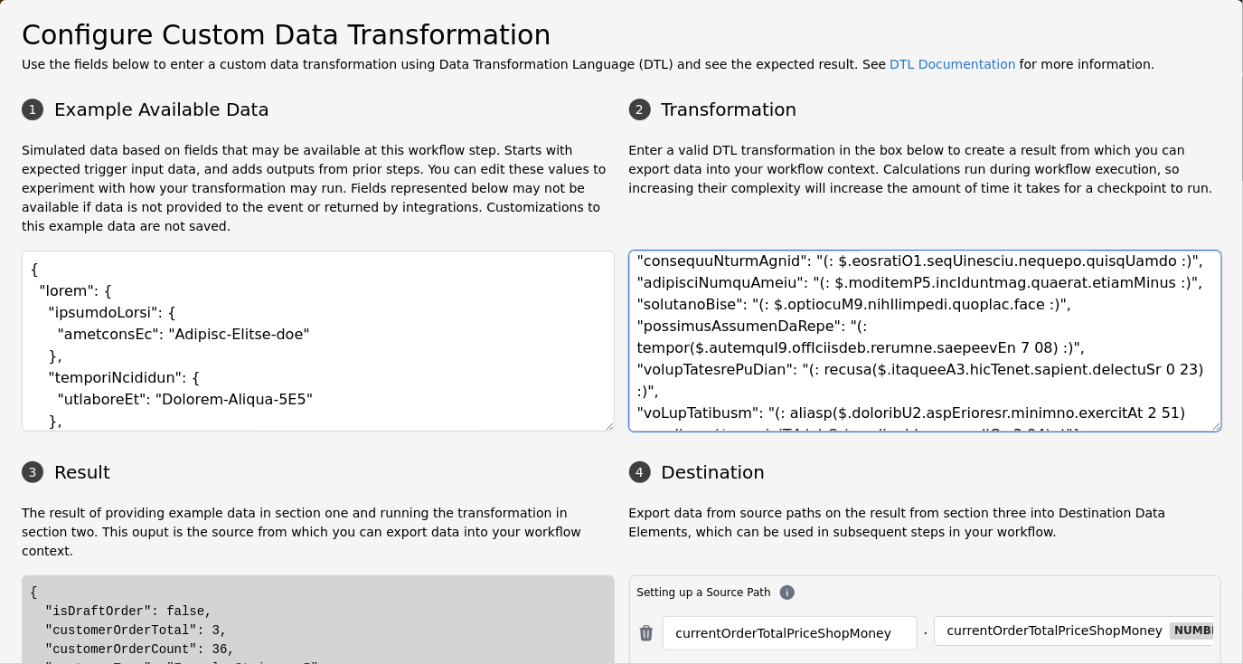
click at [1027, 281] on textarea at bounding box center [925, 340] width 593 height 181
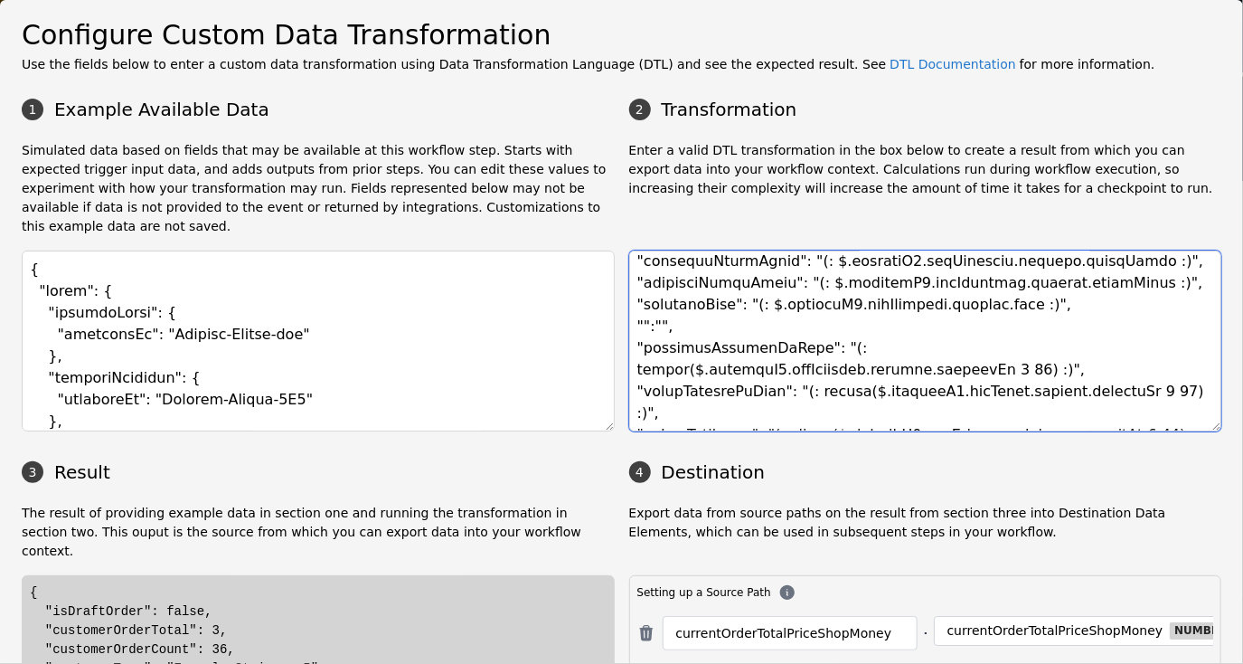
click at [636, 306] on textarea at bounding box center [925, 340] width 593 height 181
paste textarea "isFlaggedForRefundAtInspectionOnly"
click at [907, 301] on textarea at bounding box center [925, 340] width 593 height 181
paste textarea "(: 1 == length(intersection(split($.tags, ', '),['flagged_for_refund_at_inspect…"
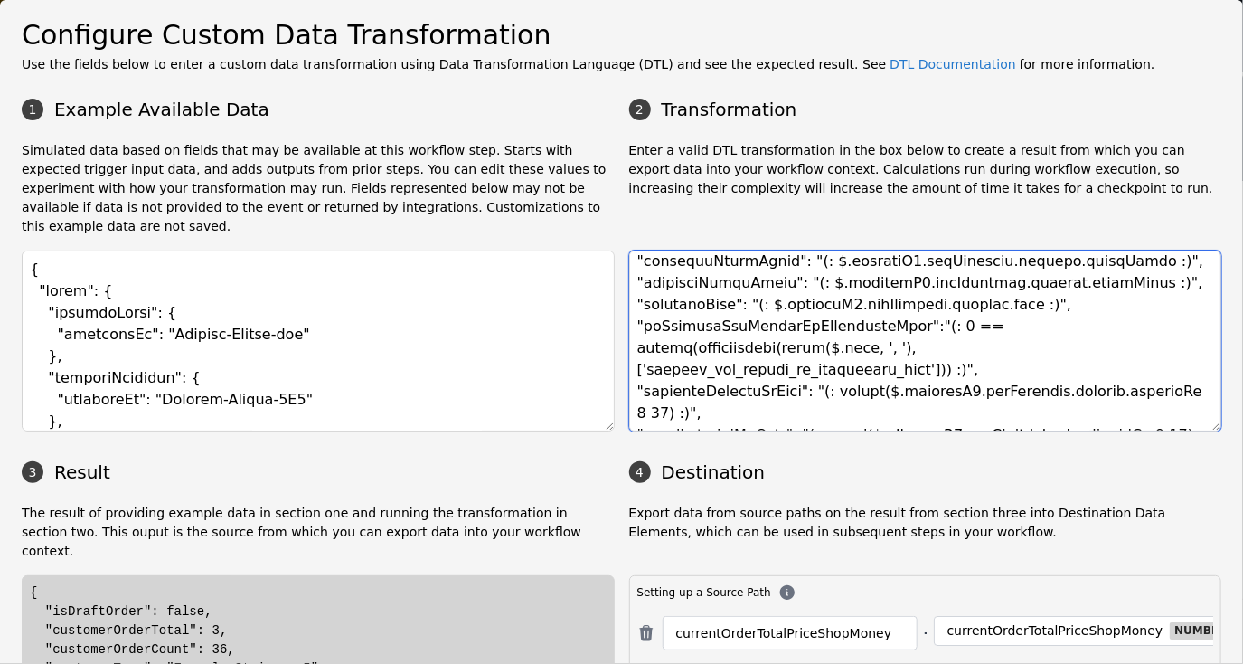
click at [1061, 280] on textarea at bounding box center [925, 340] width 593 height 181
drag, startPoint x: 995, startPoint y: 285, endPoint x: 753, endPoint y: 294, distance: 241.6
click at [753, 294] on textarea at bounding box center [925, 340] width 593 height 181
click at [1145, 263] on textarea at bounding box center [925, 340] width 593 height 181
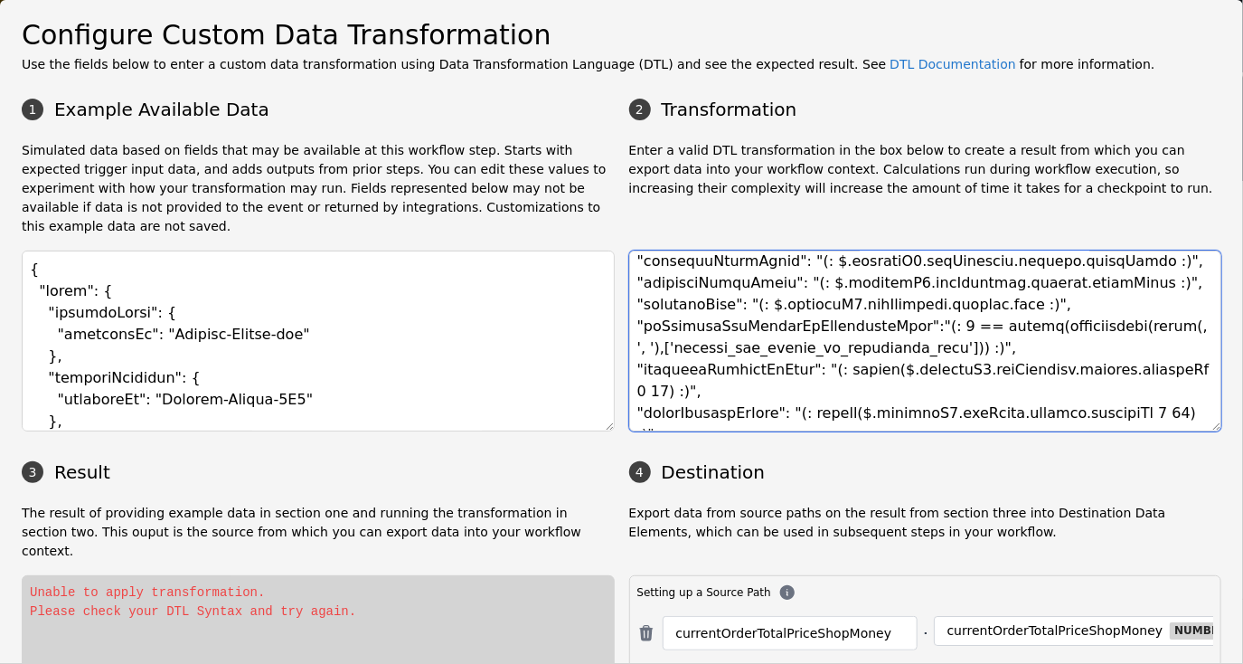
paste textarea "$.shopifyV2.getCustomer.outputs.tags"
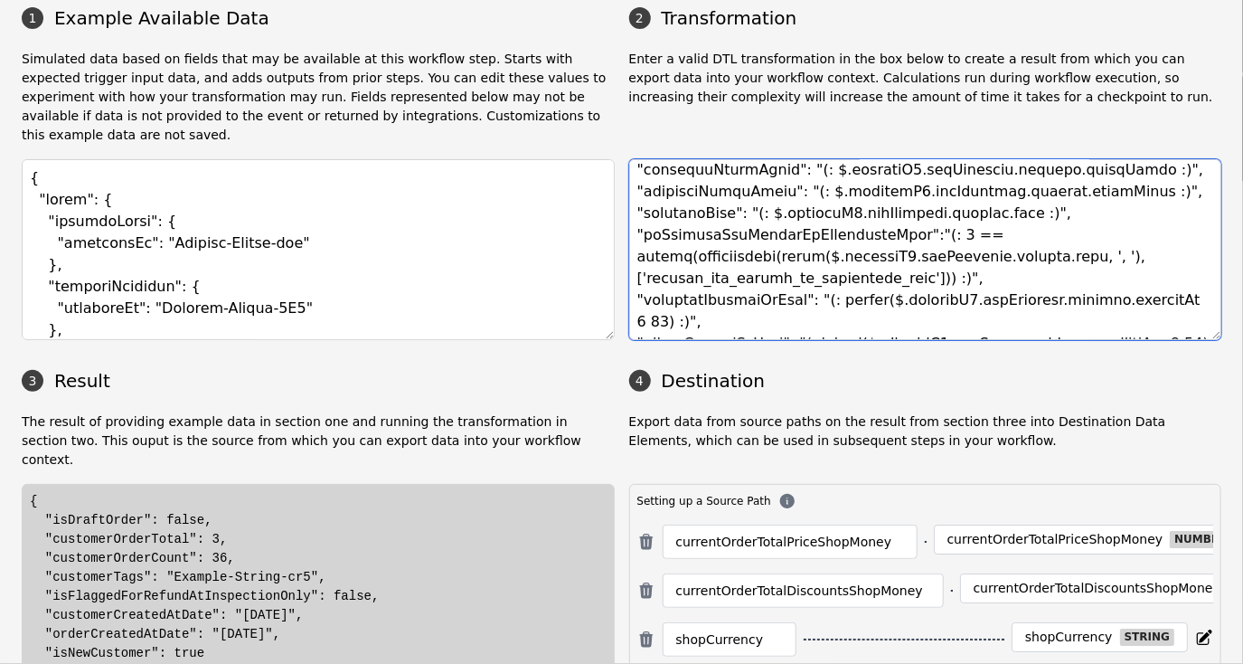
scroll to position [90, 0]
type textarea "{ "currentOrderTotalPriceShopMoney": "(: $.[DOMAIN_NAME]_price_[DOMAIN_NAME]_[D…"
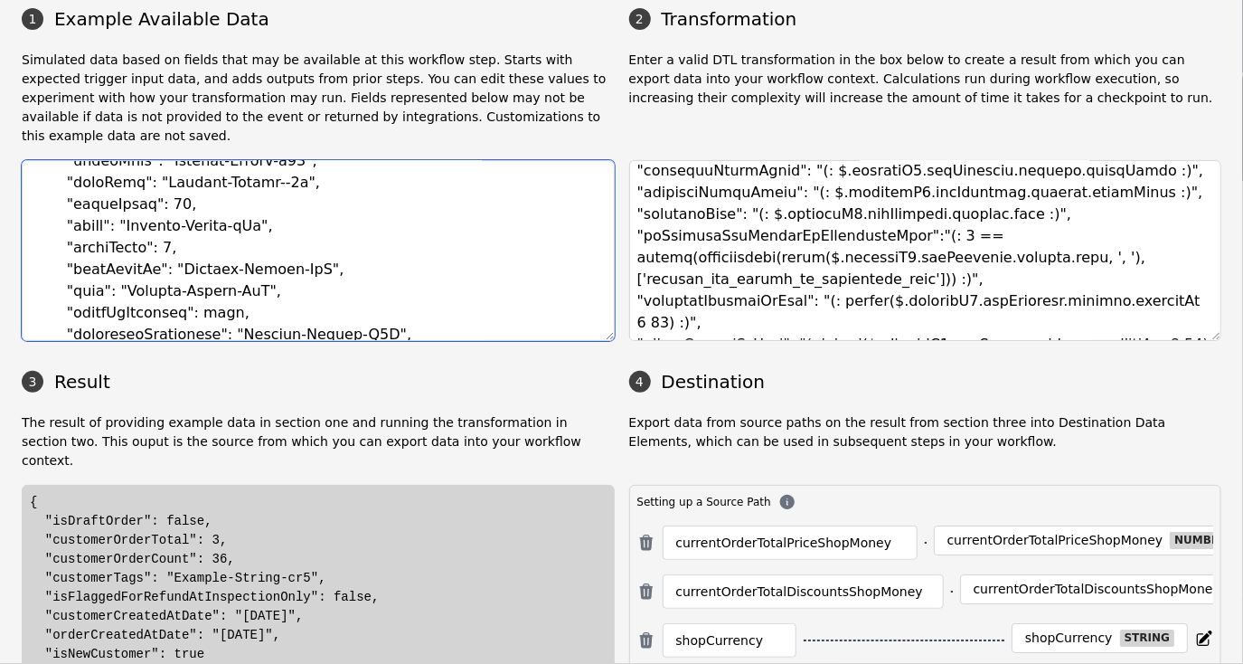
scroll to position [543, 0]
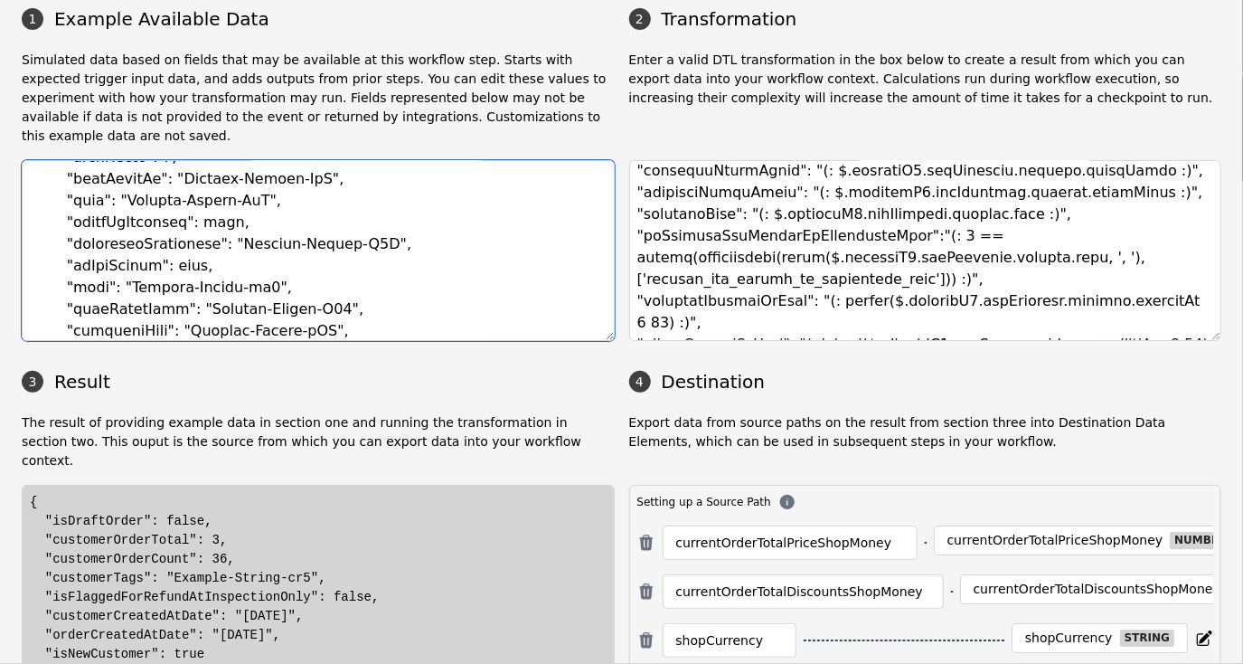
click at [218, 265] on textarea at bounding box center [318, 250] width 593 height 181
paste textarea "french, loyalty_tier_4, potential_gift_card_abuser"
type textarea "{ "event": { "shopifyOrder": { "externalId": "Example-String-pny" }, "shopifyCu…"
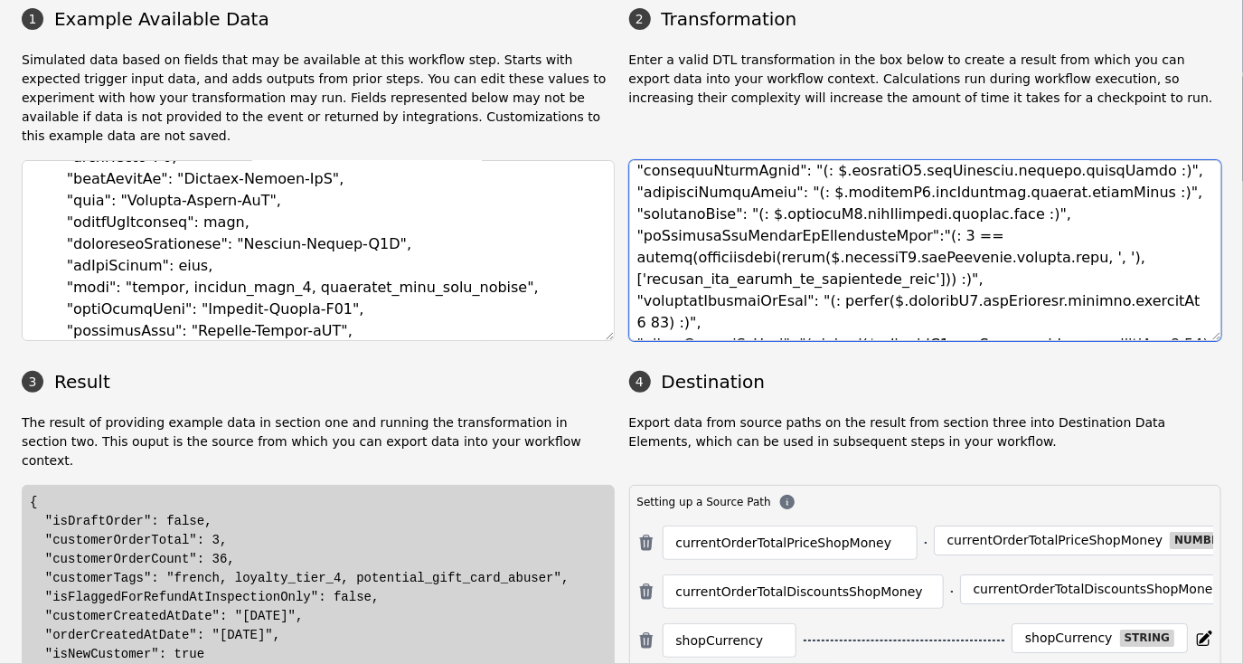
click at [750, 191] on textarea at bounding box center [925, 250] width 593 height 181
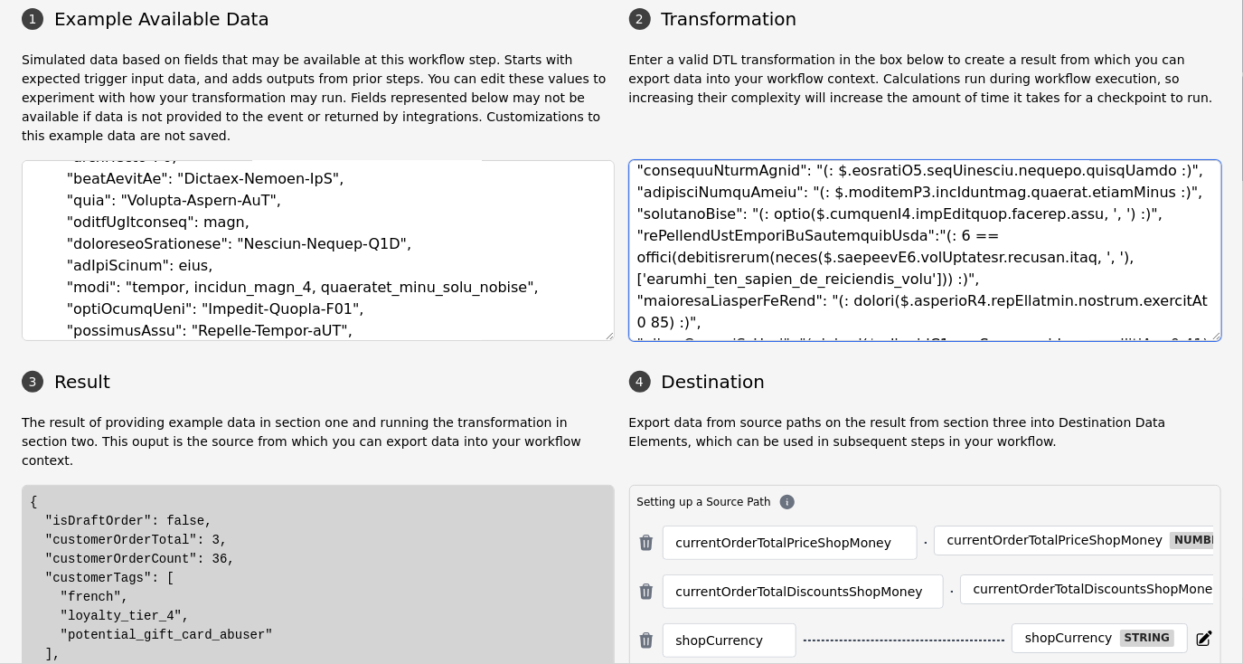
drag, startPoint x: 881, startPoint y: 260, endPoint x: 637, endPoint y: 263, distance: 244.2
click at [637, 263] on textarea at bounding box center [925, 250] width 593 height 181
type textarea "{ "currentOrderTotalPriceShopMoney": "(: $.[DOMAIN_NAME]_price_[DOMAIN_NAME]_[D…"
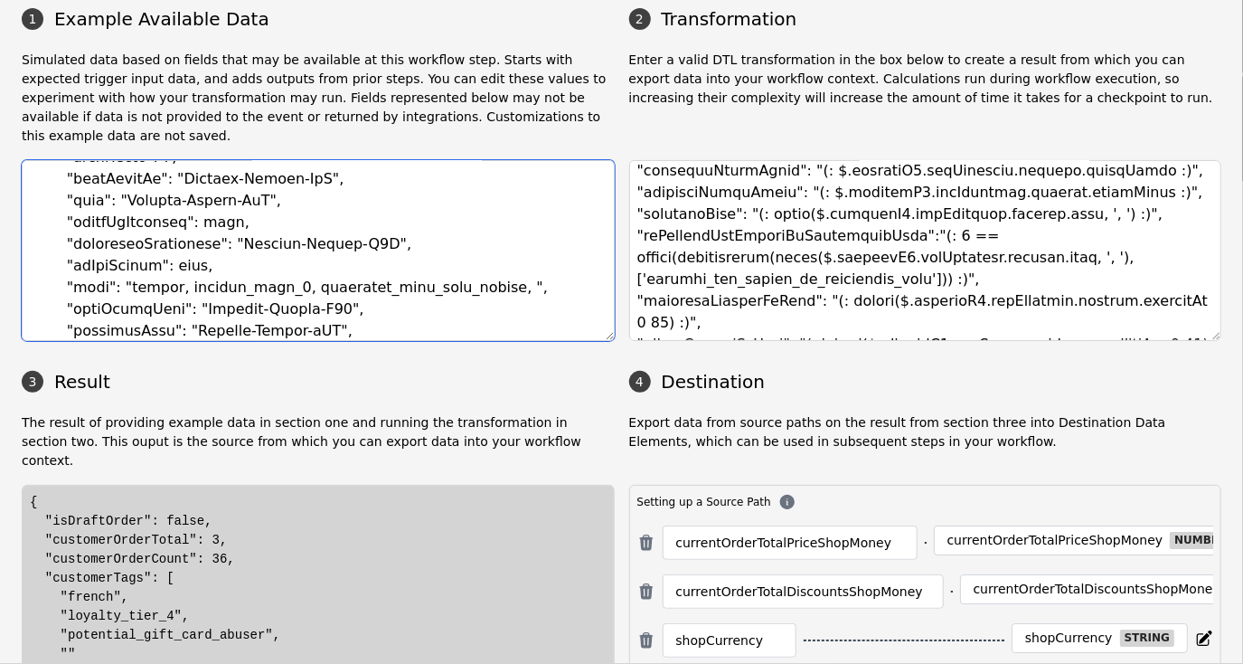
paste textarea "flagged_for_refund_at_inspection_only"
type textarea "{ "event": { "shopifyOrder": { "externalId": "Example-String-pny" }, "shopifyCu…"
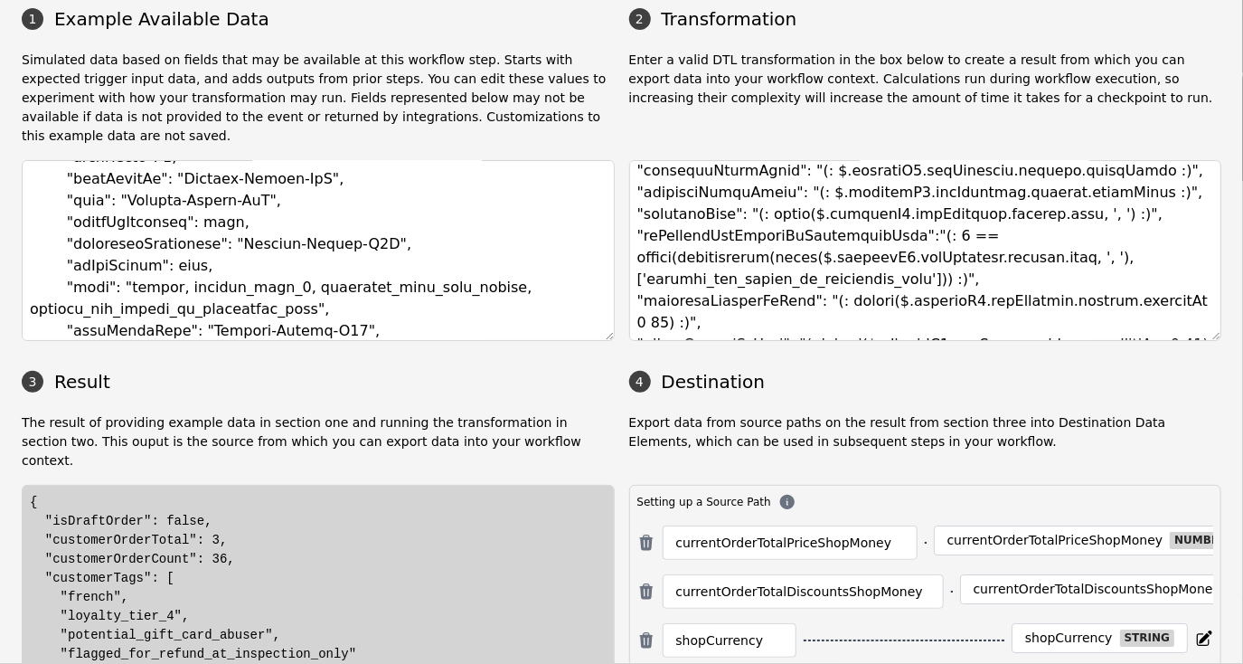
click at [363, 531] on div "{ "isDraftOrder": false, "customerOrderTotal": 3, "customerOrderCount": 36, "cu…" at bounding box center [318, 635] width 577 height 285
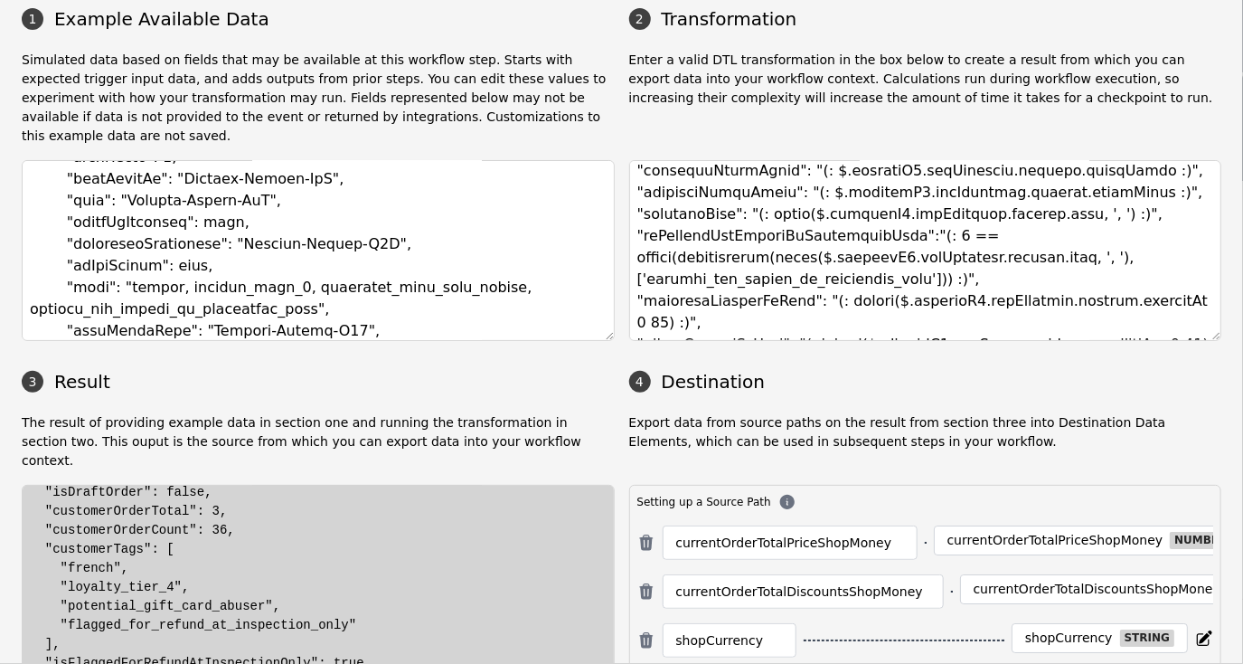
scroll to position [227, 0]
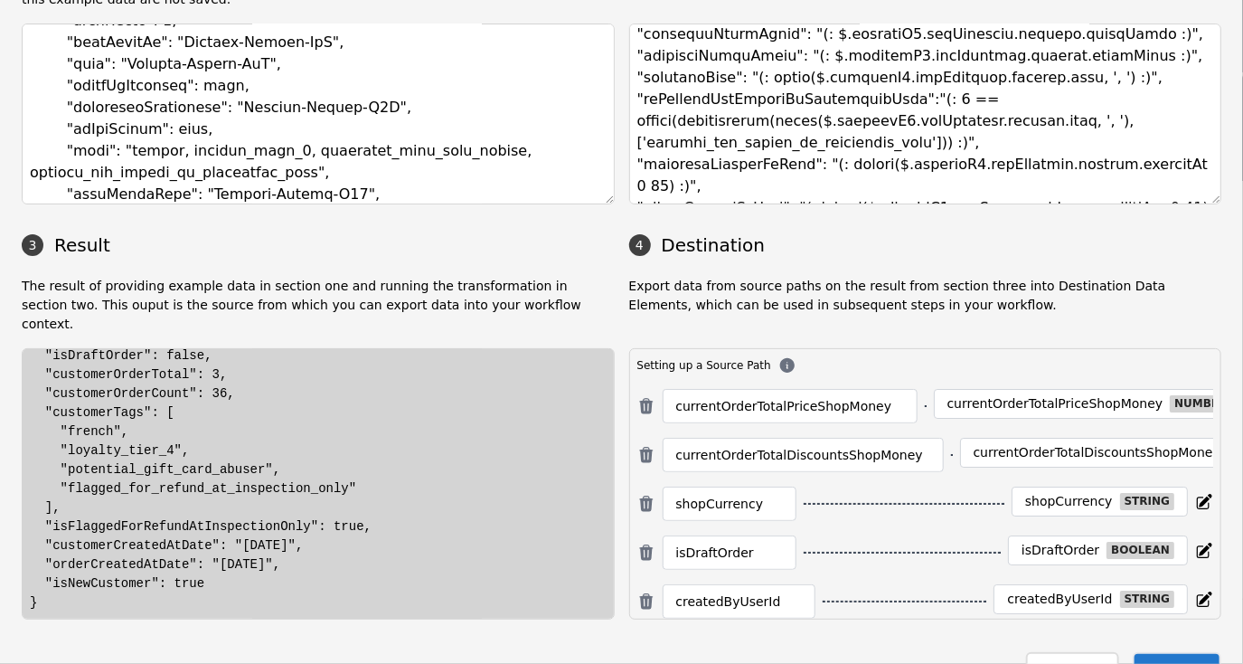
click at [1164, 652] on button "Save" at bounding box center [1177, 670] width 89 height 37
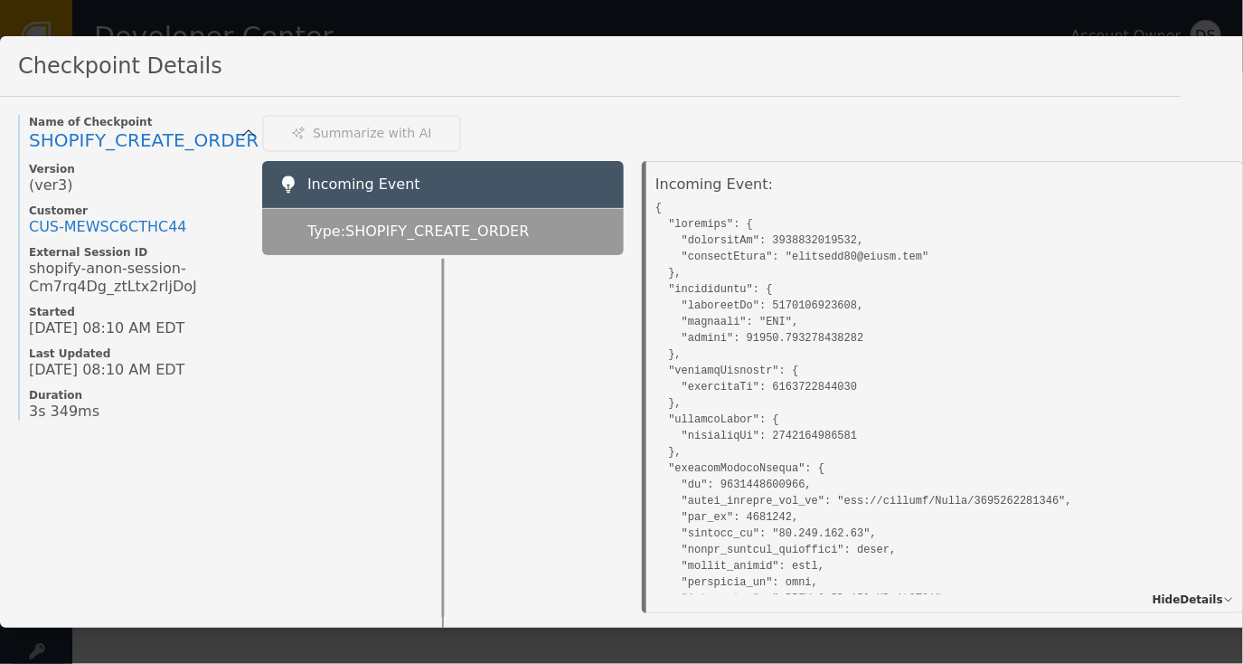
scroll to position [2016, 0]
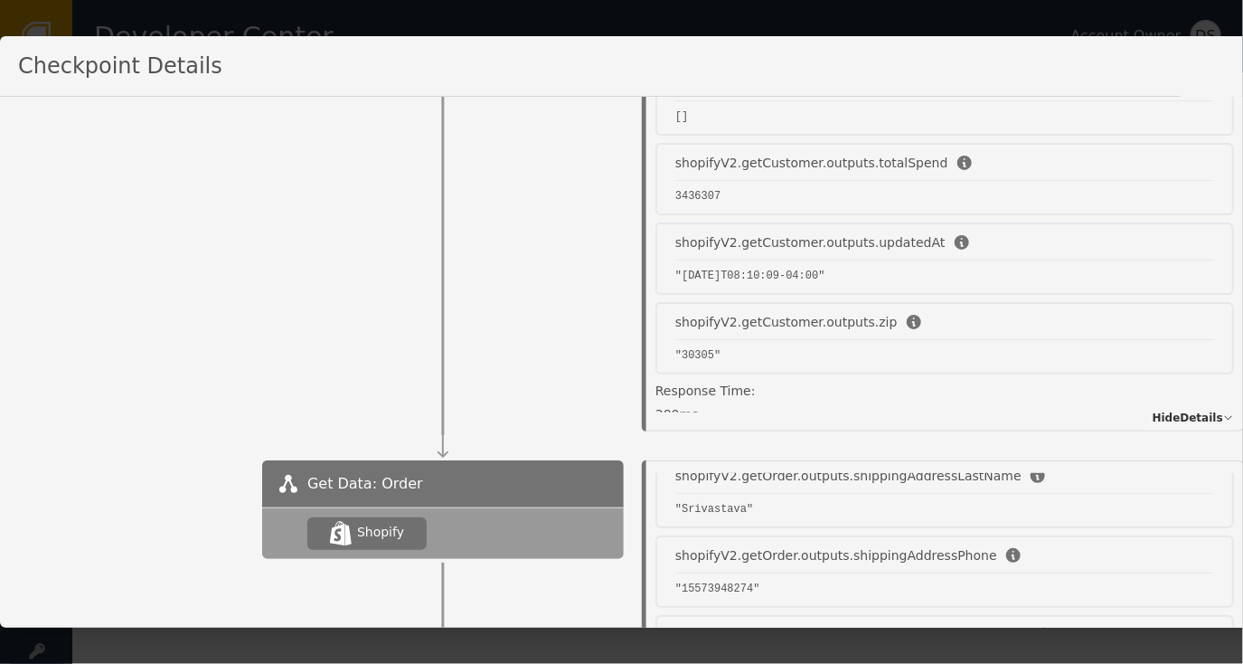
click at [360, 260] on div at bounding box center [443, 255] width 362 height 354
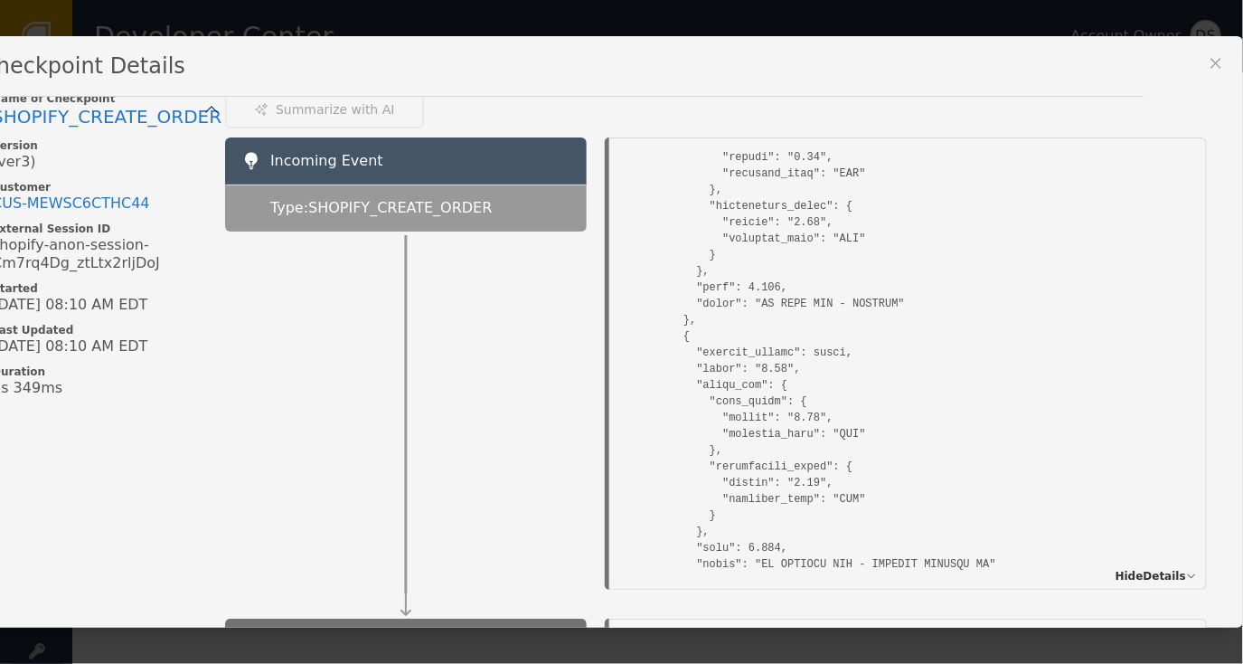
scroll to position [0, 0]
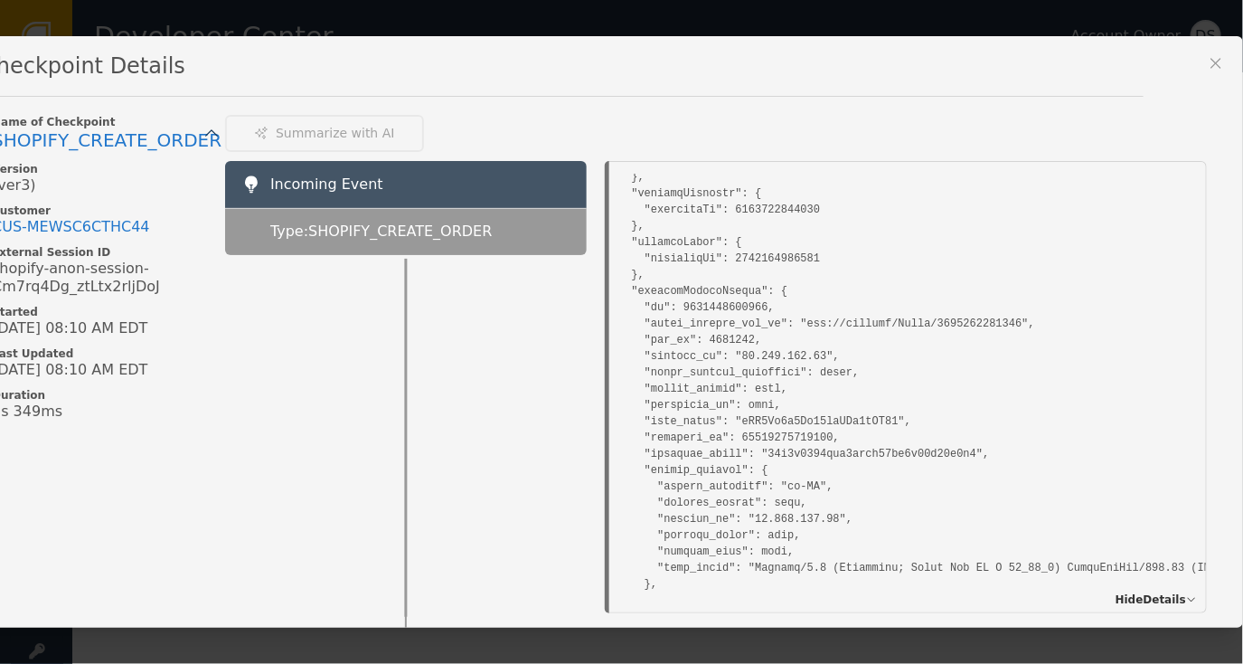
scroll to position [181, 0]
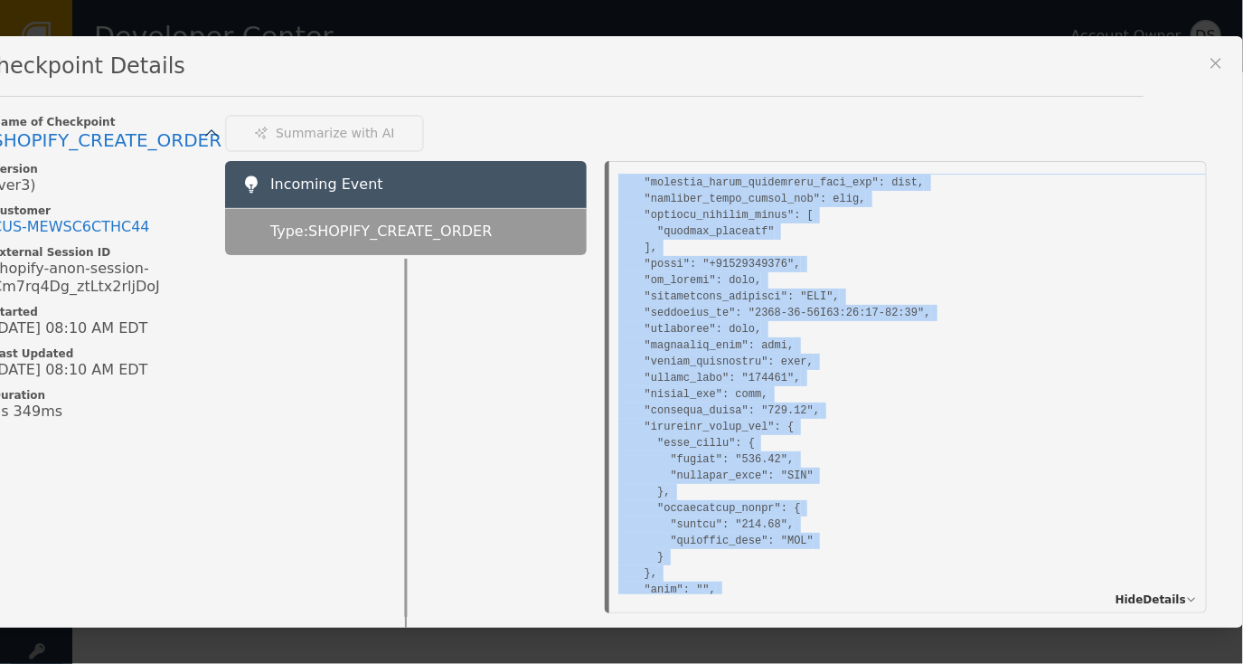
scroll to position [2053, 0]
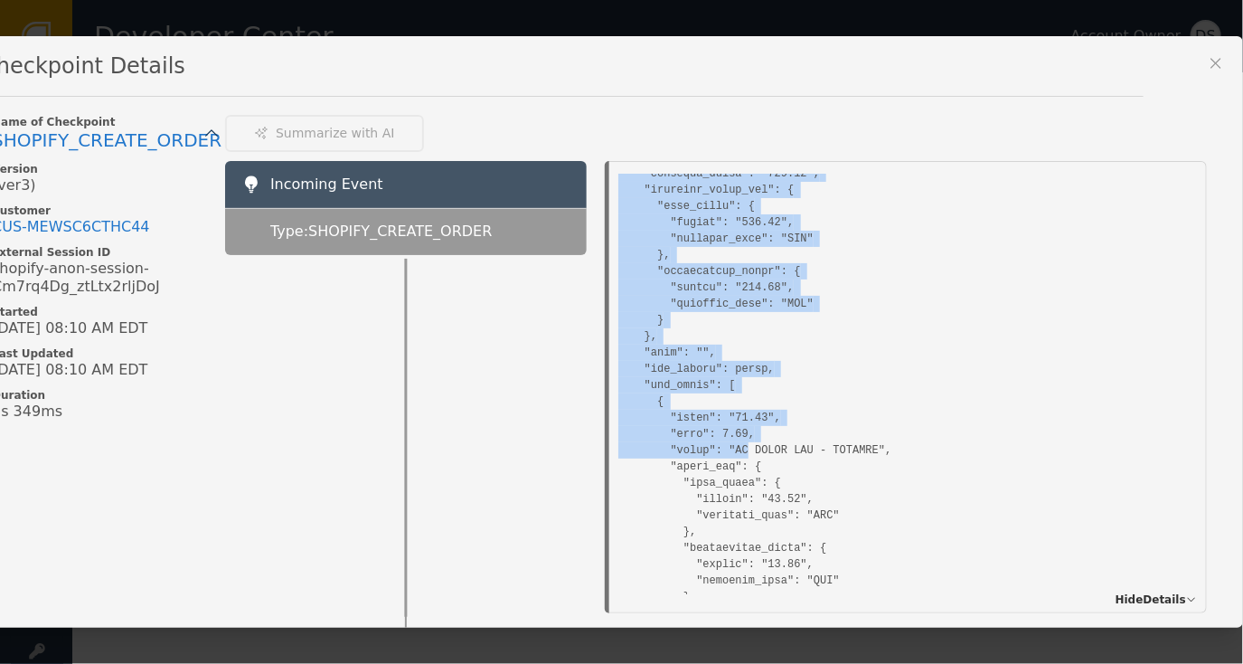
drag, startPoint x: 610, startPoint y: 260, endPoint x: 713, endPoint y: 446, distance: 212.9
drag, startPoint x: 713, startPoint y: 446, endPoint x: 899, endPoint y: 361, distance: 204.8
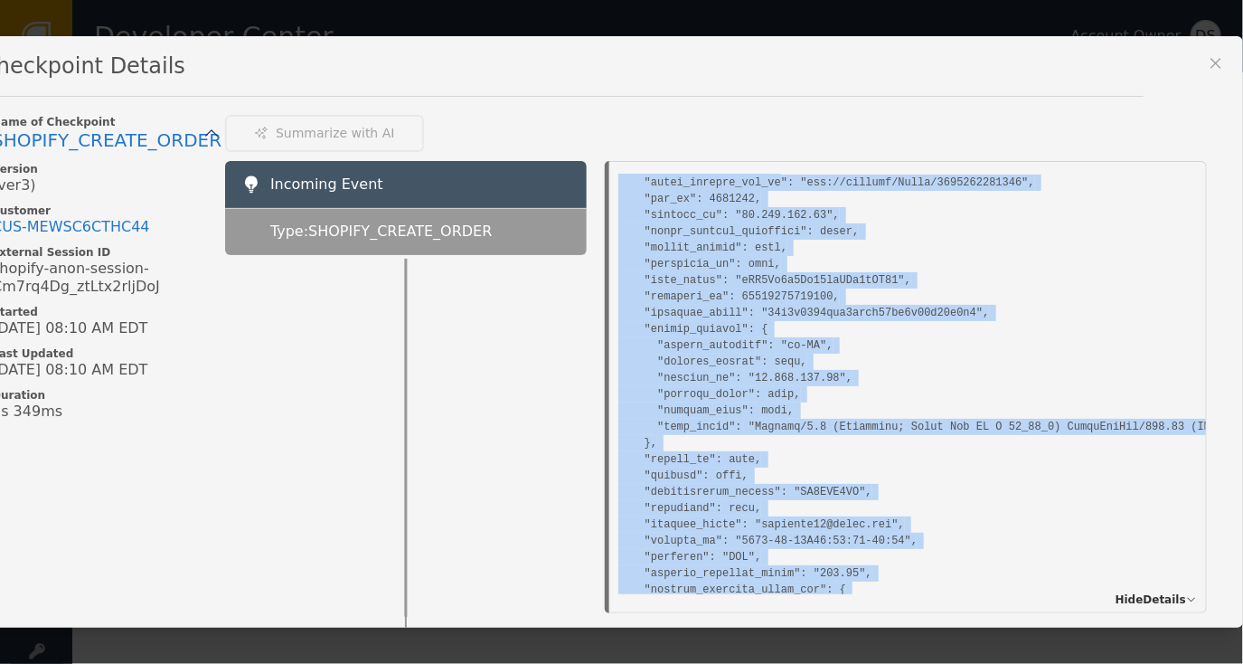
scroll to position [0, 0]
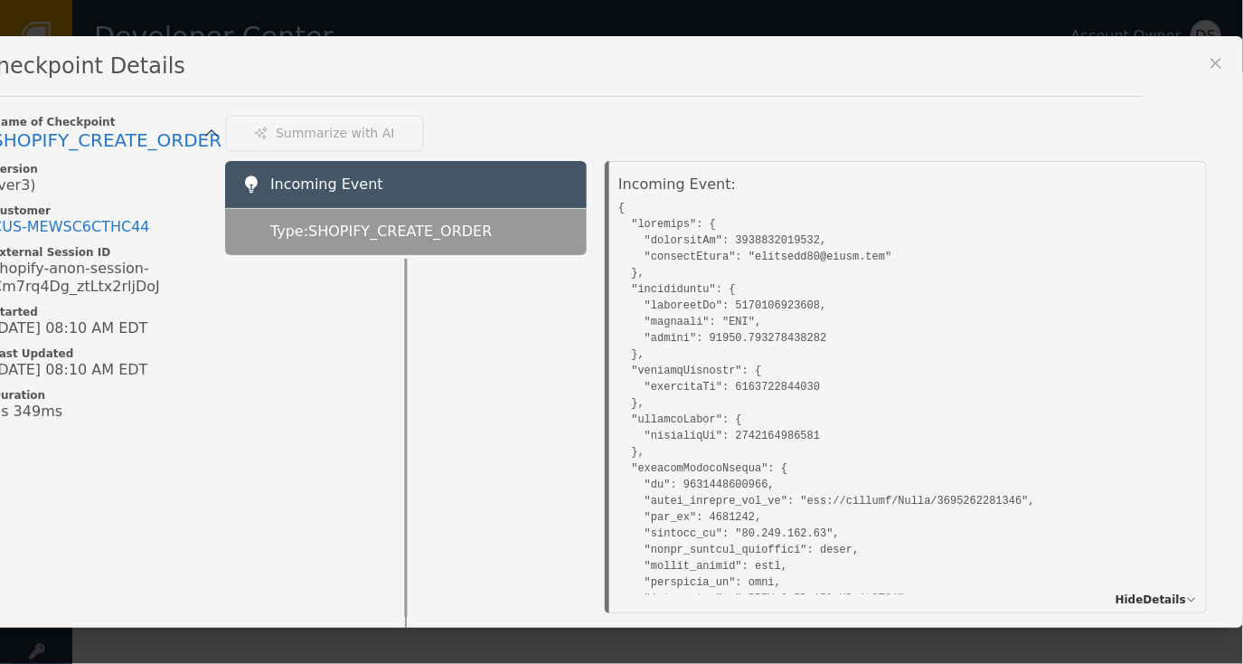
click at [610, 194] on div "Incoming Event: Hide Details" at bounding box center [909, 387] width 598 height 452
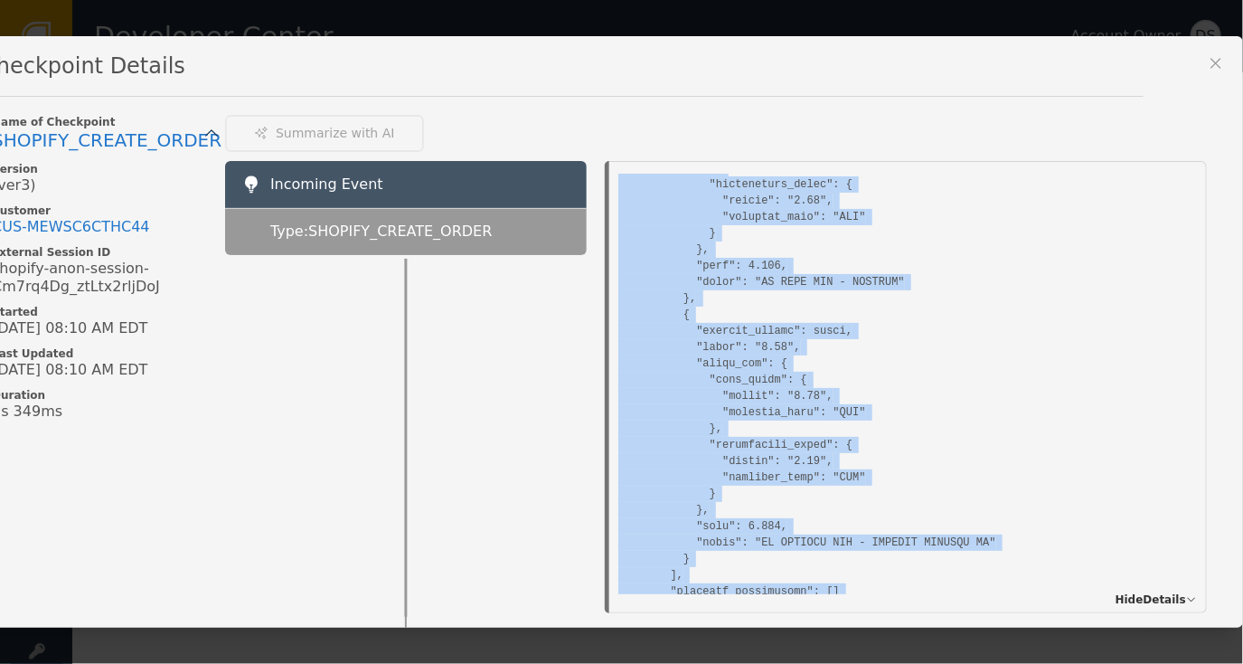
scroll to position [9366, 0]
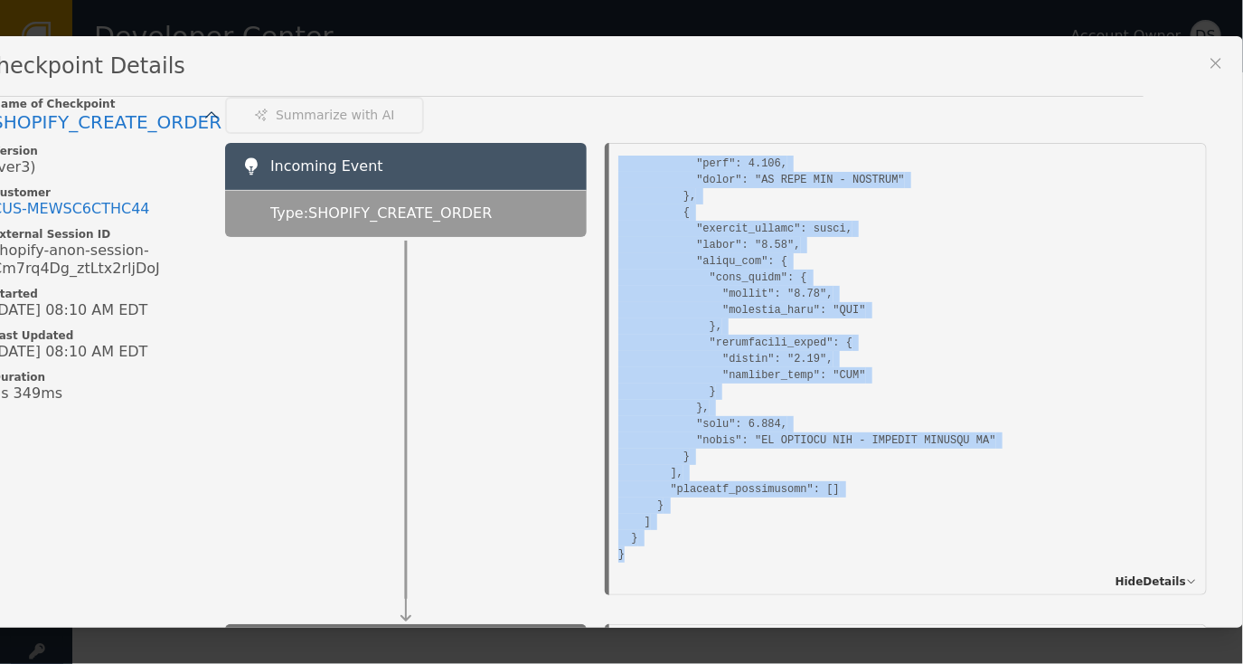
drag, startPoint x: 592, startPoint y: 198, endPoint x: 742, endPoint y: 610, distance: 438.5
click at [742, 610] on div "Incoming Event Type: SHOPIFY_CREATE_ORDER Incoming Event: Hide Details" at bounding box center [725, 383] width 1000 height 481
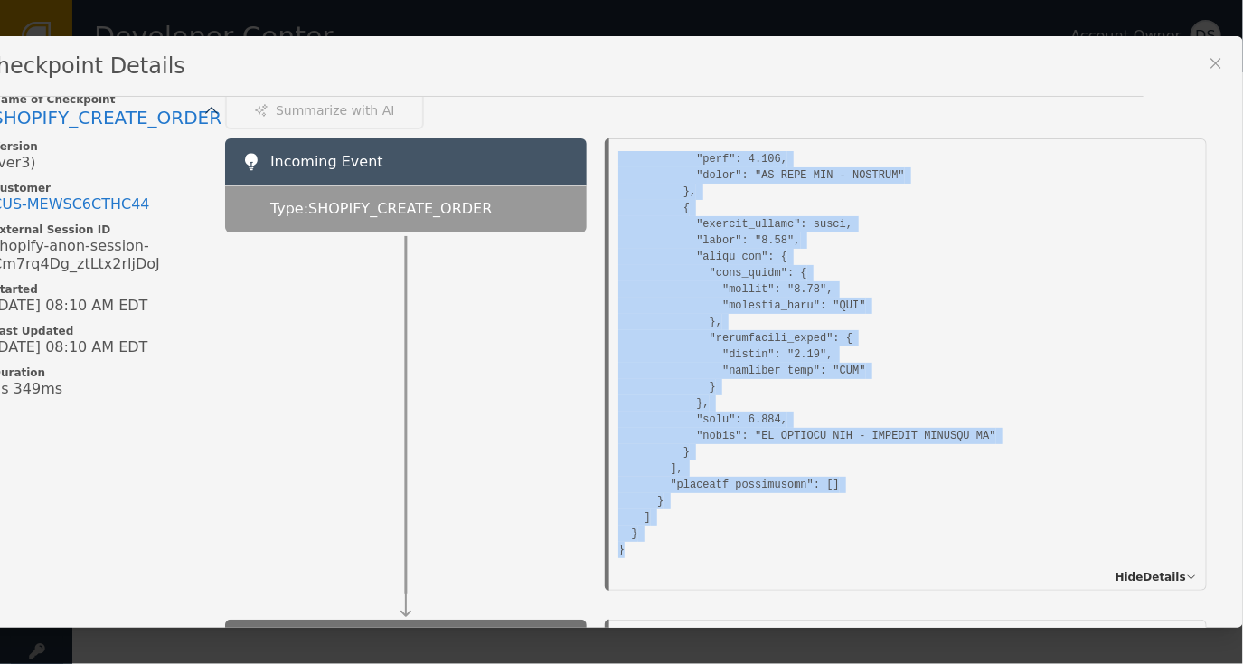
copy pre "{ "customer": { "externalId": 5207567827155, "primaryEmail": "rajatsri88@gmail.…"
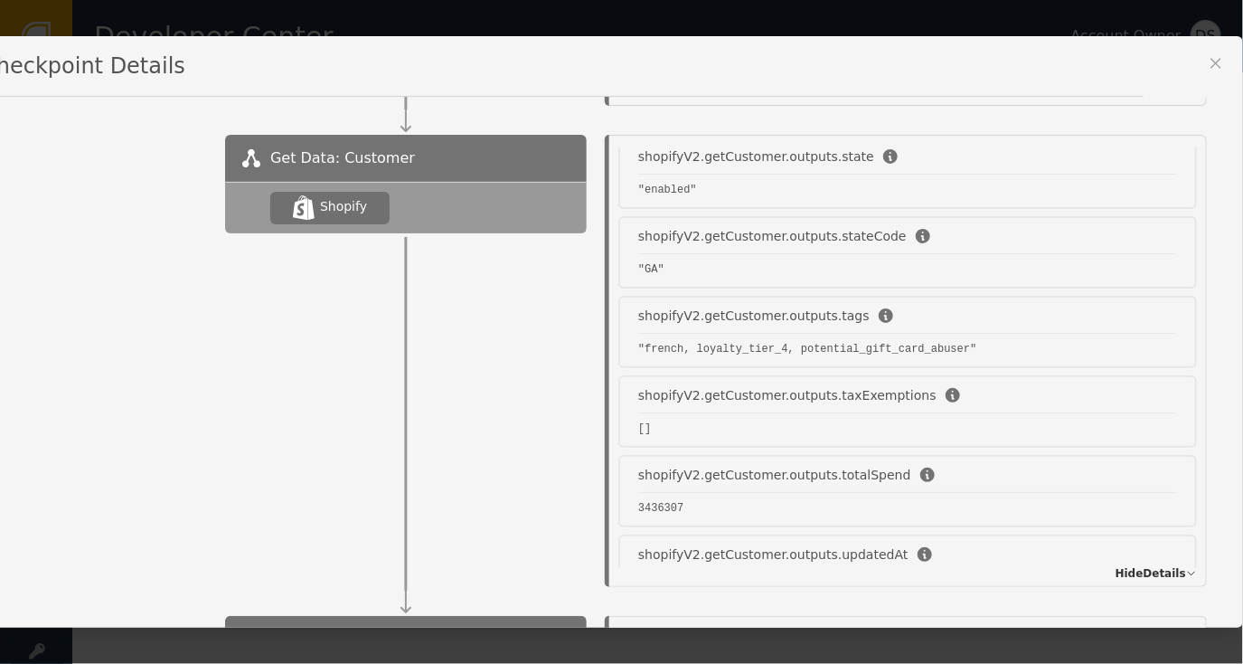
scroll to position [5690, 0]
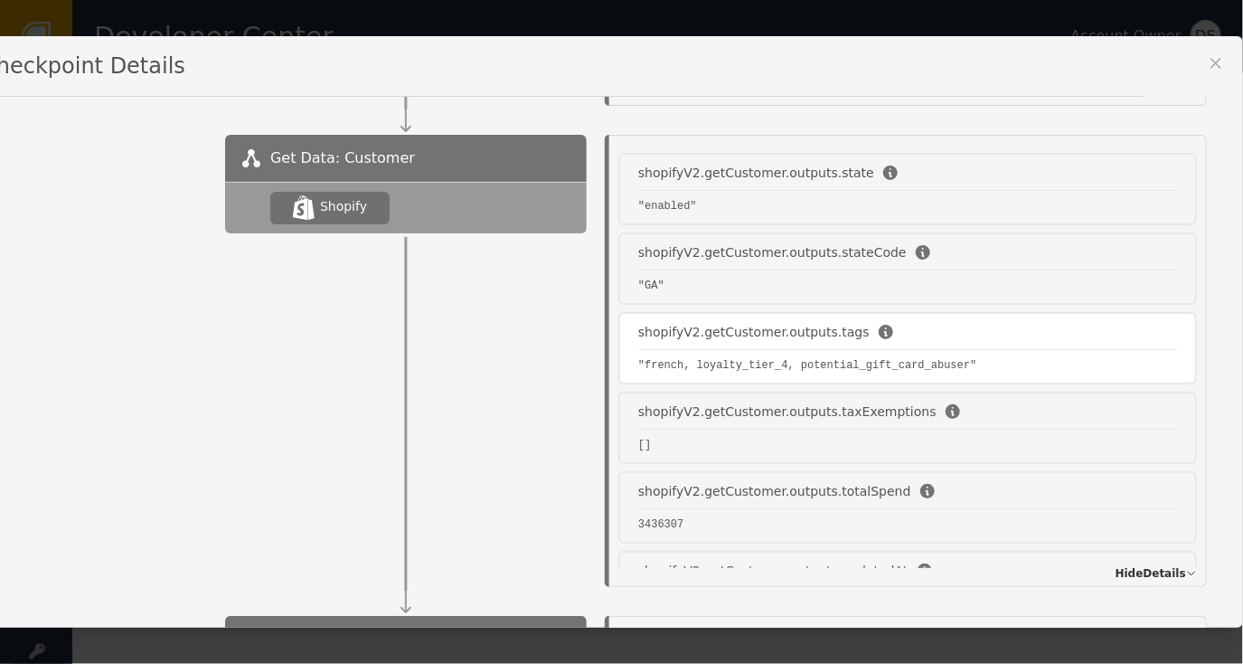
click at [696, 313] on div "shopifyV2.getCustomer.outputs.tags "french, loyalty_tier_4, potential_gift_card…" at bounding box center [908, 348] width 579 height 72
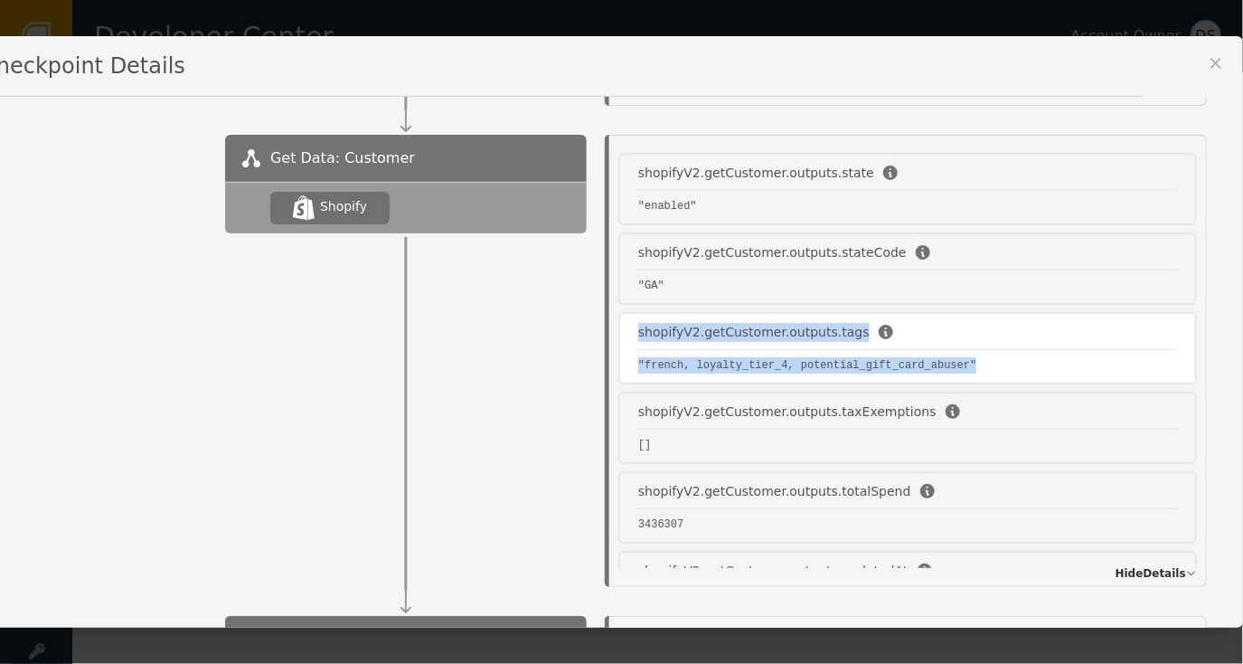
drag, startPoint x: 963, startPoint y: 319, endPoint x: 614, endPoint y: 306, distance: 349.3
click at [619, 312] on div "shopifyV2.getCustomer.outputs.tags "french, loyalty_tier_4, potential_gift_card…" at bounding box center [908, 348] width 579 height 72
drag, startPoint x: 614, startPoint y: 306, endPoint x: 692, endPoint y: 298, distance: 78.1
copy div "shopifyV2.getCustomer.outputs.tags "french, loyalty_tier_4, potential_gift_card…"
click at [984, 323] on div "shopifyV2.getCustomer.outputs.tags" at bounding box center [907, 332] width 539 height 19
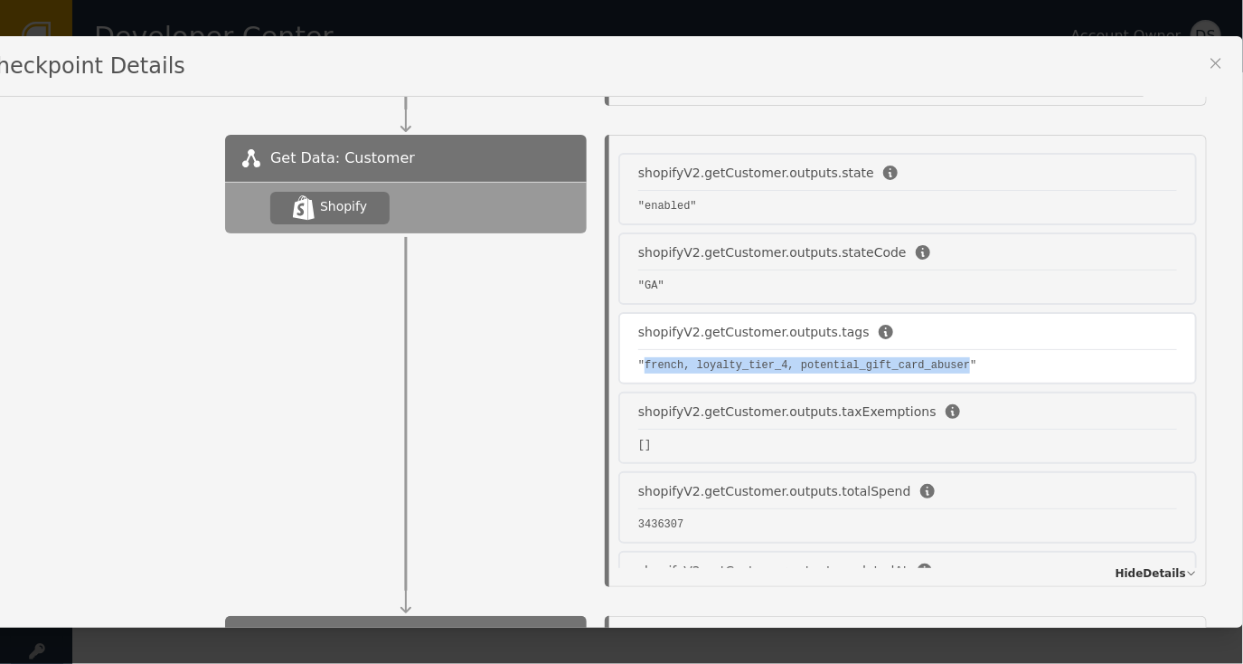
drag, startPoint x: 915, startPoint y: 324, endPoint x: 619, endPoint y: 326, distance: 295.7
click at [638, 357] on pre ""french, loyalty_tier_4, potential_gift_card_abuser"" at bounding box center [907, 365] width 539 height 16
drag, startPoint x: 619, startPoint y: 326, endPoint x: 638, endPoint y: 325, distance: 18.2
copy pre "french, loyalty_tier_4, potential_gift_card_abuser"
